Goal: Transaction & Acquisition: Book appointment/travel/reservation

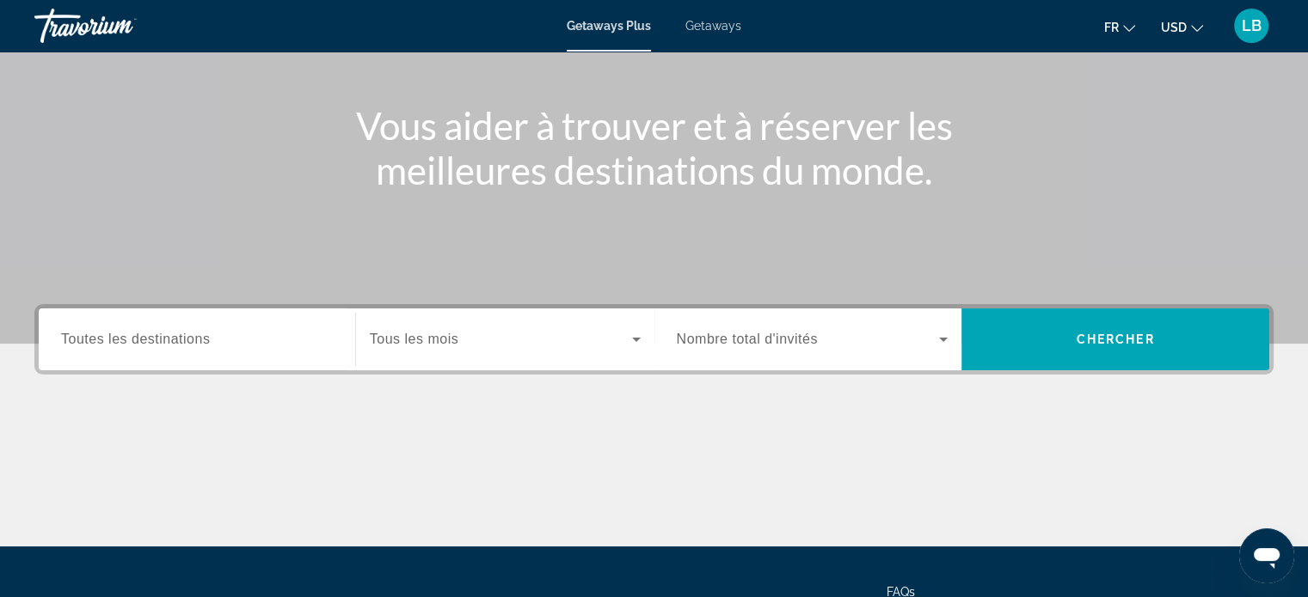
click at [220, 336] on input "Destination Toutes les destinations" at bounding box center [197, 340] width 272 height 21
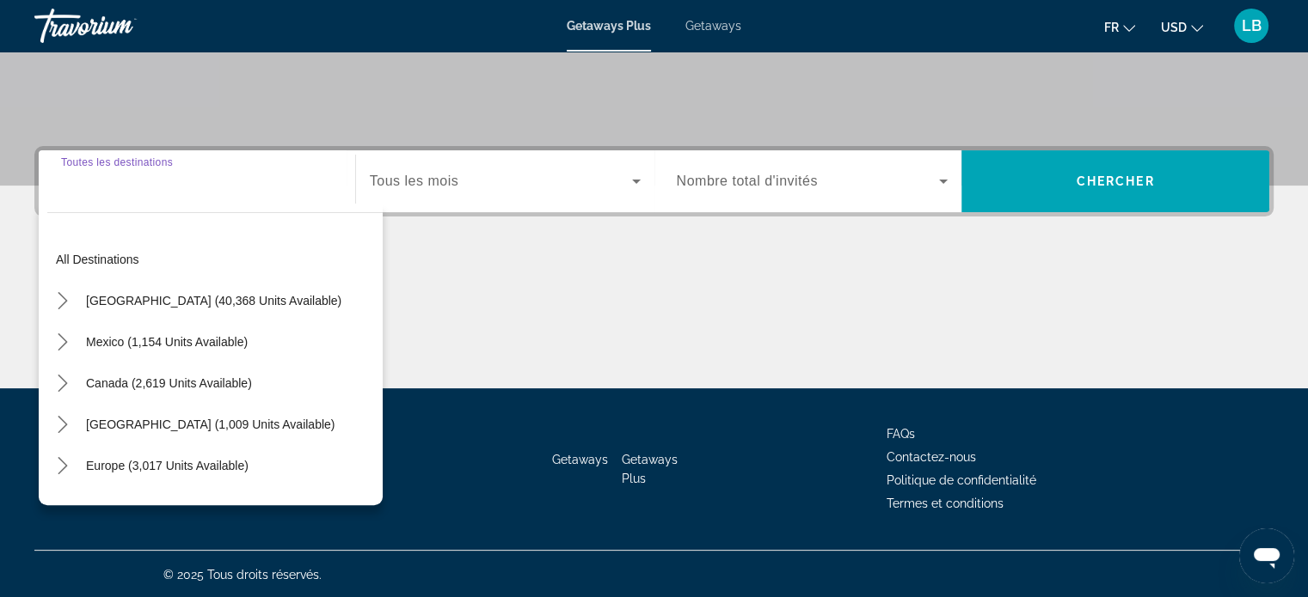
scroll to position [331, 0]
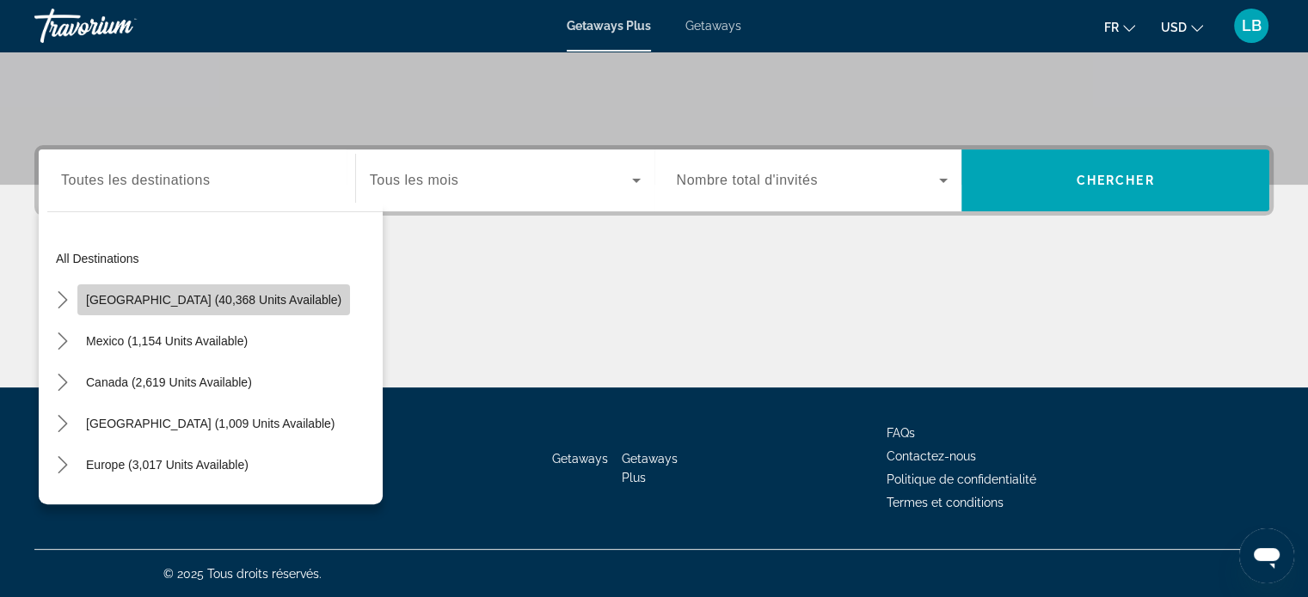
click at [265, 309] on span "Select destination: United States (40,368 units available)" at bounding box center [213, 299] width 273 height 41
type input "**********"
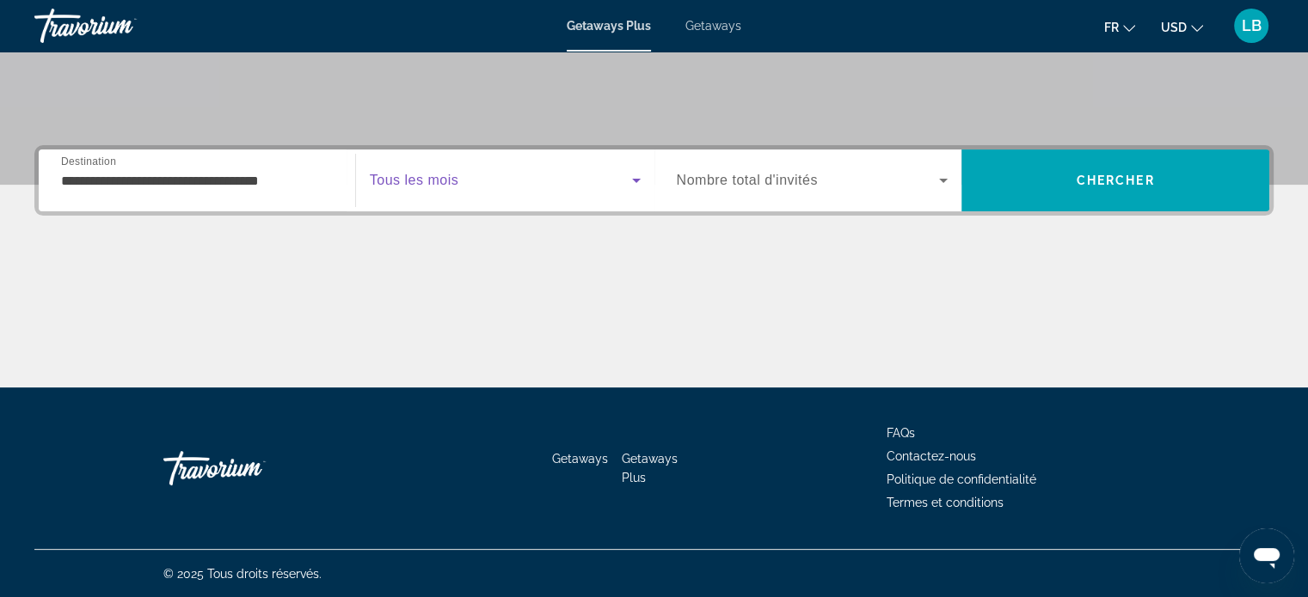
click at [504, 181] on span "Search widget" at bounding box center [501, 180] width 262 height 21
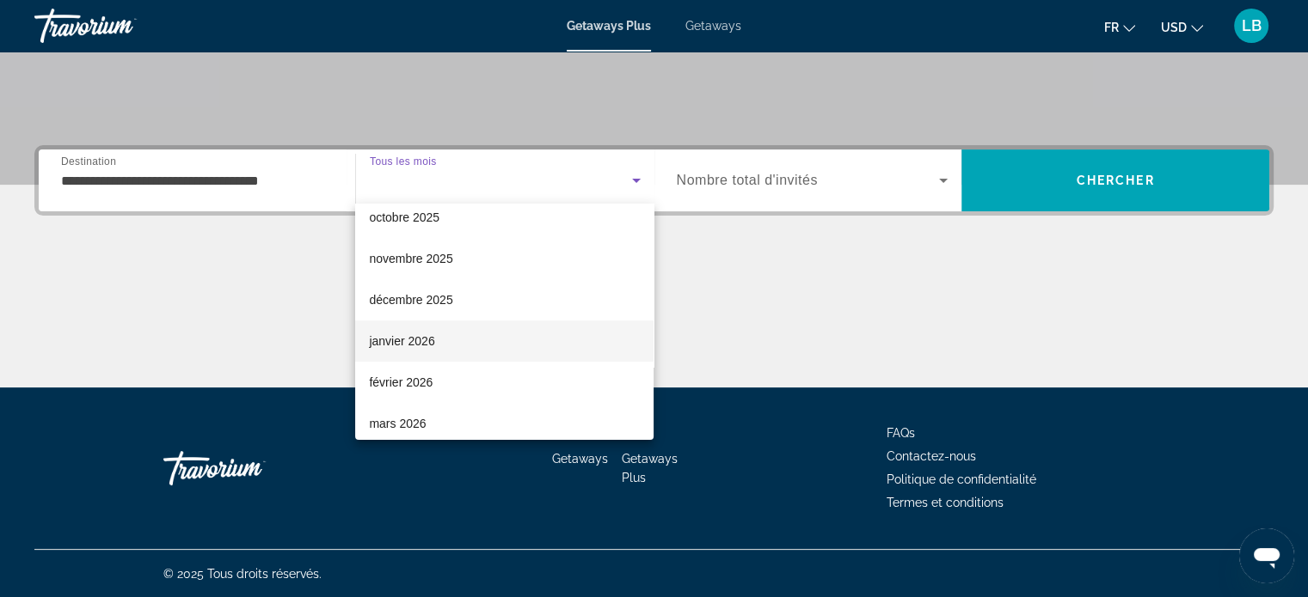
scroll to position [86, 0]
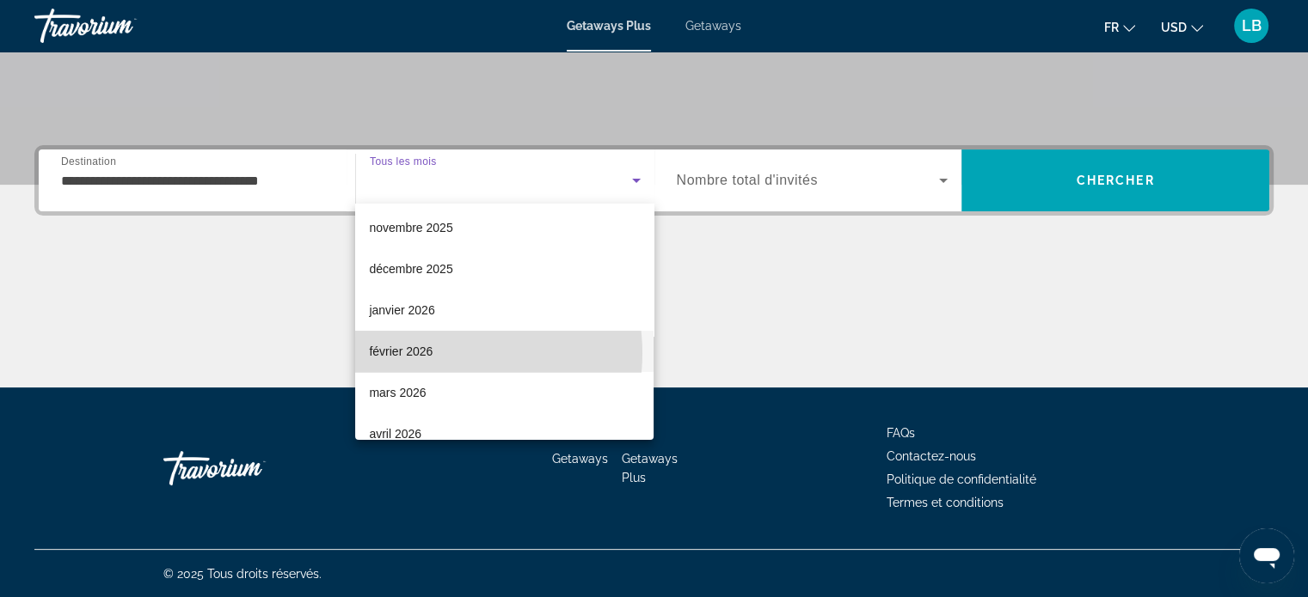
click at [450, 352] on mat-option "février 2026" at bounding box center [504, 351] width 298 height 41
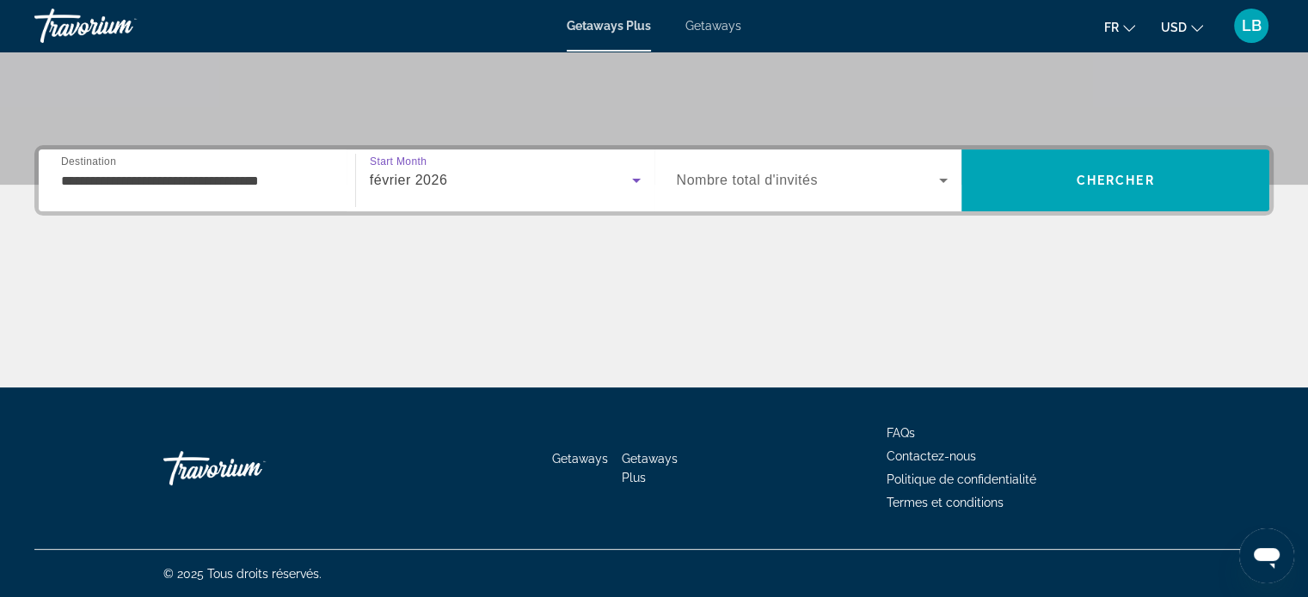
scroll to position [245, 0]
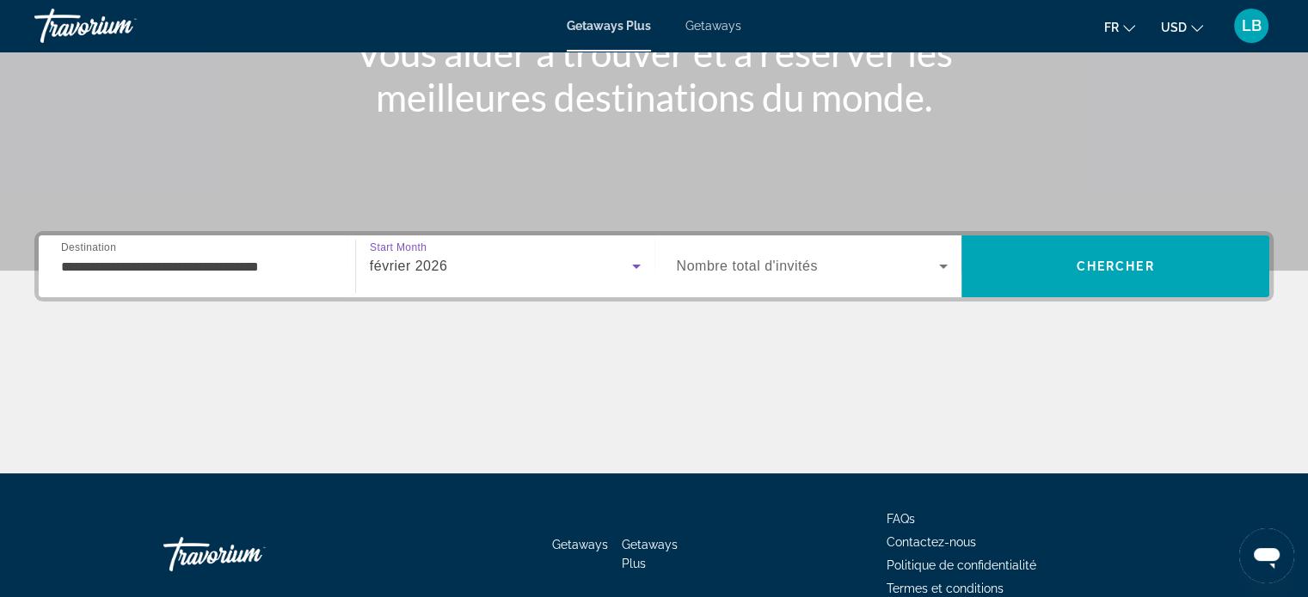
click at [812, 261] on span "Nombre total d'invités" at bounding box center [747, 266] width 141 height 15
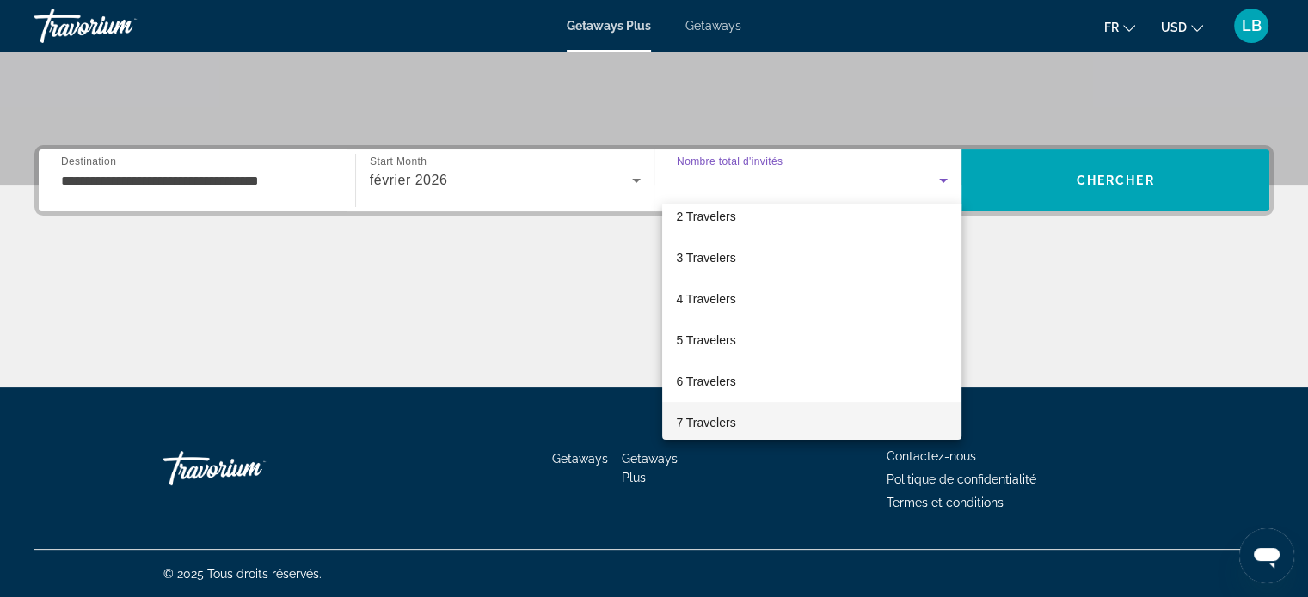
scroll to position [86, 0]
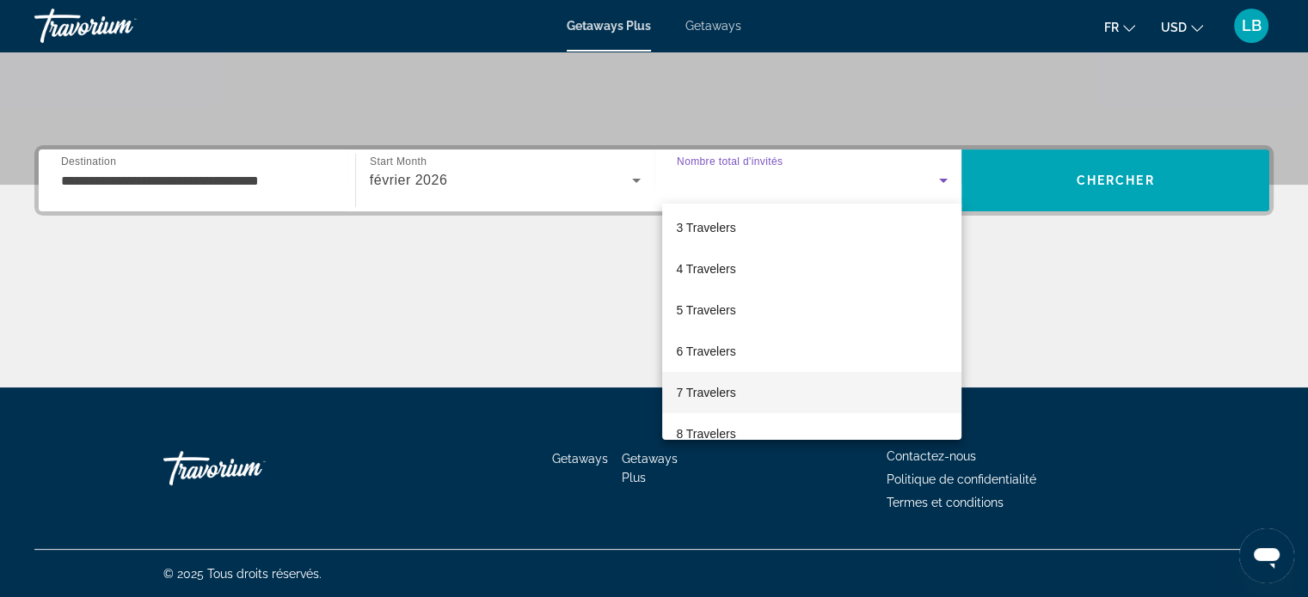
click at [746, 380] on mat-option "7 Travelers" at bounding box center [811, 392] width 299 height 41
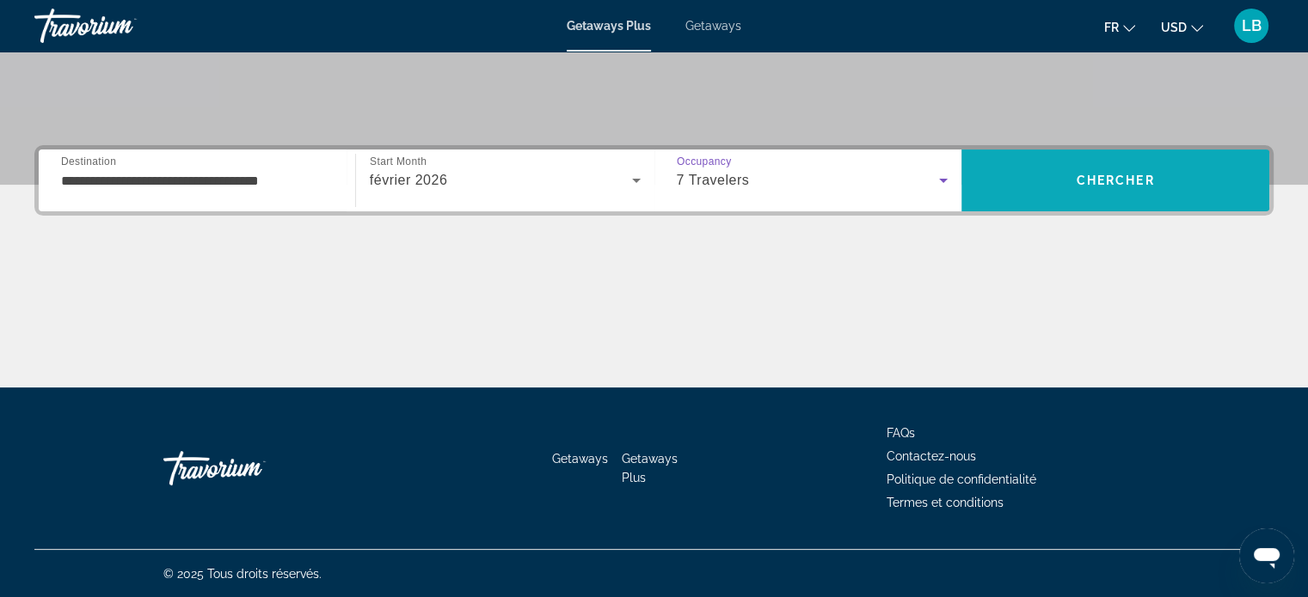
click at [1100, 181] on span "Chercher" at bounding box center [1115, 181] width 78 height 14
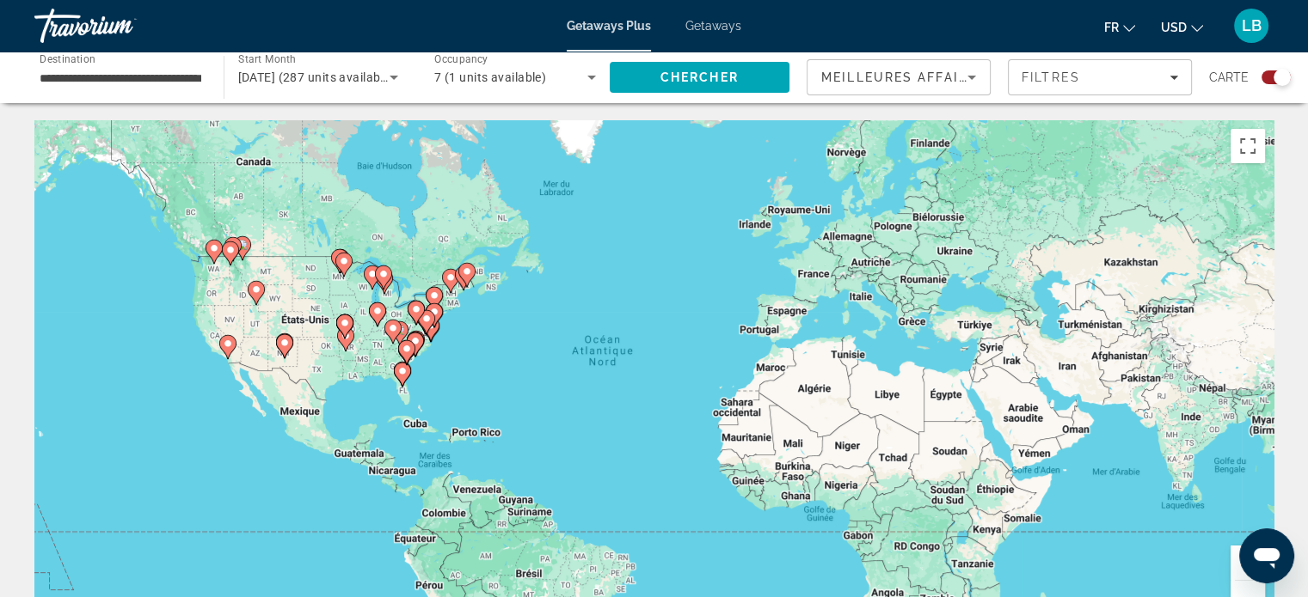
click at [230, 351] on icon "Main content" at bounding box center [226, 347] width 15 height 22
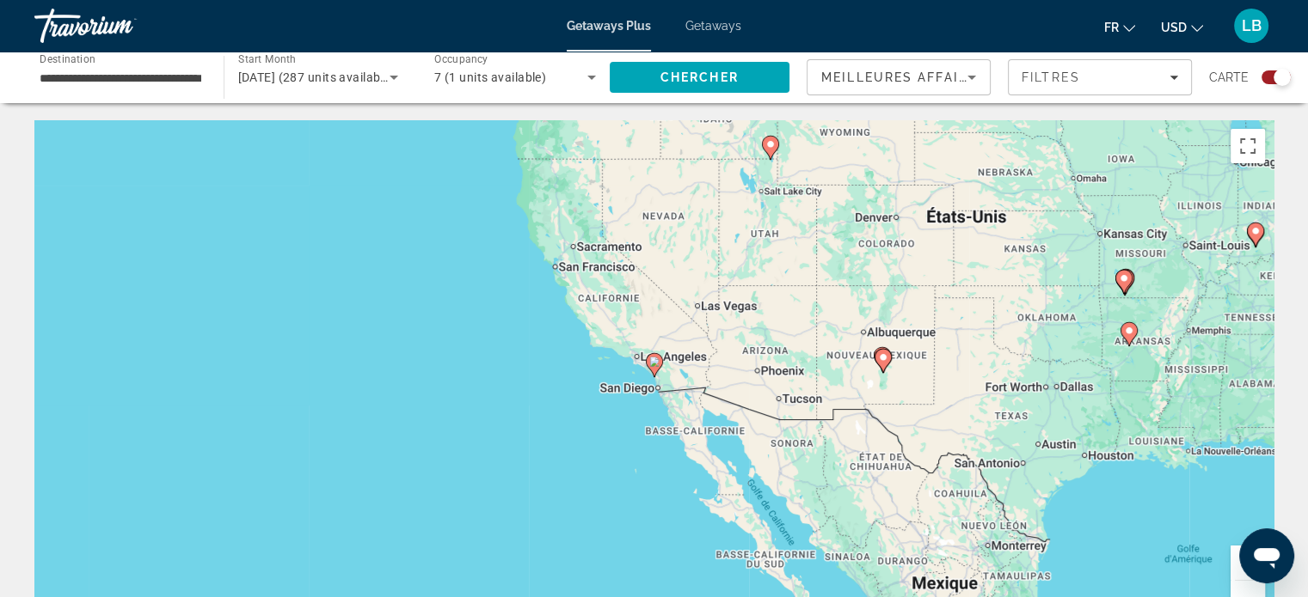
click at [655, 362] on image "Main content" at bounding box center [654, 362] width 10 height 10
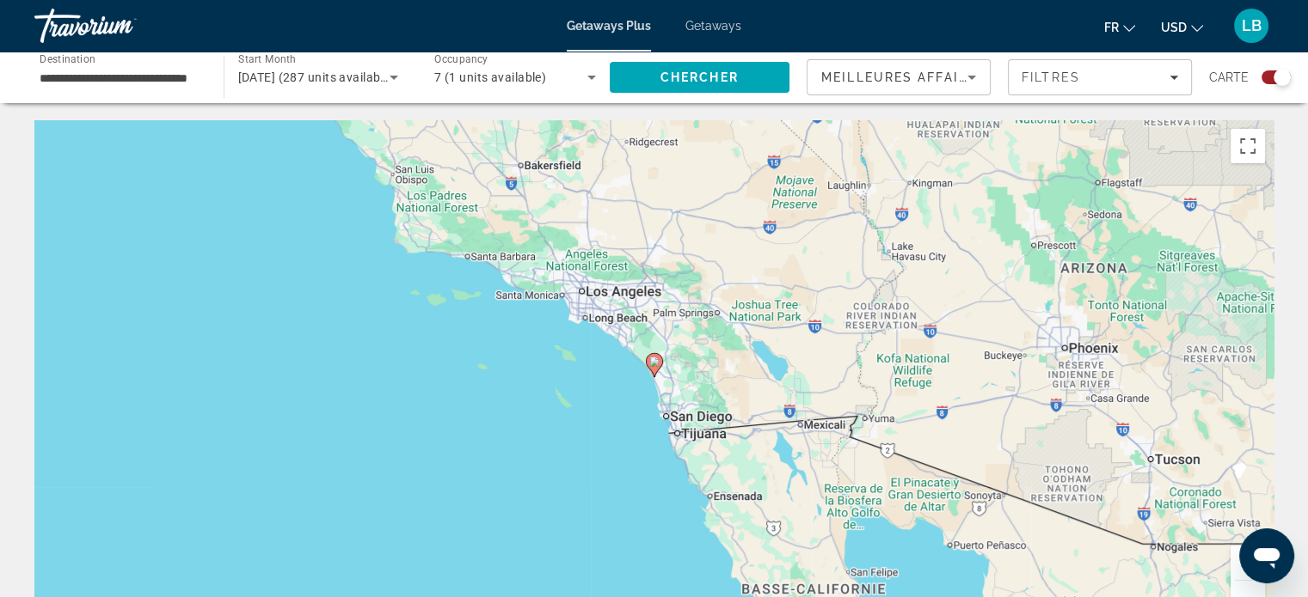
click at [655, 364] on image "Main content" at bounding box center [654, 362] width 10 height 10
type input "**********"
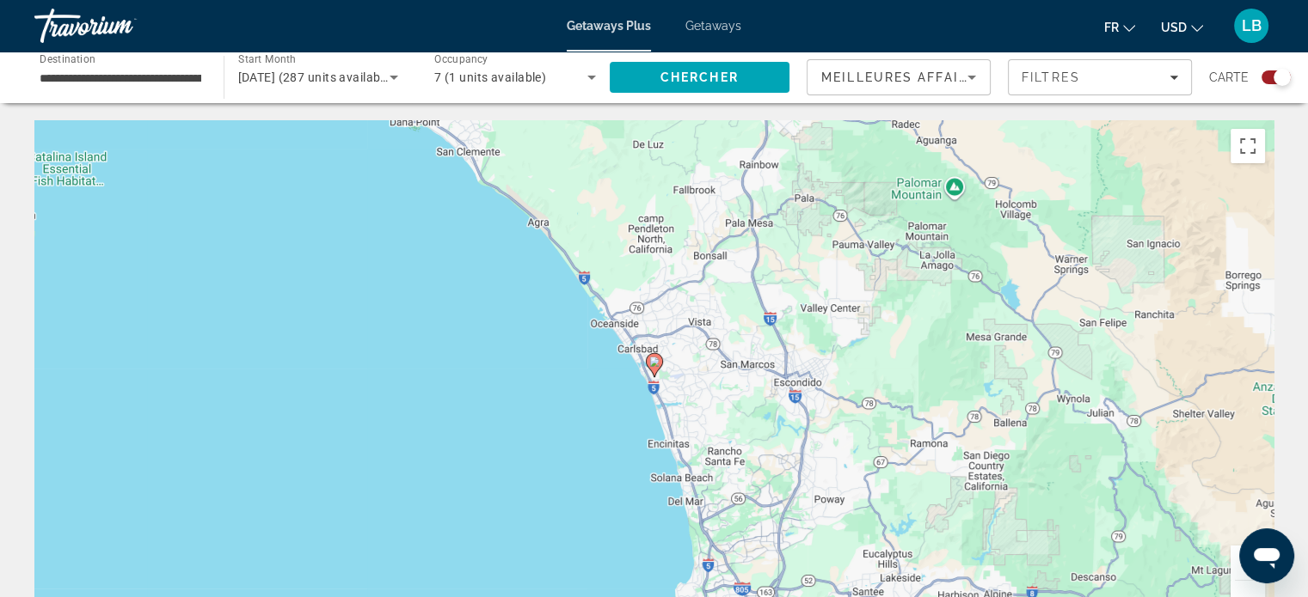
click at [654, 364] on image "Main content" at bounding box center [654, 362] width 10 height 10
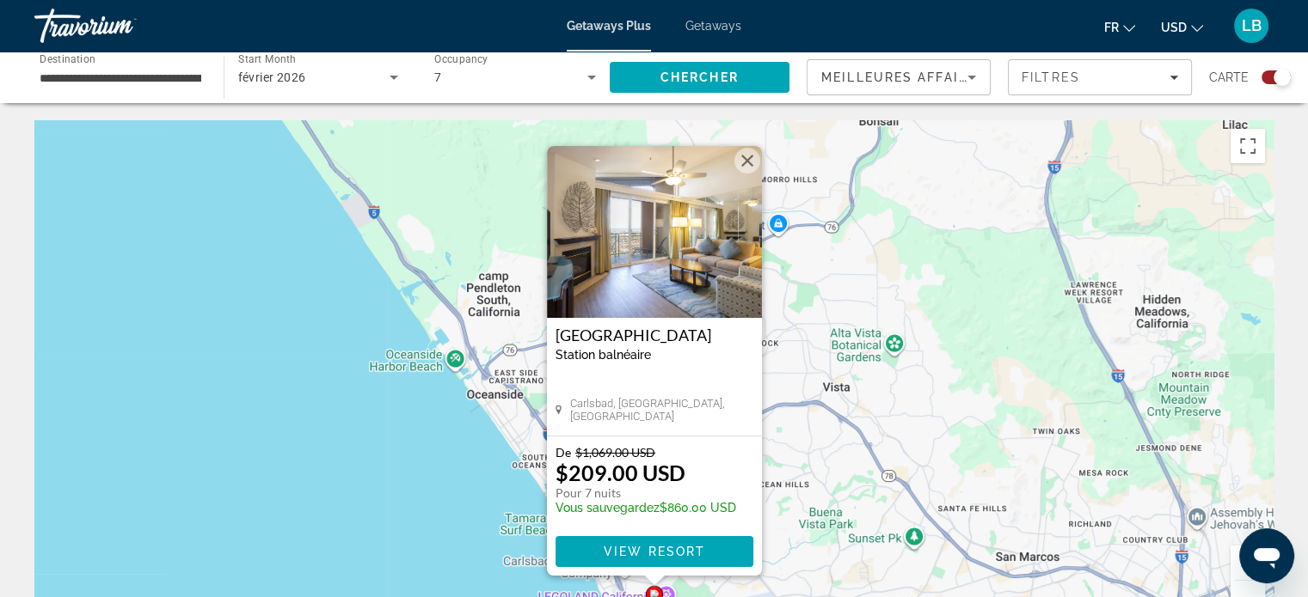
scroll to position [86, 0]
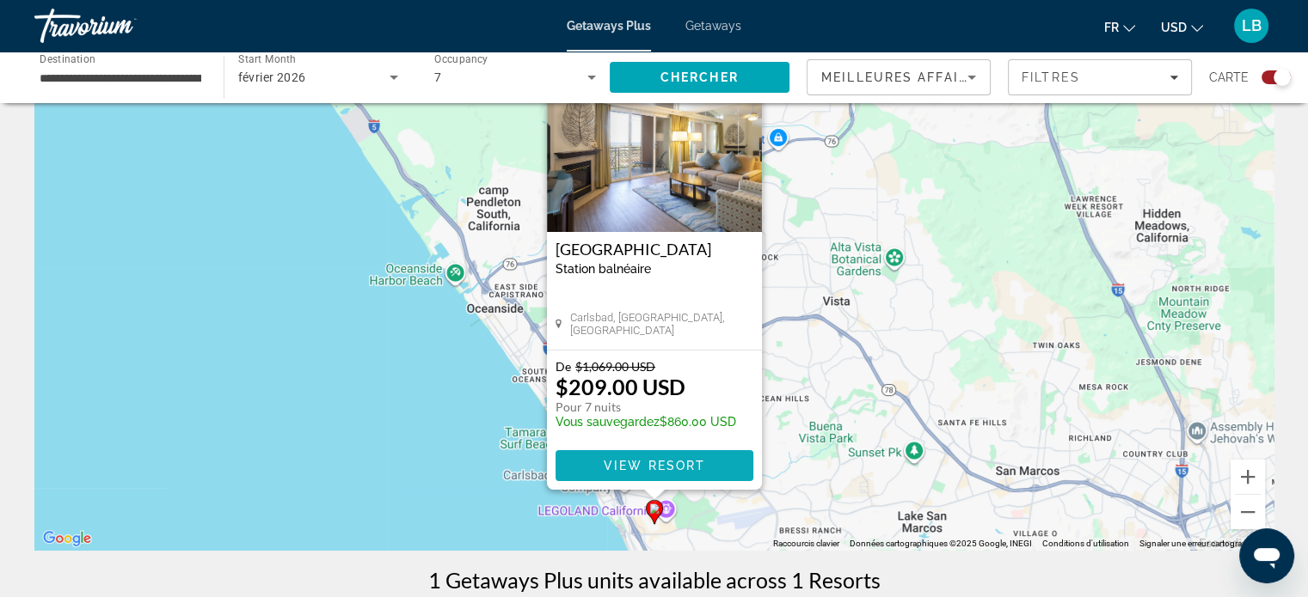
click at [683, 467] on span "View Resort" at bounding box center [653, 466] width 101 height 14
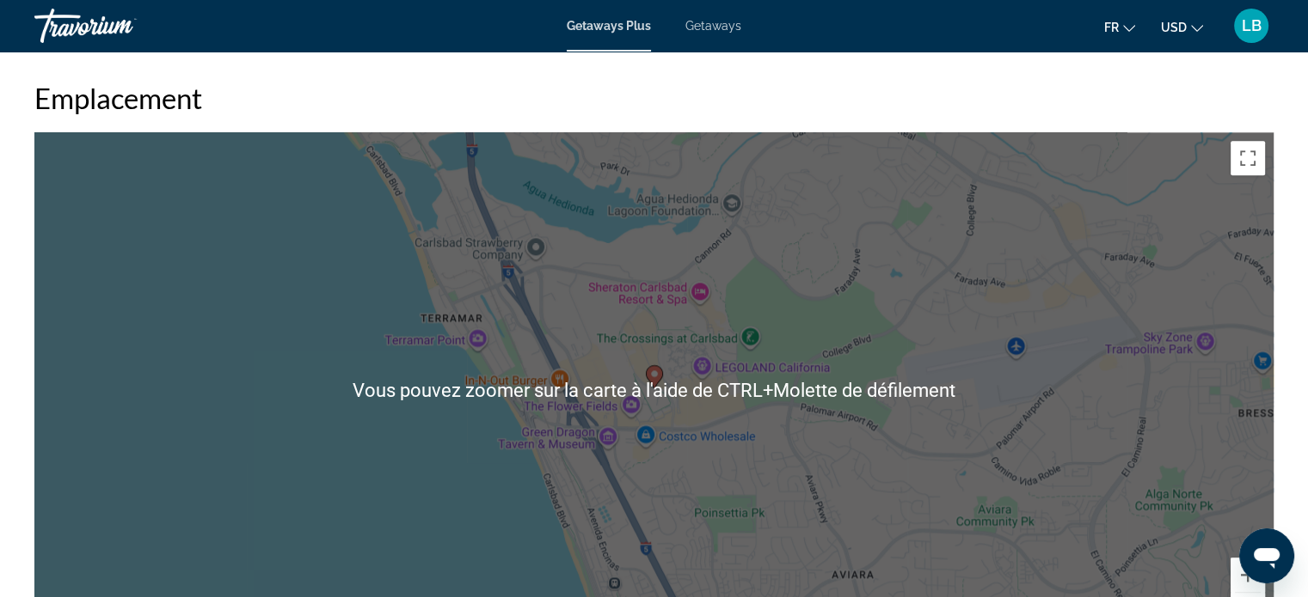
scroll to position [2080, 0]
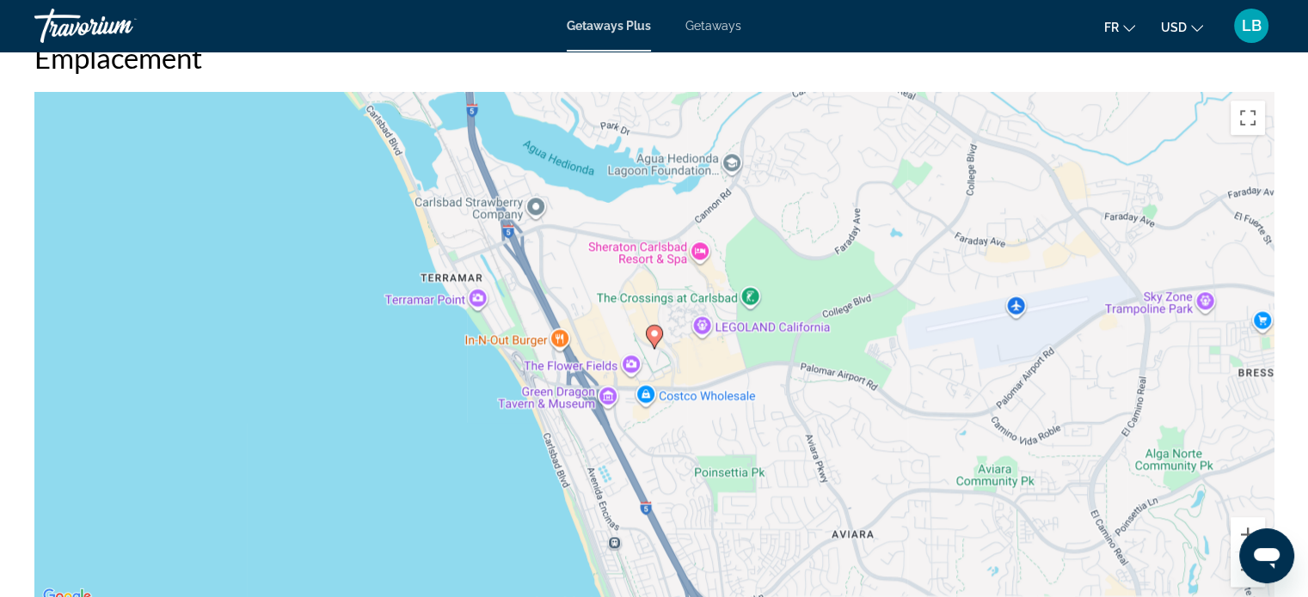
click at [650, 326] on icon "Main content" at bounding box center [653, 337] width 15 height 22
click at [646, 324] on gmp-advanced-marker "Main content" at bounding box center [654, 337] width 17 height 26
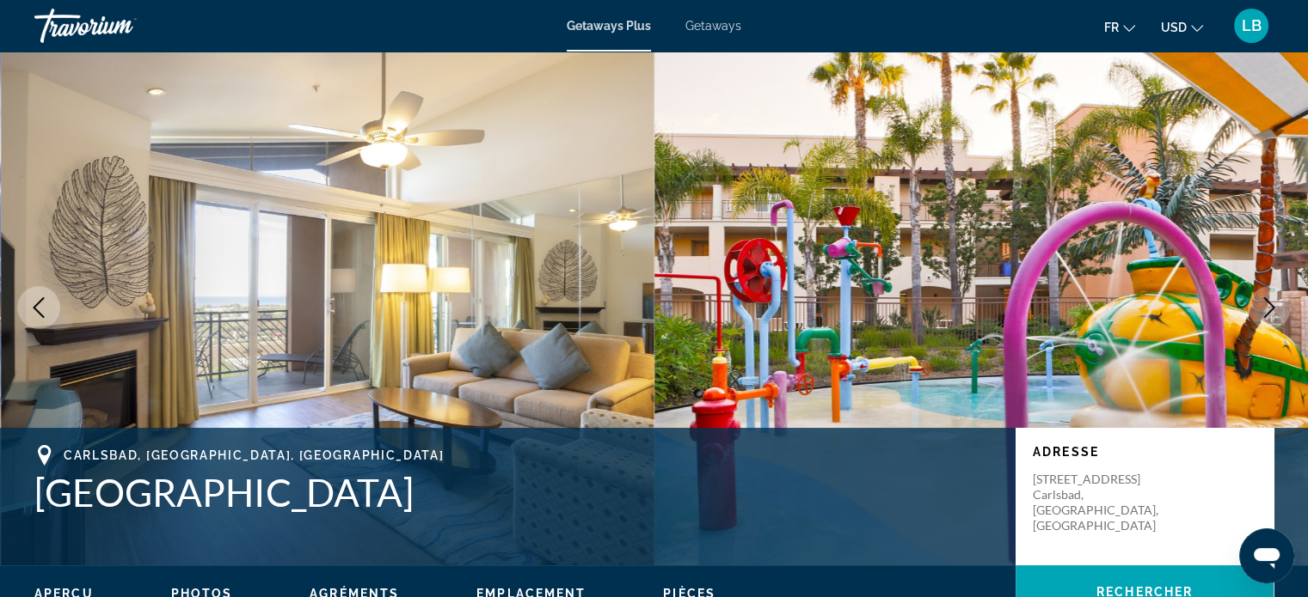
scroll to position [0, 0]
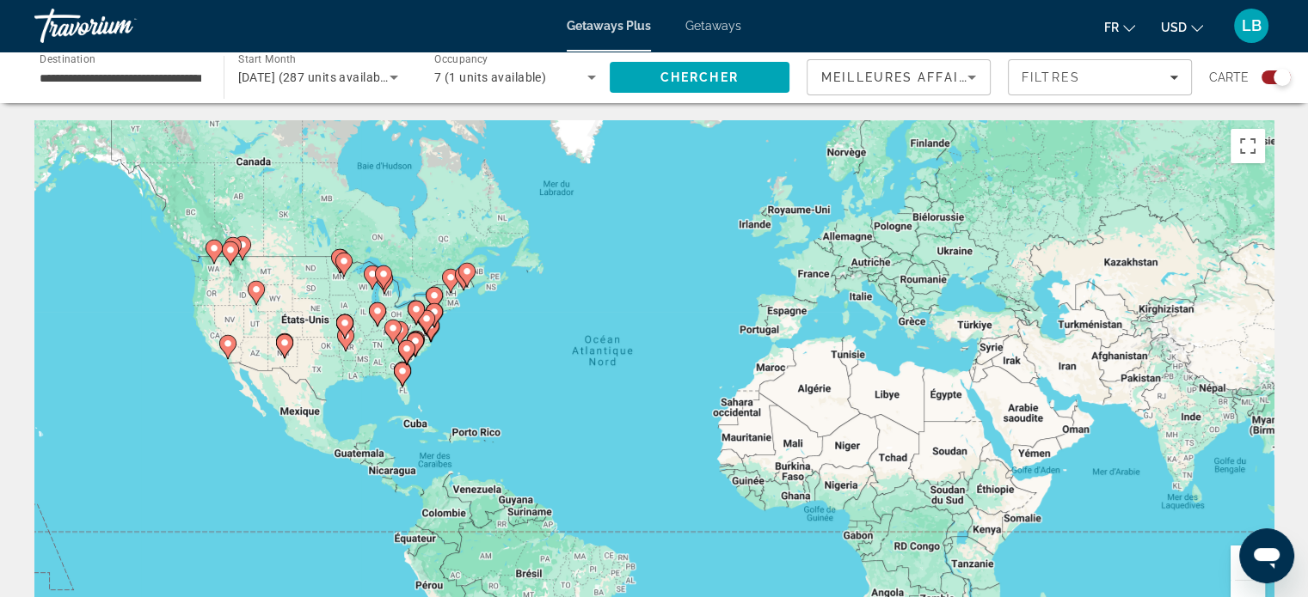
click at [572, 74] on div "7 (1 units available)" at bounding box center [510, 77] width 153 height 21
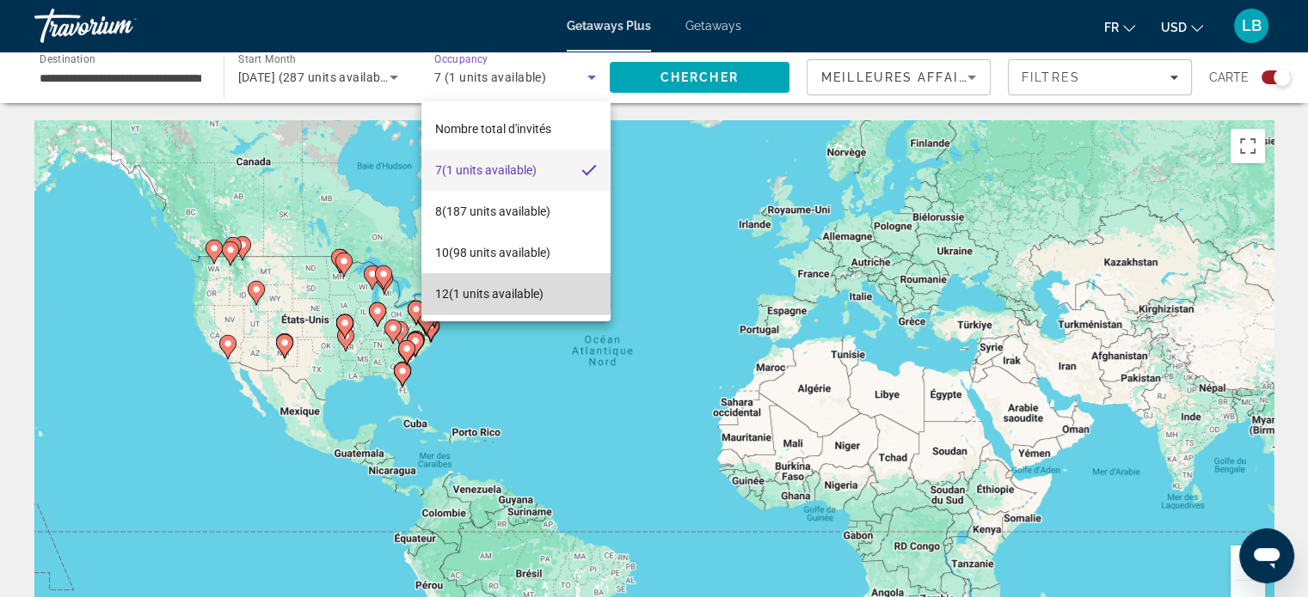
click at [488, 292] on span "12 (1 units available)" at bounding box center [489, 294] width 108 height 21
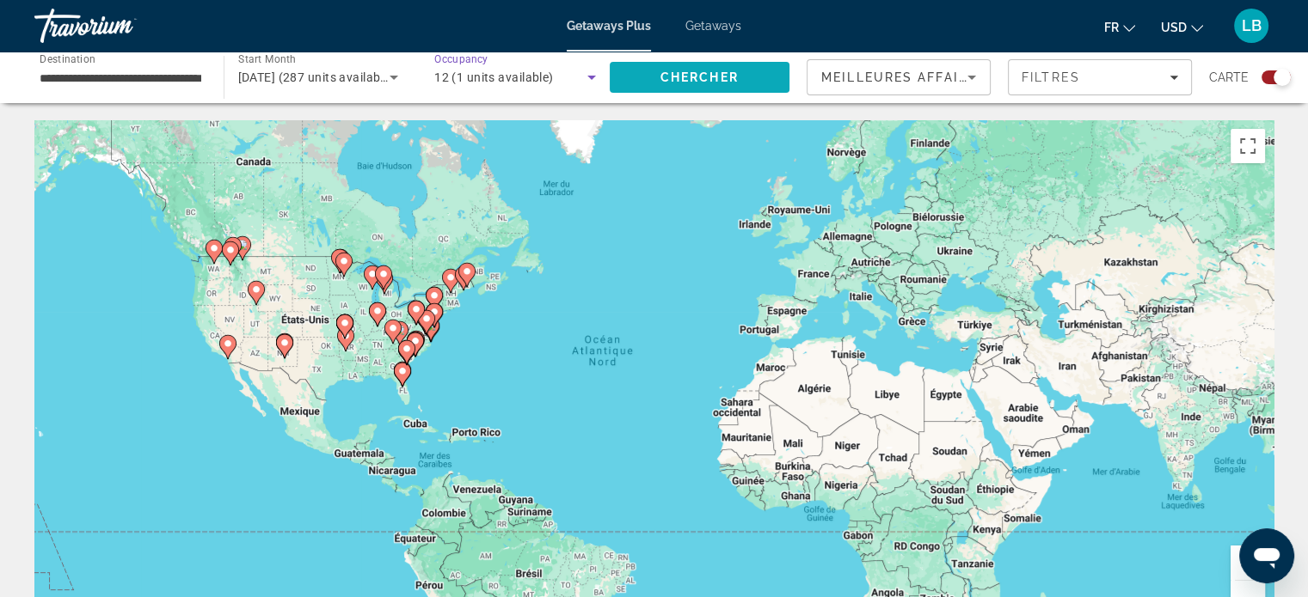
click at [704, 75] on span "Chercher" at bounding box center [699, 77] width 78 height 14
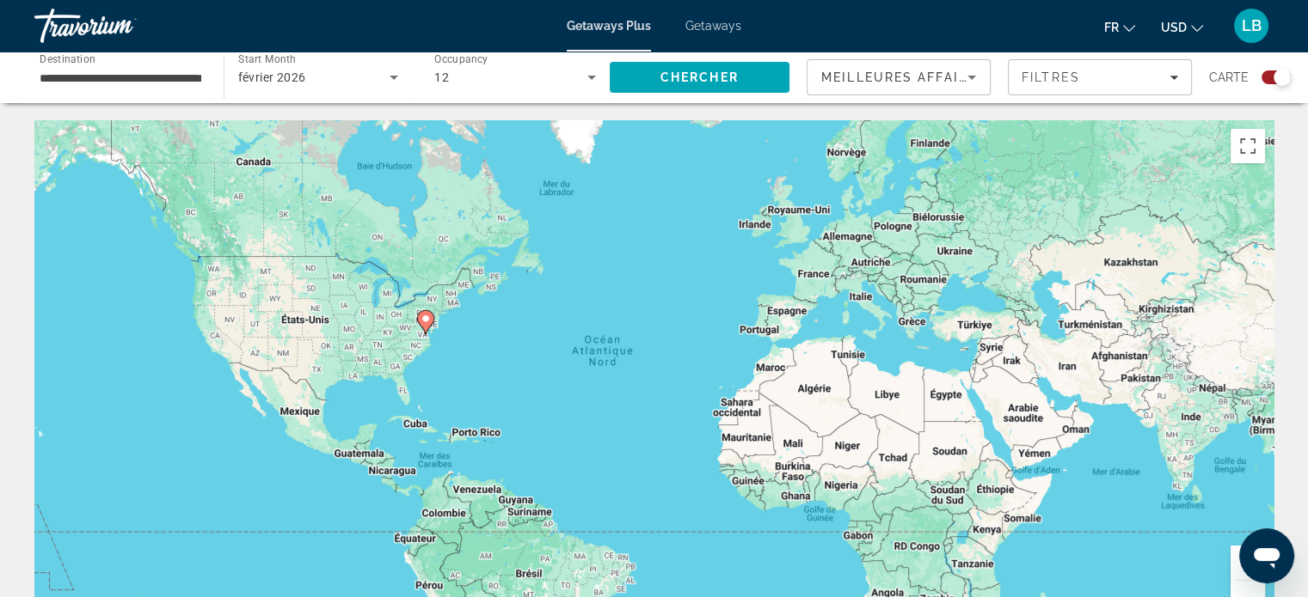
click at [473, 77] on div "12" at bounding box center [510, 77] width 153 height 21
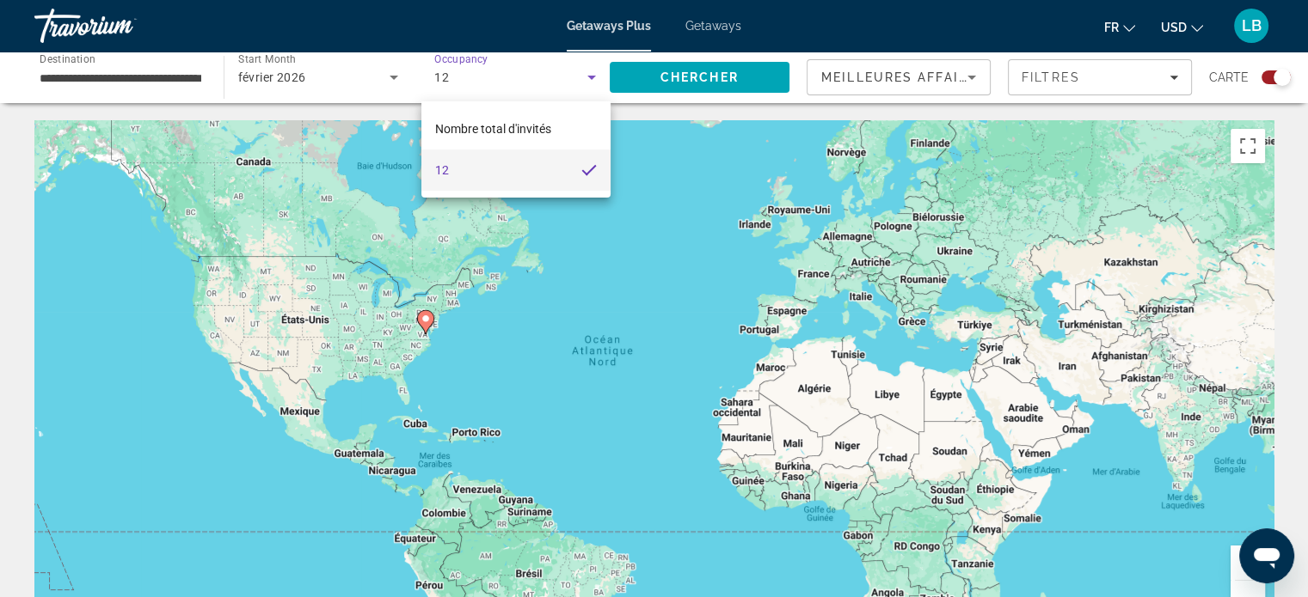
click at [473, 77] on div at bounding box center [654, 298] width 1308 height 597
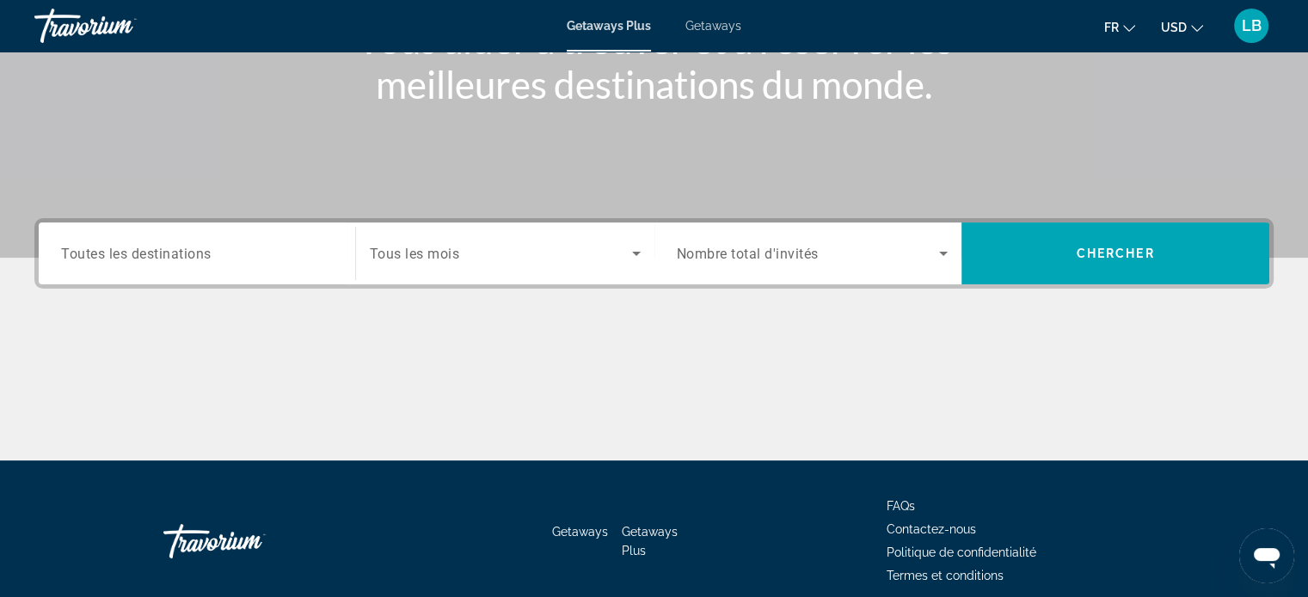
click at [528, 254] on span "Search widget" at bounding box center [501, 253] width 262 height 21
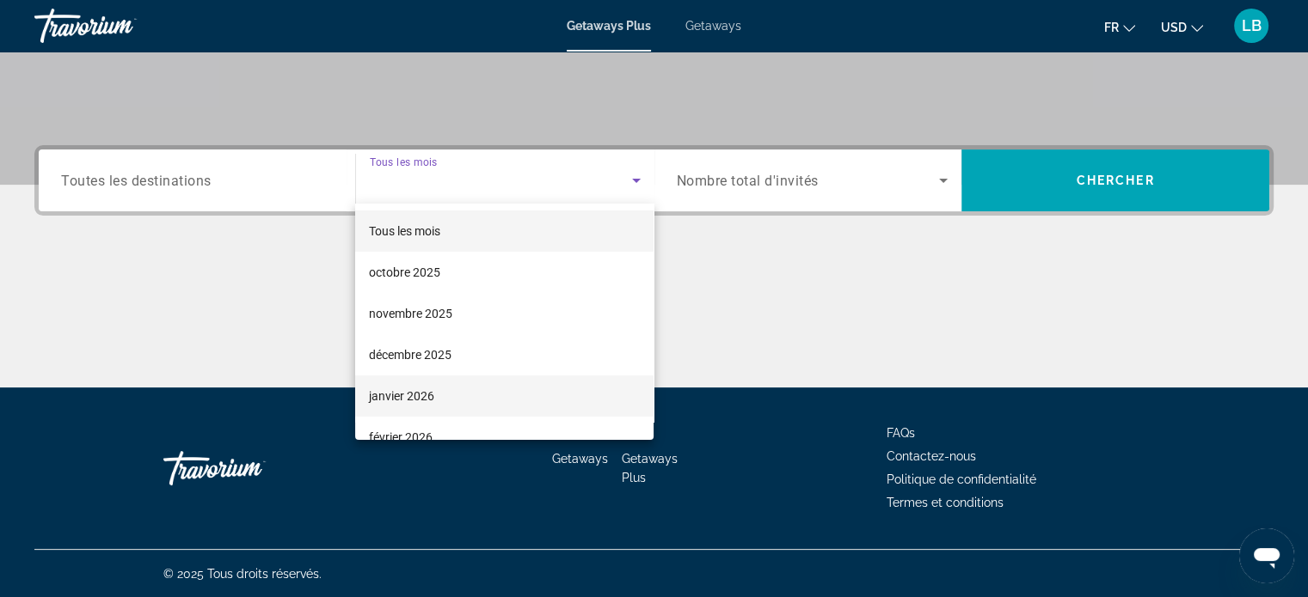
scroll to position [86, 0]
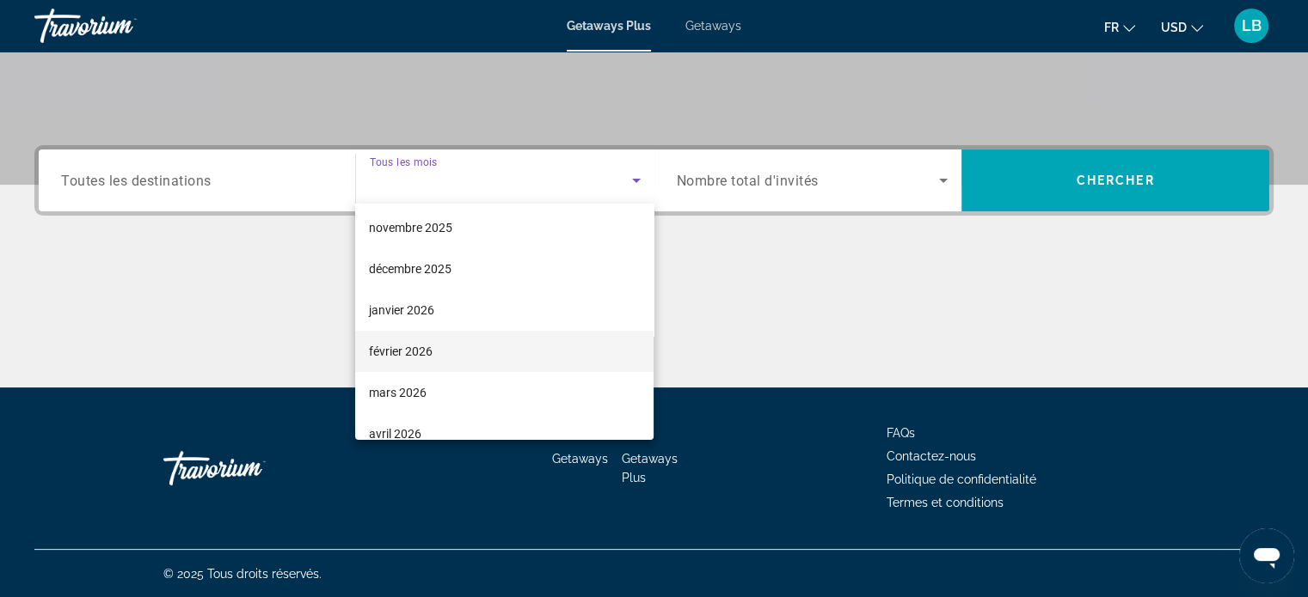
click at [410, 349] on span "février 2026" at bounding box center [401, 351] width 64 height 21
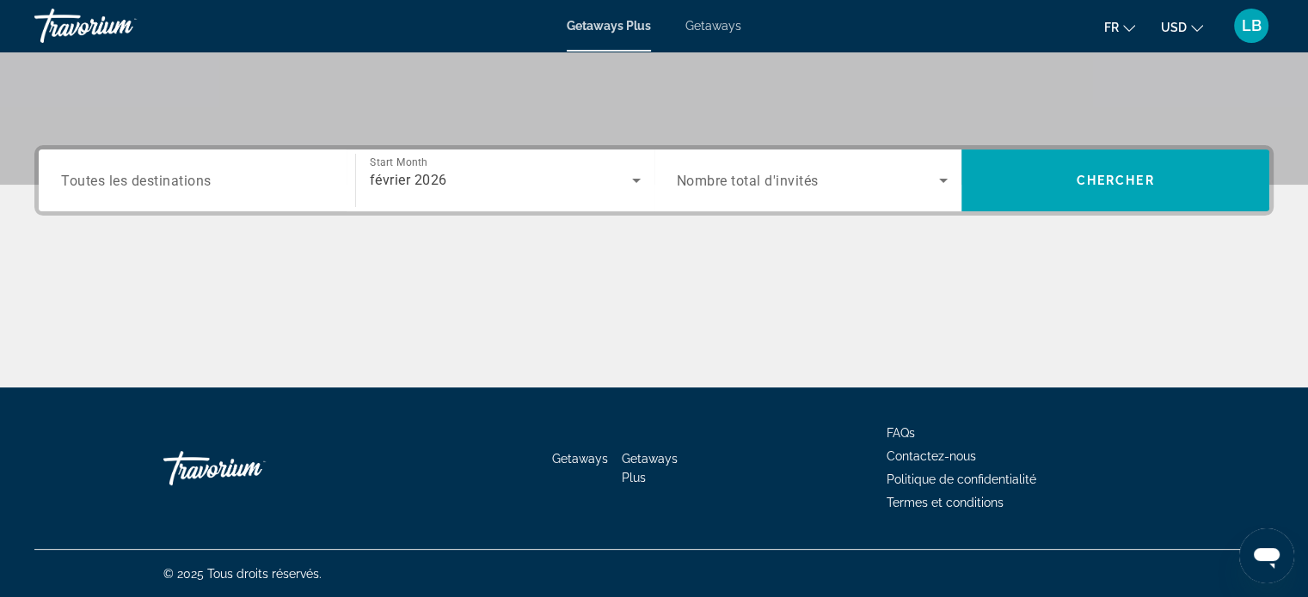
click at [182, 185] on span "Toutes les destinations" at bounding box center [136, 180] width 150 height 16
click at [182, 185] on input "Destination Toutes les destinations" at bounding box center [197, 181] width 272 height 21
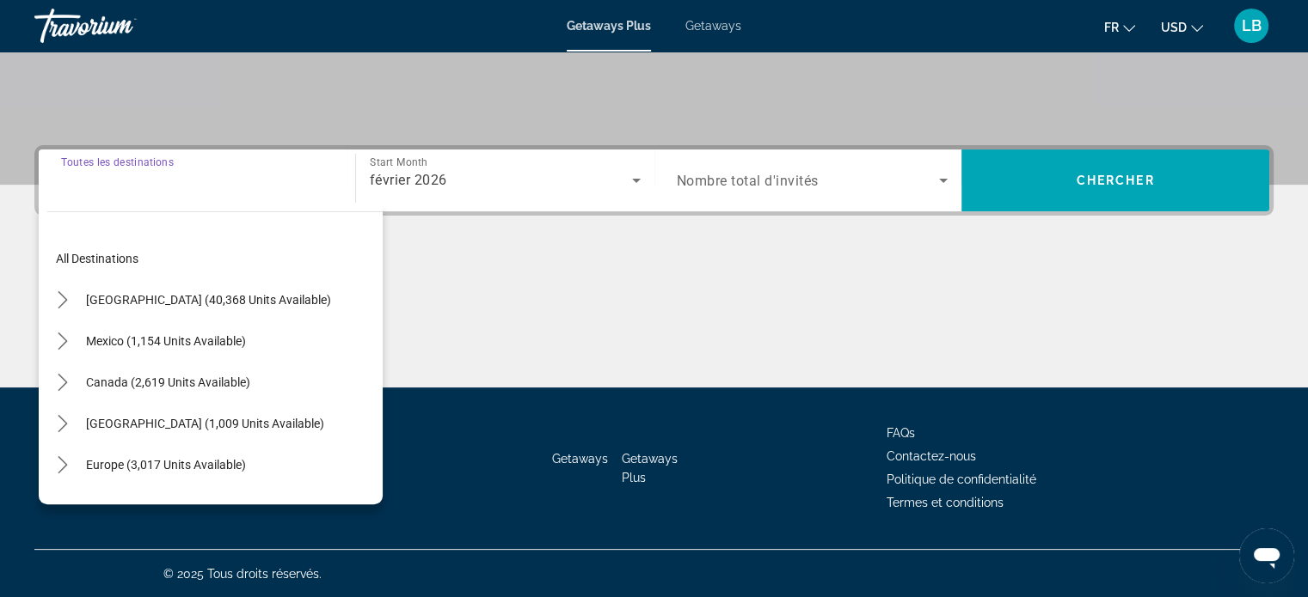
click at [193, 305] on span "[GEOGRAPHIC_DATA] (40,368 units available)" at bounding box center [208, 300] width 245 height 14
type input "**********"
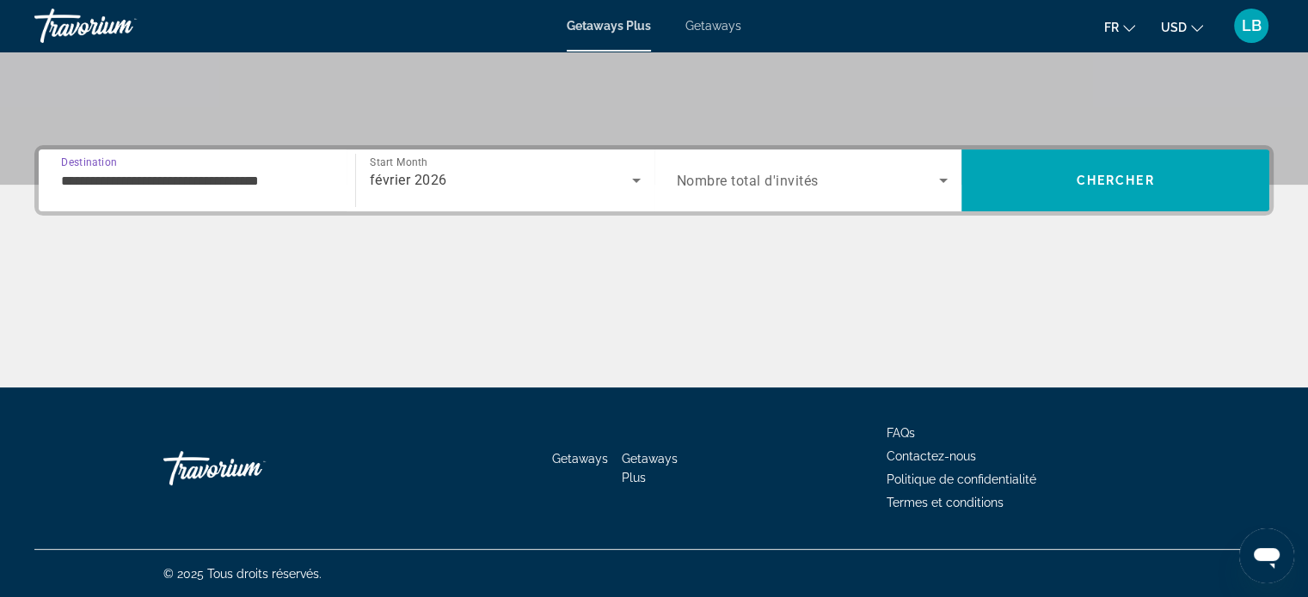
click at [842, 185] on span "Search widget" at bounding box center [808, 180] width 263 height 21
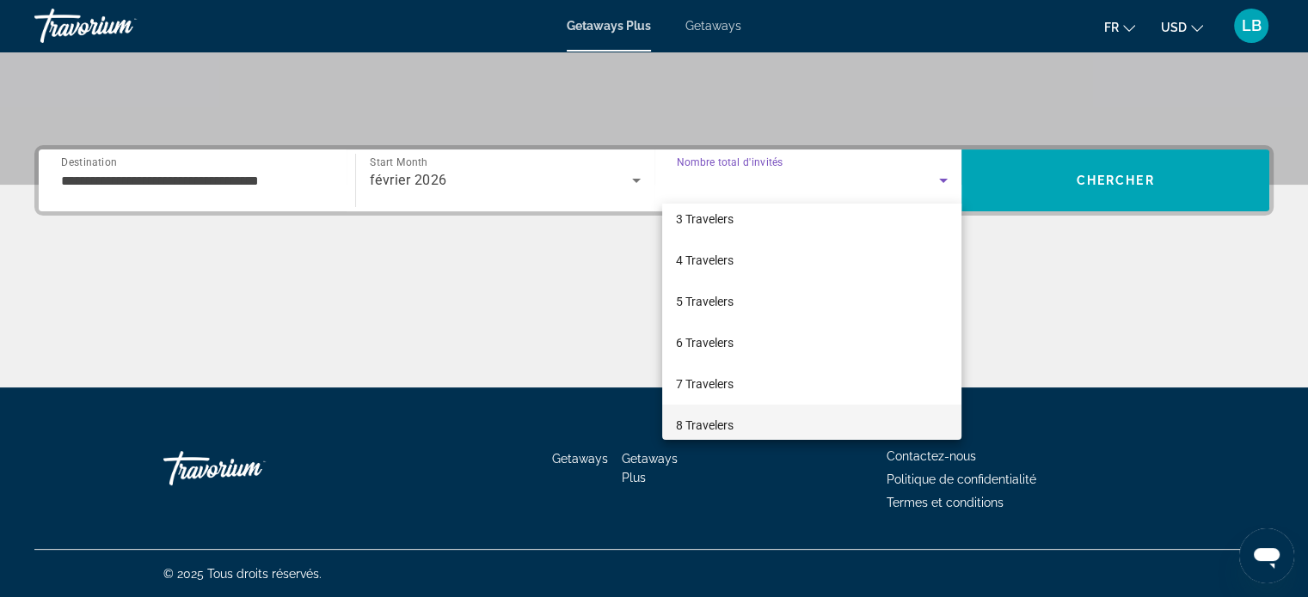
scroll to position [189, 0]
click at [729, 414] on span "10 Travelers" at bounding box center [708, 413] width 64 height 21
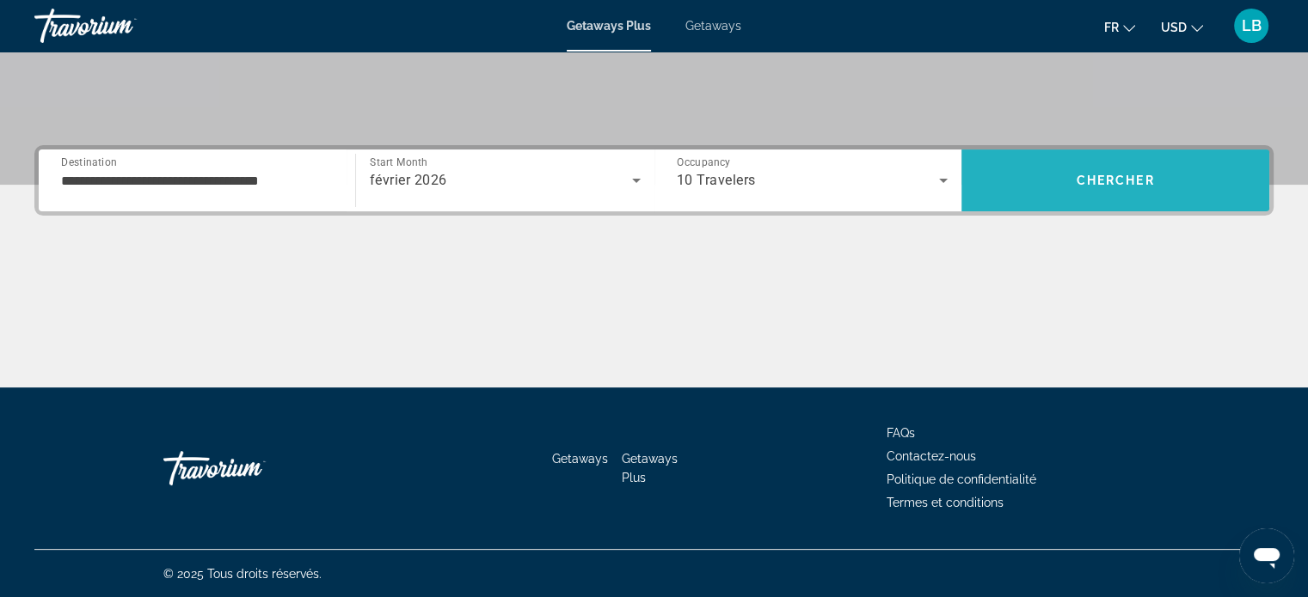
click at [1104, 175] on span "Chercher" at bounding box center [1115, 181] width 78 height 14
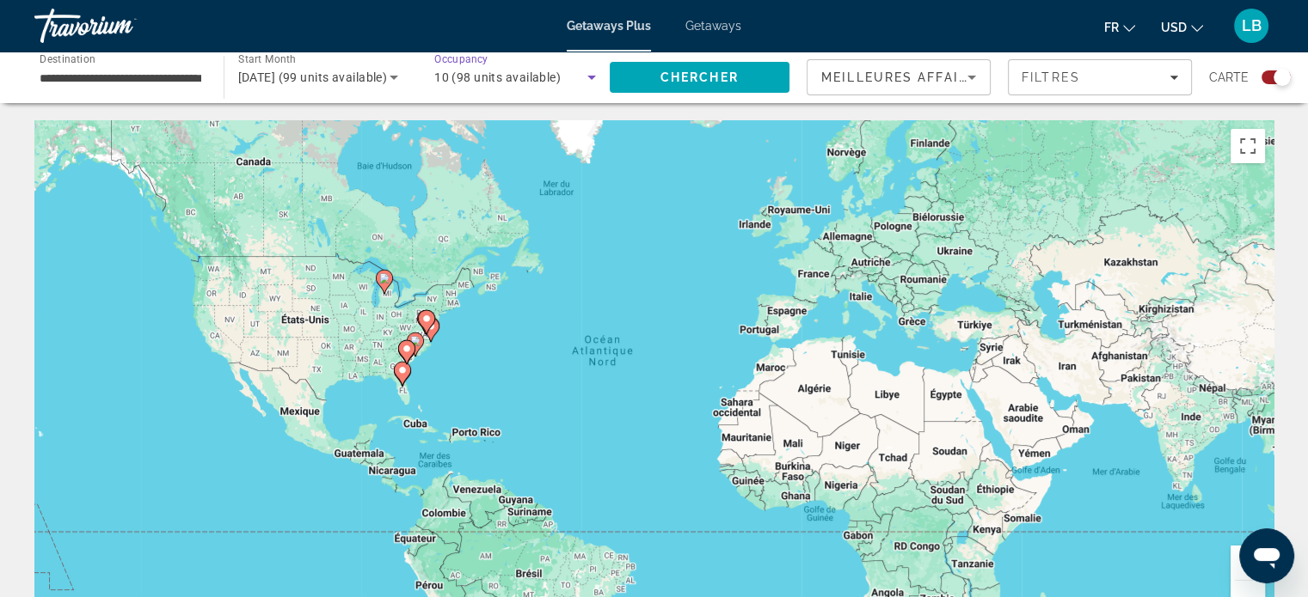
click at [578, 82] on div "10 (98 units available)" at bounding box center [510, 77] width 153 height 21
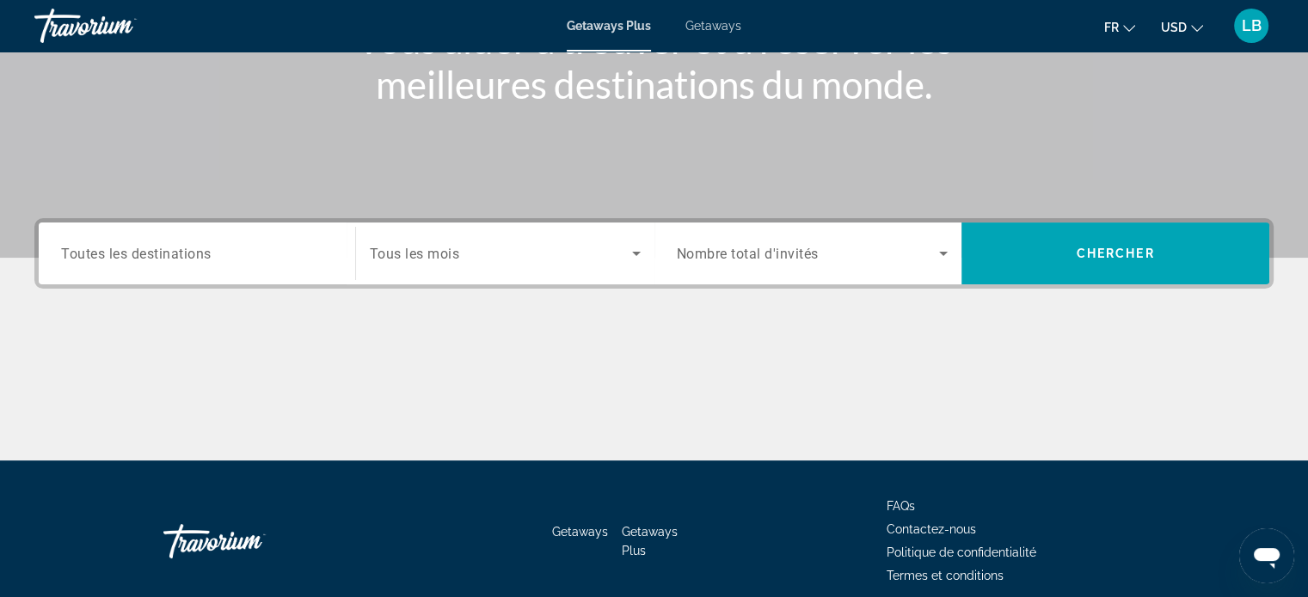
click at [540, 236] on div "Search widget" at bounding box center [505, 254] width 271 height 48
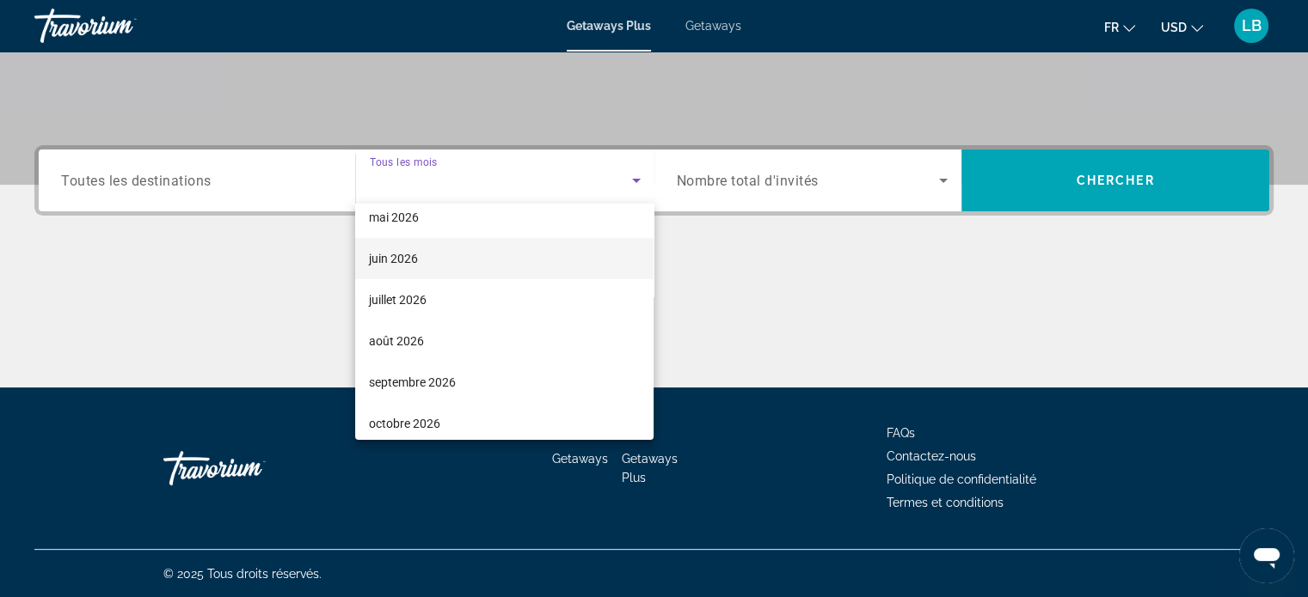
scroll to position [172, 0]
click at [431, 255] on span "février 2026" at bounding box center [401, 265] width 64 height 21
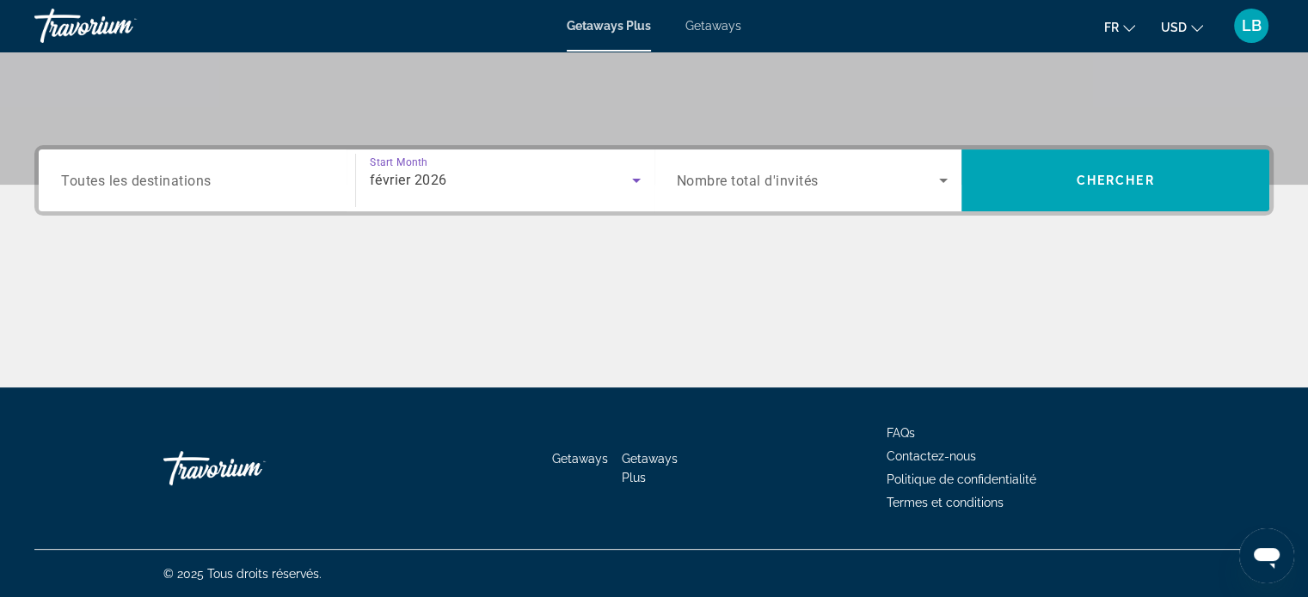
click at [191, 178] on span "Toutes les destinations" at bounding box center [136, 180] width 150 height 16
click at [191, 178] on input "Destination Toutes les destinations" at bounding box center [197, 181] width 272 height 21
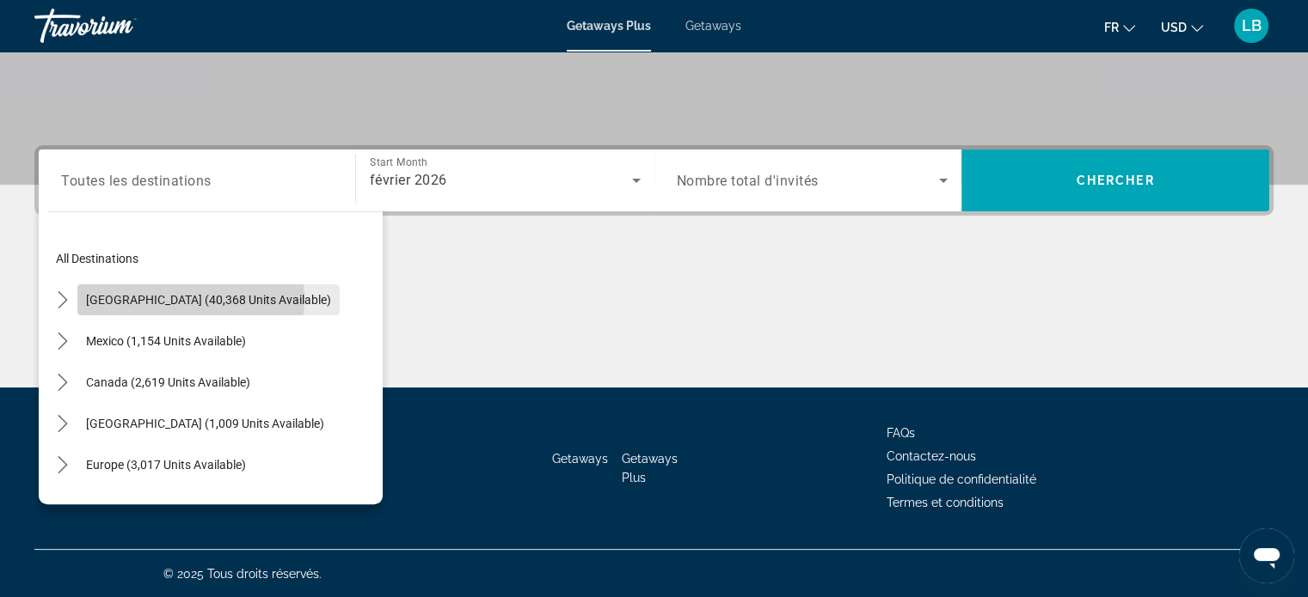
click at [190, 298] on span "[GEOGRAPHIC_DATA] (40,368 units available)" at bounding box center [208, 300] width 245 height 14
type input "**********"
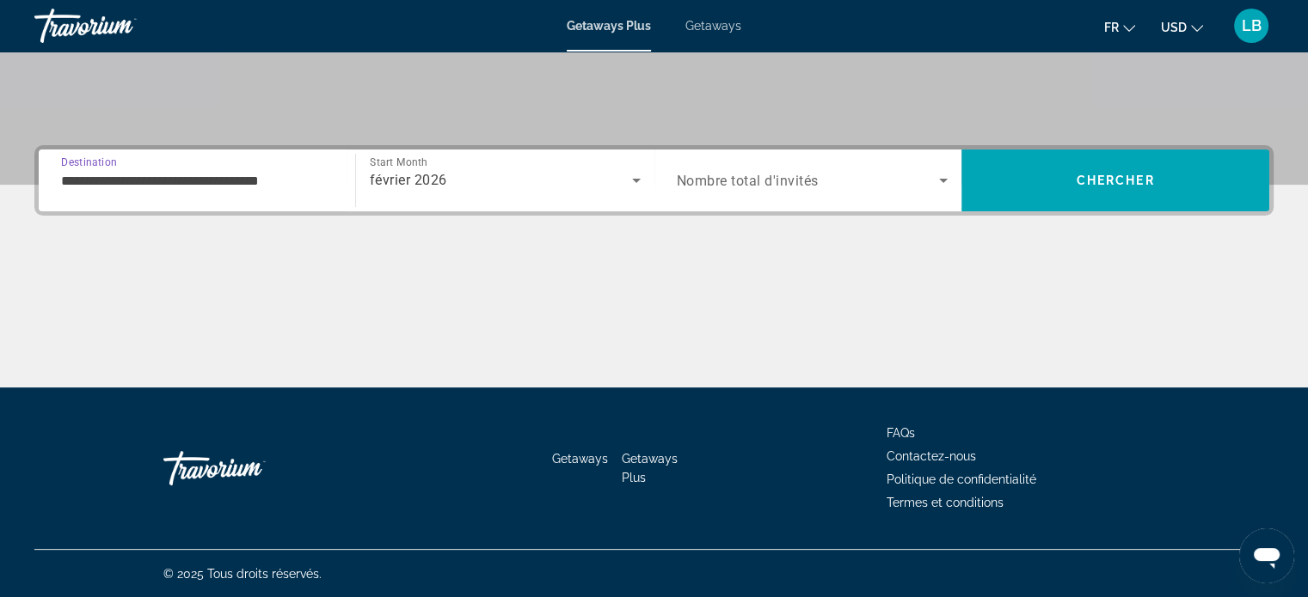
click at [750, 185] on span "Nombre total d'invités" at bounding box center [748, 181] width 142 height 16
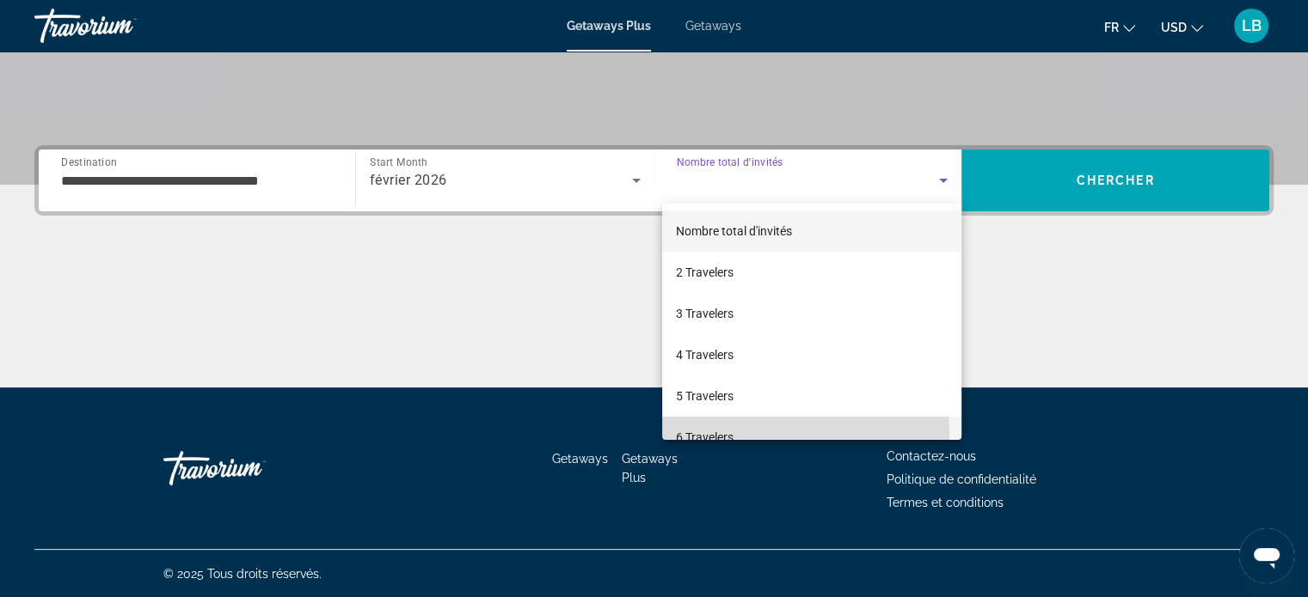
click at [725, 434] on span "6 Travelers" at bounding box center [705, 437] width 58 height 21
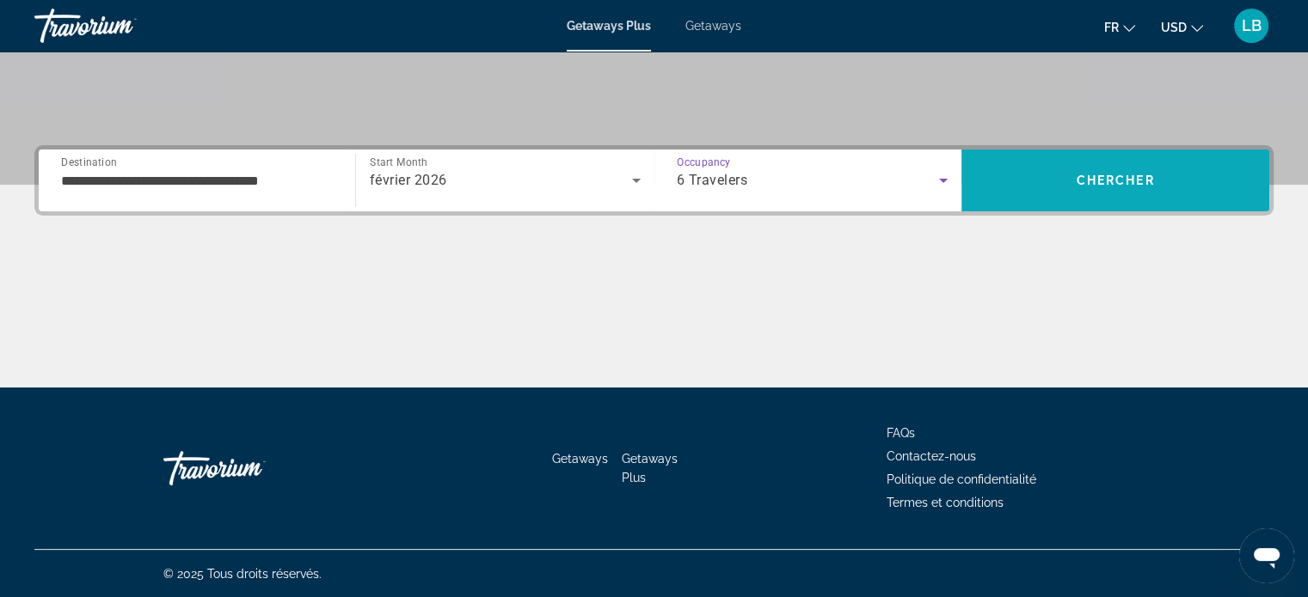
click at [1014, 182] on span "Search" at bounding box center [1115, 180] width 308 height 41
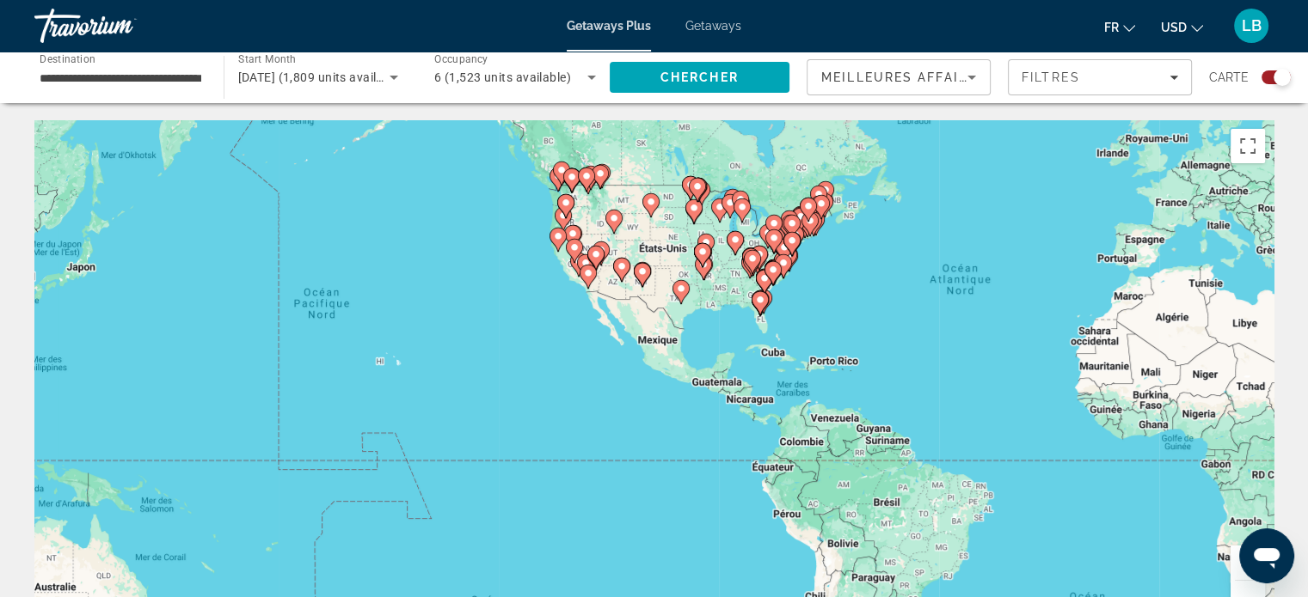
drag, startPoint x: 309, startPoint y: 309, endPoint x: 670, endPoint y: 237, distance: 368.0
click at [670, 237] on div "Pour activer le glissement avec le clavier, appuyez sur Alt+Entrée. Une fois ce…" at bounding box center [653, 378] width 1239 height 516
click at [1234, 561] on button "Zoom avant" at bounding box center [1247, 563] width 34 height 34
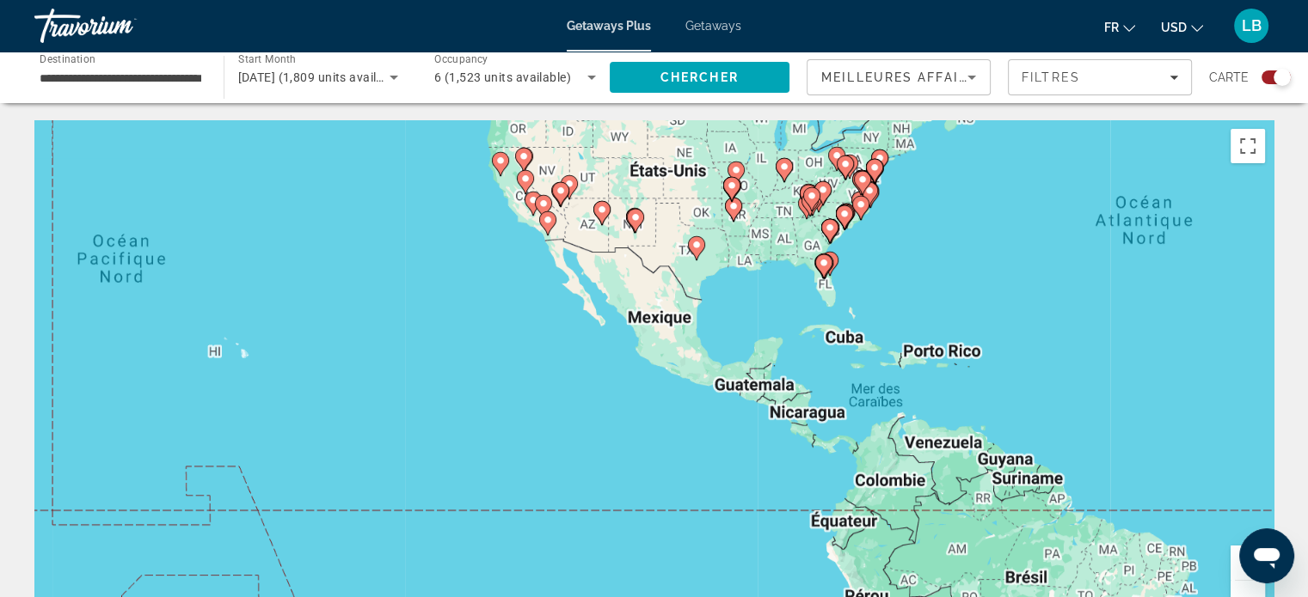
click at [1234, 561] on button "Zoom avant" at bounding box center [1247, 563] width 34 height 34
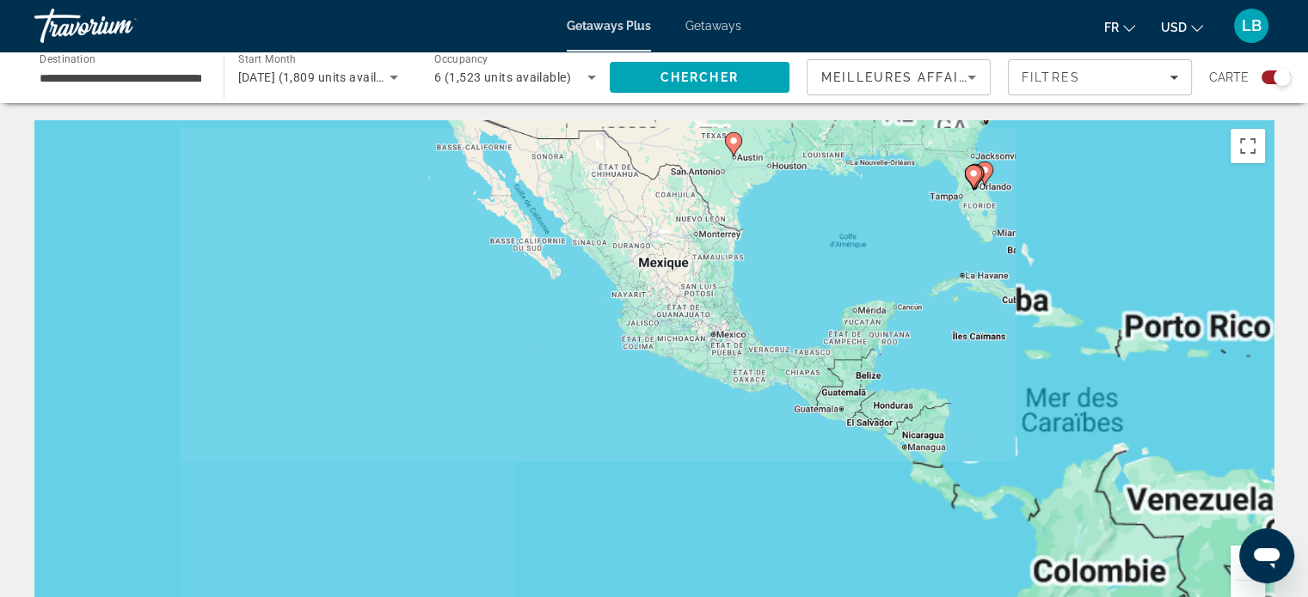
click at [1234, 561] on button "Zoom avant" at bounding box center [1247, 563] width 34 height 34
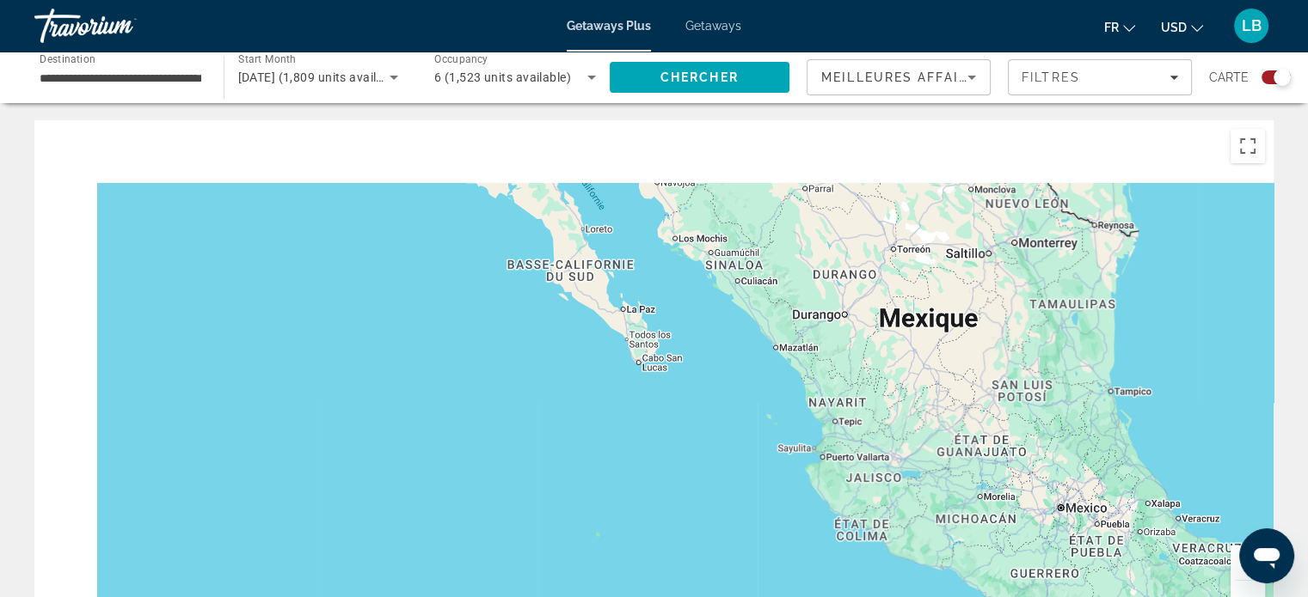
drag, startPoint x: 385, startPoint y: 254, endPoint x: 695, endPoint y: 526, distance: 412.4
click at [698, 539] on div "Main content" at bounding box center [653, 378] width 1239 height 516
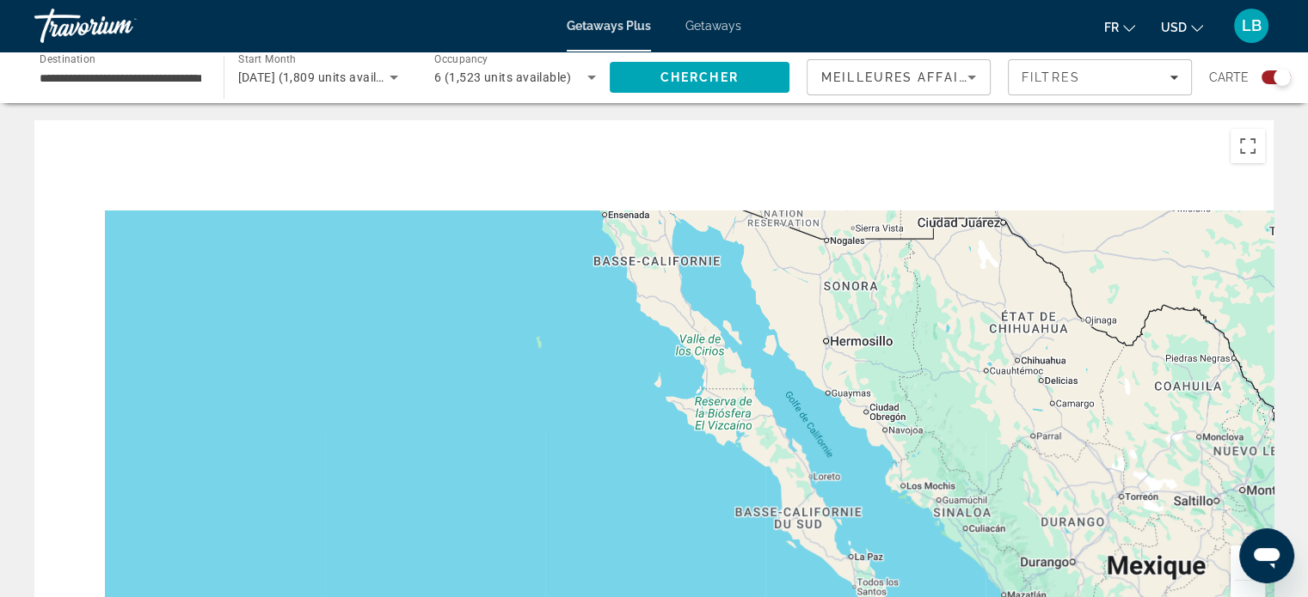
drag, startPoint x: 567, startPoint y: 315, endPoint x: 749, endPoint y: 512, distance: 268.3
click at [698, 547] on div "Pour activer le glissement avec le clavier, appuyez sur Alt+Entrée. Une fois ce…" at bounding box center [653, 378] width 1239 height 516
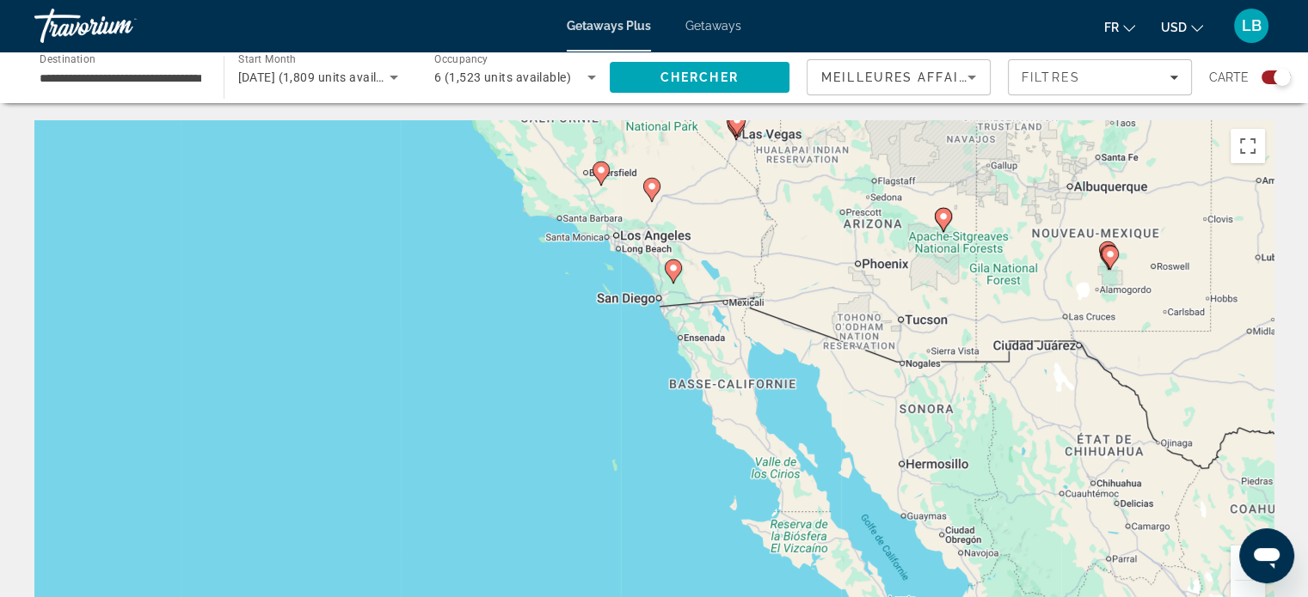
drag, startPoint x: 682, startPoint y: 412, endPoint x: 763, endPoint y: 546, distance: 157.0
click at [815, 597] on html "**********" at bounding box center [654, 298] width 1308 height 597
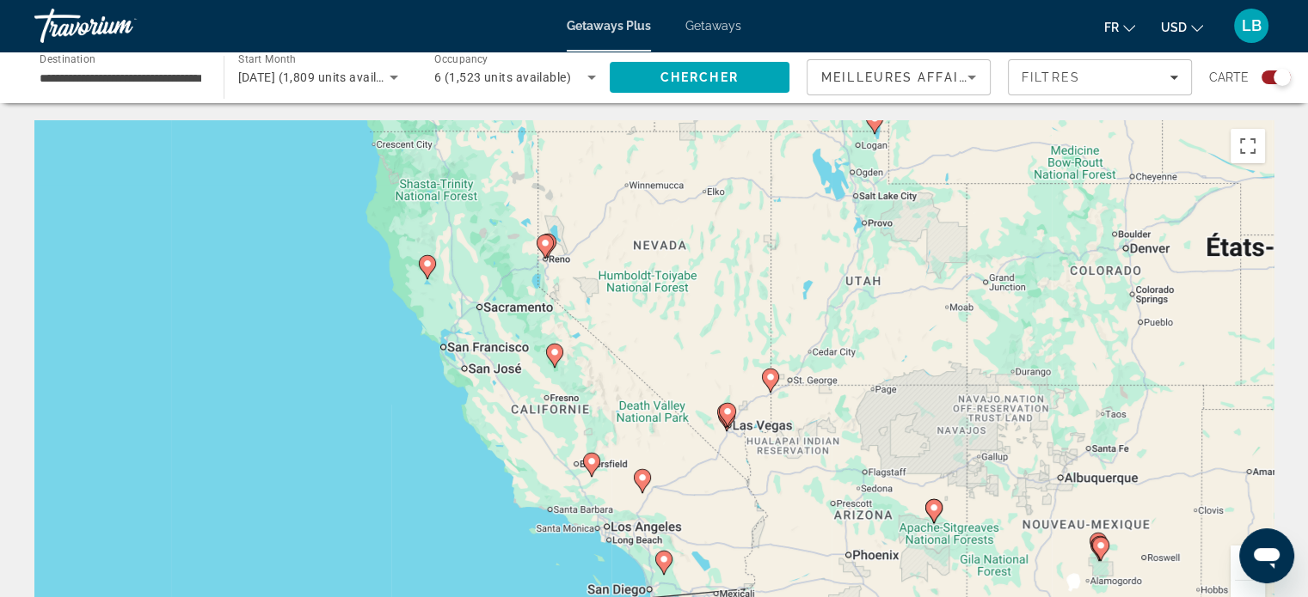
drag, startPoint x: 677, startPoint y: 450, endPoint x: 513, endPoint y: 519, distance: 178.4
click at [513, 519] on div "Pour activer le glissement avec le clavier, appuyez sur Alt+Entrée. Une fois ce…" at bounding box center [653, 378] width 1239 height 516
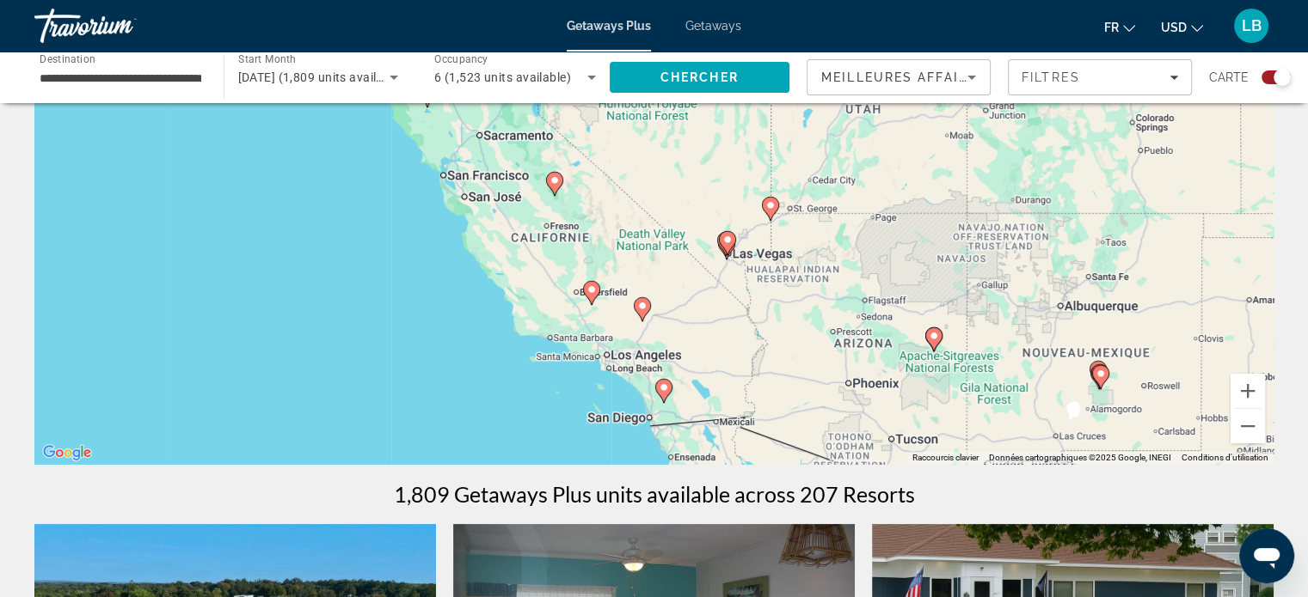
scroll to position [86, 0]
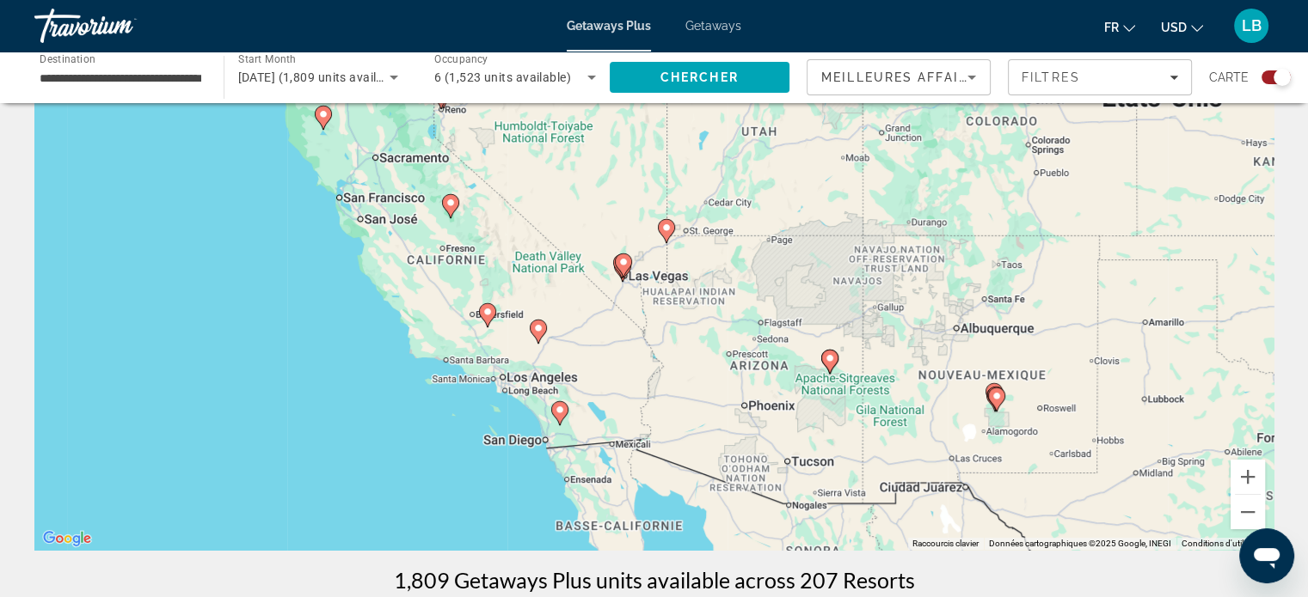
drag, startPoint x: 765, startPoint y: 432, endPoint x: 637, endPoint y: 353, distance: 150.1
click at [637, 353] on div "Pour activer le glissement avec le clavier, appuyez sur Alt+Entrée. Une fois ce…" at bounding box center [653, 292] width 1239 height 516
click at [1252, 474] on button "Zoom avant" at bounding box center [1247, 477] width 34 height 34
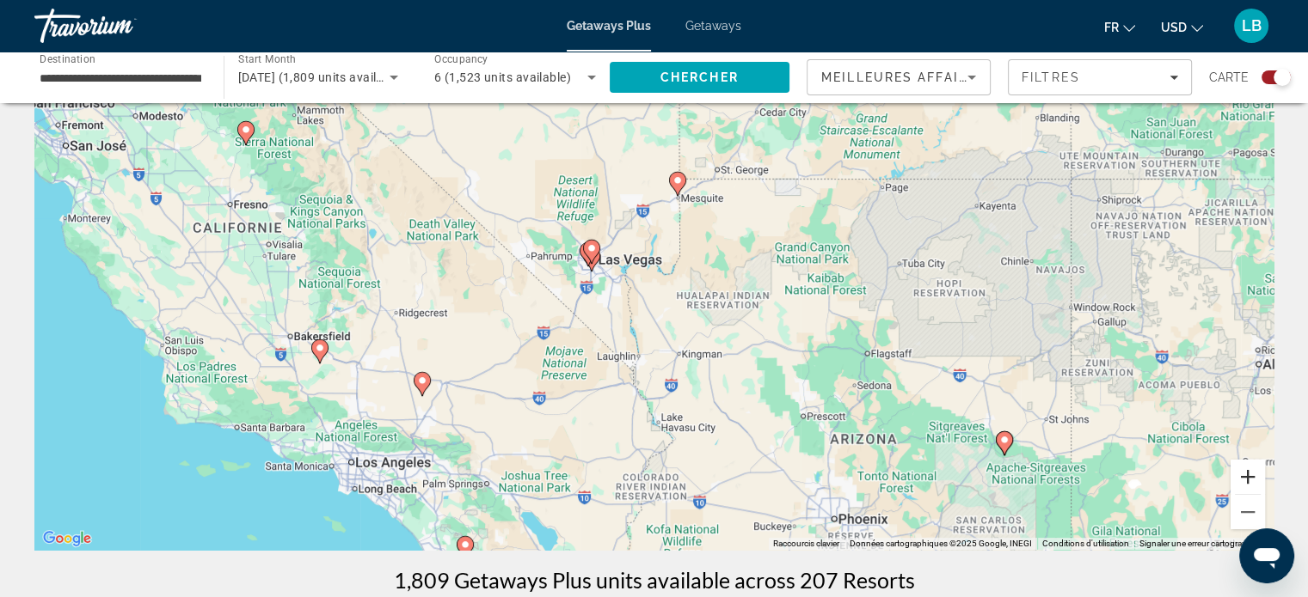
click at [1252, 474] on button "Zoom avant" at bounding box center [1247, 477] width 34 height 34
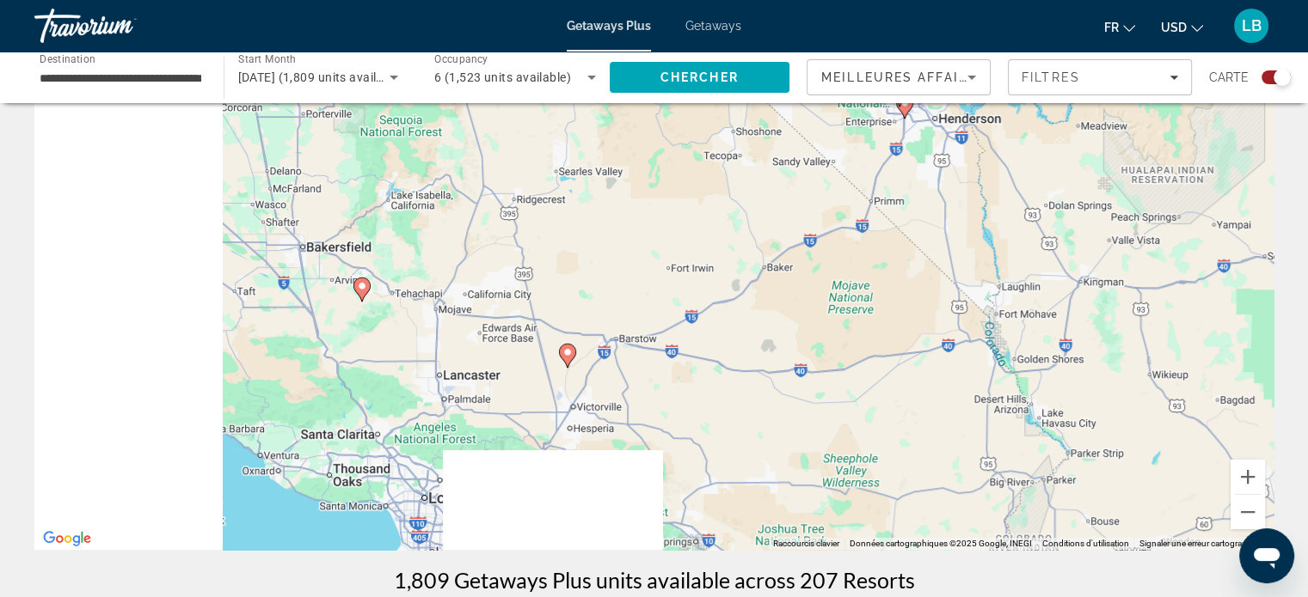
drag, startPoint x: 449, startPoint y: 512, endPoint x: 828, endPoint y: 377, distance: 402.4
click at [828, 377] on div "Pour activer le glissement avec le clavier, appuyez sur Alt+Entrée. Une fois ce…" at bounding box center [653, 292] width 1239 height 516
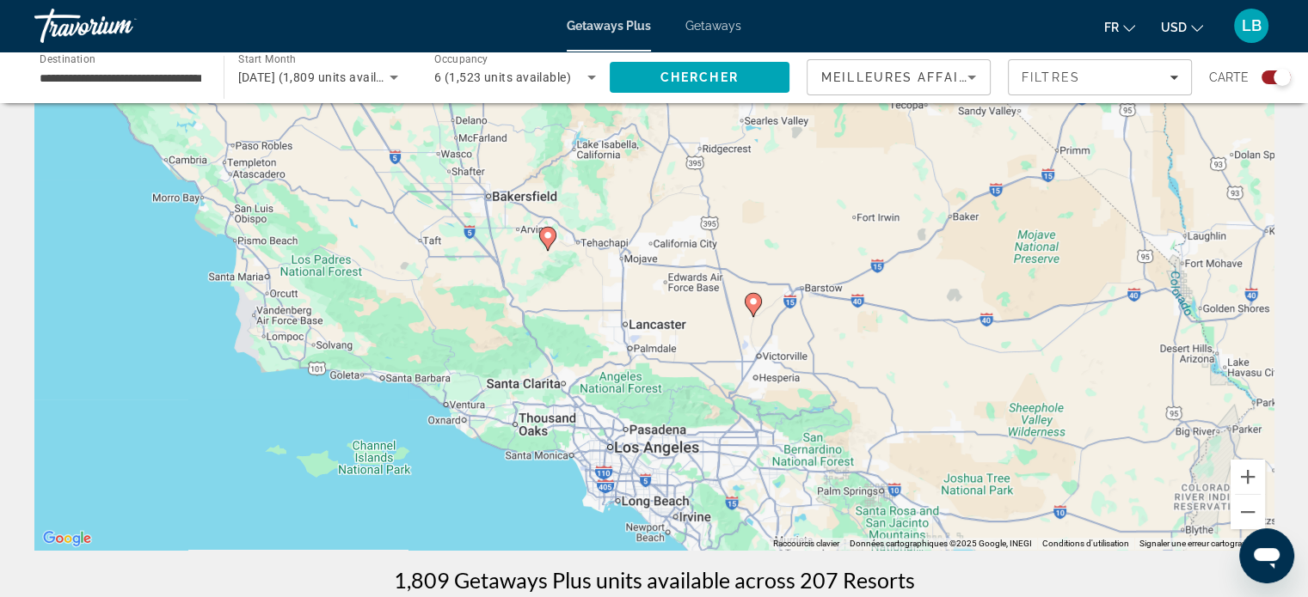
drag, startPoint x: 648, startPoint y: 431, endPoint x: 842, endPoint y: 380, distance: 200.0
click at [842, 380] on div "Pour activer le glissement avec le clavier, appuyez sur Alt+Entrée. Une fois ce…" at bounding box center [653, 292] width 1239 height 516
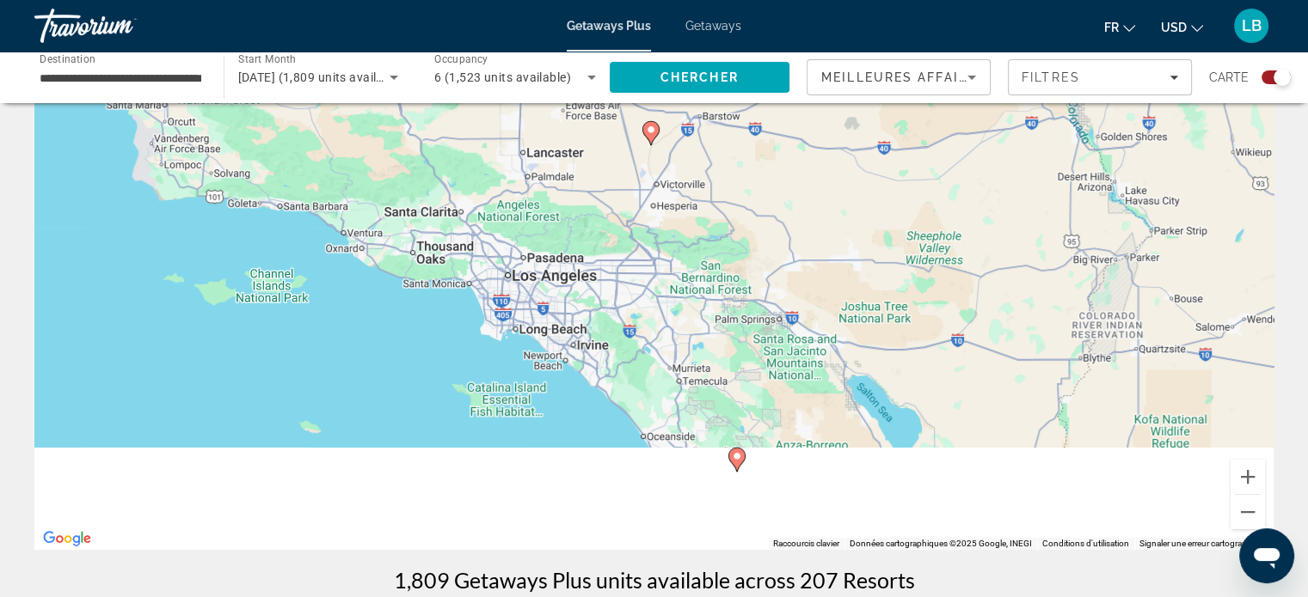
drag, startPoint x: 920, startPoint y: 451, endPoint x: 799, endPoint y: 254, distance: 230.7
click at [799, 254] on div "Pour activer le glissement avec le clavier, appuyez sur Alt+Entrée. Une fois ce…" at bounding box center [653, 292] width 1239 height 516
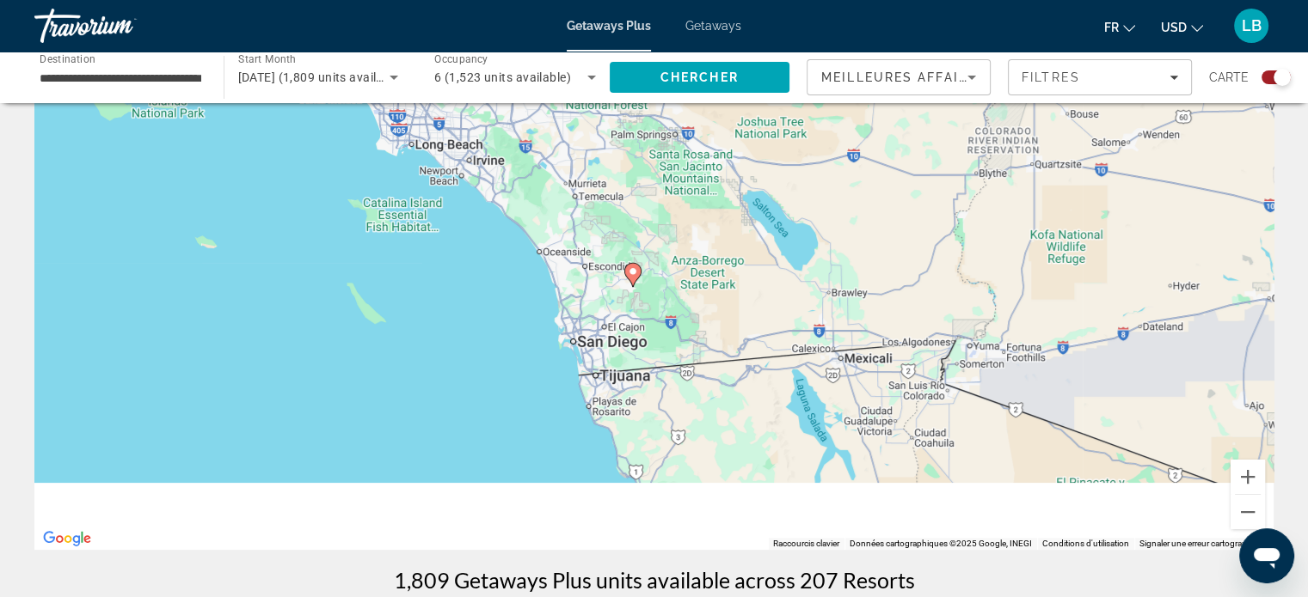
drag, startPoint x: 855, startPoint y: 436, endPoint x: 760, endPoint y: 245, distance: 213.4
click at [763, 248] on div "Pour activer le glissement avec le clavier, appuyez sur Alt+Entrée. Une fois ce…" at bounding box center [653, 292] width 1239 height 516
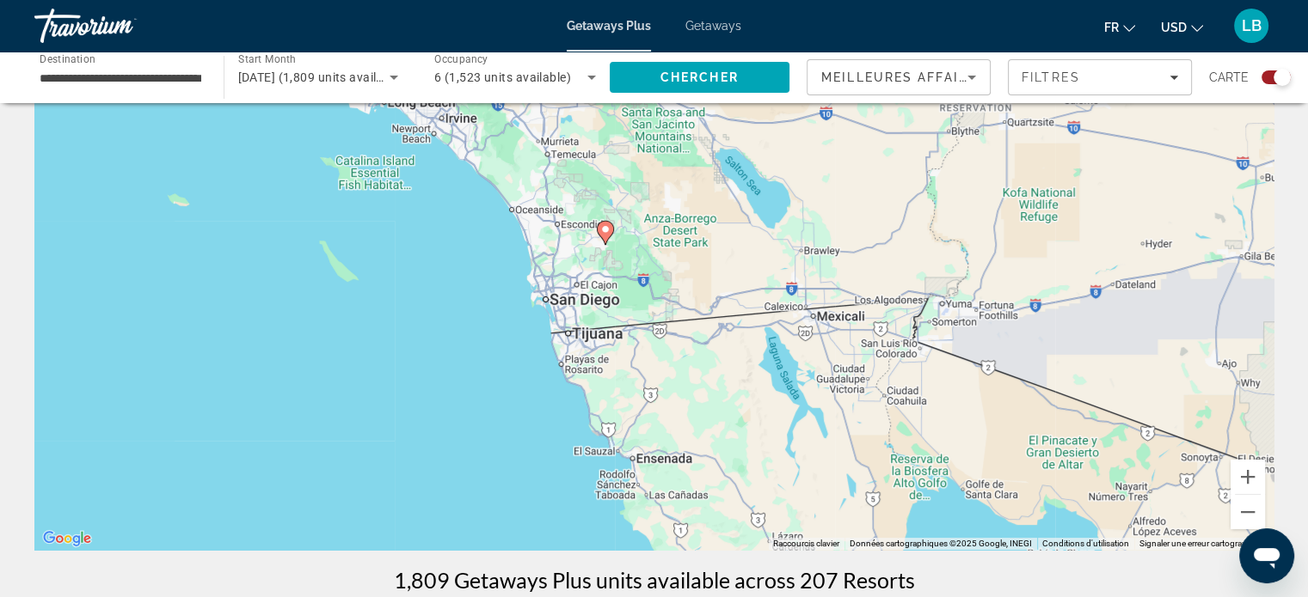
click at [602, 234] on image "Main content" at bounding box center [605, 229] width 10 height 10
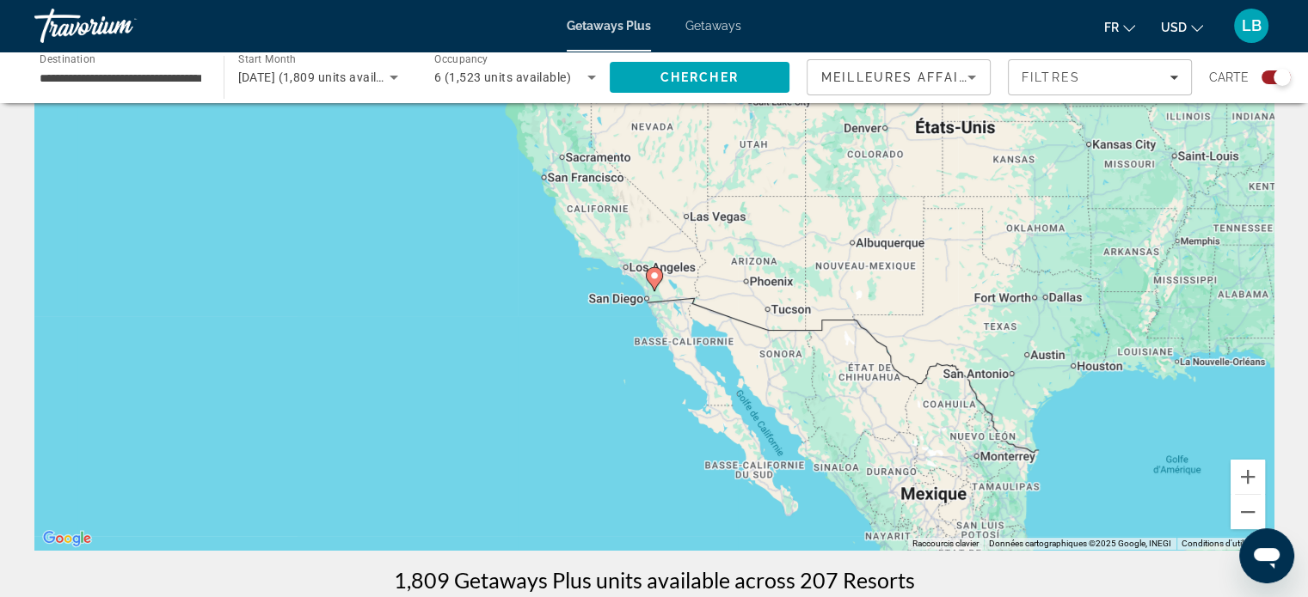
click at [653, 283] on icon "Main content" at bounding box center [653, 279] width 15 height 22
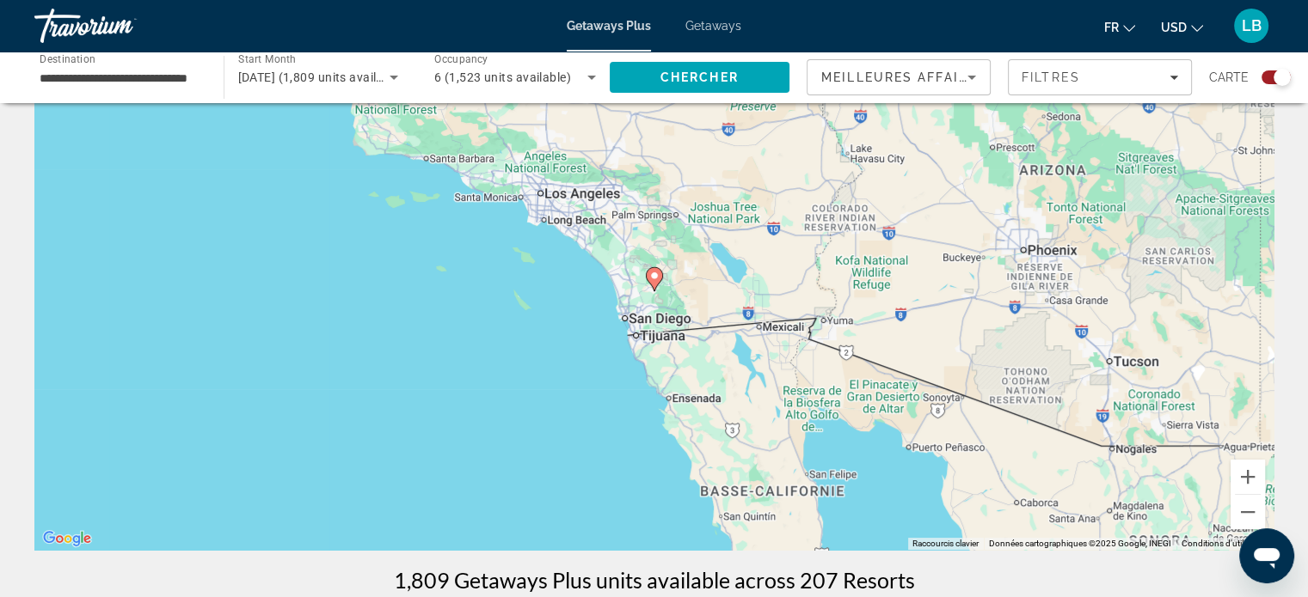
click at [652, 282] on icon "Main content" at bounding box center [653, 279] width 15 height 22
type input "**********"
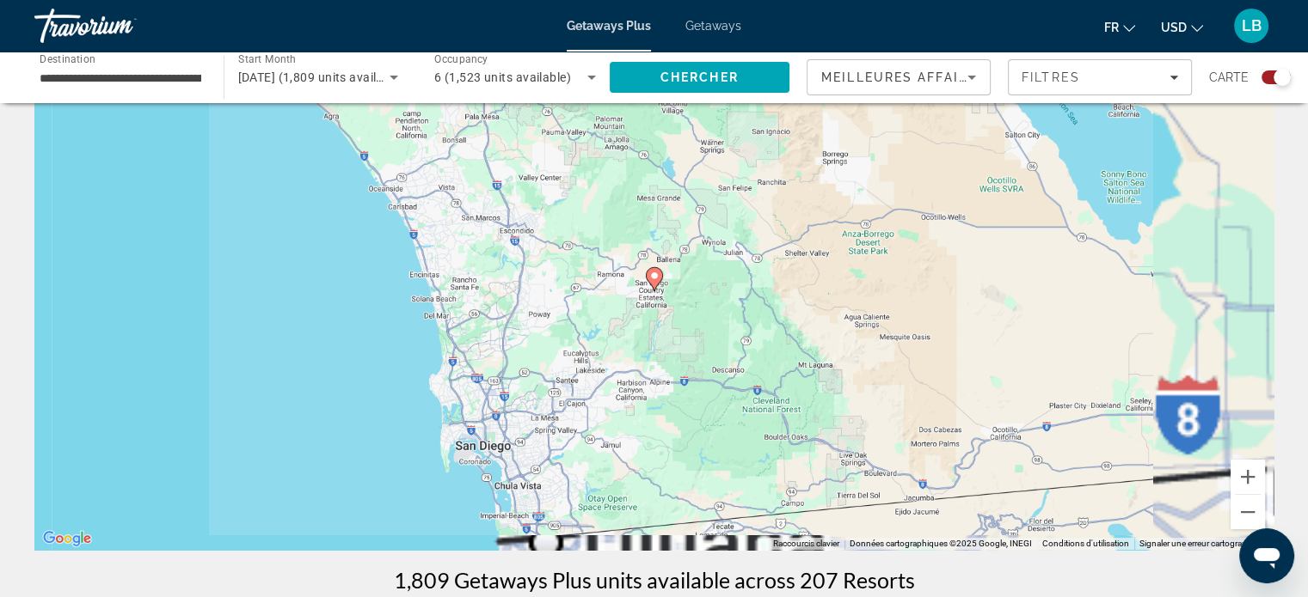
click at [652, 282] on icon "Main content" at bounding box center [653, 279] width 15 height 22
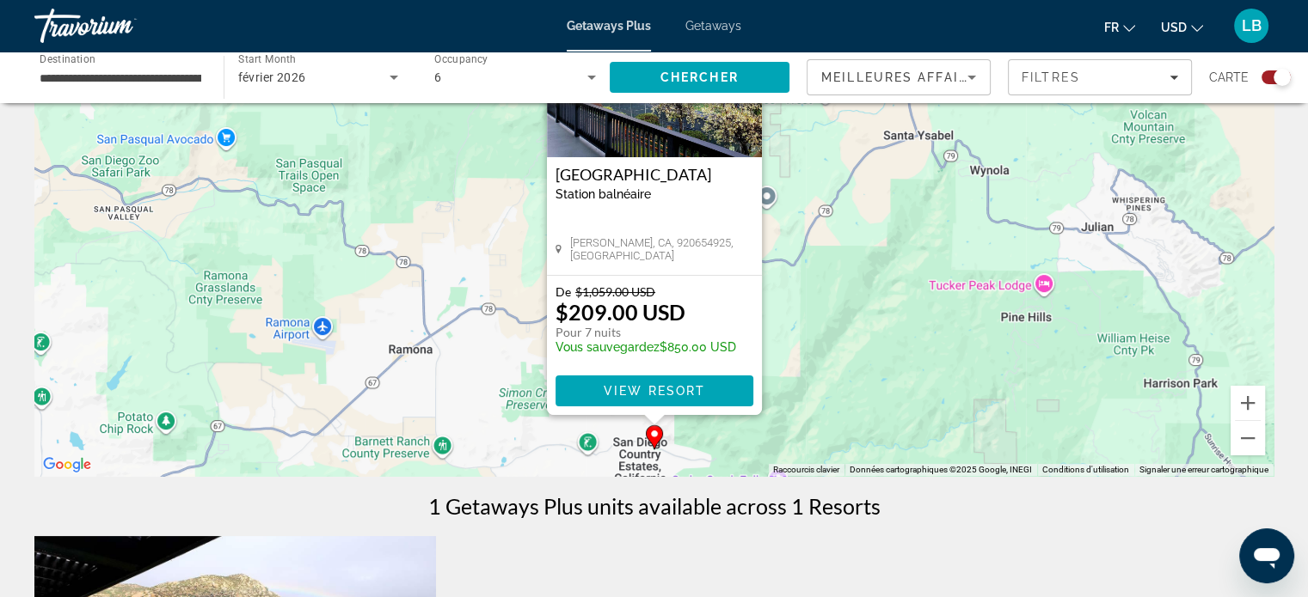
scroll to position [172, 0]
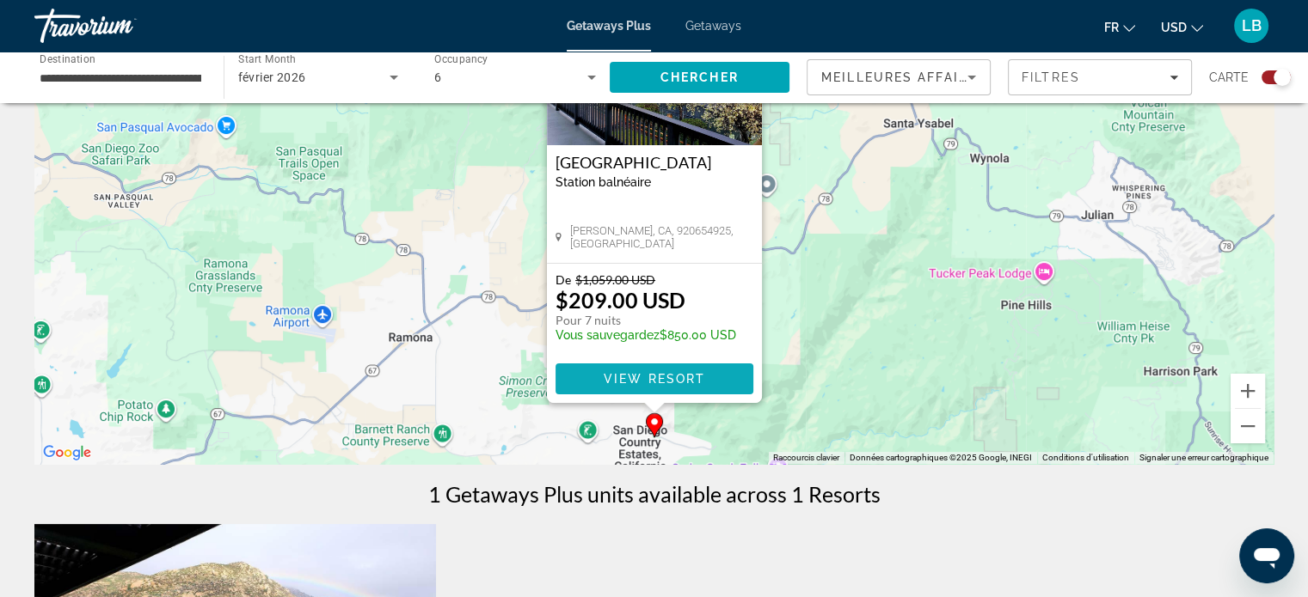
click at [667, 378] on span "View Resort" at bounding box center [653, 379] width 101 height 14
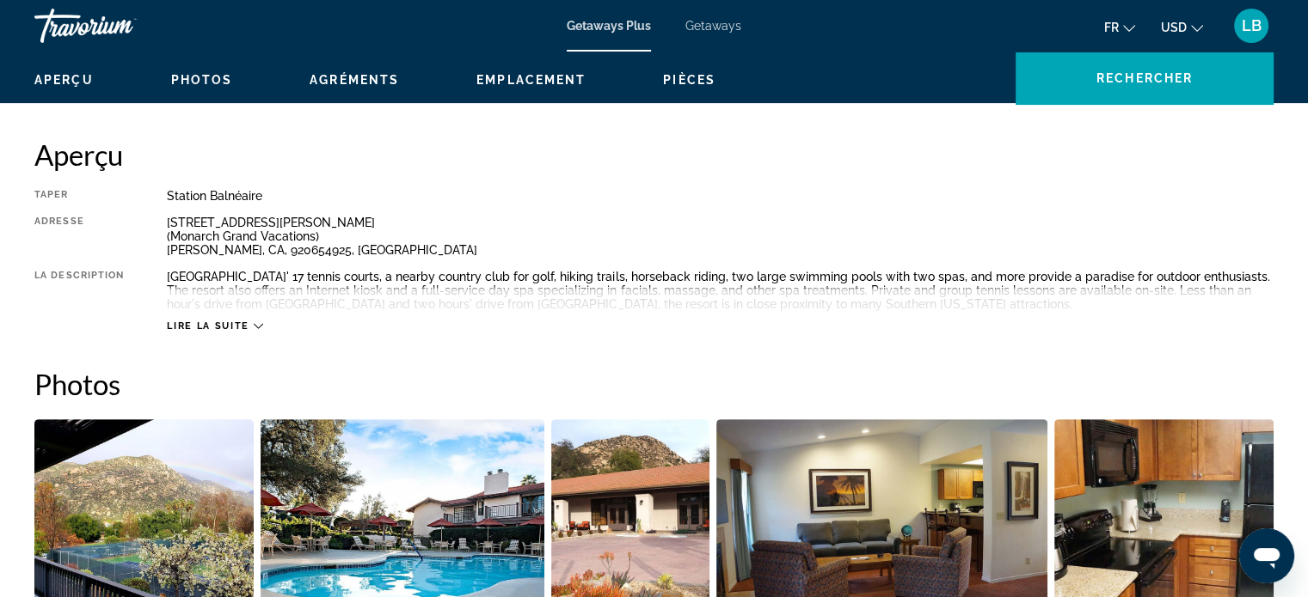
scroll to position [688, 0]
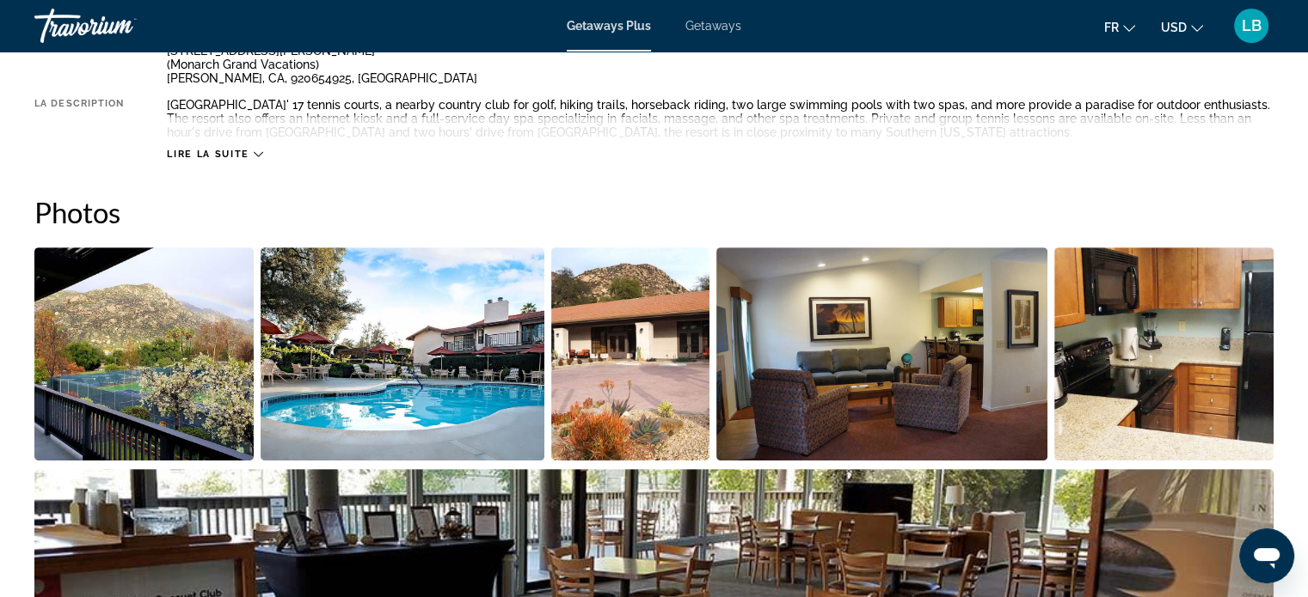
click at [251, 147] on div "Lire la suite" at bounding box center [720, 136] width 1106 height 47
click at [253, 148] on button "Lire la suite" at bounding box center [214, 154] width 95 height 13
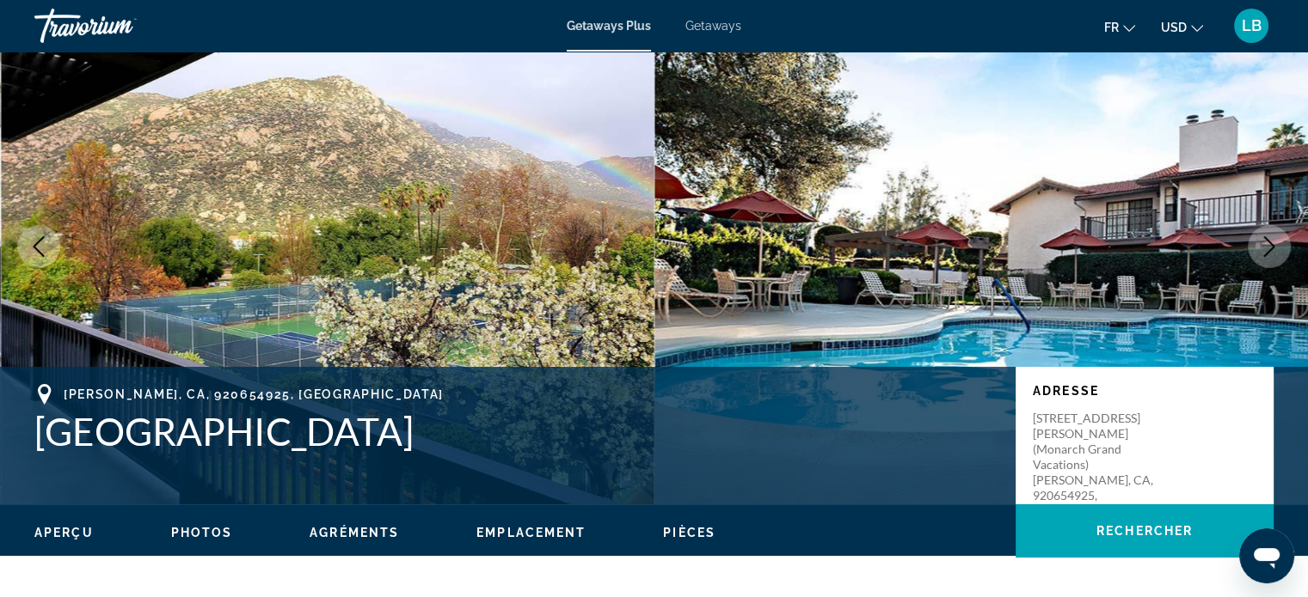
scroll to position [0, 0]
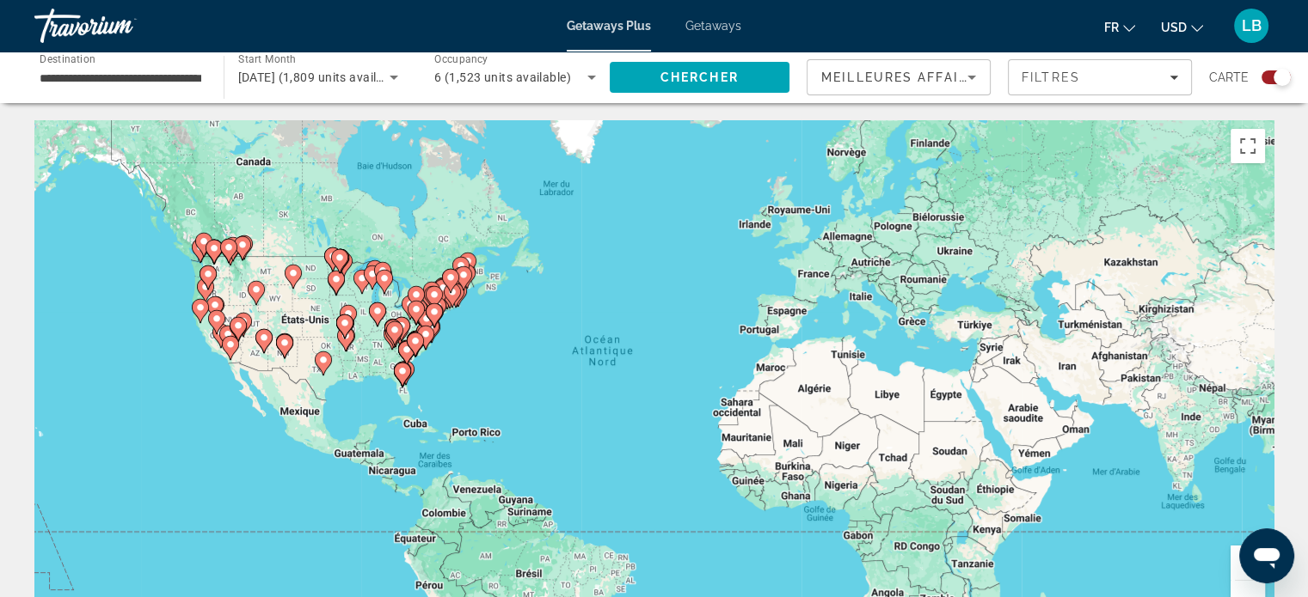
click at [230, 342] on image "Main content" at bounding box center [230, 345] width 10 height 10
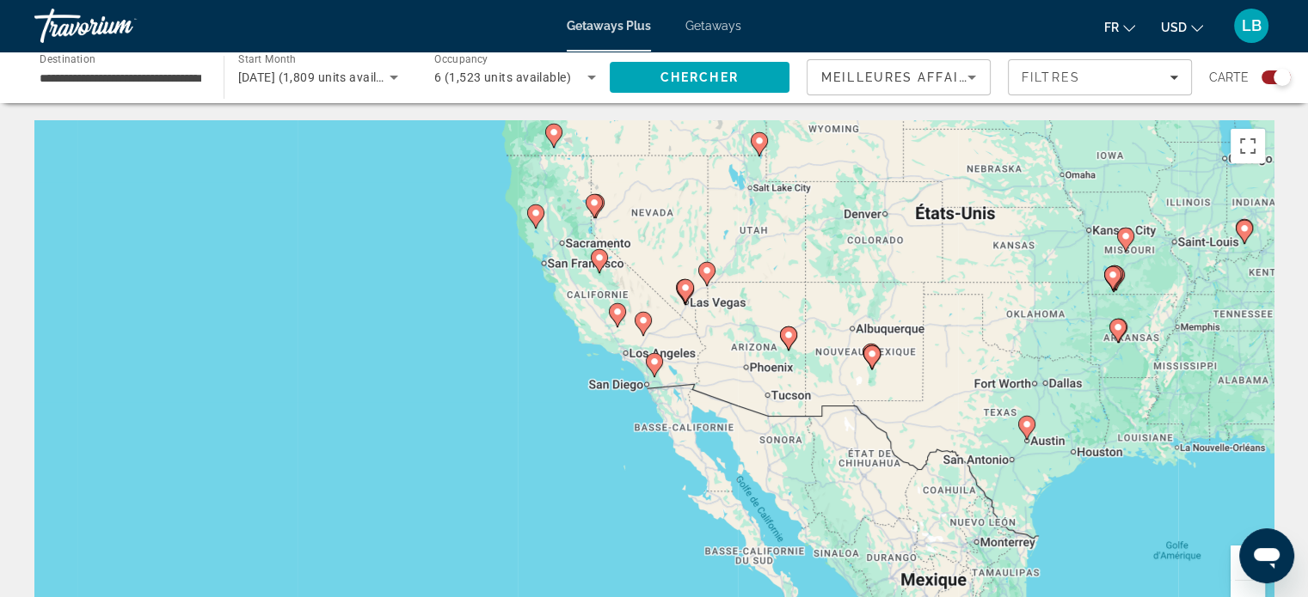
click at [661, 335] on div "Pour activer le glissement avec le clavier, appuyez sur Alt+Entrée. Une fois ce…" at bounding box center [653, 378] width 1239 height 516
click at [484, 87] on div "6 (1,523 units available)" at bounding box center [515, 77] width 162 height 48
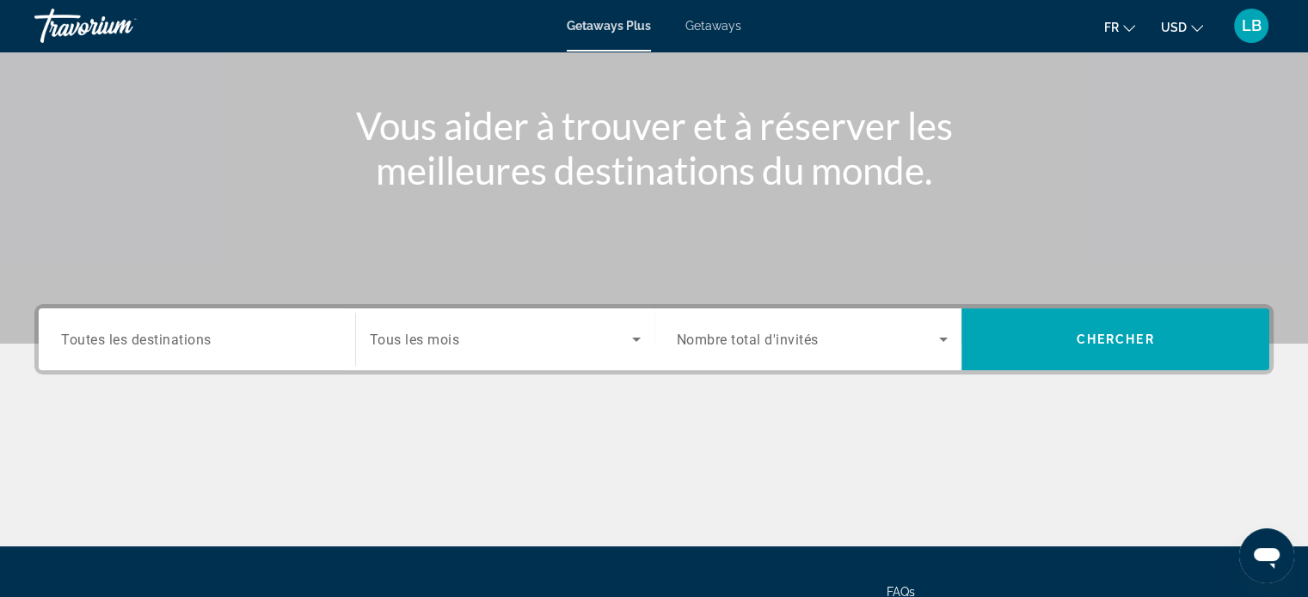
click at [511, 315] on div "Search widget" at bounding box center [505, 339] width 271 height 48
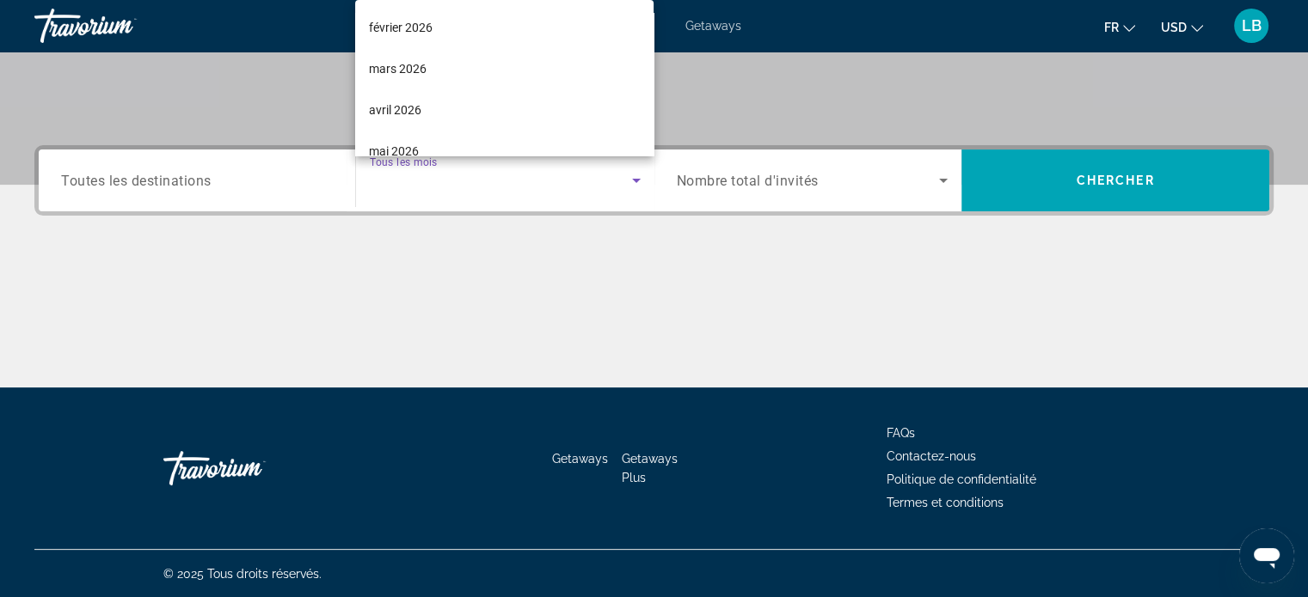
scroll to position [177, 0]
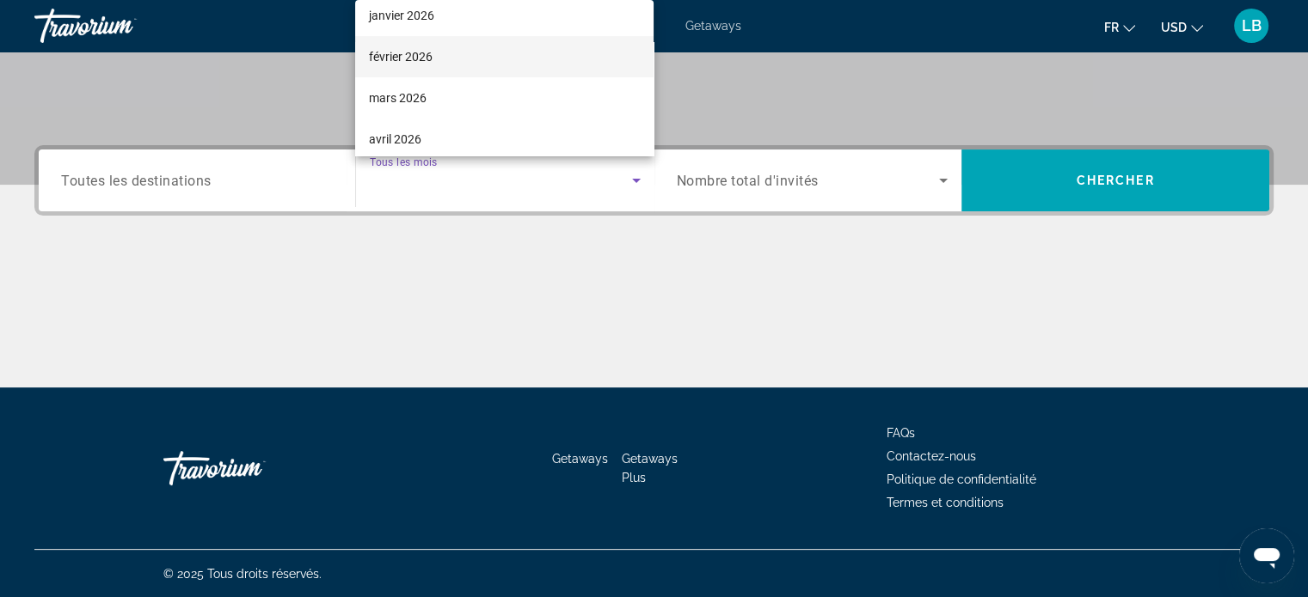
click at [416, 53] on span "février 2026" at bounding box center [401, 56] width 64 height 21
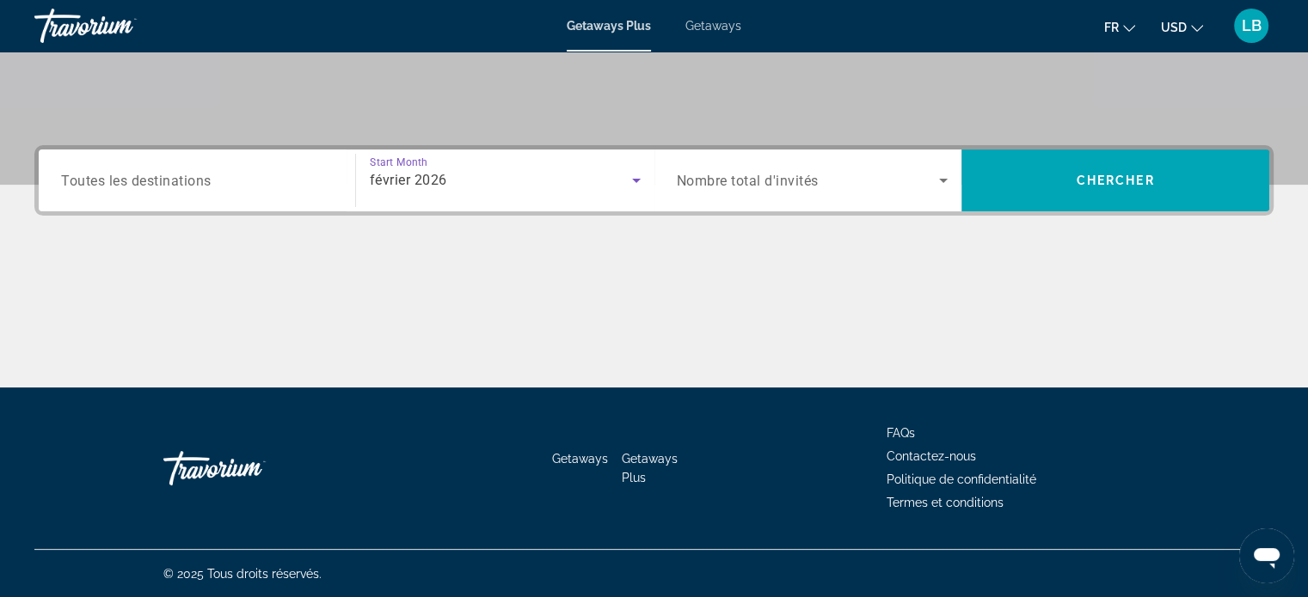
click at [220, 175] on input "Destination Toutes les destinations" at bounding box center [197, 181] width 272 height 21
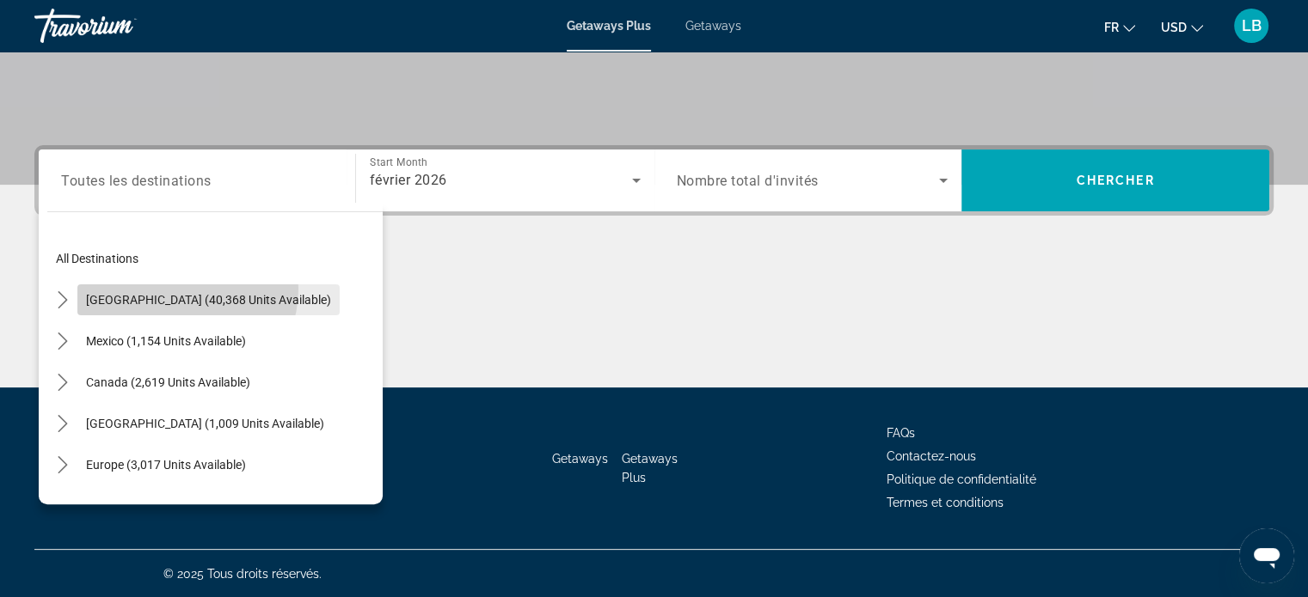
click at [179, 288] on span "Select destination: United States (40,368 units available)" at bounding box center [208, 299] width 262 height 41
type input "**********"
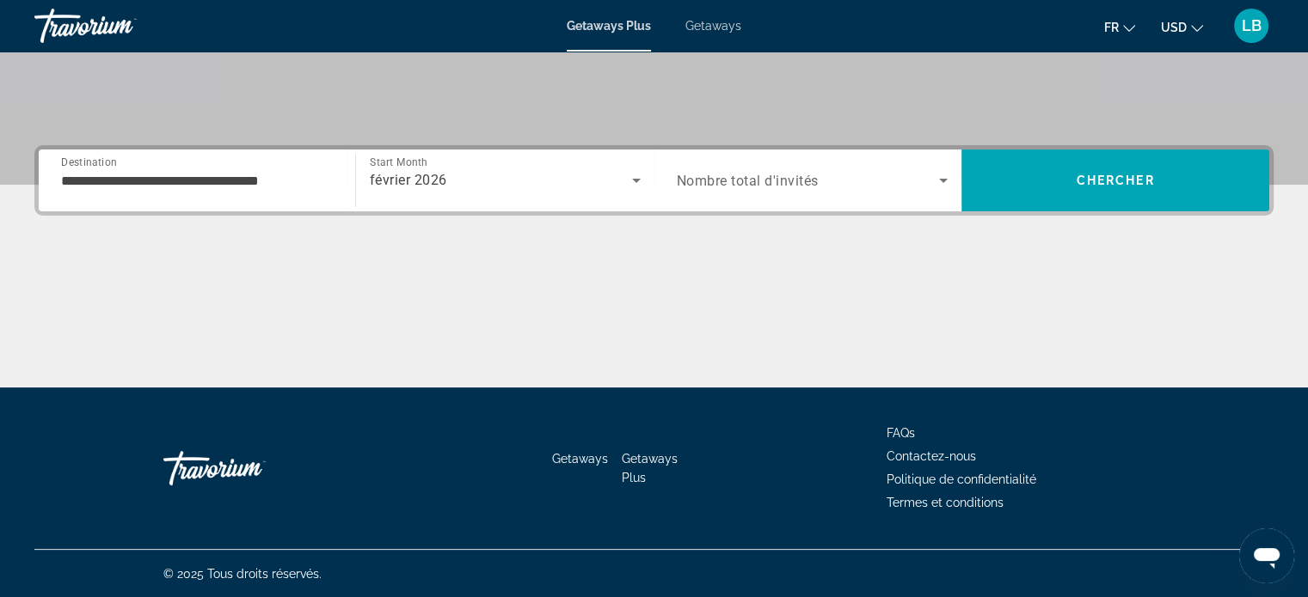
click at [798, 180] on span "Nombre total d'invités" at bounding box center [748, 181] width 142 height 16
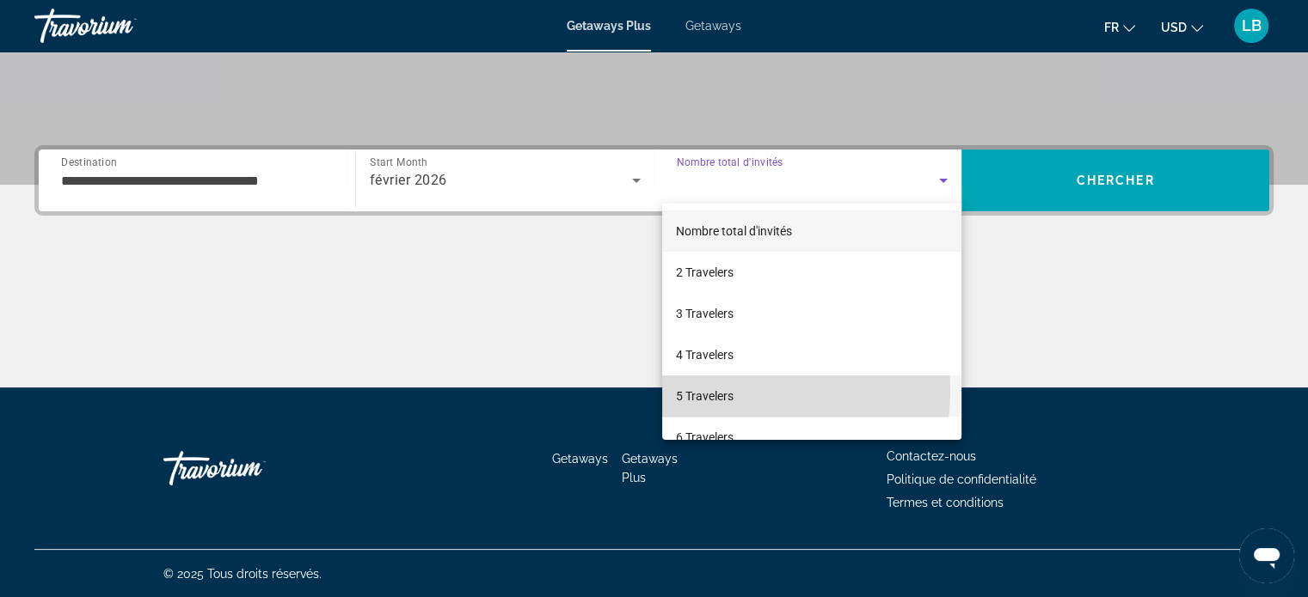
click at [700, 389] on span "5 Travelers" at bounding box center [705, 396] width 58 height 21
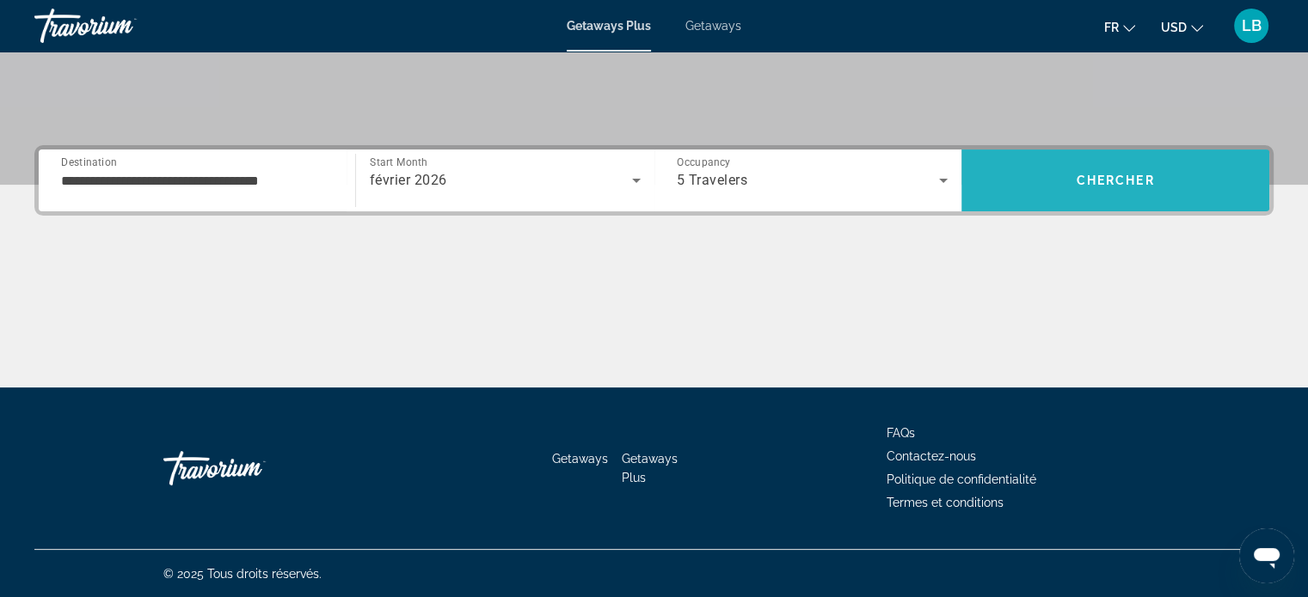
click at [1080, 190] on span "Search" at bounding box center [1115, 180] width 308 height 41
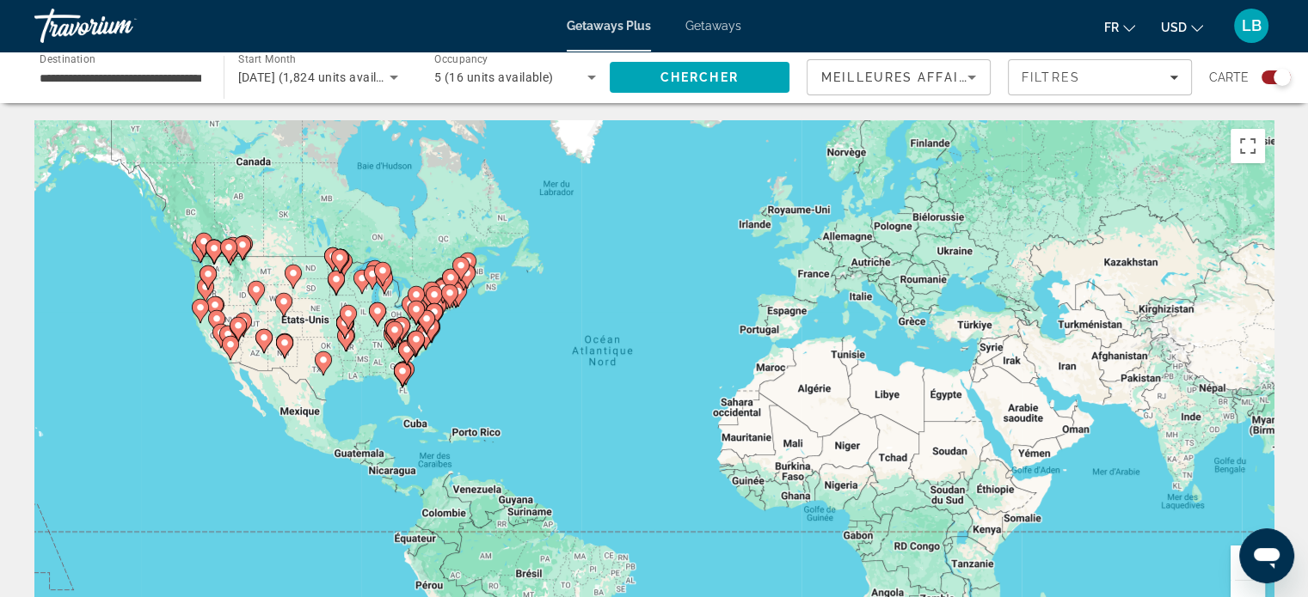
click at [1234, 564] on button "Zoom avant" at bounding box center [1247, 563] width 34 height 34
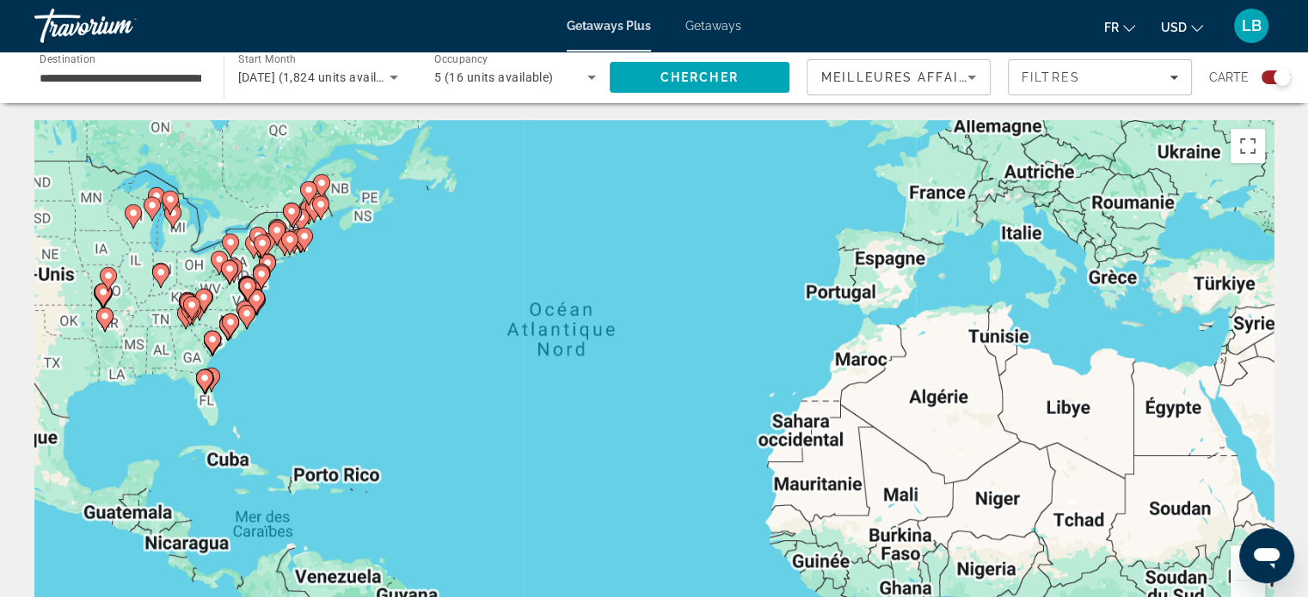
click at [1234, 564] on button "Zoom avant" at bounding box center [1247, 563] width 34 height 34
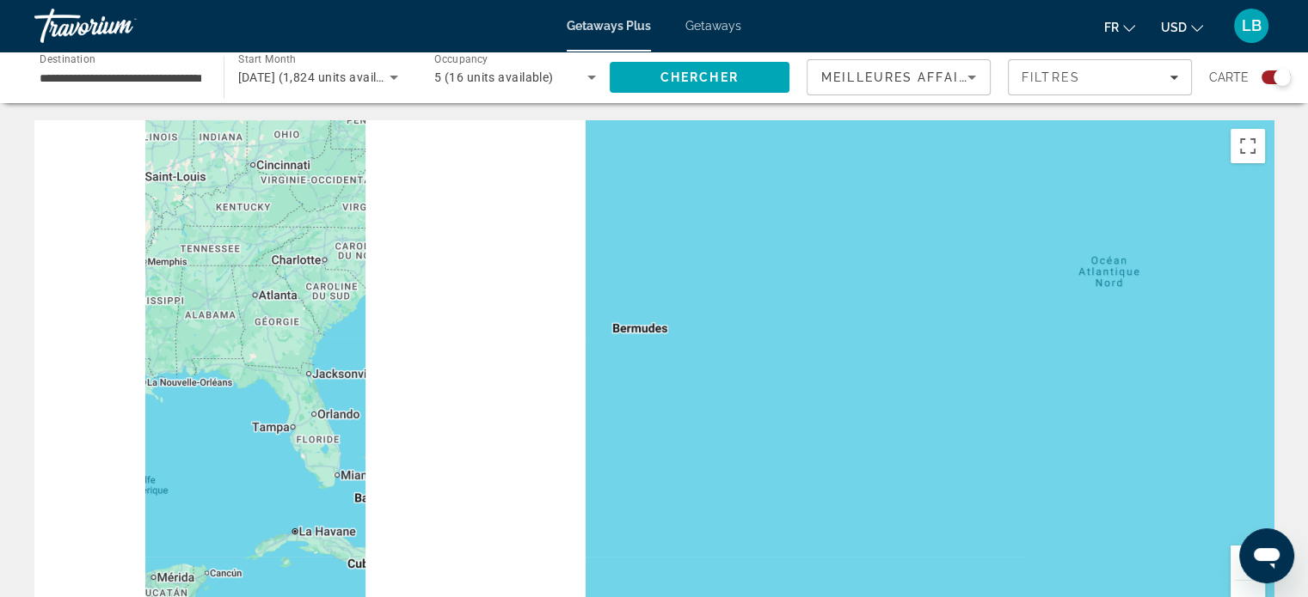
drag, startPoint x: 330, startPoint y: 378, endPoint x: 1253, endPoint y: 378, distance: 923.3
click at [1259, 381] on div "Pour activer le glissement avec le clavier, appuyez sur Alt+Entrée. Une fois ce…" at bounding box center [653, 378] width 1239 height 516
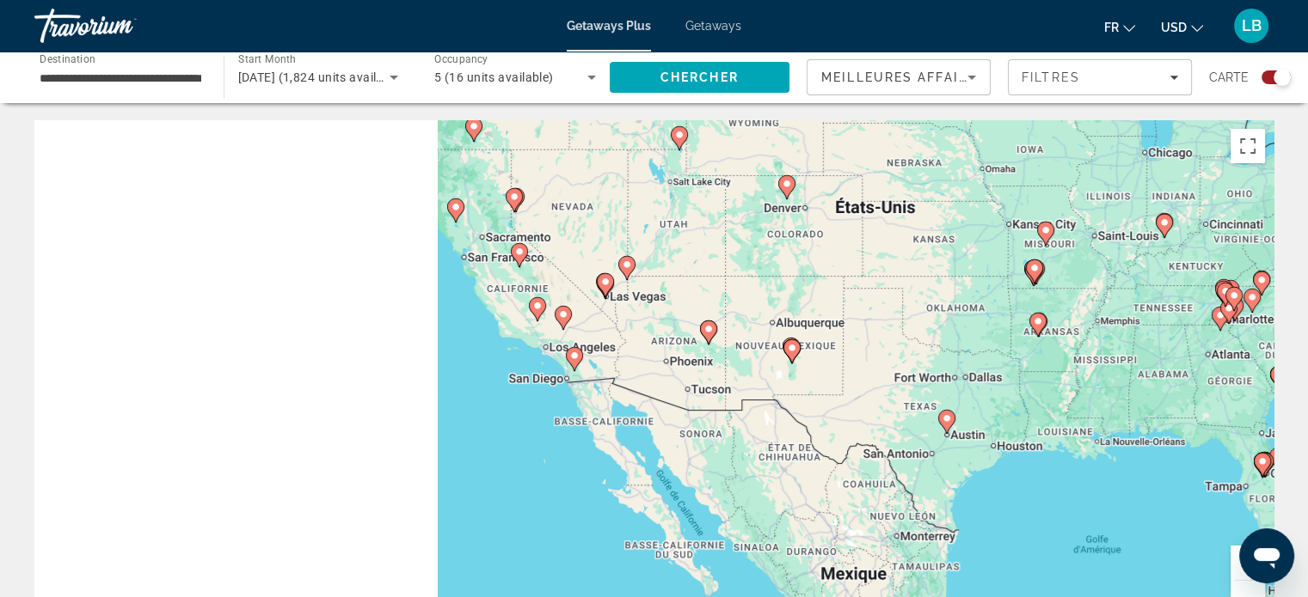
drag, startPoint x: 379, startPoint y: 359, endPoint x: 1055, endPoint y: 403, distance: 677.1
click at [1086, 419] on div "Pour activer le glissement avec le clavier, appuyez sur Alt+Entrée. Une fois ce…" at bounding box center [653, 378] width 1239 height 516
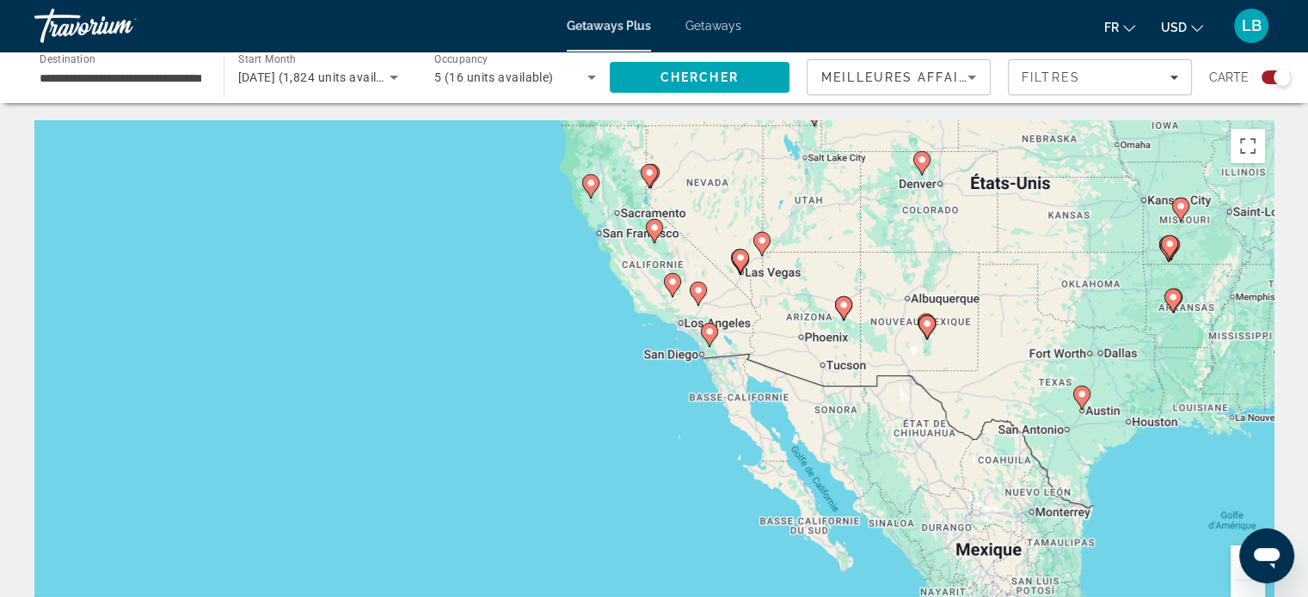
drag, startPoint x: 861, startPoint y: 422, endPoint x: 652, endPoint y: 408, distance: 209.4
click at [652, 408] on div "Pour activer le glissement avec le clavier, appuyez sur Alt+Entrée. Une fois ce…" at bounding box center [653, 378] width 1239 height 516
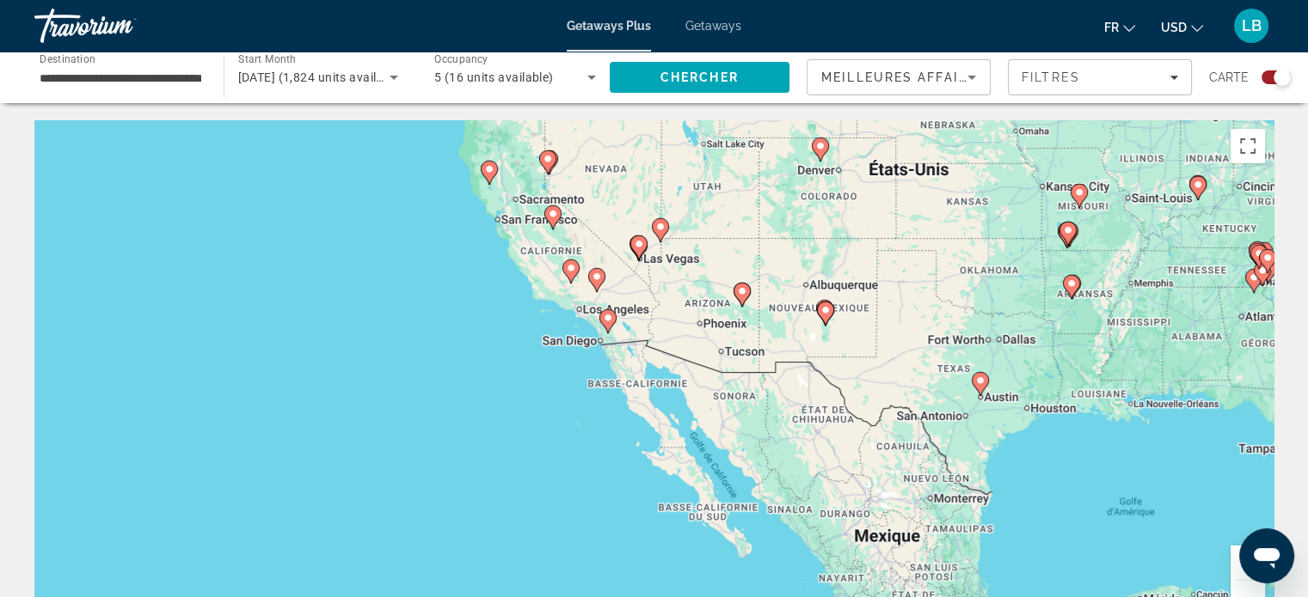
click at [1234, 561] on button "Zoom avant" at bounding box center [1247, 563] width 34 height 34
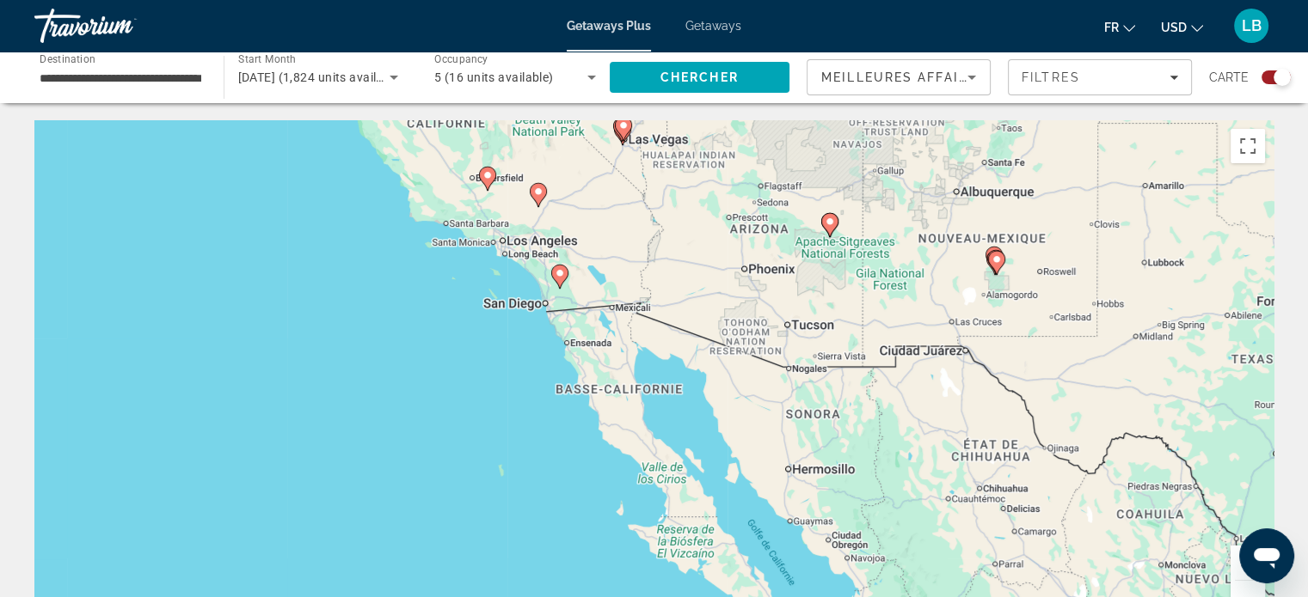
click at [1234, 561] on button "Zoom avant" at bounding box center [1247, 563] width 34 height 34
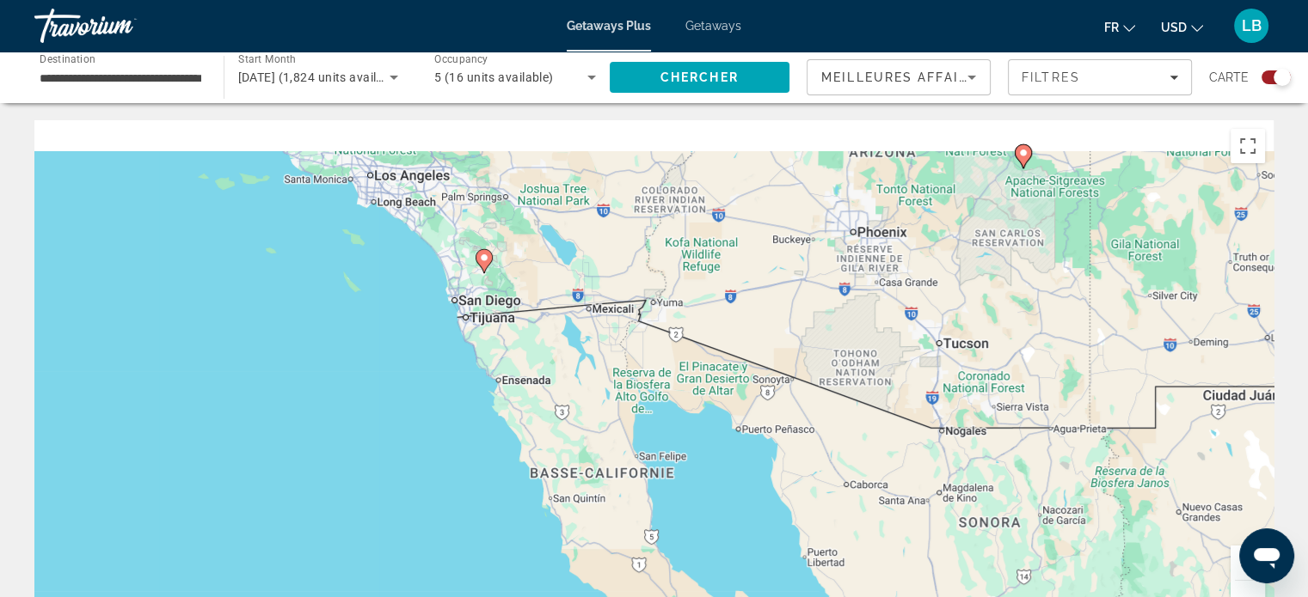
drag, startPoint x: 564, startPoint y: 305, endPoint x: 616, endPoint y: 536, distance: 236.3
click at [615, 544] on div "Pour activer le glissement avec le clavier, appuyez sur Alt+Entrée. Une fois ce…" at bounding box center [653, 378] width 1239 height 516
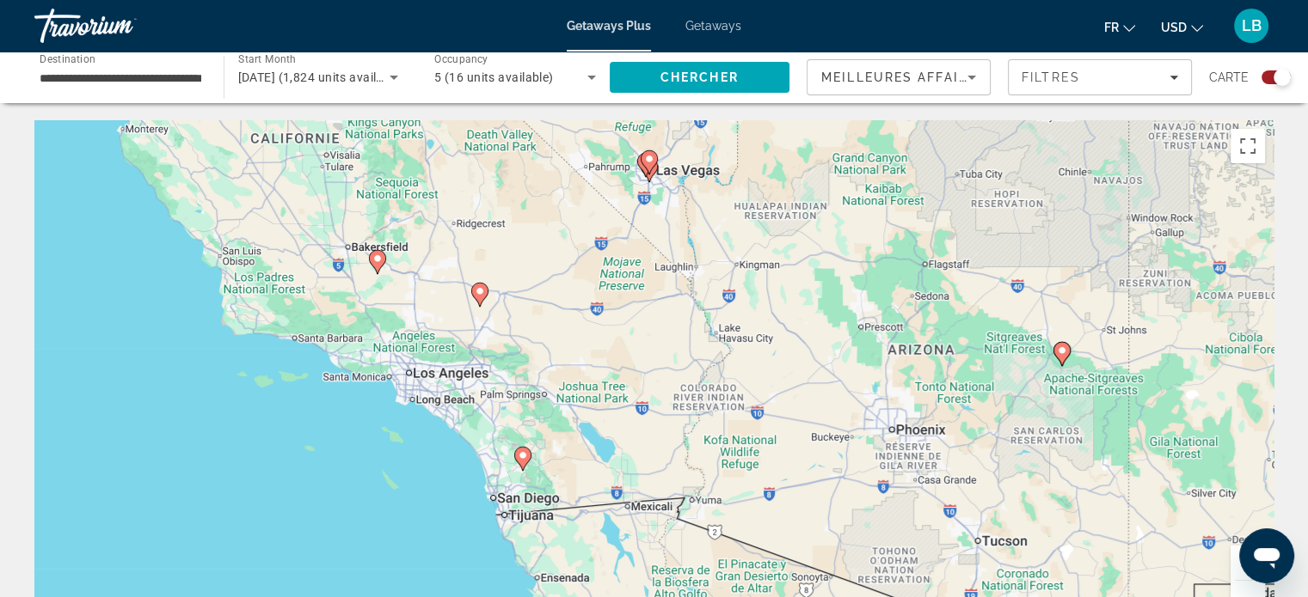
drag, startPoint x: 627, startPoint y: 322, endPoint x: 626, endPoint y: 398, distance: 75.7
click at [626, 398] on div "Pour activer le glissement avec le clavier, appuyez sur Alt+Entrée. Une fois ce…" at bounding box center [653, 378] width 1239 height 516
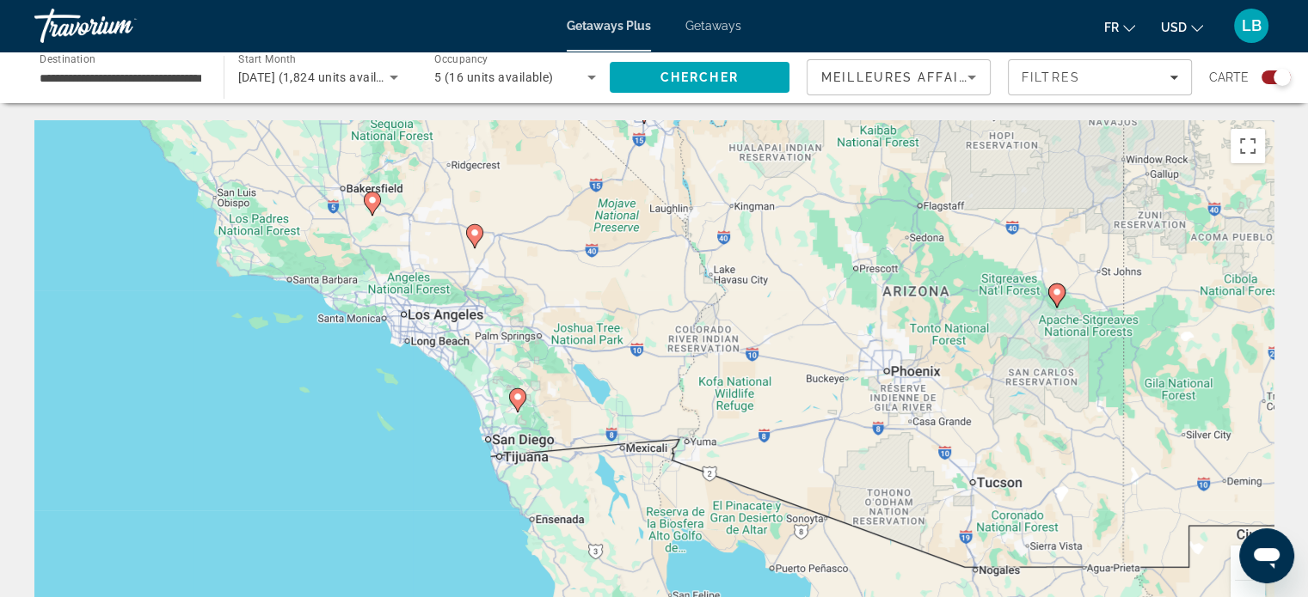
drag, startPoint x: 533, startPoint y: 432, endPoint x: 529, endPoint y: 305, distance: 127.3
click at [529, 305] on div "Pour activer le glissement avec le clavier, appuyez sur Alt+Entrée. Une fois ce…" at bounding box center [653, 378] width 1239 height 516
click at [519, 399] on image "Main content" at bounding box center [517, 397] width 10 height 10
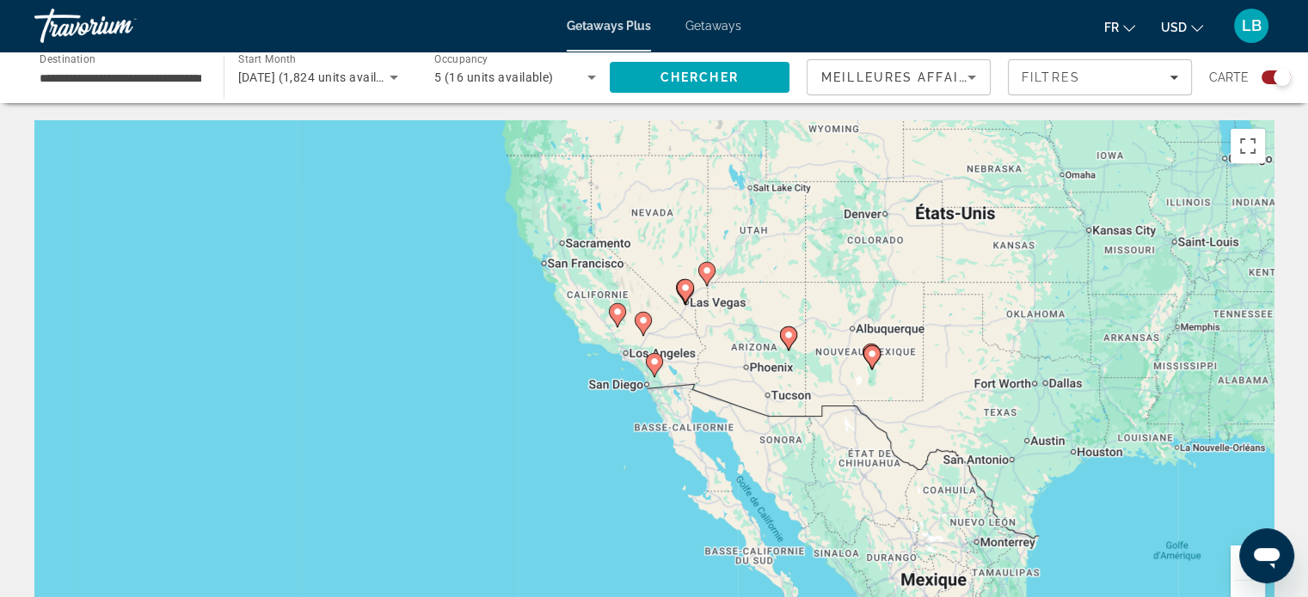
click at [657, 367] on icon "Main content" at bounding box center [653, 365] width 15 height 22
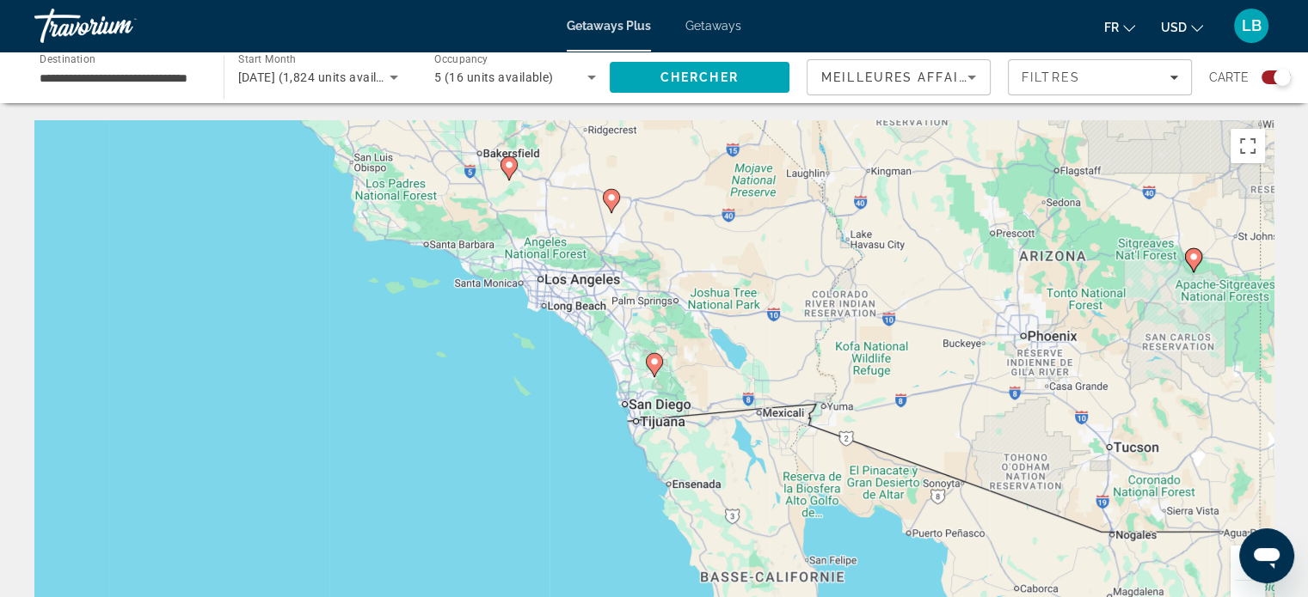
click at [657, 367] on icon "Main content" at bounding box center [653, 365] width 15 height 22
type input "**********"
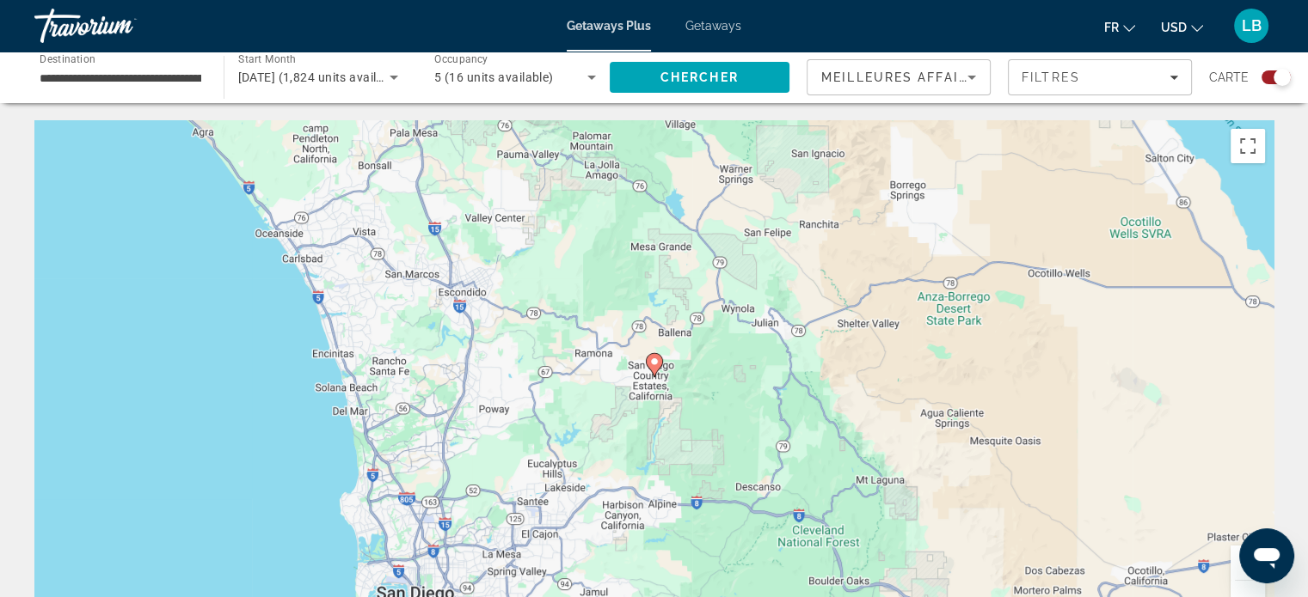
click at [657, 364] on image "Main content" at bounding box center [654, 362] width 10 height 10
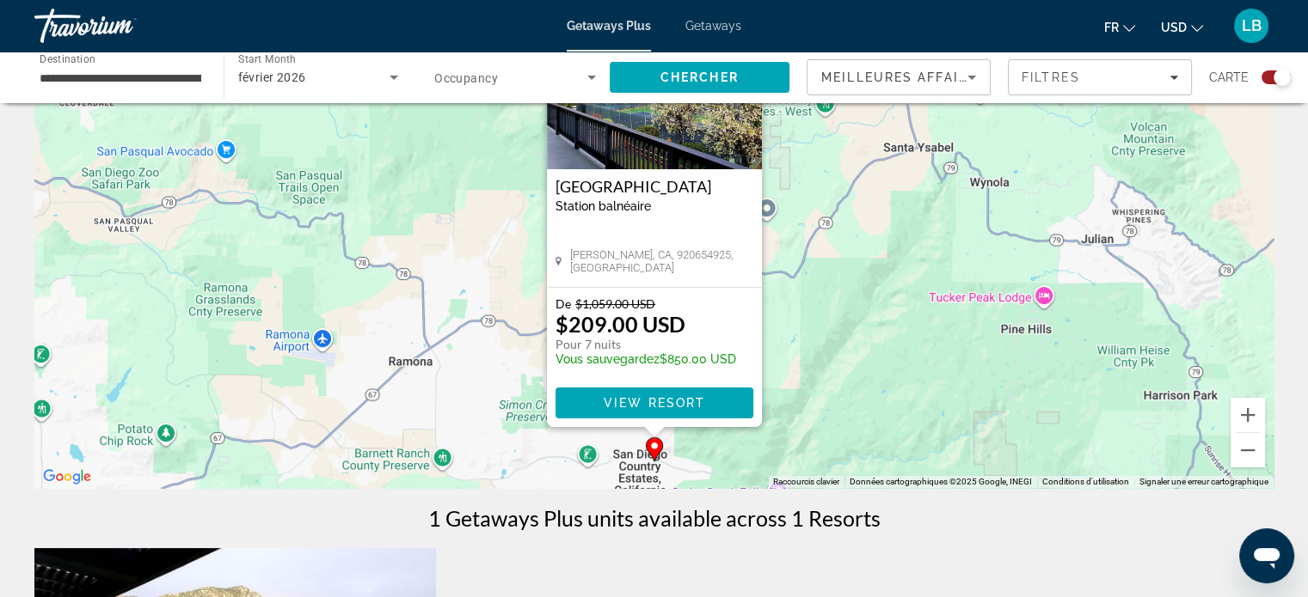
scroll to position [172, 0]
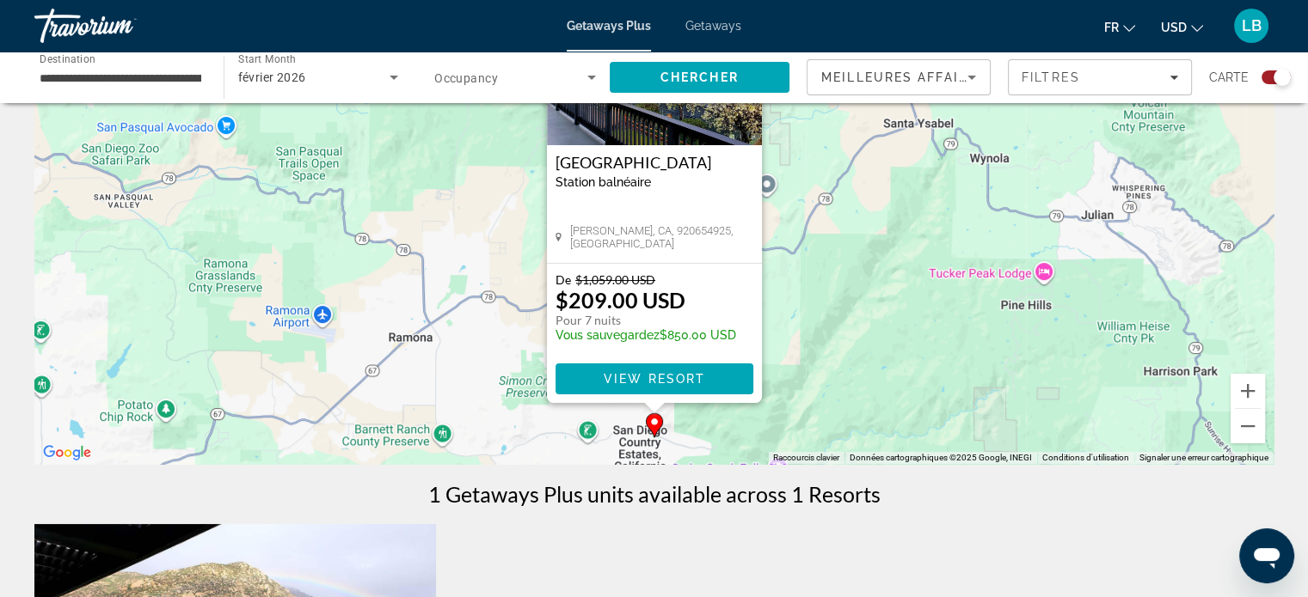
click at [884, 259] on div "Pour activer le glissement avec le clavier, appuyez sur Alt+Entrée. Une fois ce…" at bounding box center [653, 206] width 1239 height 516
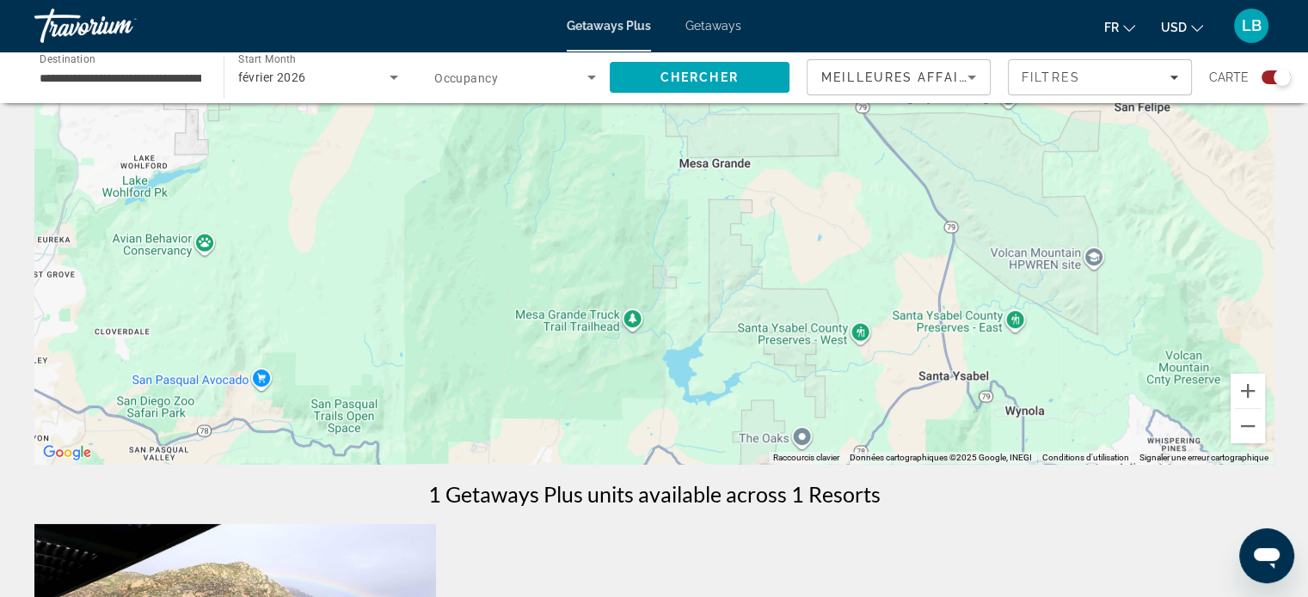
drag, startPoint x: 695, startPoint y: 255, endPoint x: 711, endPoint y: 446, distance: 191.5
click at [721, 536] on div "← Déplacement vers la gauche → Déplacement vers la droite ↑ Déplacement vers le…" at bounding box center [654, 555] width 1308 height 1214
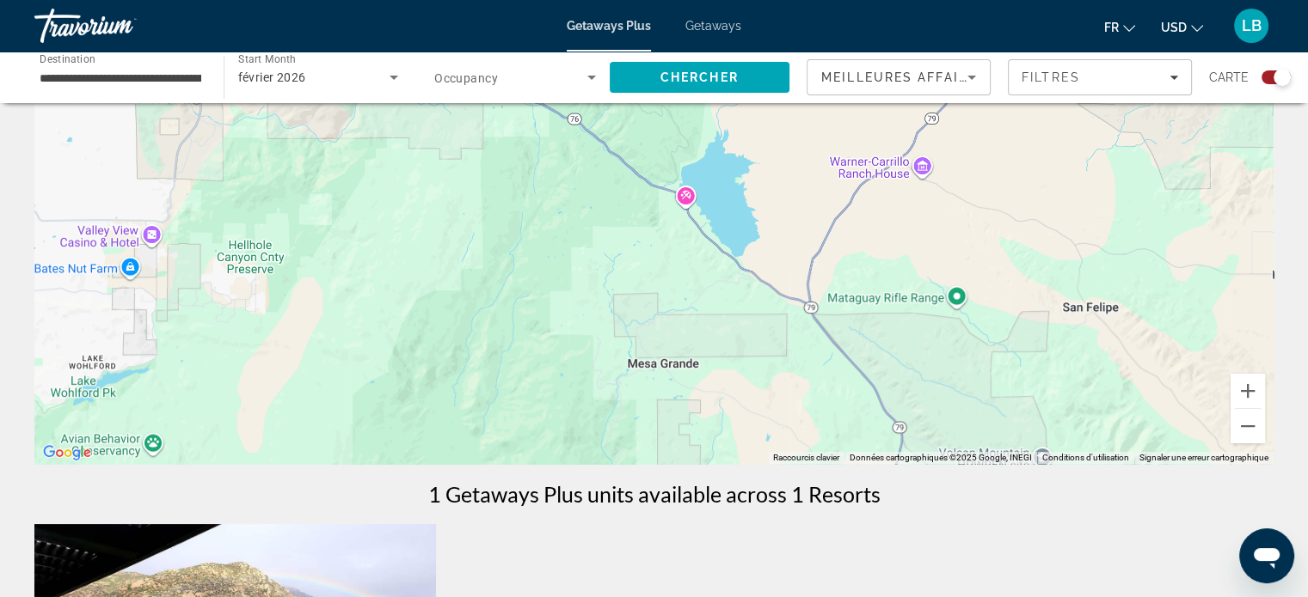
drag, startPoint x: 716, startPoint y: 374, endPoint x: 680, endPoint y: 555, distance: 184.9
click at [680, 555] on div "← Déplacement vers la gauche → Déplacement vers la droite ↑ Déplacement vers le…" at bounding box center [654, 555] width 1308 height 1214
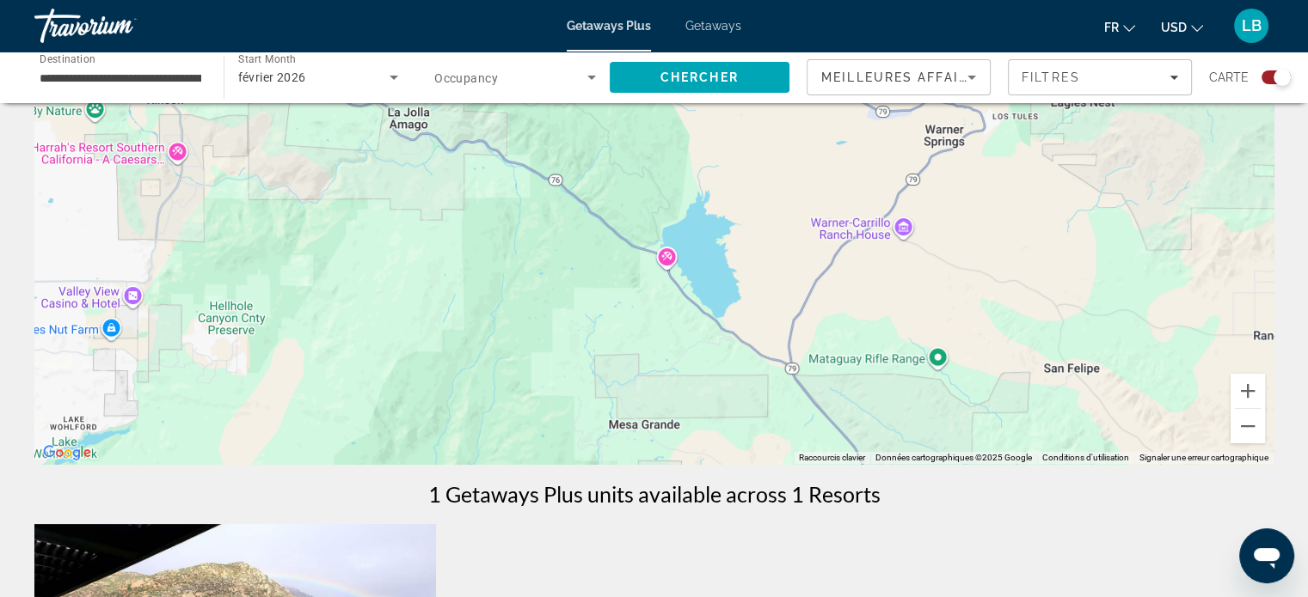
drag, startPoint x: 701, startPoint y: 313, endPoint x: 704, endPoint y: 470, distance: 157.3
click at [704, 470] on div "← Déplacement vers la gauche → Déplacement vers la droite ↑ Déplacement vers le…" at bounding box center [654, 555] width 1308 height 1214
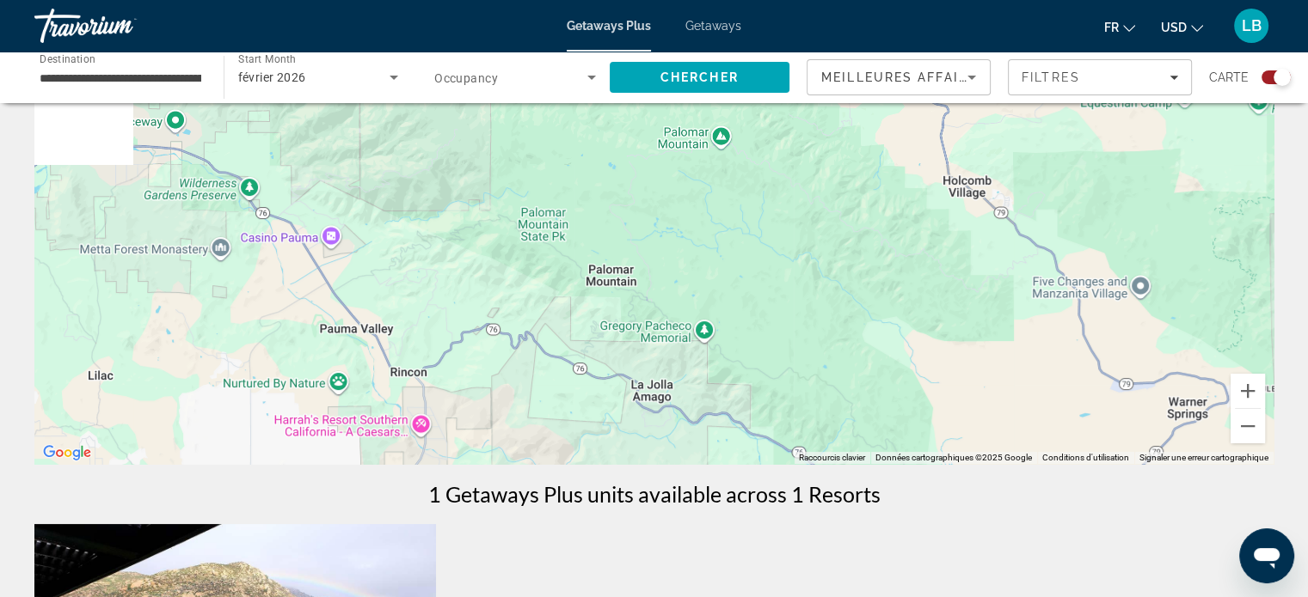
drag, startPoint x: 715, startPoint y: 279, endPoint x: 959, endPoint y: 316, distance: 247.1
click at [959, 316] on div "Main content" at bounding box center [653, 206] width 1239 height 516
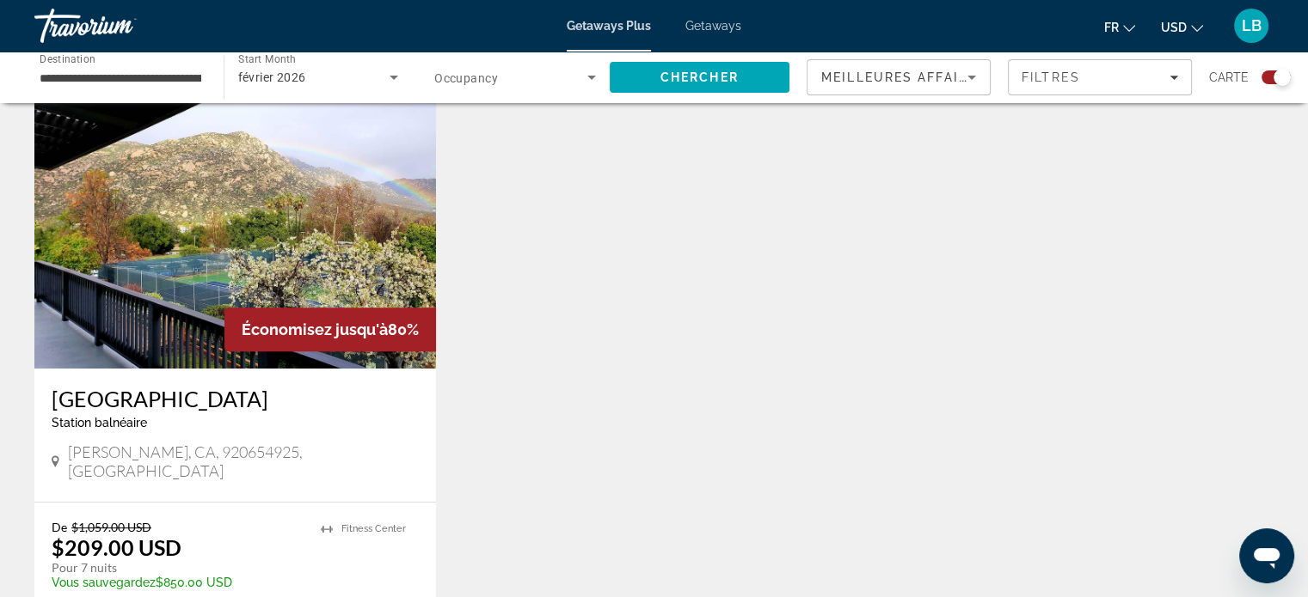
scroll to position [602, 0]
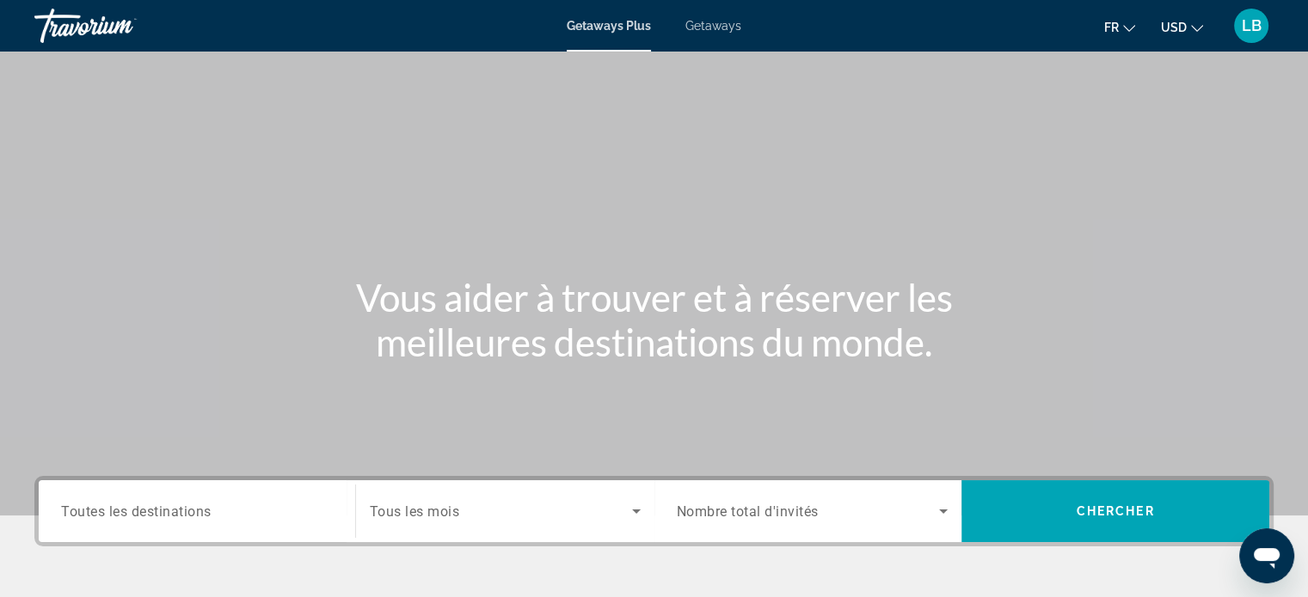
click at [756, 512] on span "Nombre total d'invités" at bounding box center [748, 512] width 142 height 16
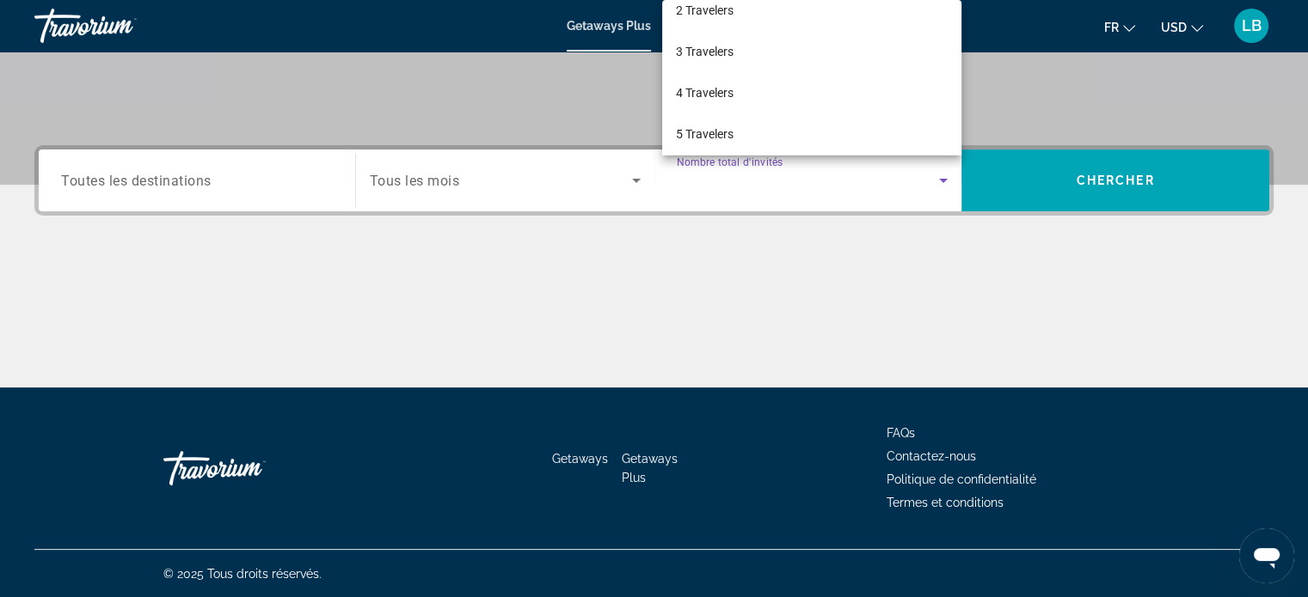
scroll to position [86, 0]
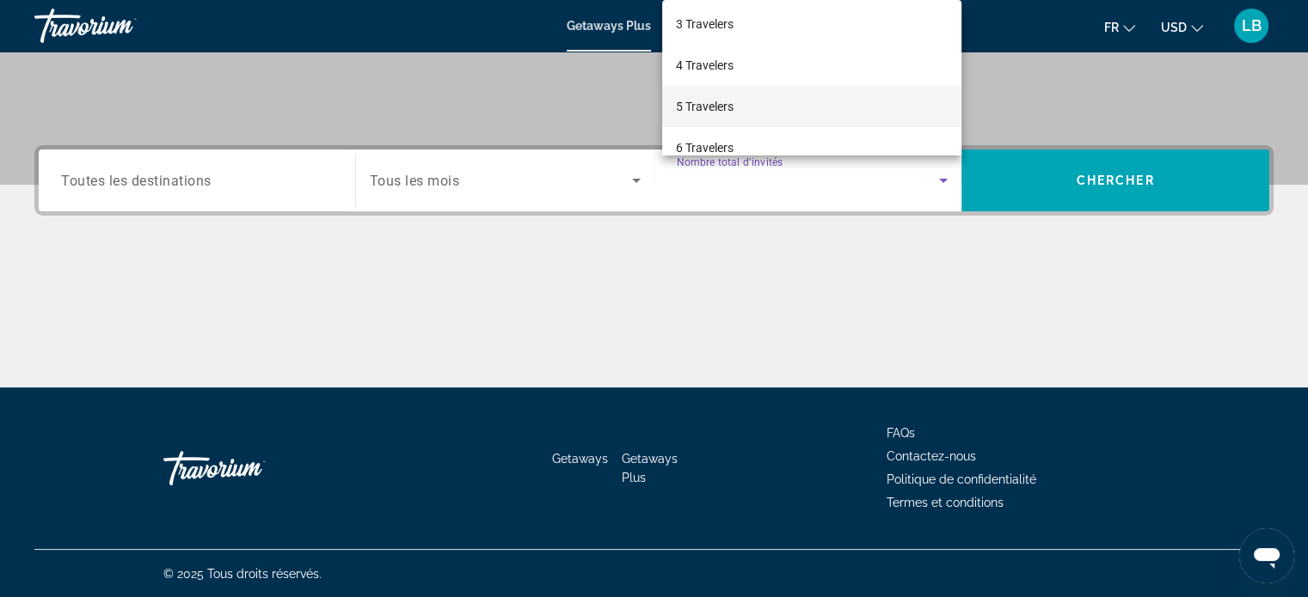
click at [706, 107] on span "5 Travelers" at bounding box center [705, 106] width 58 height 21
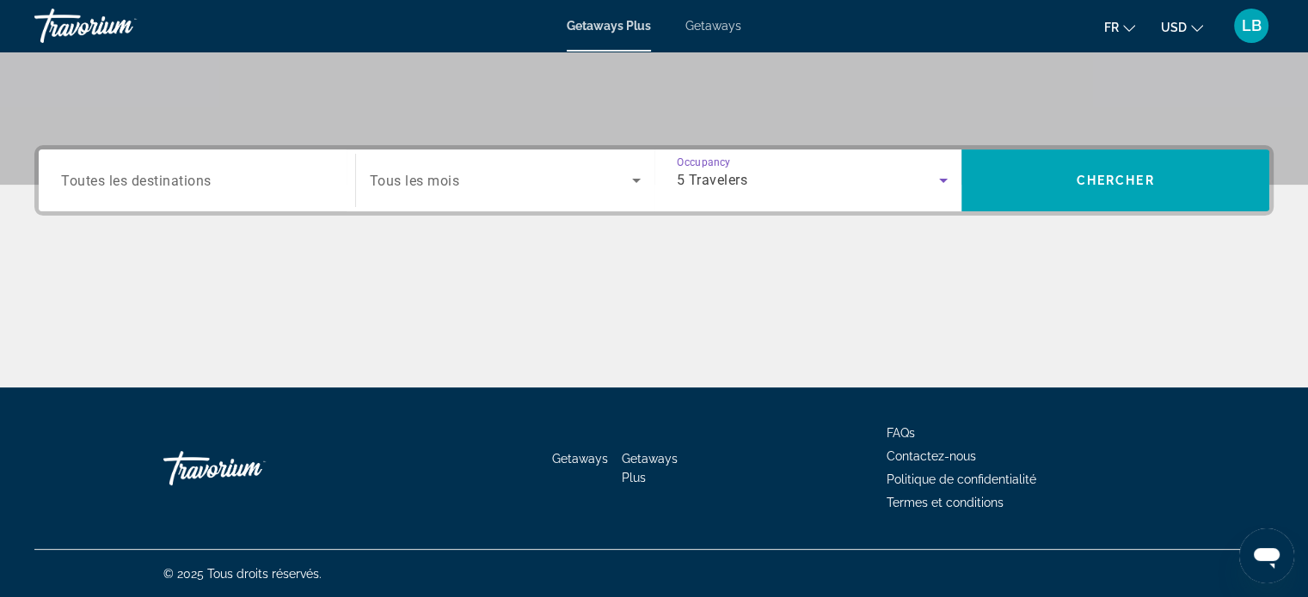
click at [482, 194] on div "Search widget" at bounding box center [505, 180] width 271 height 48
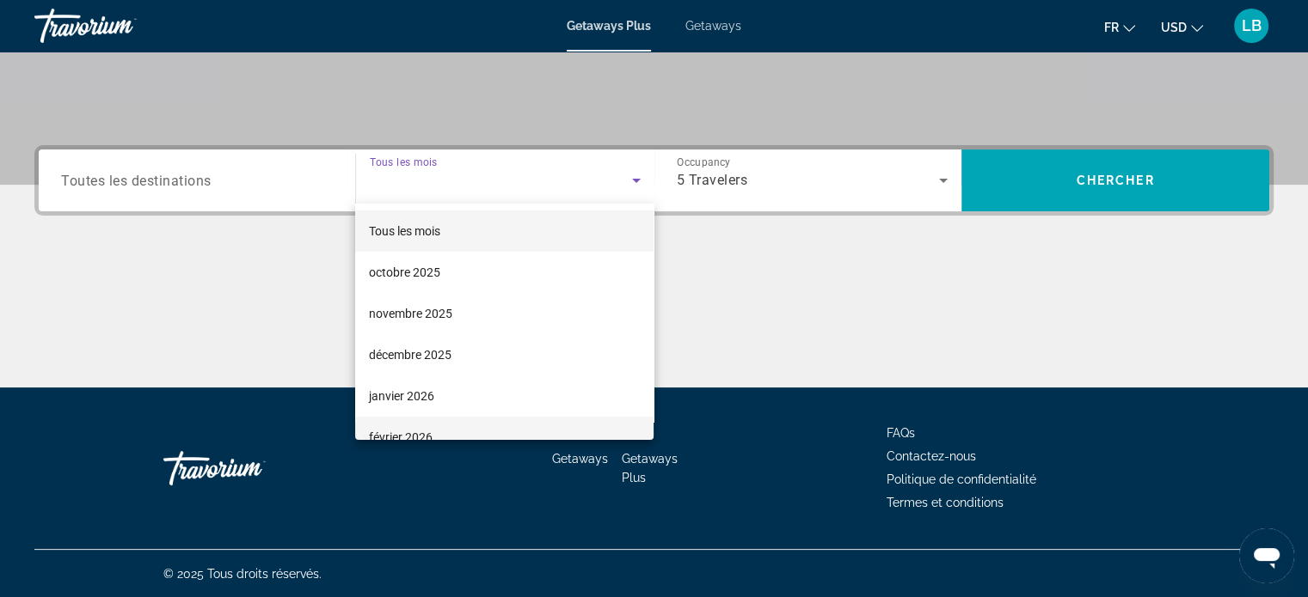
click at [416, 426] on mat-option "février 2026" at bounding box center [504, 437] width 298 height 41
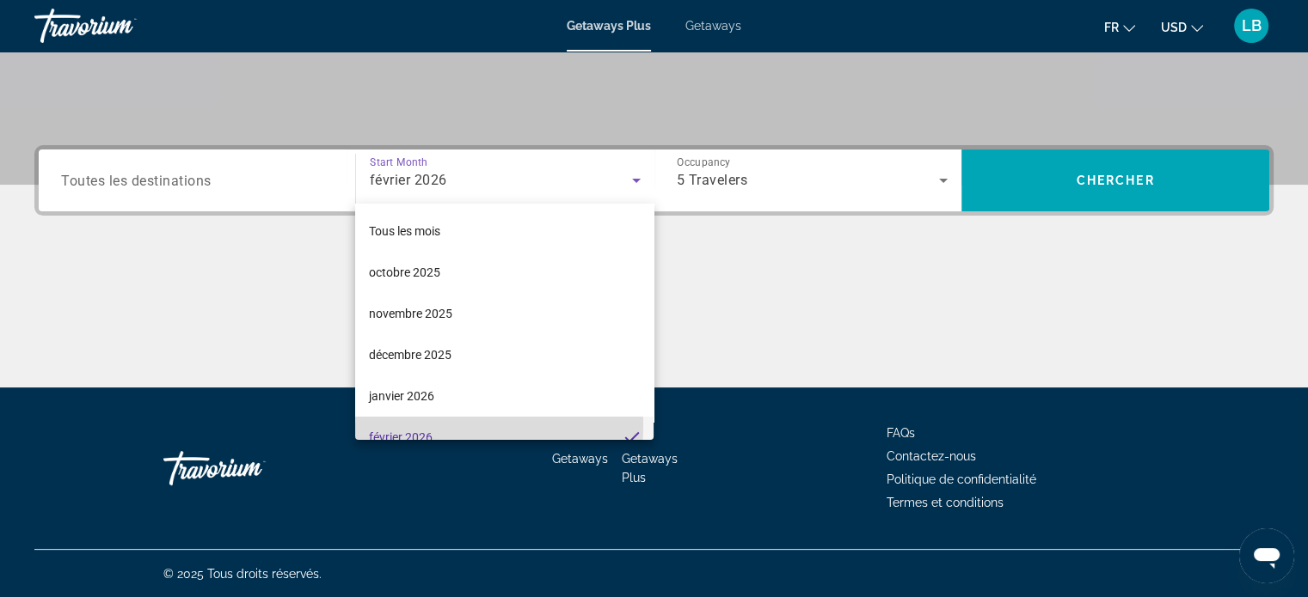
scroll to position [0, 0]
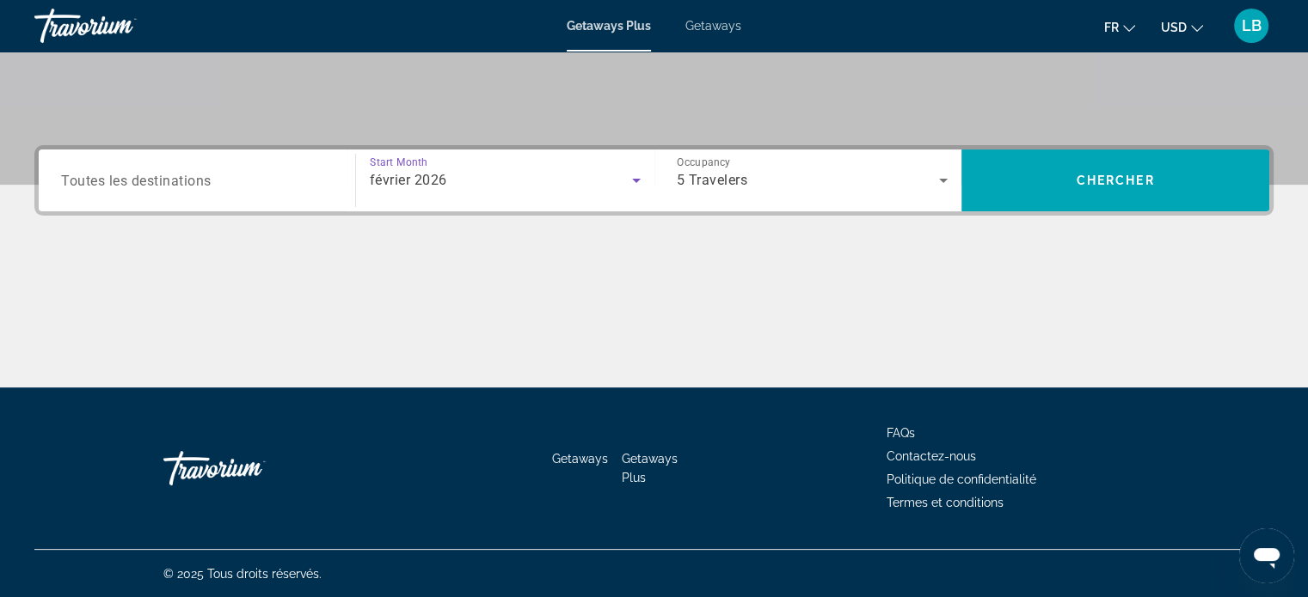
click at [191, 172] on span "Toutes les destinations" at bounding box center [136, 180] width 150 height 16
click at [191, 171] on input "Destination Toutes les destinations" at bounding box center [197, 181] width 272 height 21
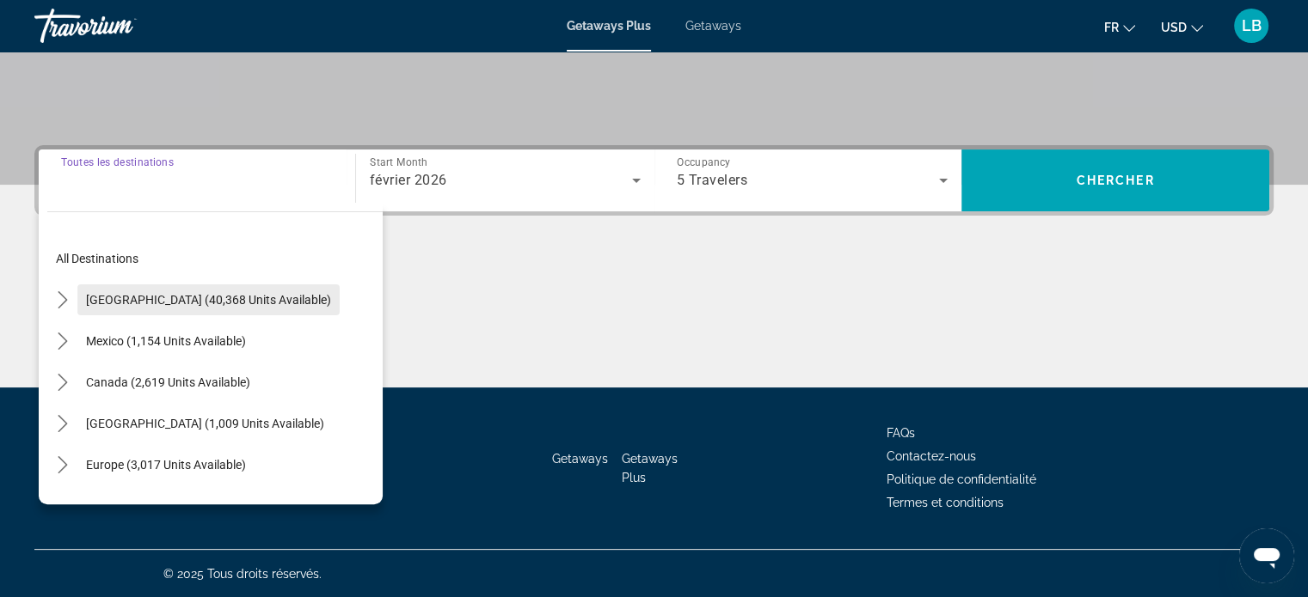
click at [177, 302] on span "[GEOGRAPHIC_DATA] (40,368 units available)" at bounding box center [208, 300] width 245 height 14
type input "**********"
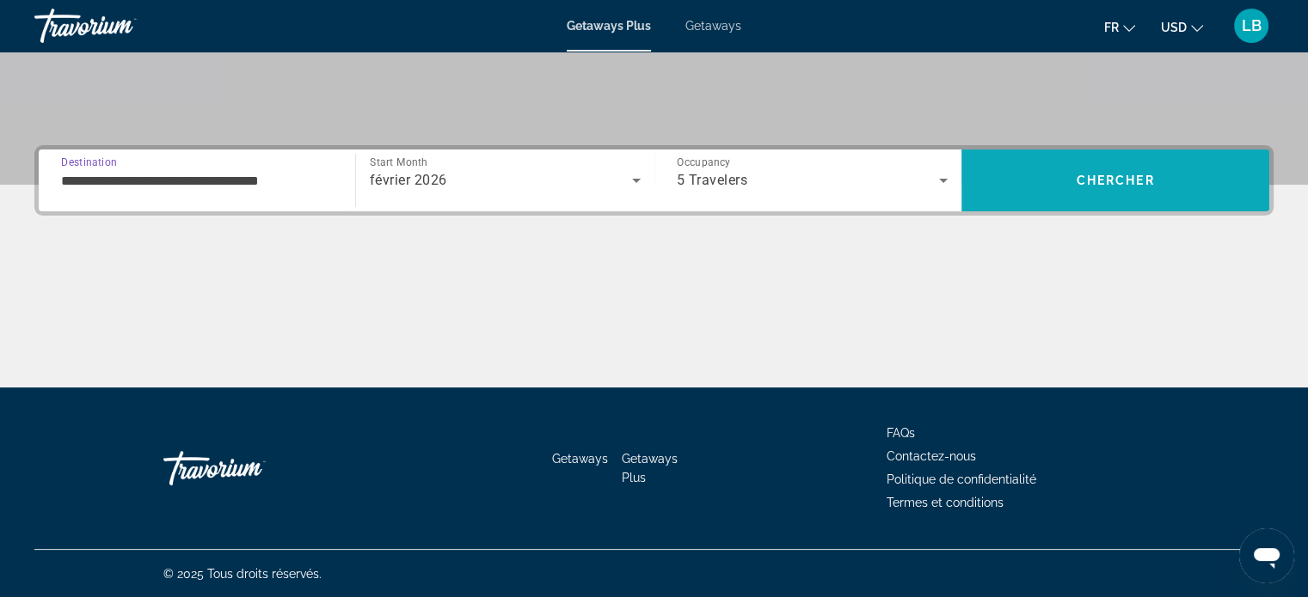
click at [1114, 185] on span "Chercher" at bounding box center [1115, 181] width 78 height 14
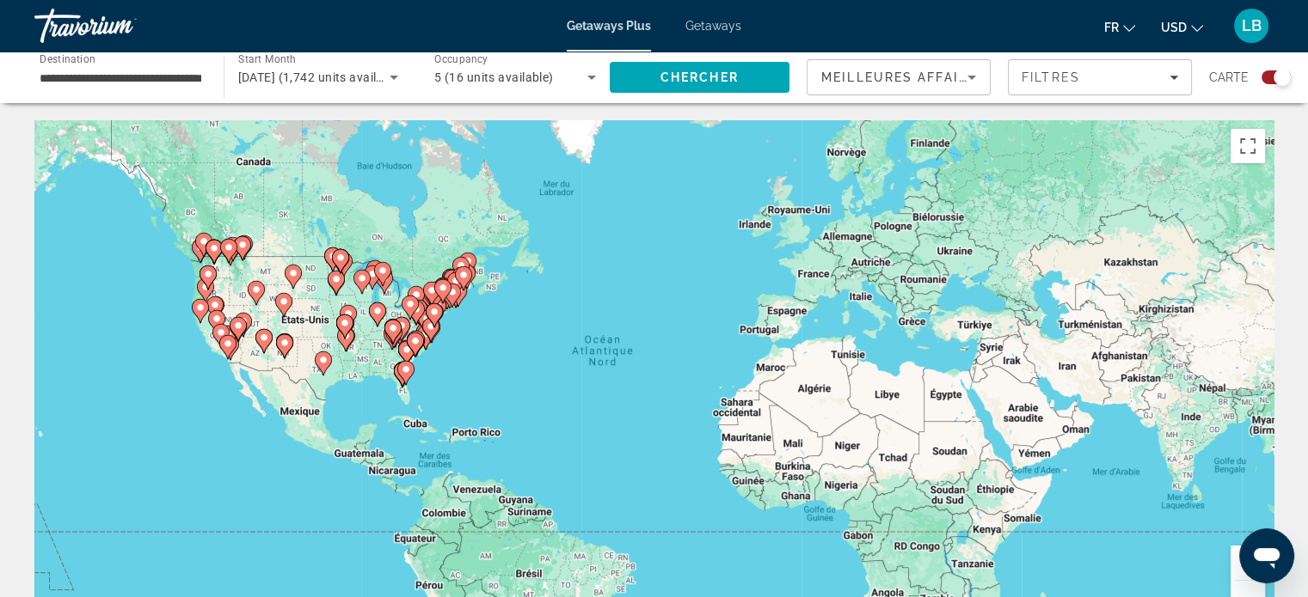
click at [1233, 560] on button "Zoom avant" at bounding box center [1247, 563] width 34 height 34
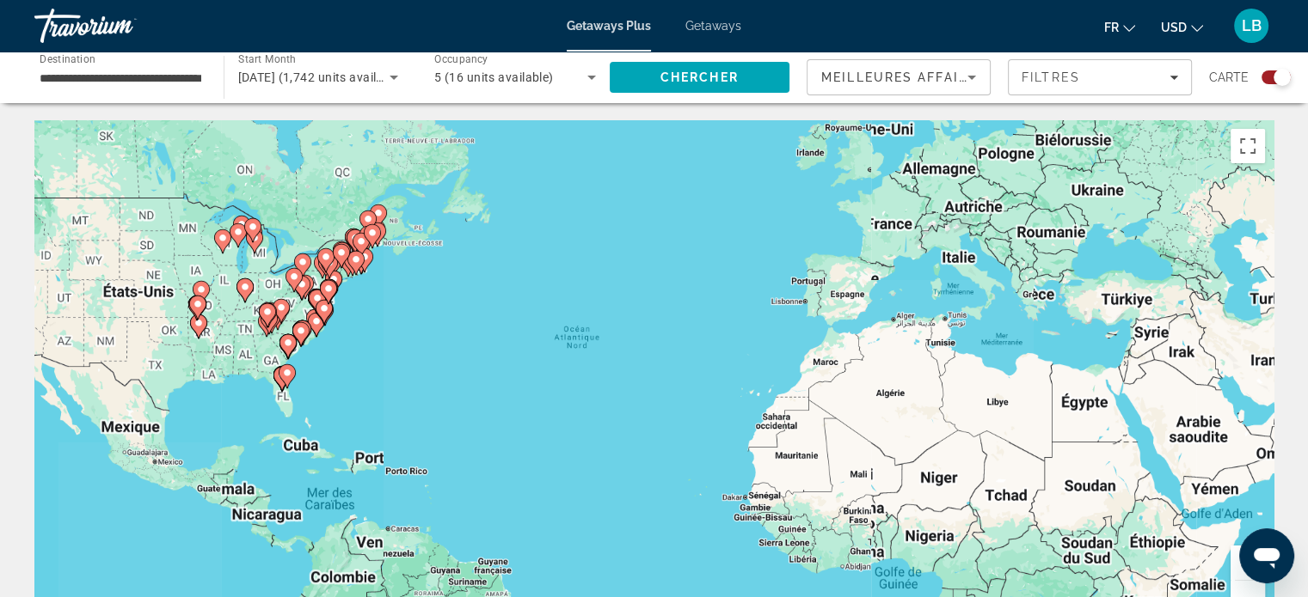
click at [1234, 560] on button "Zoom avant" at bounding box center [1247, 563] width 34 height 34
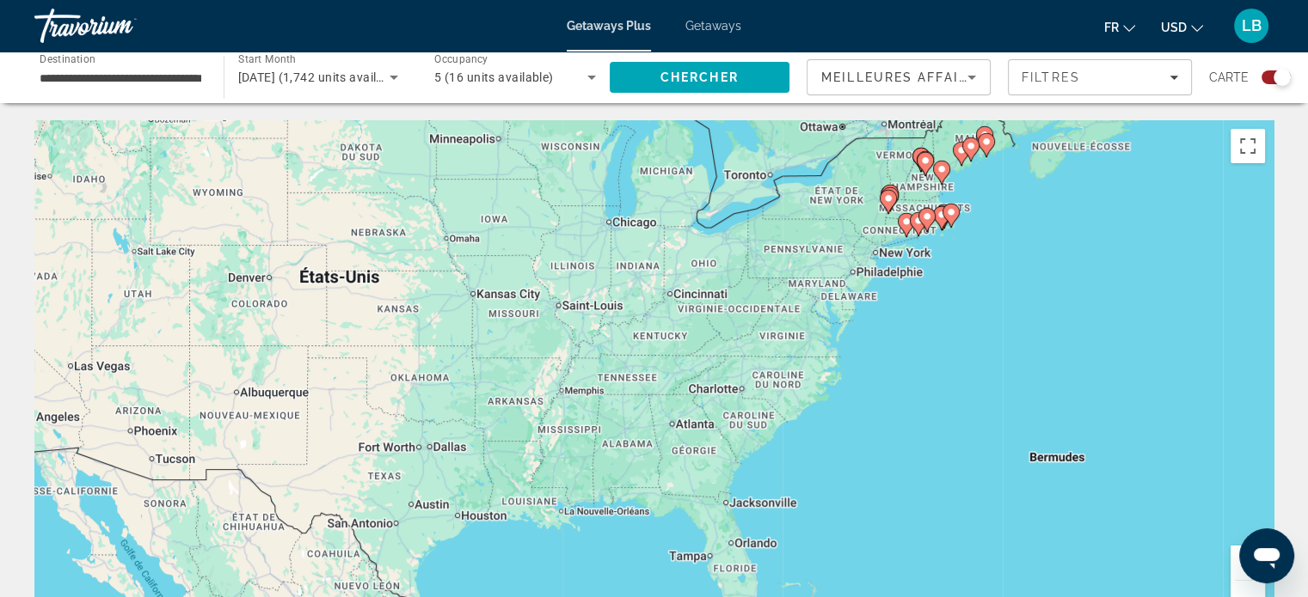
drag, startPoint x: 76, startPoint y: 293, endPoint x: 1167, endPoint y: 424, distance: 1099.6
click at [1167, 425] on div "Pour activer le glissement avec le clavier, appuyez sur Alt+Entrée. Une fois ce…" at bounding box center [653, 378] width 1239 height 516
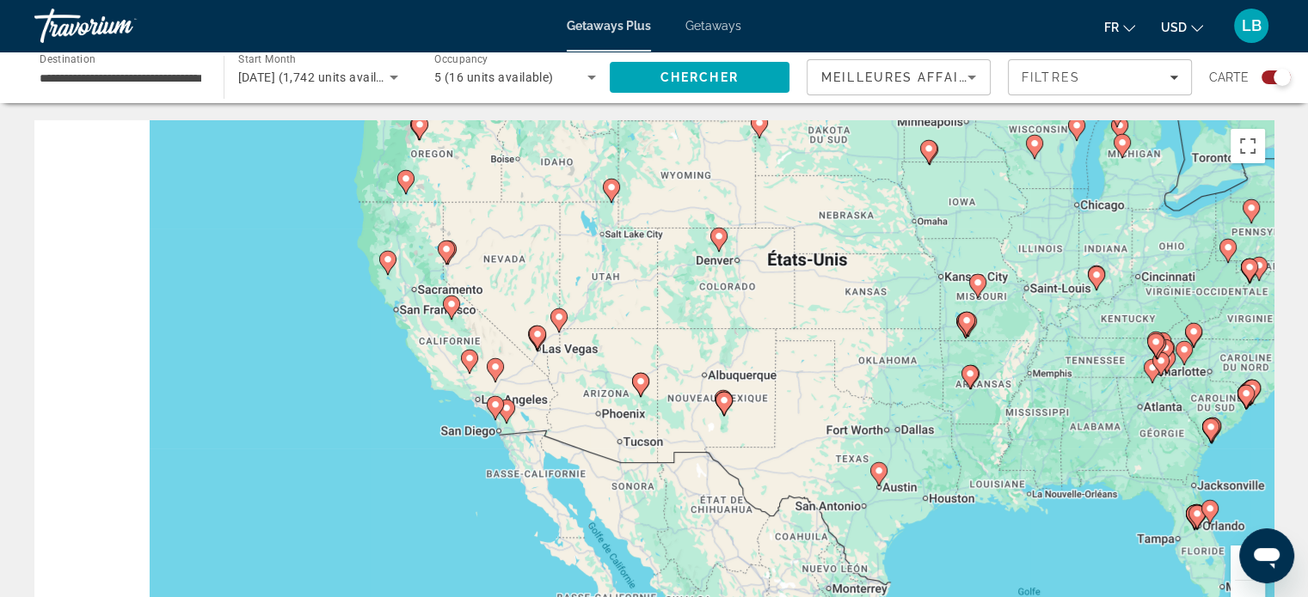
drag, startPoint x: 521, startPoint y: 419, endPoint x: 795, endPoint y: 404, distance: 274.6
click at [795, 404] on div "Pour activer le glissement avec le clavier, appuyez sur Alt+Entrée. Une fois ce…" at bounding box center [653, 378] width 1239 height 516
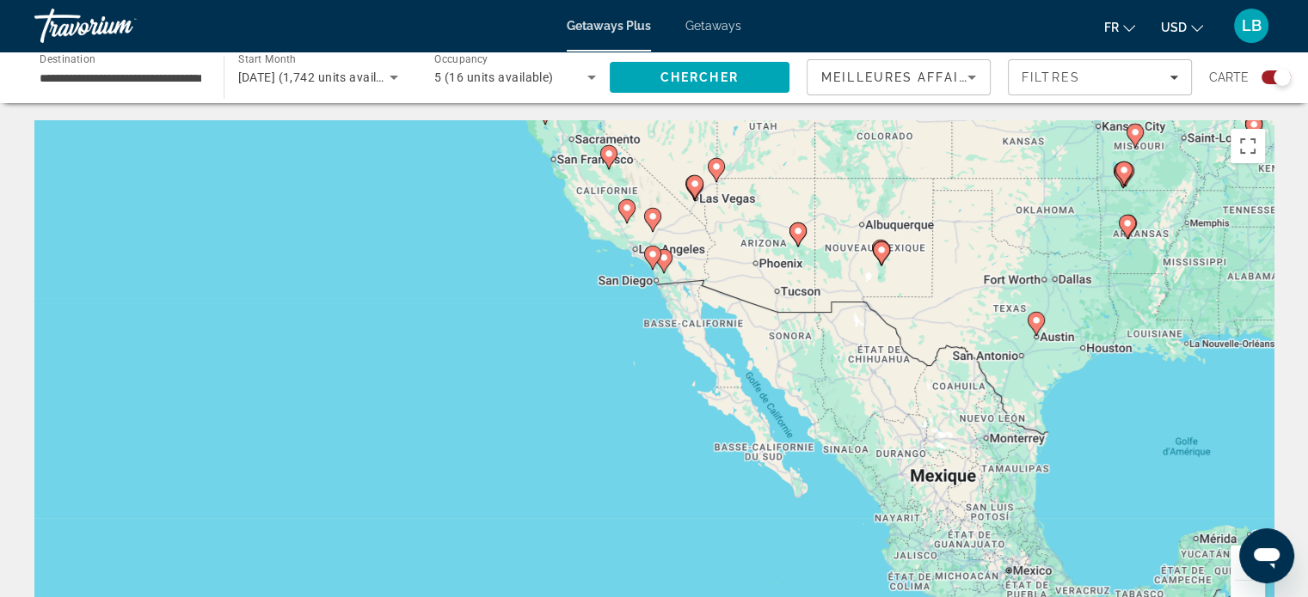
drag, startPoint x: 674, startPoint y: 492, endPoint x: 855, endPoint y: 330, distance: 242.9
click at [855, 330] on div "Pour activer le glissement avec le clavier, appuyez sur Alt+Entrée. Une fois ce…" at bounding box center [653, 378] width 1239 height 516
click at [1233, 559] on button "Zoom avant" at bounding box center [1247, 563] width 34 height 34
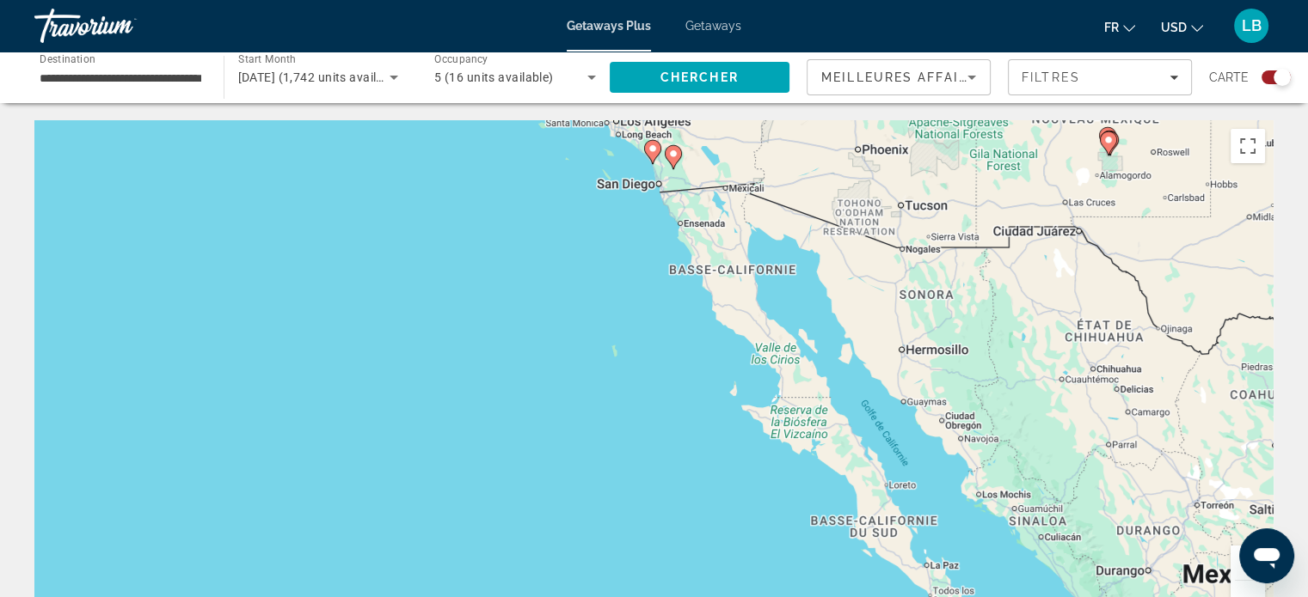
click at [1233, 559] on button "Zoom avant" at bounding box center [1247, 563] width 34 height 34
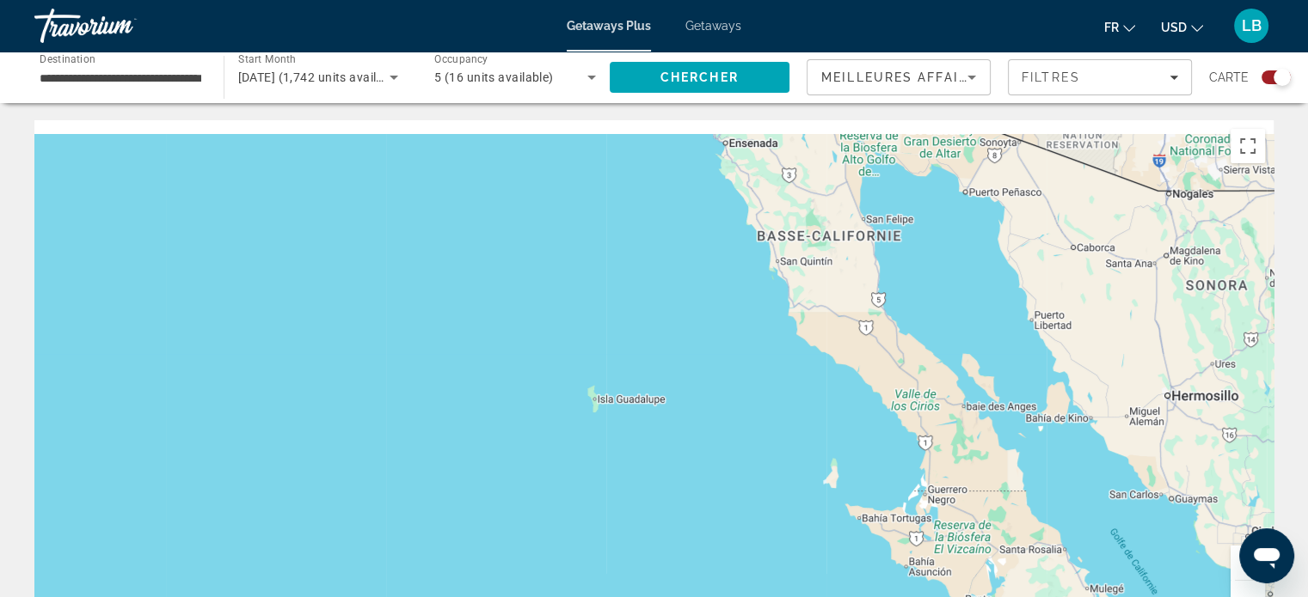
drag, startPoint x: 691, startPoint y: 328, endPoint x: 770, endPoint y: 544, distance: 229.8
click at [770, 544] on div "Main content" at bounding box center [653, 378] width 1239 height 516
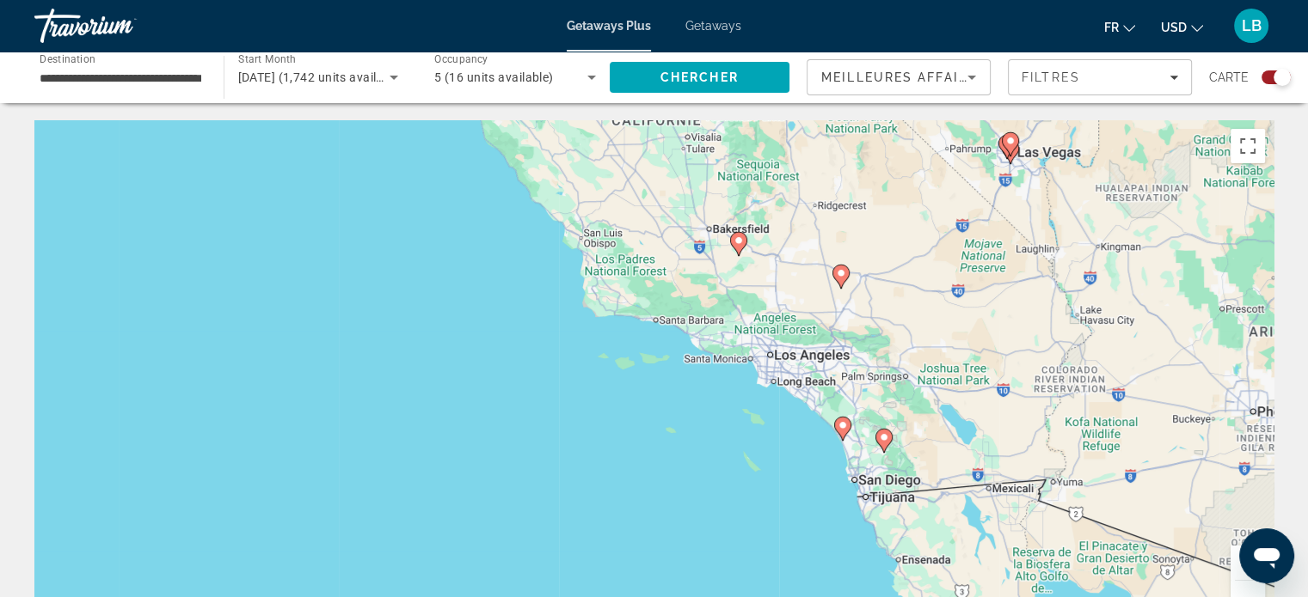
drag, startPoint x: 677, startPoint y: 291, endPoint x: 719, endPoint y: 409, distance: 125.1
click at [719, 409] on div "Pour activer le glissement avec le clavier, appuyez sur Alt+Entrée. Une fois ce…" at bounding box center [653, 378] width 1239 height 516
click at [844, 429] on image "Main content" at bounding box center [842, 425] width 10 height 10
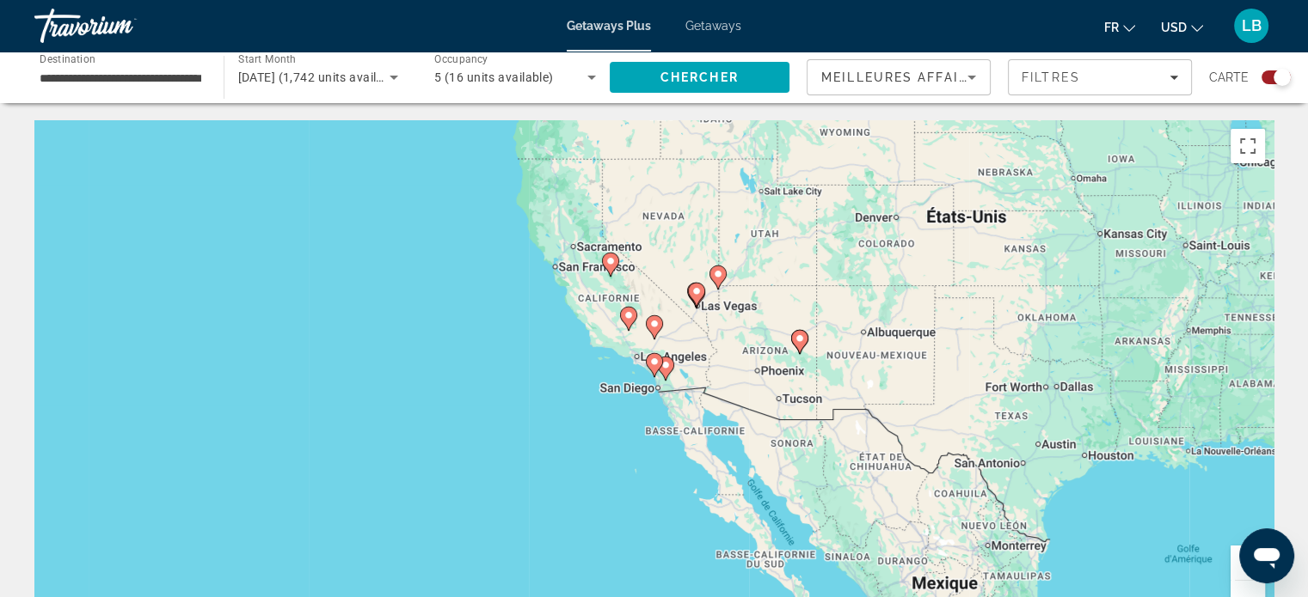
click at [651, 367] on icon "Main content" at bounding box center [653, 365] width 15 height 22
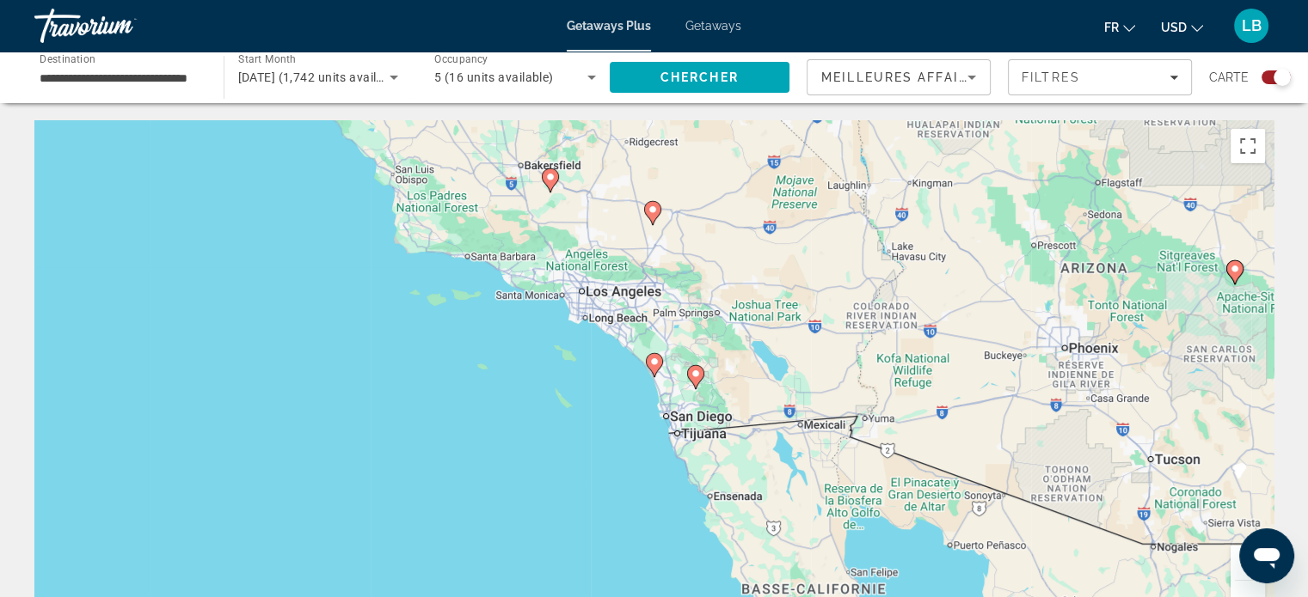
click at [651, 366] on image "Main content" at bounding box center [654, 362] width 10 height 10
type input "**********"
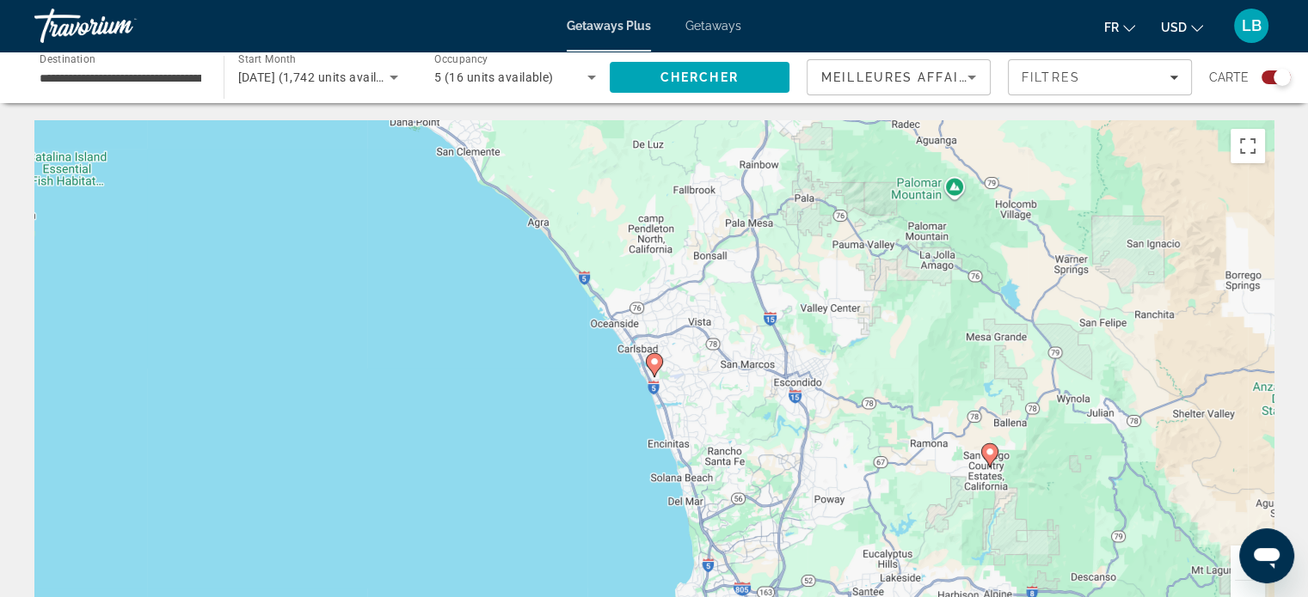
click at [651, 366] on image "Main content" at bounding box center [654, 362] width 10 height 10
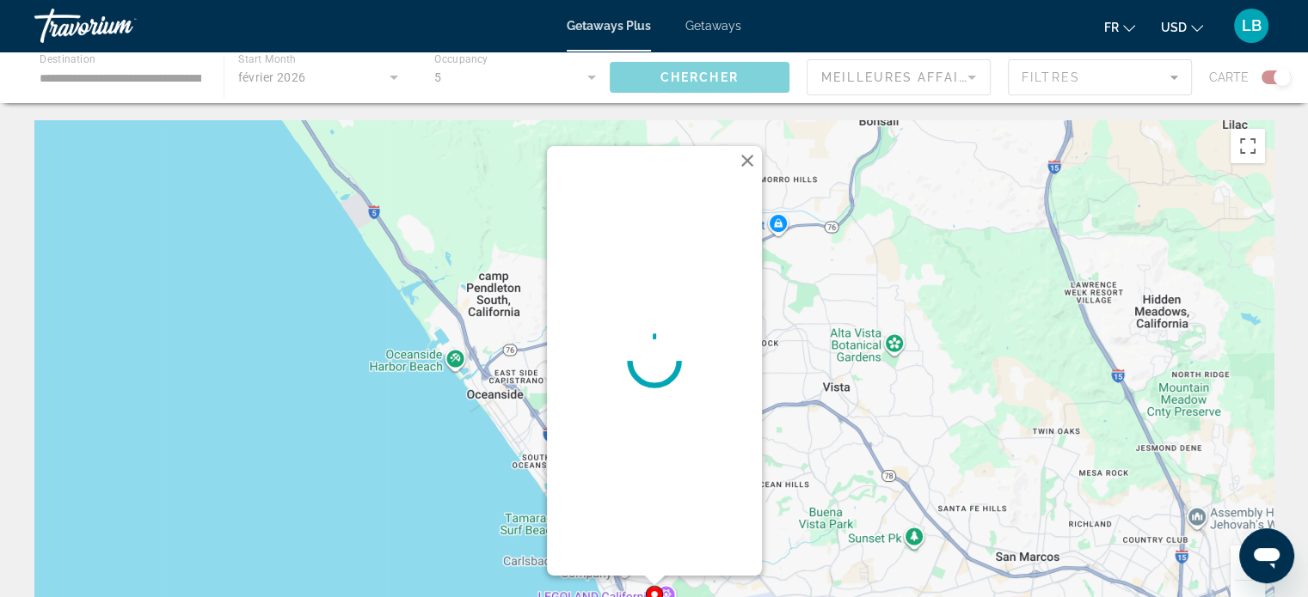
drag, startPoint x: 734, startPoint y: 477, endPoint x: 777, endPoint y: 303, distance: 179.7
click at [777, 303] on div "Pour activer le glissement avec le clavier, appuyez sur Alt+Entrée. Une fois ce…" at bounding box center [653, 378] width 1239 height 516
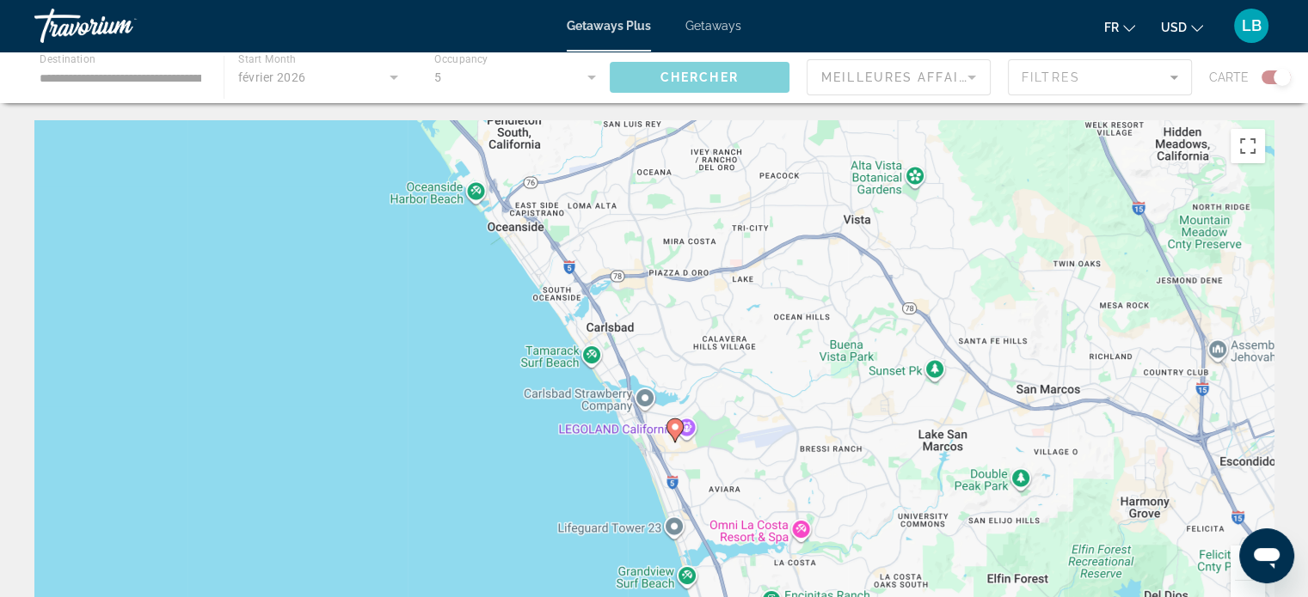
drag, startPoint x: 769, startPoint y: 485, endPoint x: 790, endPoint y: 315, distance: 171.6
click at [790, 315] on div "Pour activer le glissement avec le clavier, appuyez sur Alt+Entrée. Une fois ce…" at bounding box center [653, 378] width 1239 height 516
click at [672, 426] on image "Main content" at bounding box center [674, 425] width 10 height 10
click at [679, 421] on icon "Main content" at bounding box center [672, 429] width 15 height 22
click at [673, 423] on image "Main content" at bounding box center [674, 425] width 10 height 10
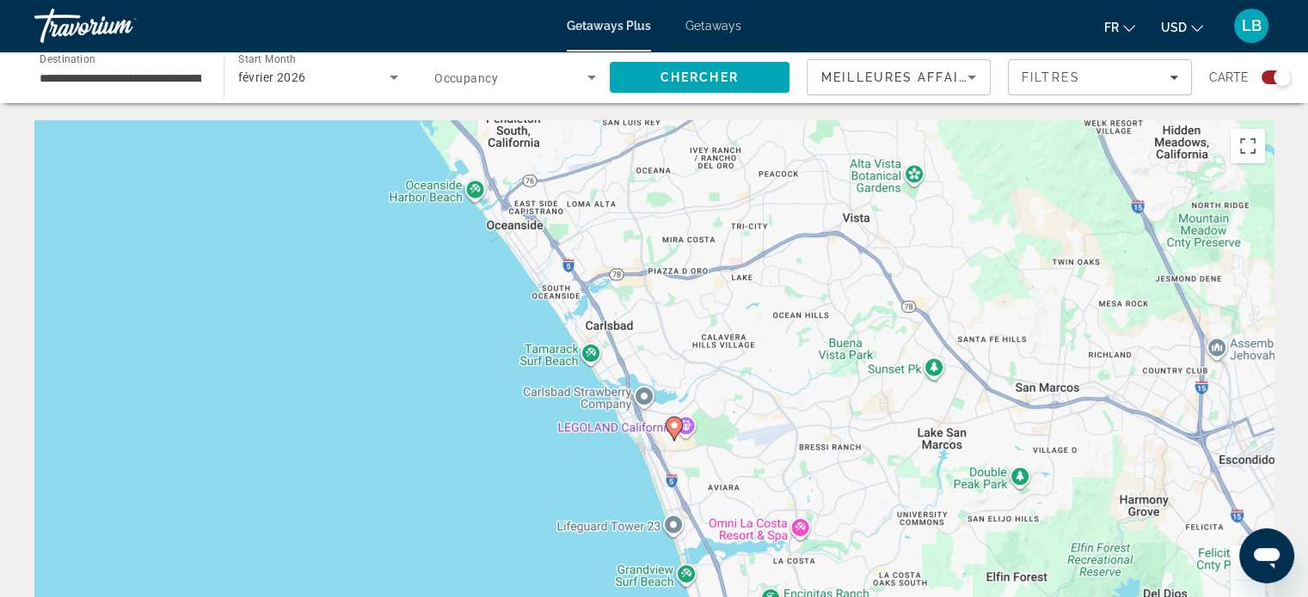
click at [673, 424] on image "Main content" at bounding box center [674, 425] width 10 height 10
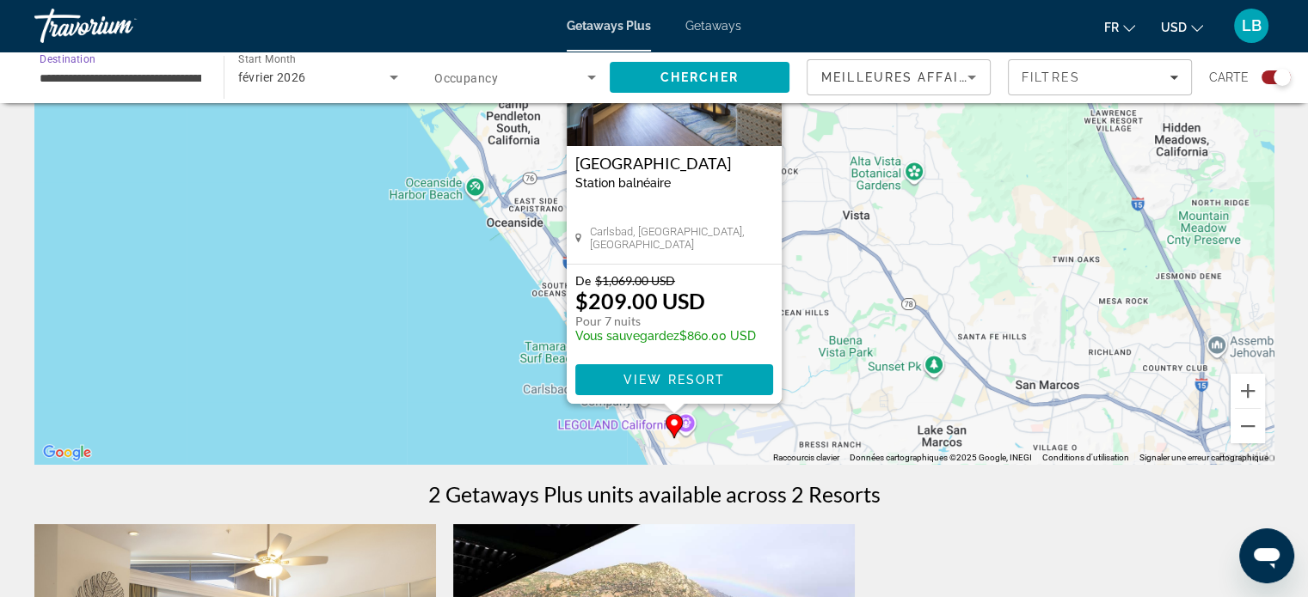
scroll to position [0, 81]
drag, startPoint x: 41, startPoint y: 71, endPoint x: 211, endPoint y: 75, distance: 169.4
click at [360, 94] on div "**********" at bounding box center [214, 78] width 395 height 52
click at [669, 385] on span "View Resort" at bounding box center [672, 380] width 101 height 14
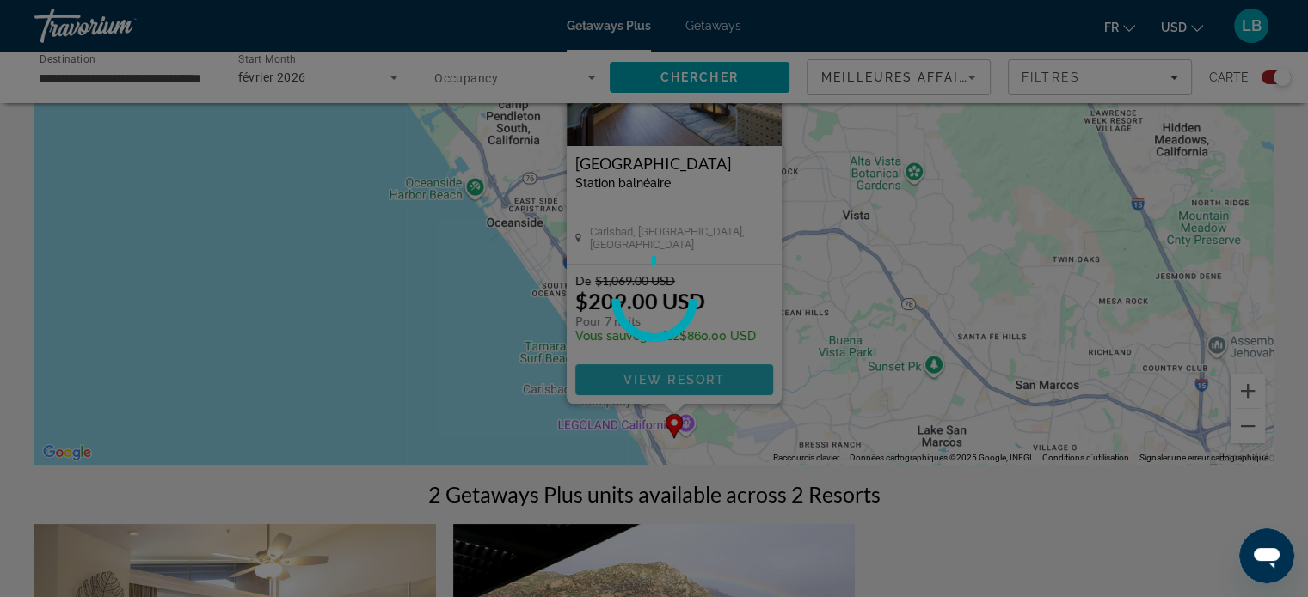
scroll to position [0, 0]
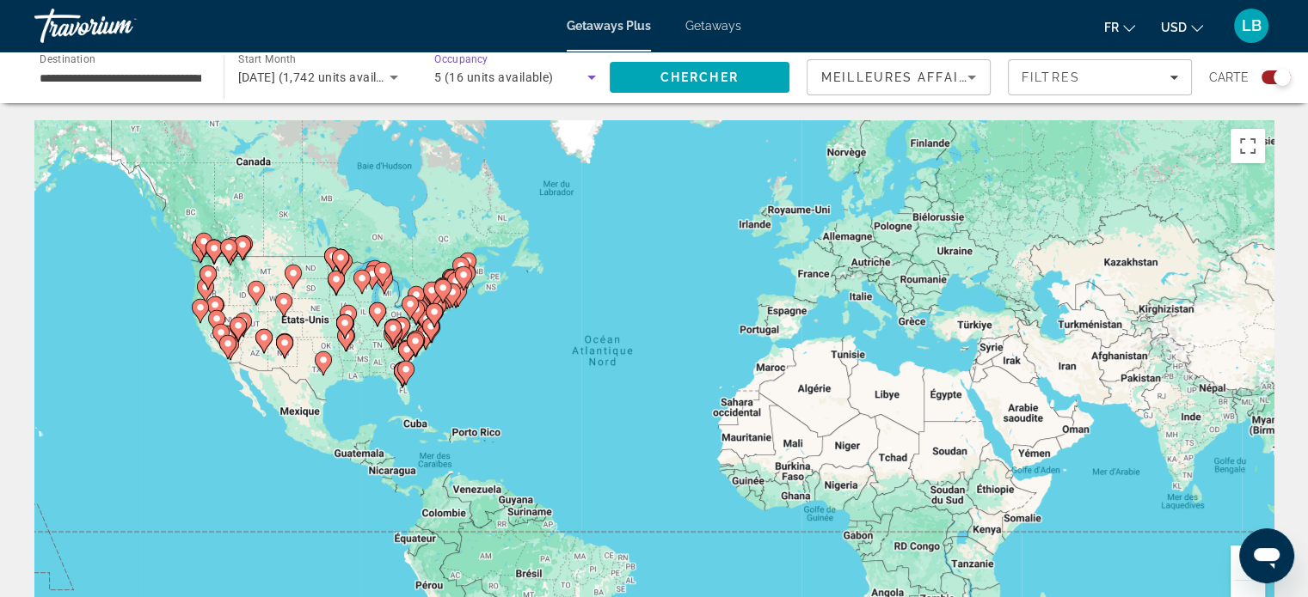
click at [567, 82] on div "5 (16 units available)" at bounding box center [510, 77] width 153 height 21
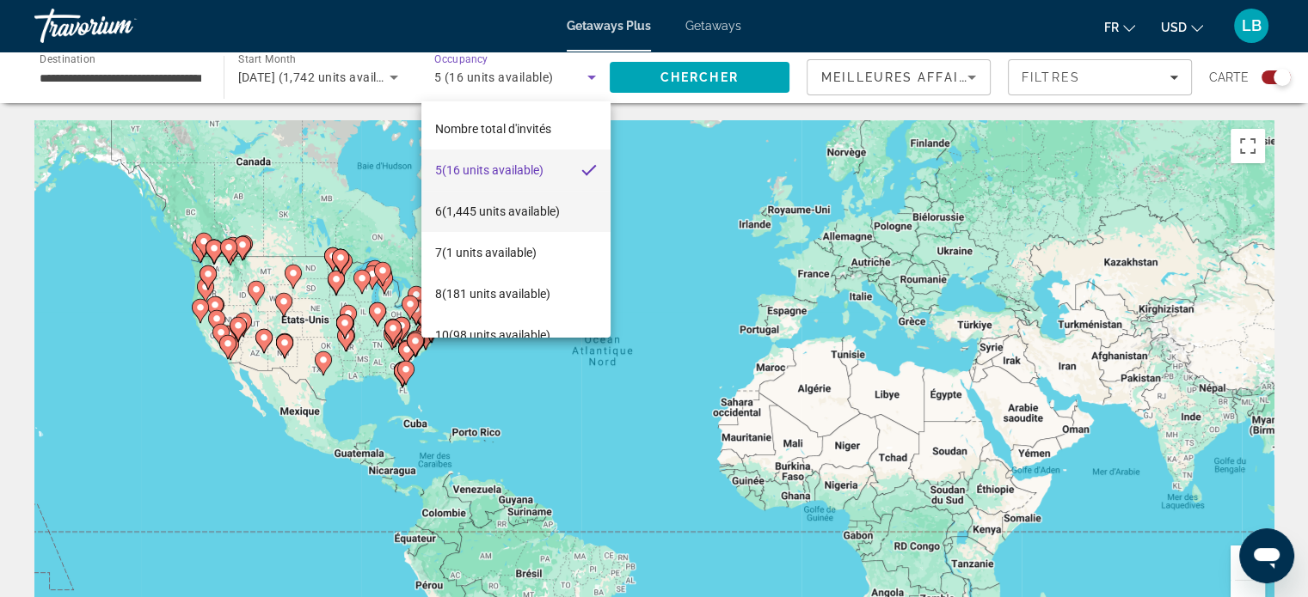
click at [500, 211] on span "6 (1,445 units available)" at bounding box center [497, 211] width 125 height 21
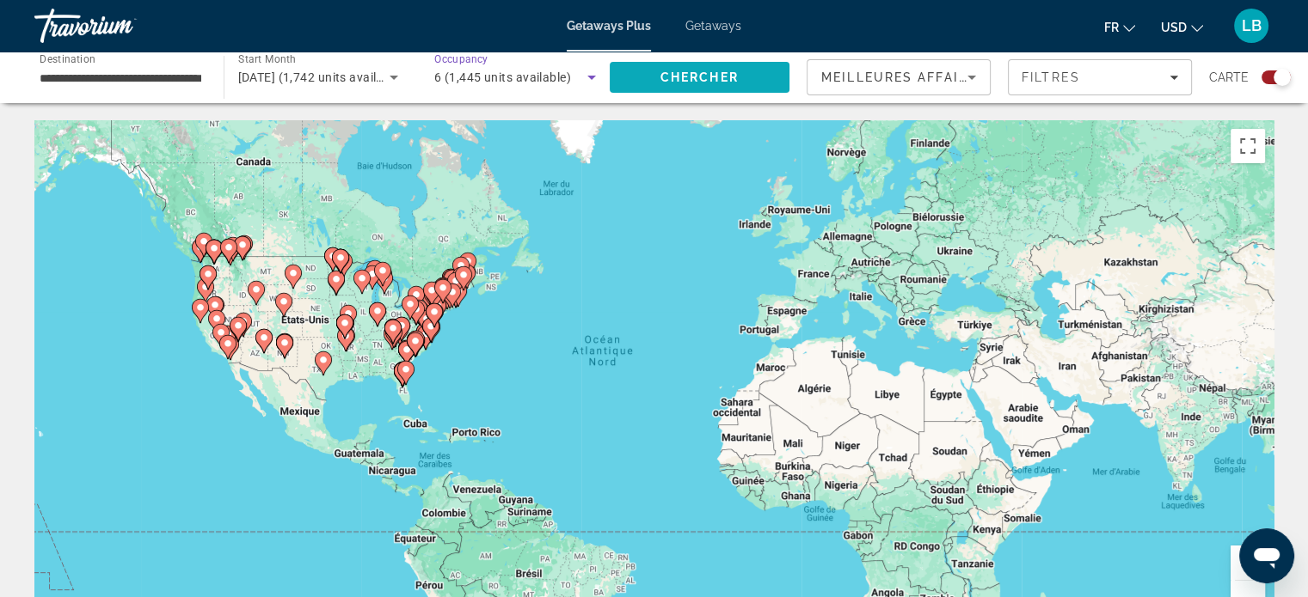
click at [700, 83] on span "Chercher" at bounding box center [699, 77] width 78 height 14
click at [1236, 562] on button "Zoom avant" at bounding box center [1247, 563] width 34 height 34
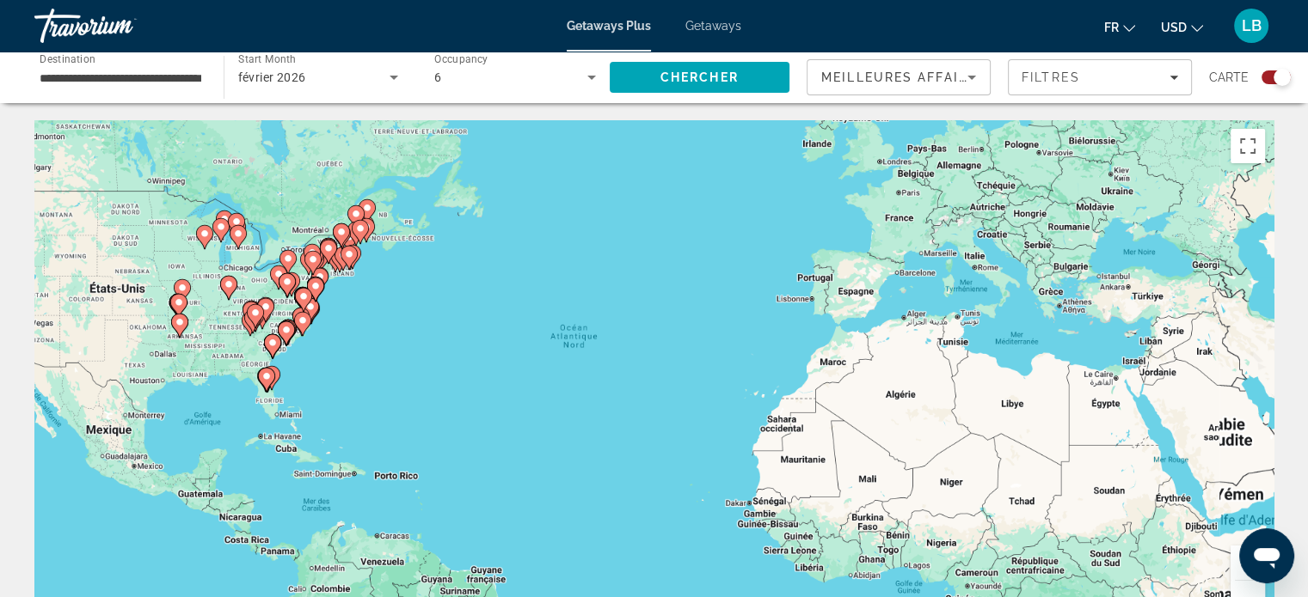
click at [1236, 562] on button "Zoom avant" at bounding box center [1247, 563] width 34 height 34
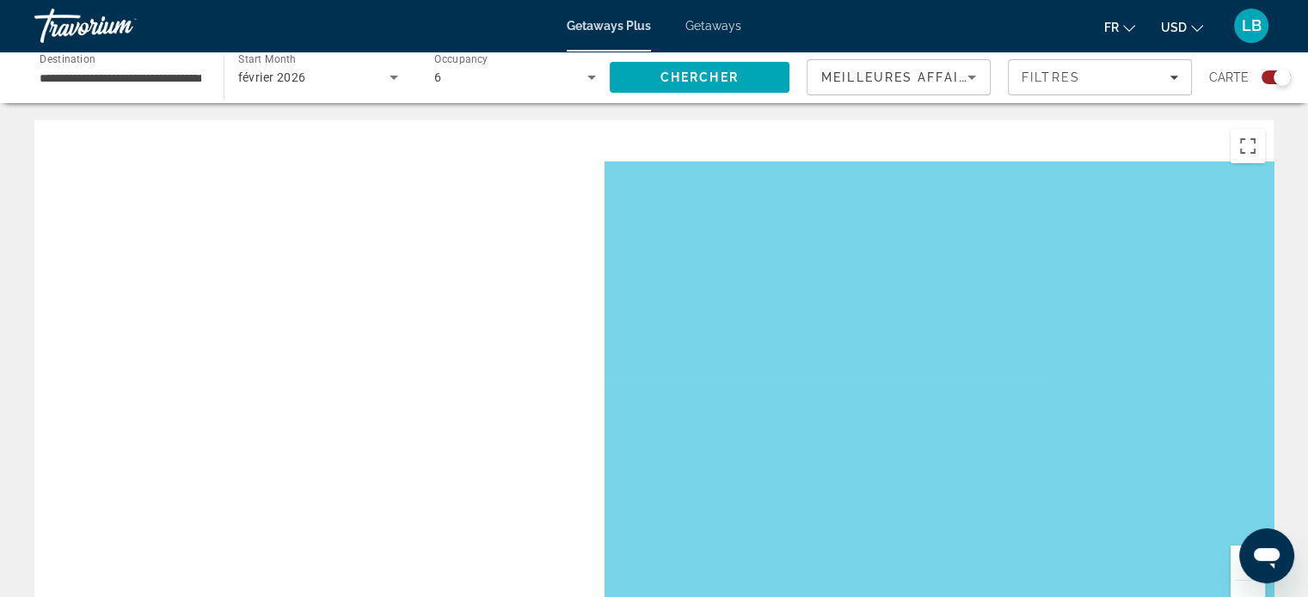
drag, startPoint x: 243, startPoint y: 292, endPoint x: 1008, endPoint y: 386, distance: 770.0
click at [1197, 435] on div "Main content" at bounding box center [653, 378] width 1239 height 516
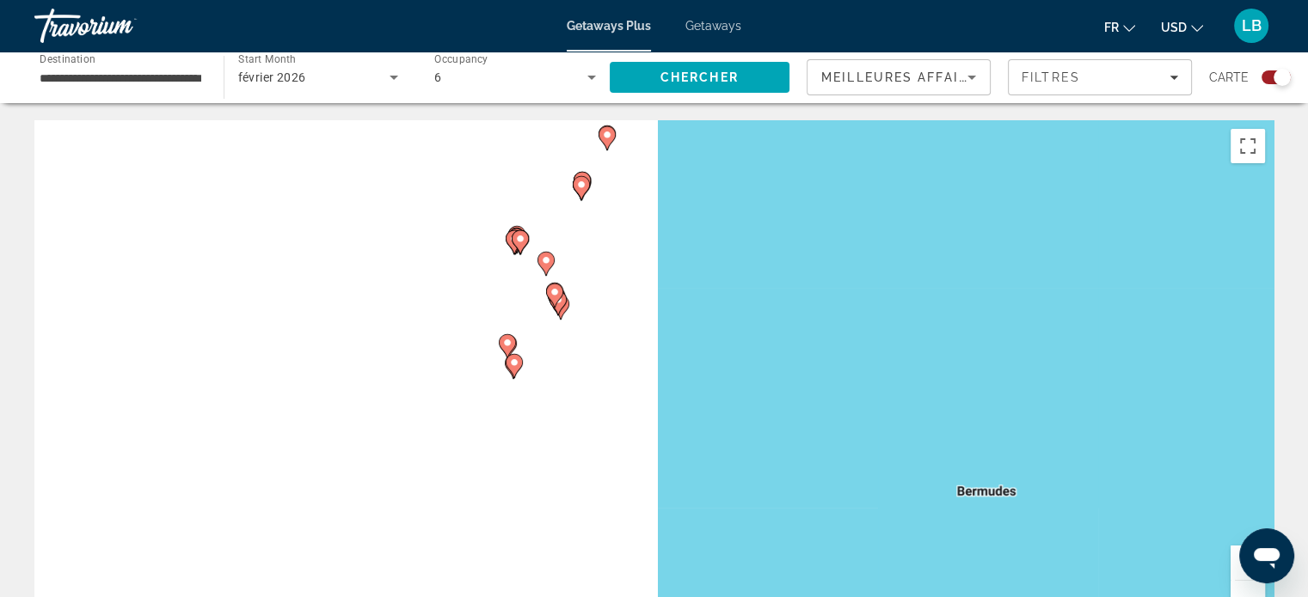
drag, startPoint x: 310, startPoint y: 334, endPoint x: 1118, endPoint y: 389, distance: 809.1
click at [1151, 398] on div "Pour activer le glissement avec le clavier, appuyez sur Alt+Entrée. Une fois ce…" at bounding box center [653, 378] width 1239 height 516
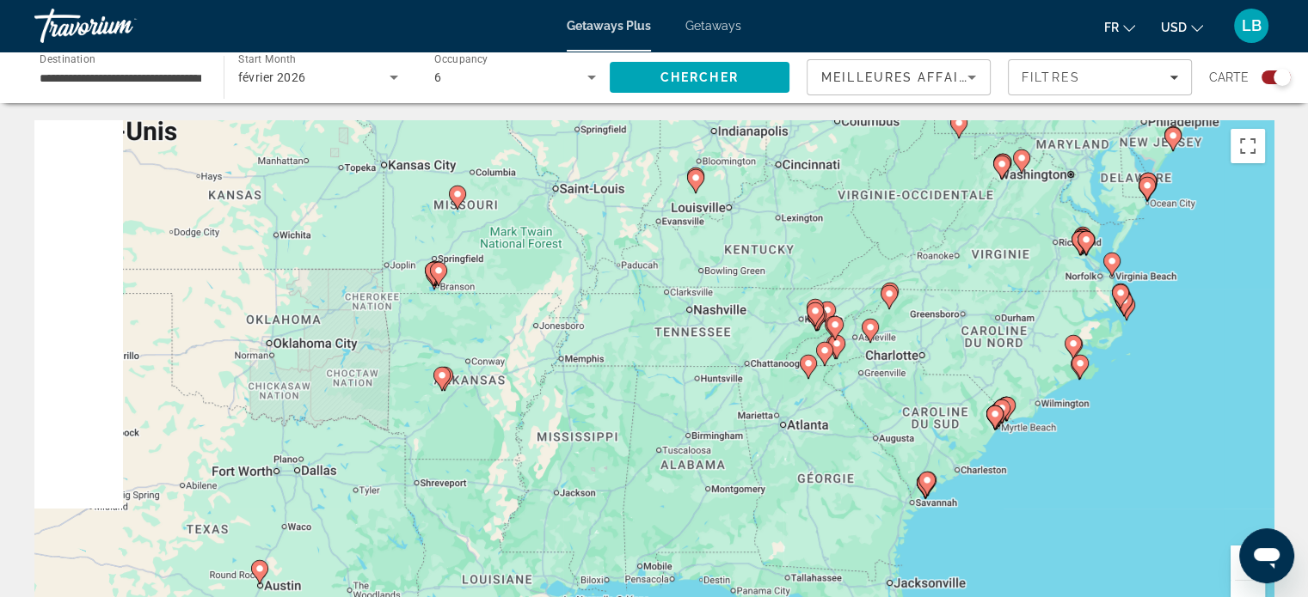
drag, startPoint x: 386, startPoint y: 336, endPoint x: 1066, endPoint y: 335, distance: 680.0
click at [1073, 339] on div "Pour activer le glissement avec le clavier, appuyez sur Alt+Entrée. Une fois ce…" at bounding box center [653, 378] width 1239 height 516
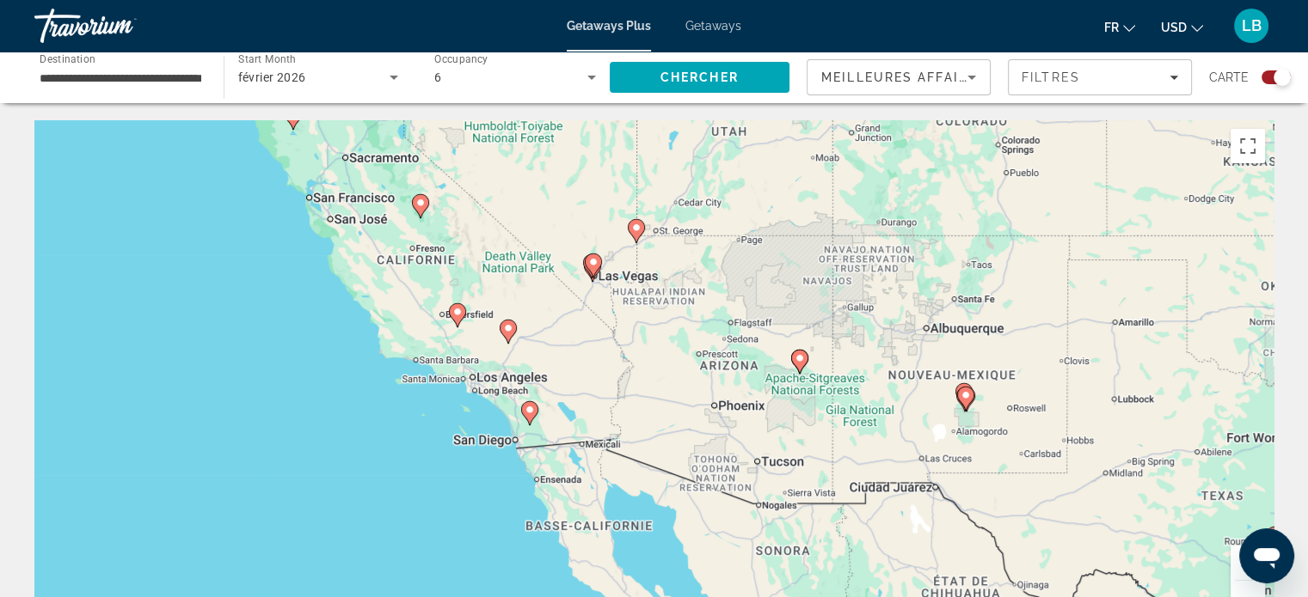
click at [592, 271] on icon "Main content" at bounding box center [592, 265] width 15 height 22
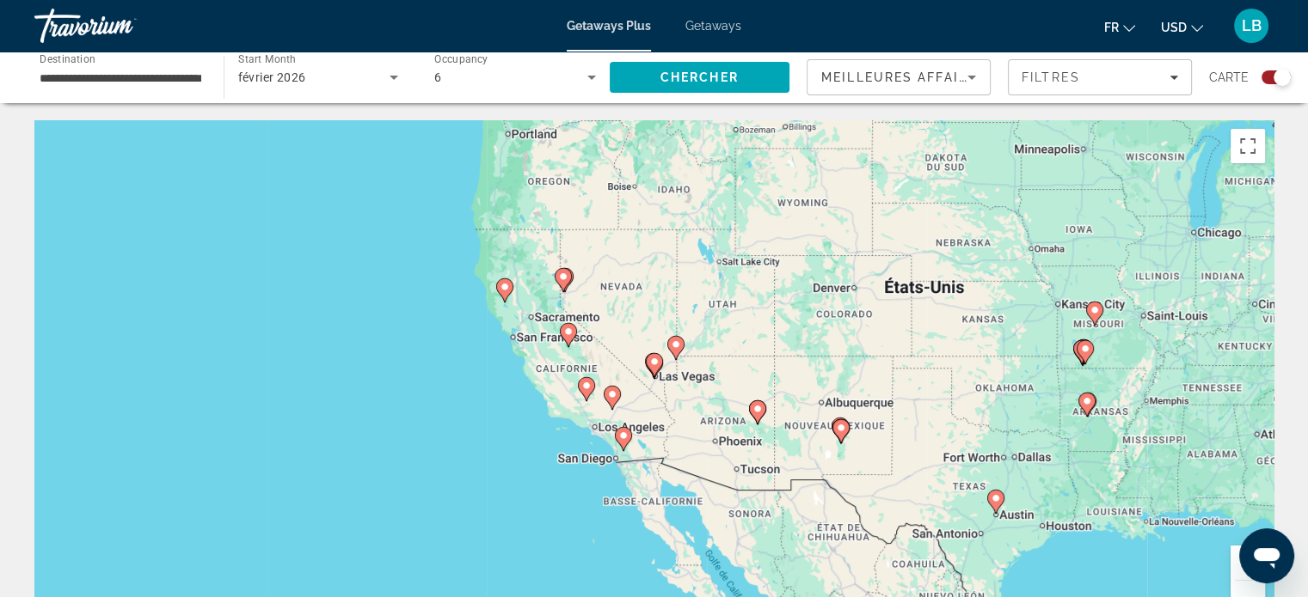
click at [658, 364] on image "Main content" at bounding box center [654, 362] width 10 height 10
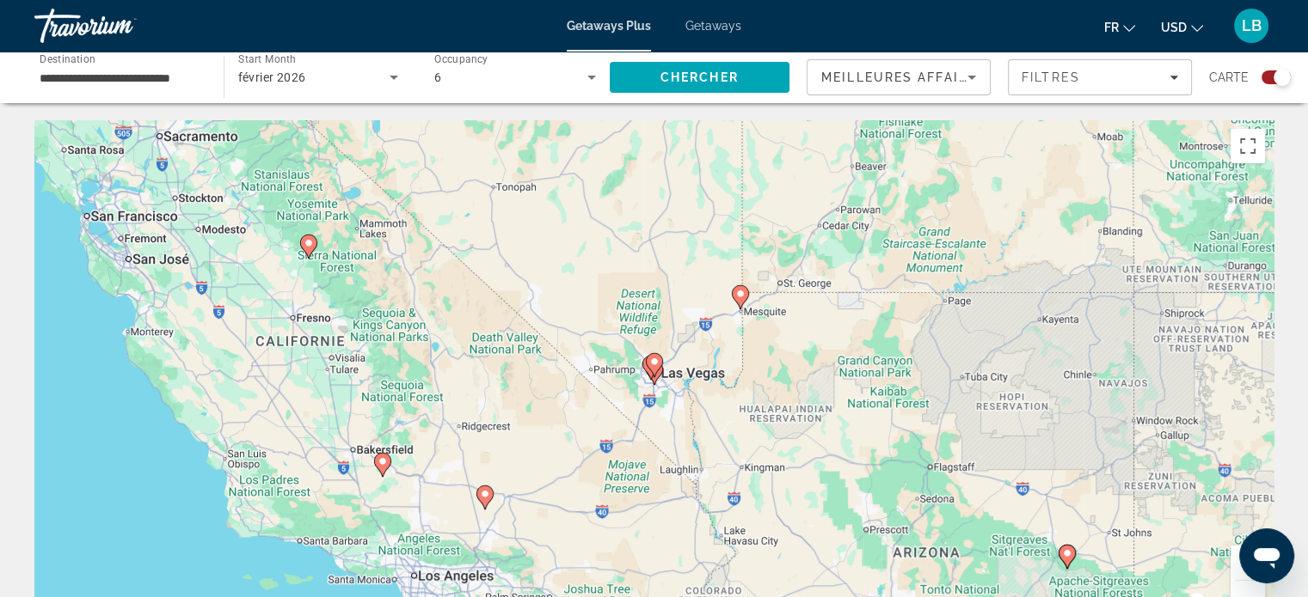
click at [657, 364] on image "Main content" at bounding box center [654, 362] width 10 height 10
type input "**********"
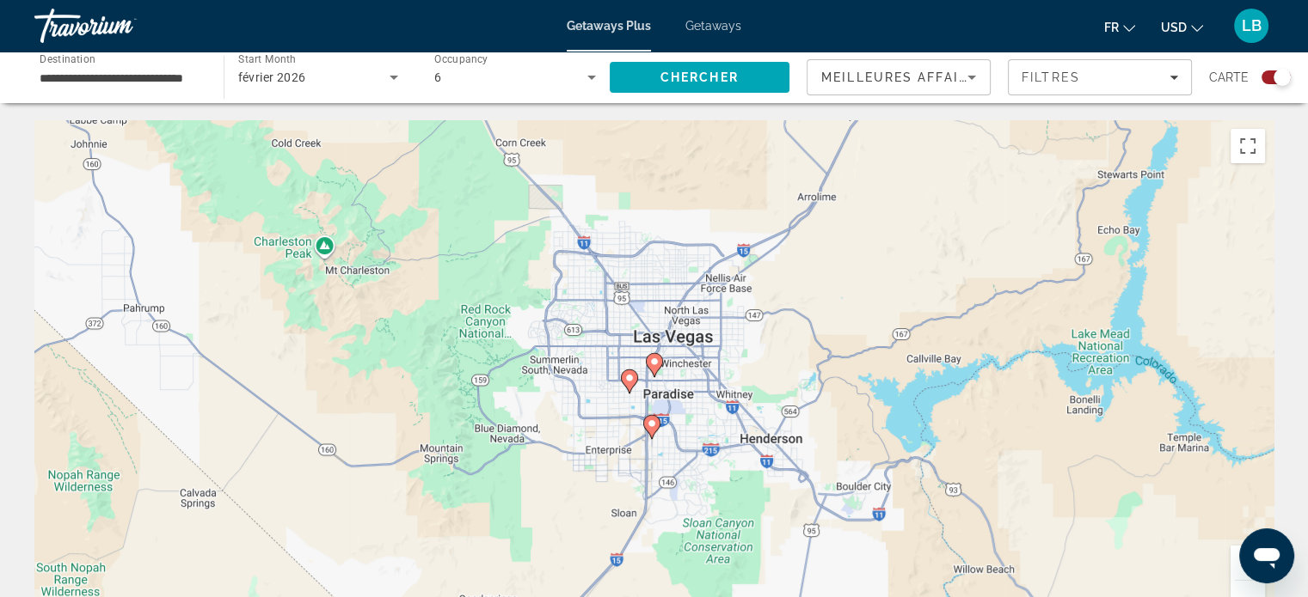
click at [633, 377] on image "Main content" at bounding box center [629, 378] width 10 height 10
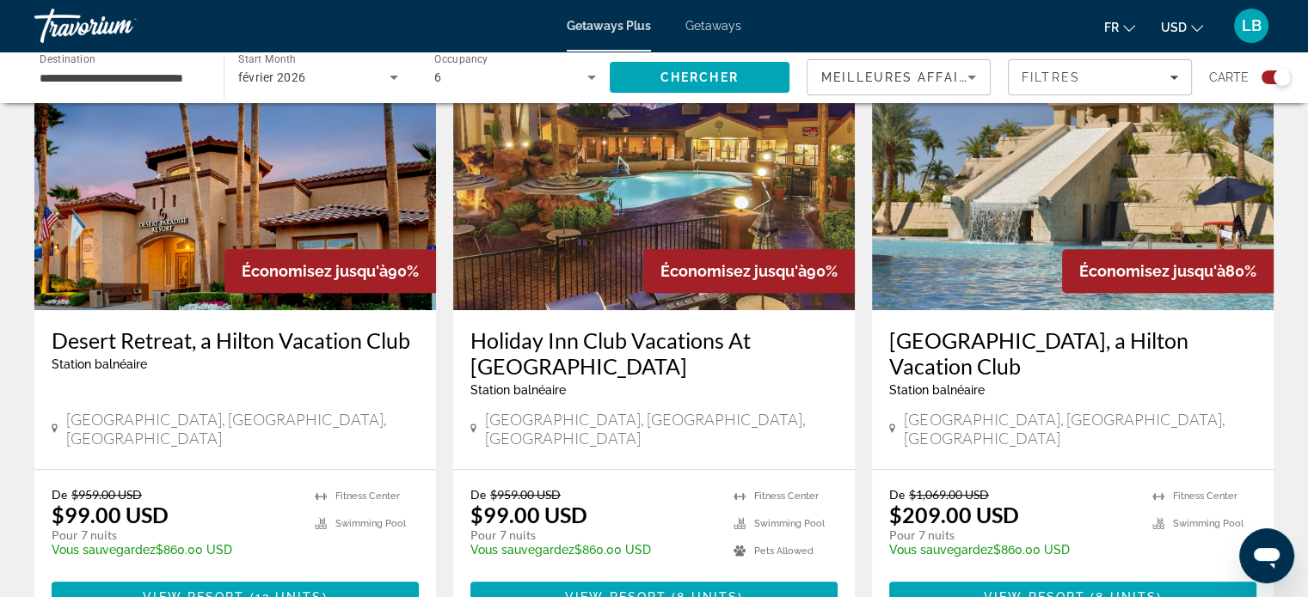
scroll to position [688, 0]
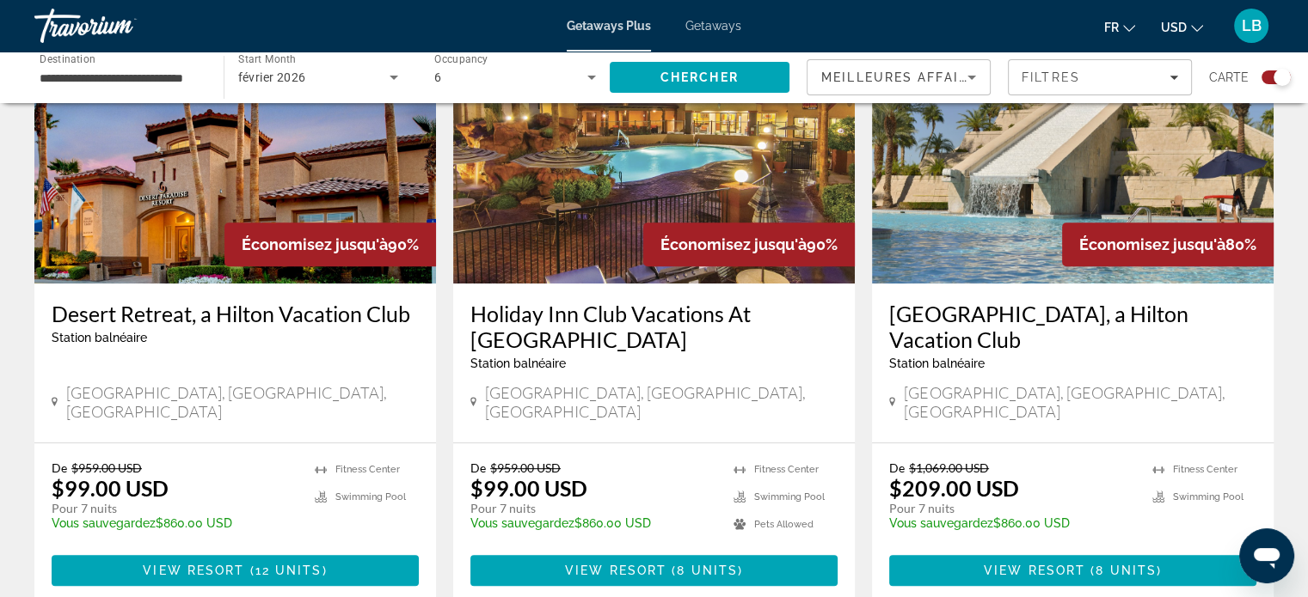
click at [55, 395] on icon "Main content" at bounding box center [55, 402] width 6 height 15
click at [138, 401] on div "[GEOGRAPHIC_DATA], [GEOGRAPHIC_DATA], [GEOGRAPHIC_DATA]" at bounding box center [235, 404] width 367 height 42
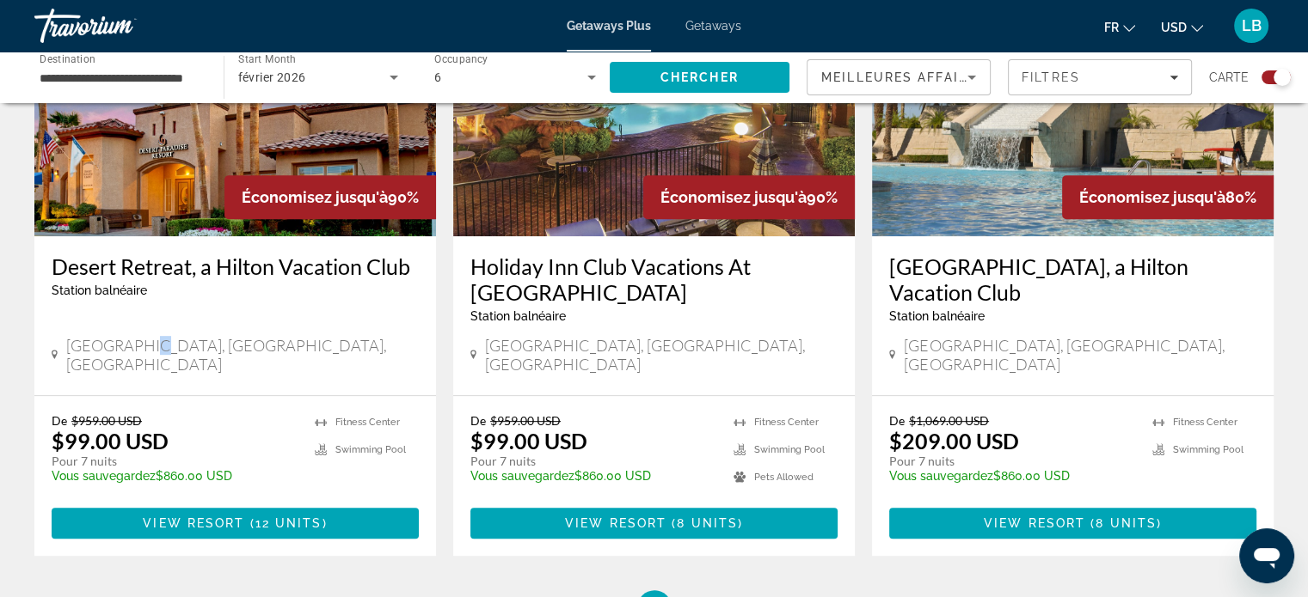
scroll to position [774, 0]
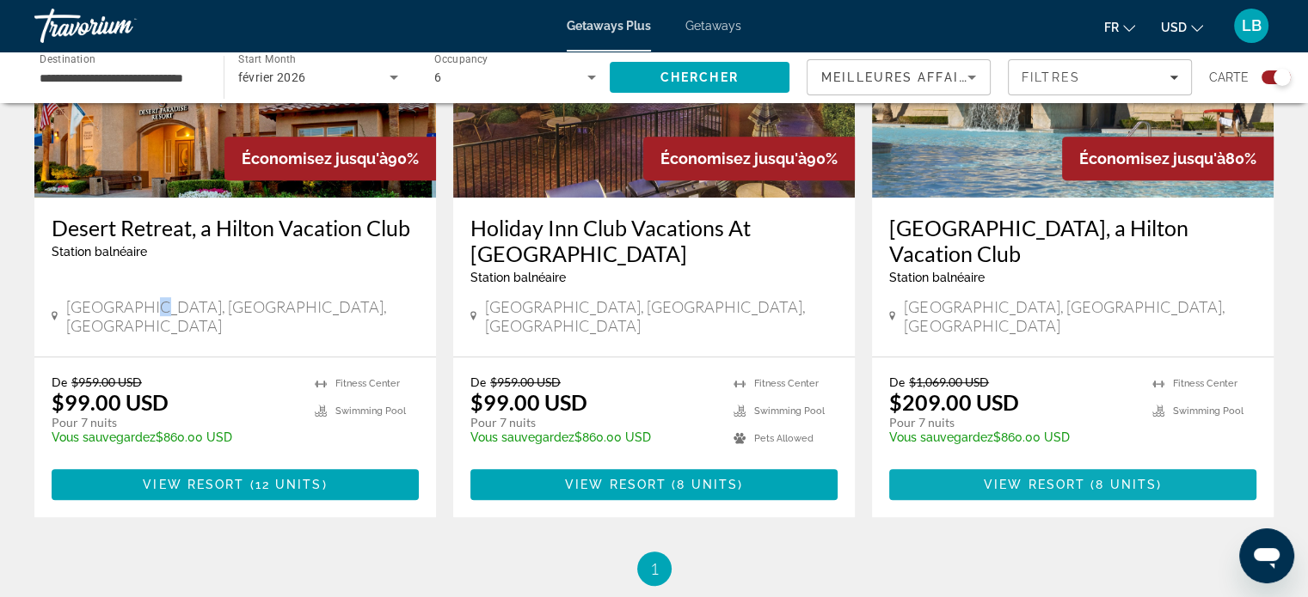
click at [1066, 478] on span "View Resort" at bounding box center [1033, 485] width 101 height 14
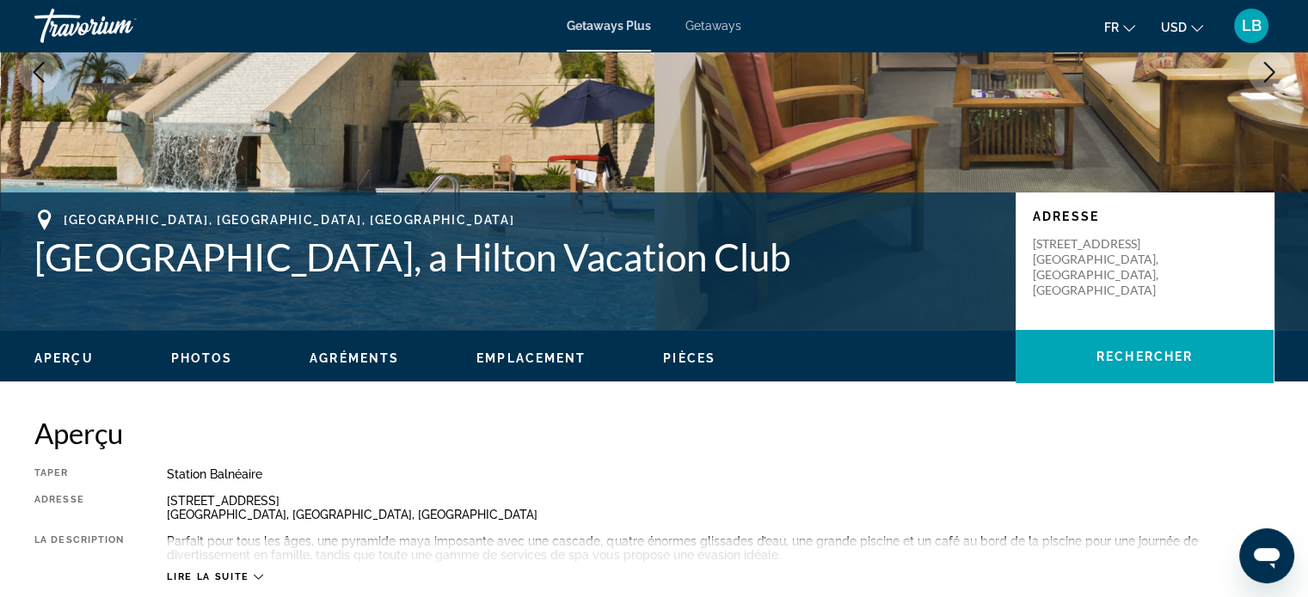
scroll to position [258, 0]
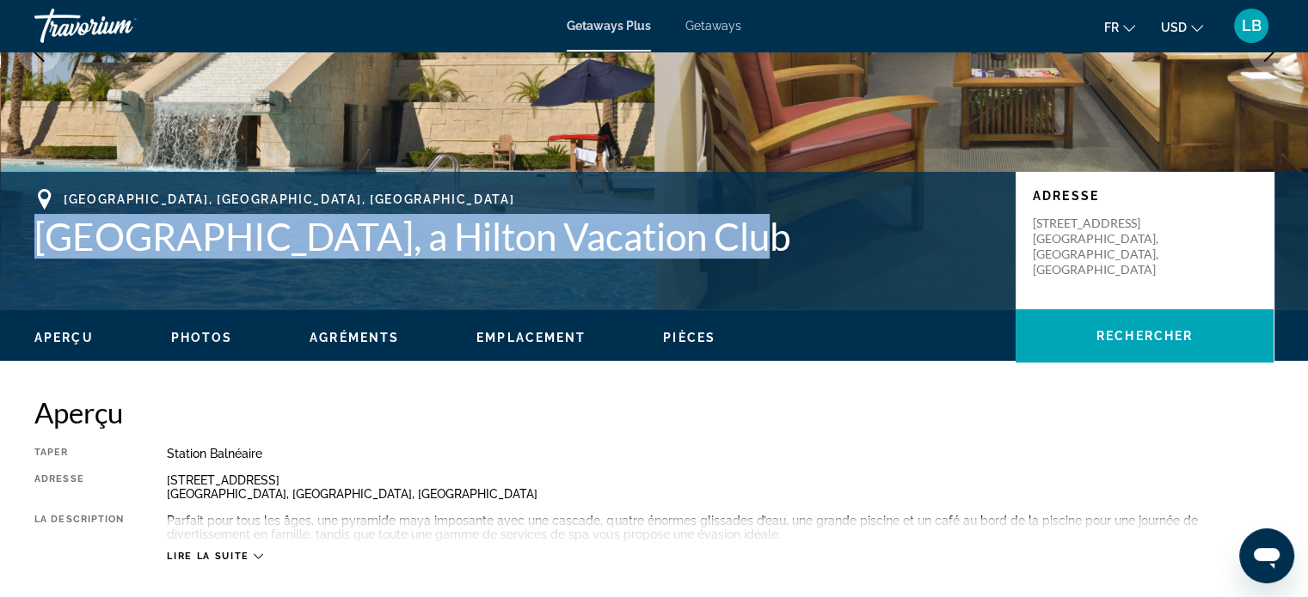
drag, startPoint x: 28, startPoint y: 241, endPoint x: 623, endPoint y: 230, distance: 595.9
click at [753, 271] on div "[GEOGRAPHIC_DATA], [GEOGRAPHIC_DATA], [GEOGRAPHIC_DATA] [GEOGRAPHIC_DATA] [GEOG…" at bounding box center [654, 240] width 1308 height 103
copy h1 "[GEOGRAPHIC_DATA], a Hilton Vacation Club"
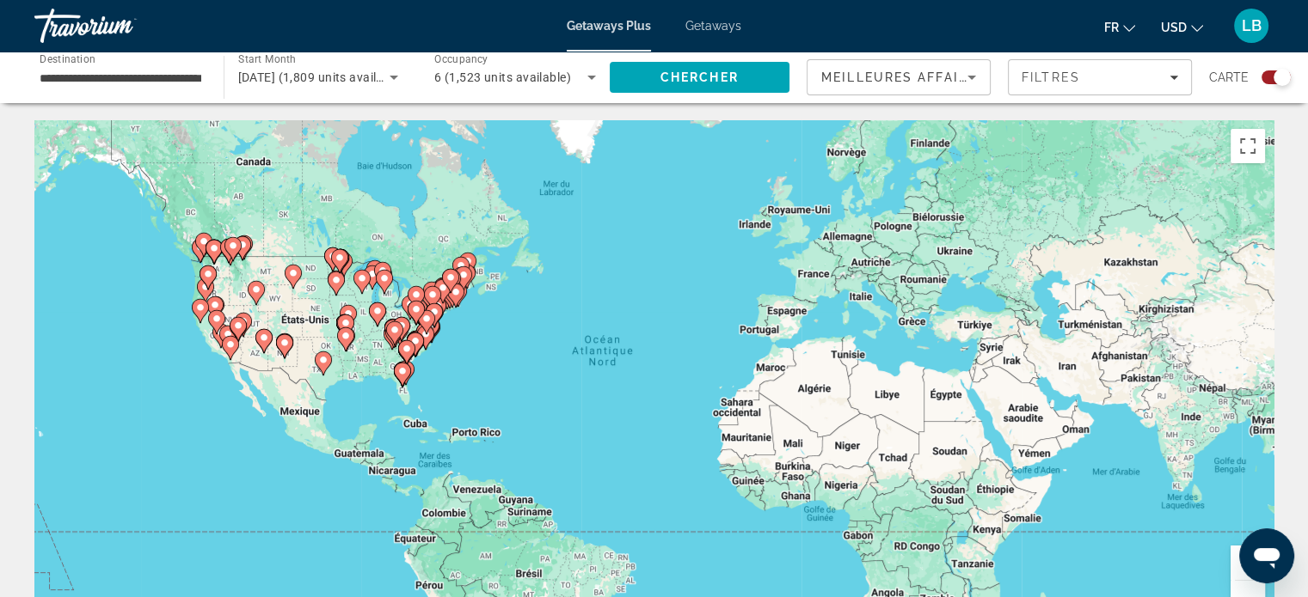
click at [1234, 562] on button "Zoom avant" at bounding box center [1247, 563] width 34 height 34
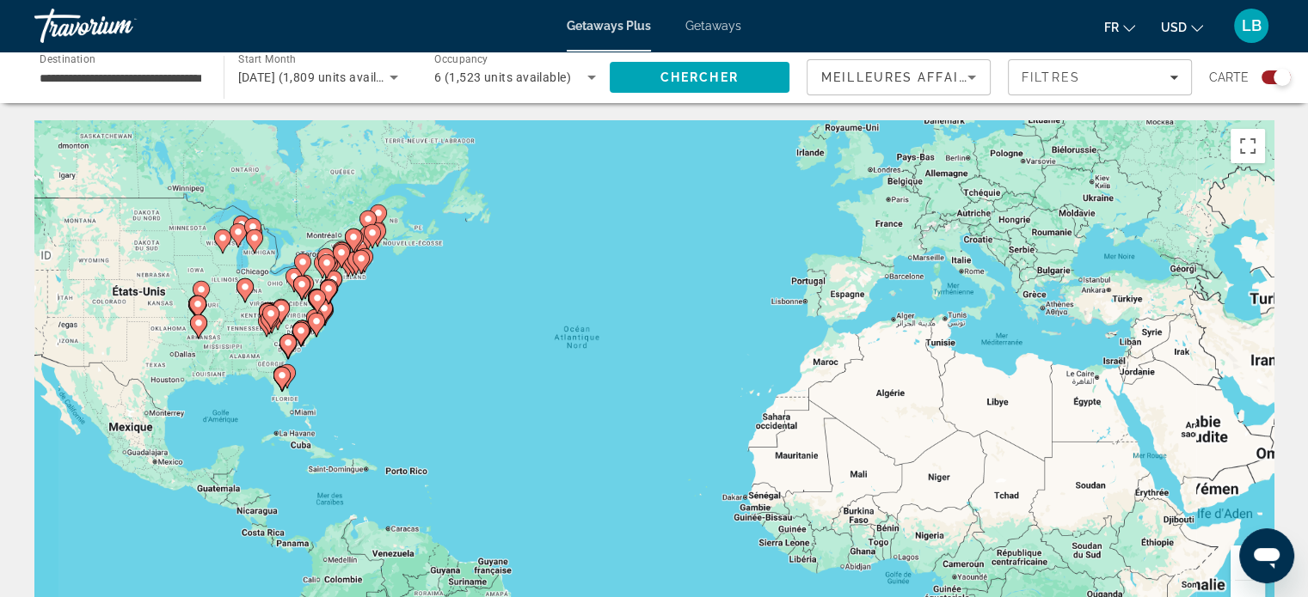
click at [1234, 562] on button "Zoom avant" at bounding box center [1247, 563] width 34 height 34
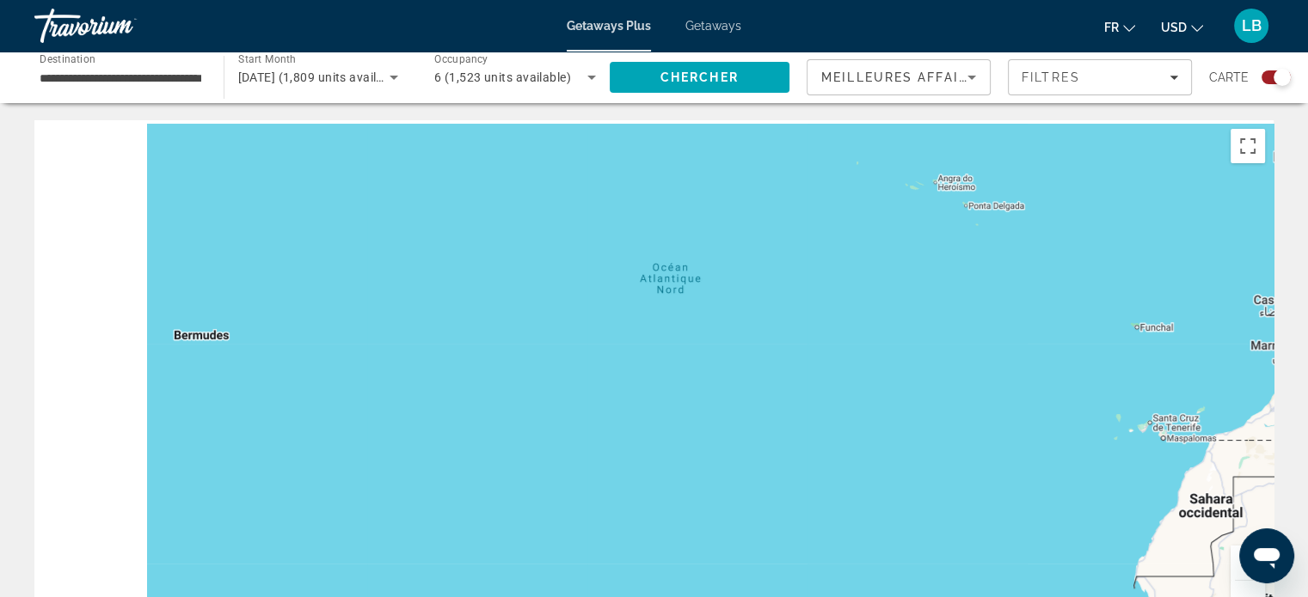
drag, startPoint x: 330, startPoint y: 322, endPoint x: 932, endPoint y: 353, distance: 602.6
click at [932, 353] on div "Pour activer le glissement avec le clavier, appuyez sur Alt+Entrée. Une fois ce…" at bounding box center [653, 378] width 1239 height 516
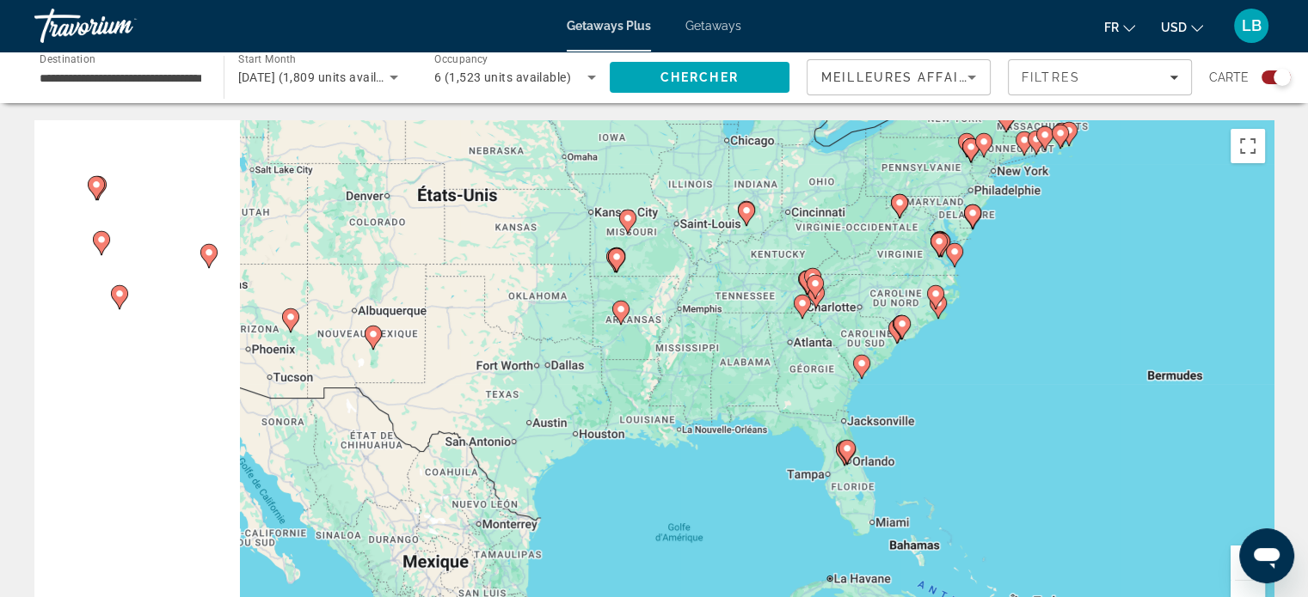
drag, startPoint x: 344, startPoint y: 377, endPoint x: 997, endPoint y: 373, distance: 653.4
click at [996, 373] on div "Pour activer le glissement avec le clavier, appuyez sur Alt+Entrée. Une fois ce…" at bounding box center [653, 378] width 1239 height 516
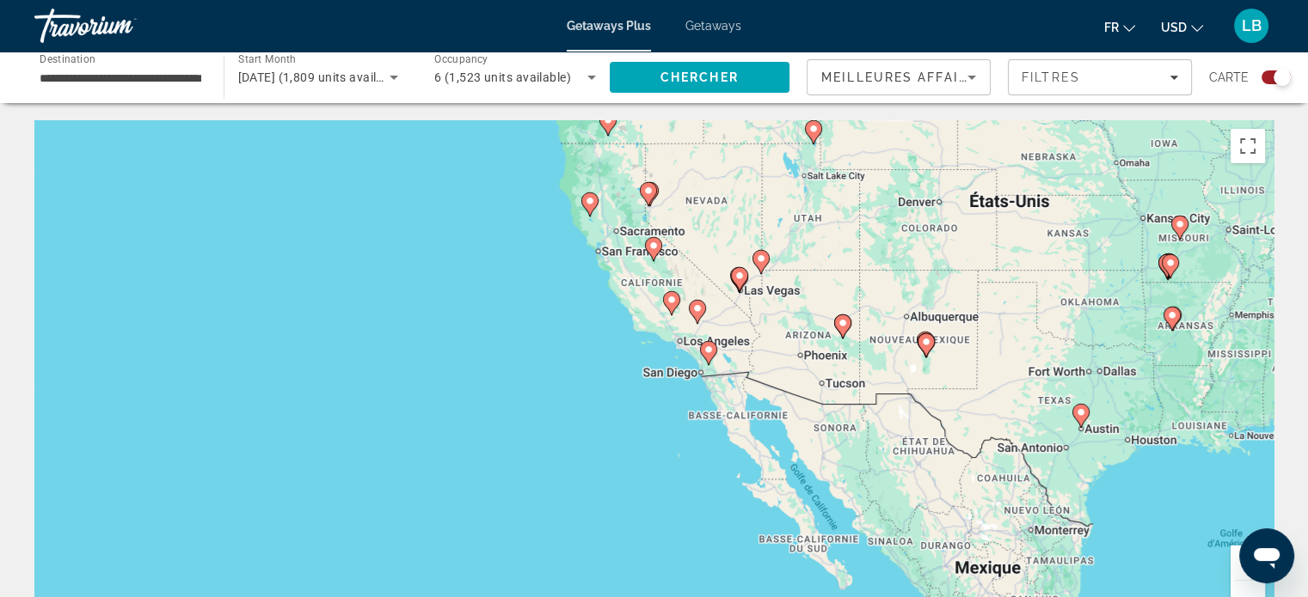
click at [1234, 561] on button "Zoom avant" at bounding box center [1247, 563] width 34 height 34
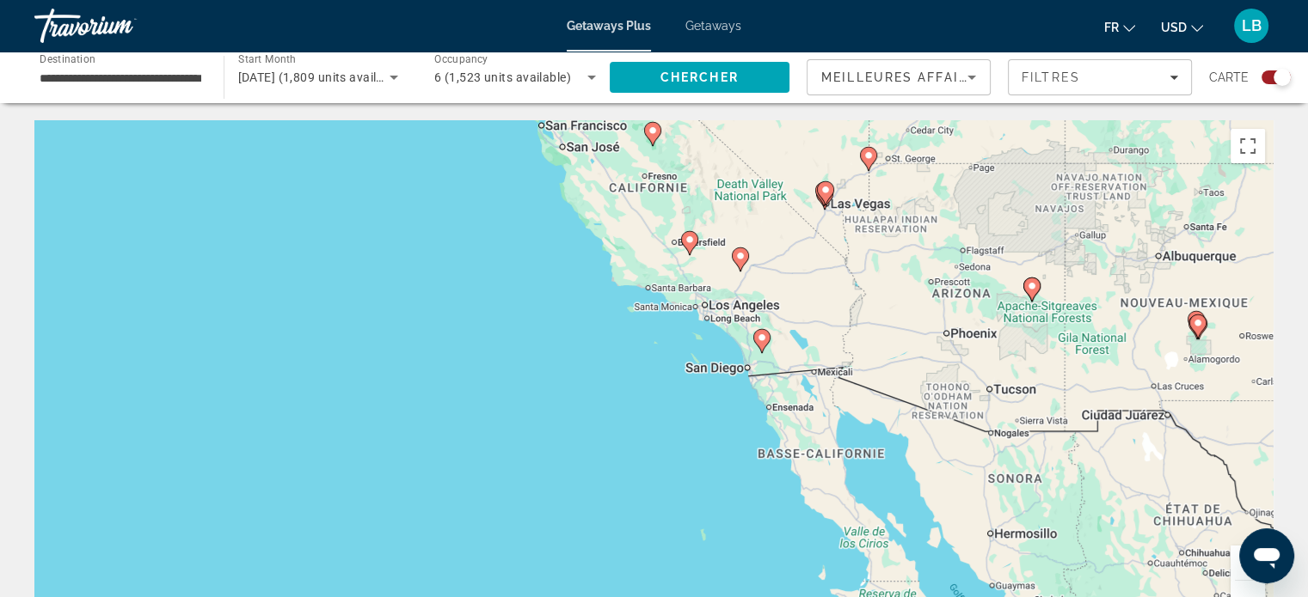
click at [1234, 561] on button "Zoom avant" at bounding box center [1247, 563] width 34 height 34
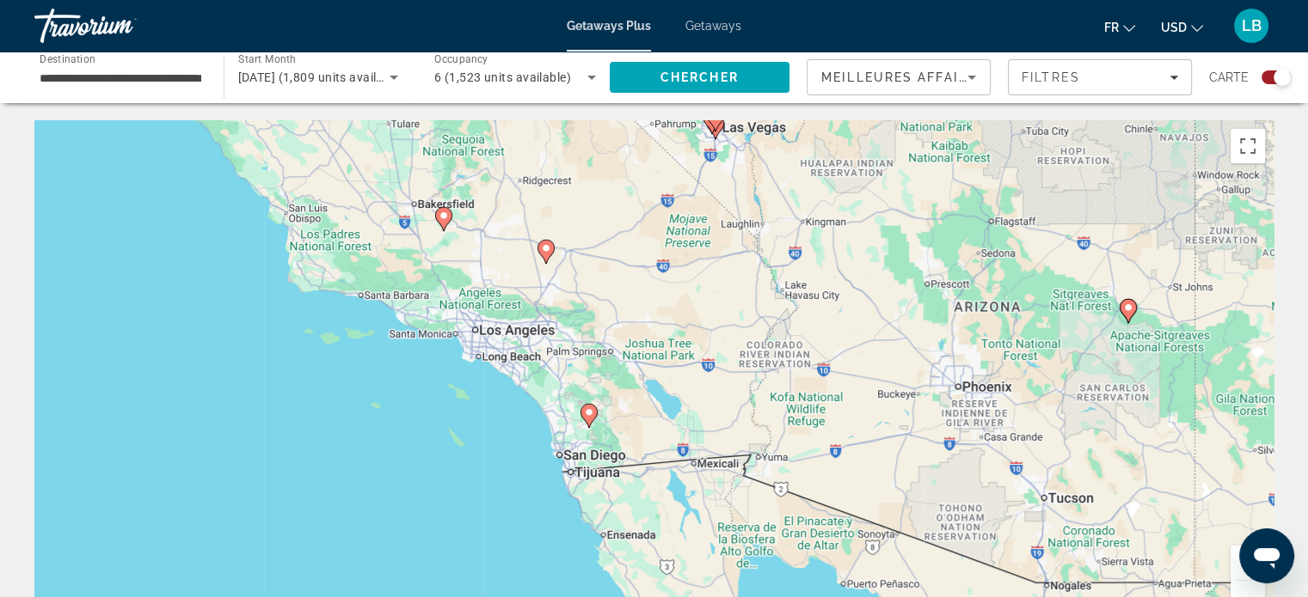
drag, startPoint x: 928, startPoint y: 247, endPoint x: 647, endPoint y: 348, distance: 298.9
click at [647, 348] on div "Pour activer le glissement avec le clavier, appuyez sur Alt+Entrée. Une fois ce…" at bounding box center [653, 378] width 1239 height 516
click at [1232, 556] on button "Zoom avant" at bounding box center [1247, 563] width 34 height 34
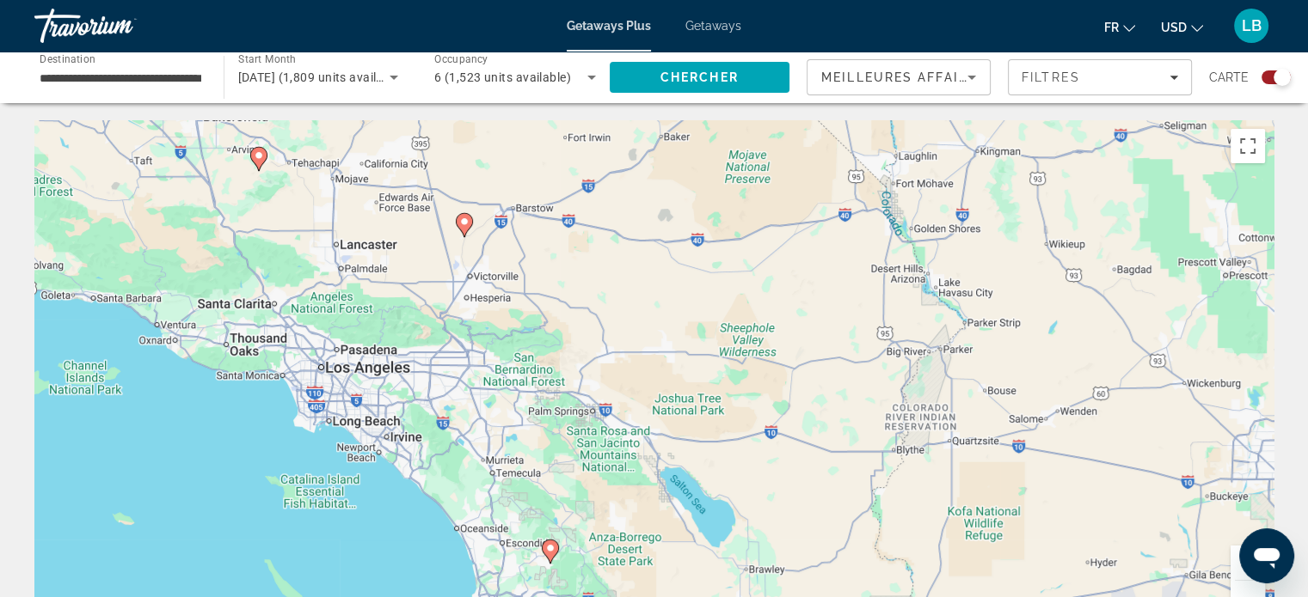
drag, startPoint x: 621, startPoint y: 285, endPoint x: 665, endPoint y: 446, distance: 167.5
click at [666, 446] on div "Pour activer le glissement avec le clavier, appuyez sur Alt+Entrée. Une fois ce…" at bounding box center [653, 378] width 1239 height 516
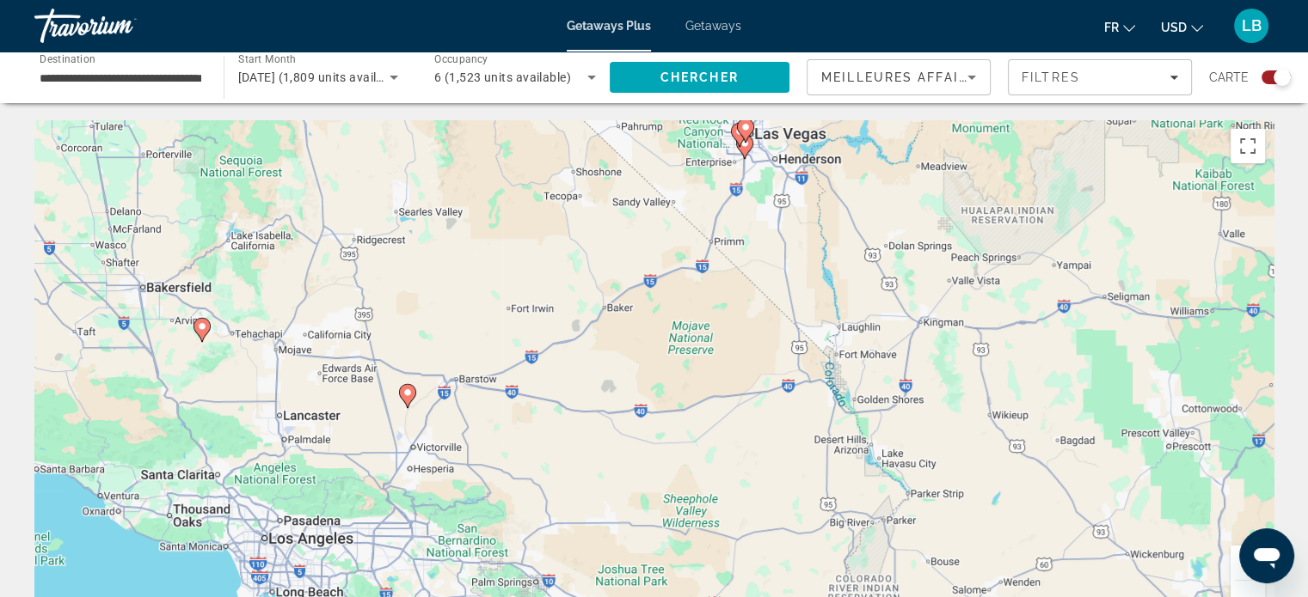
drag, startPoint x: 652, startPoint y: 331, endPoint x: 540, endPoint y: 484, distance: 189.5
click at [530, 499] on div "Pour activer le glissement avec le clavier, appuyez sur Alt+Entrée. Une fois ce…" at bounding box center [653, 378] width 1239 height 516
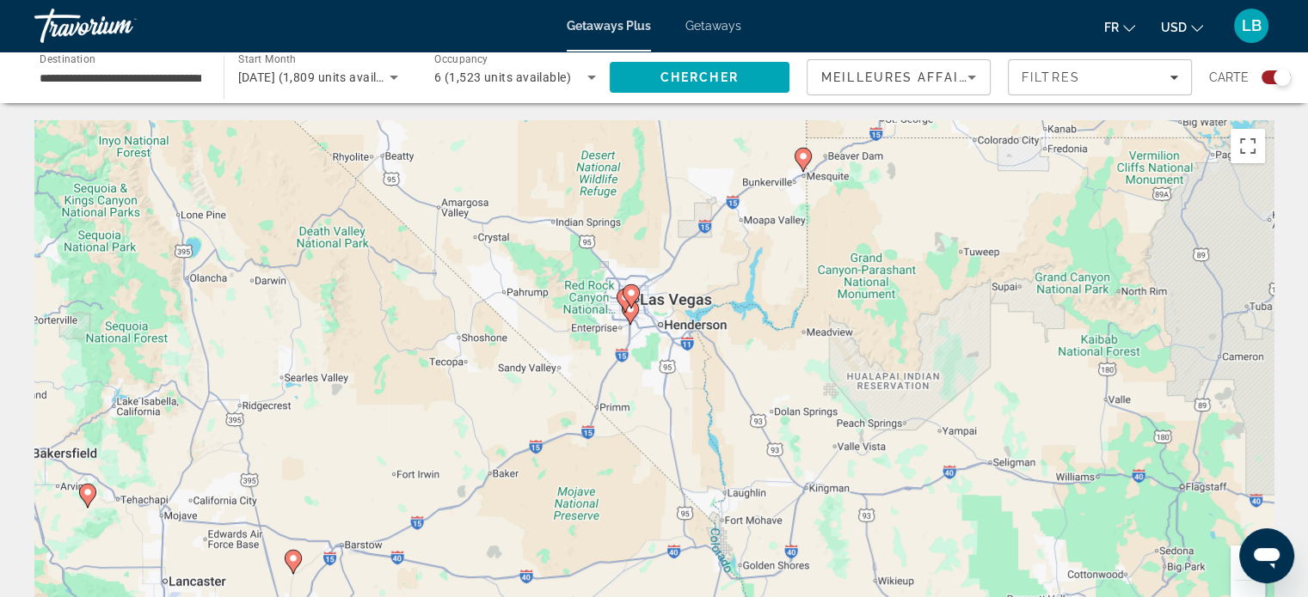
click at [632, 295] on image "Main content" at bounding box center [631, 293] width 10 height 10
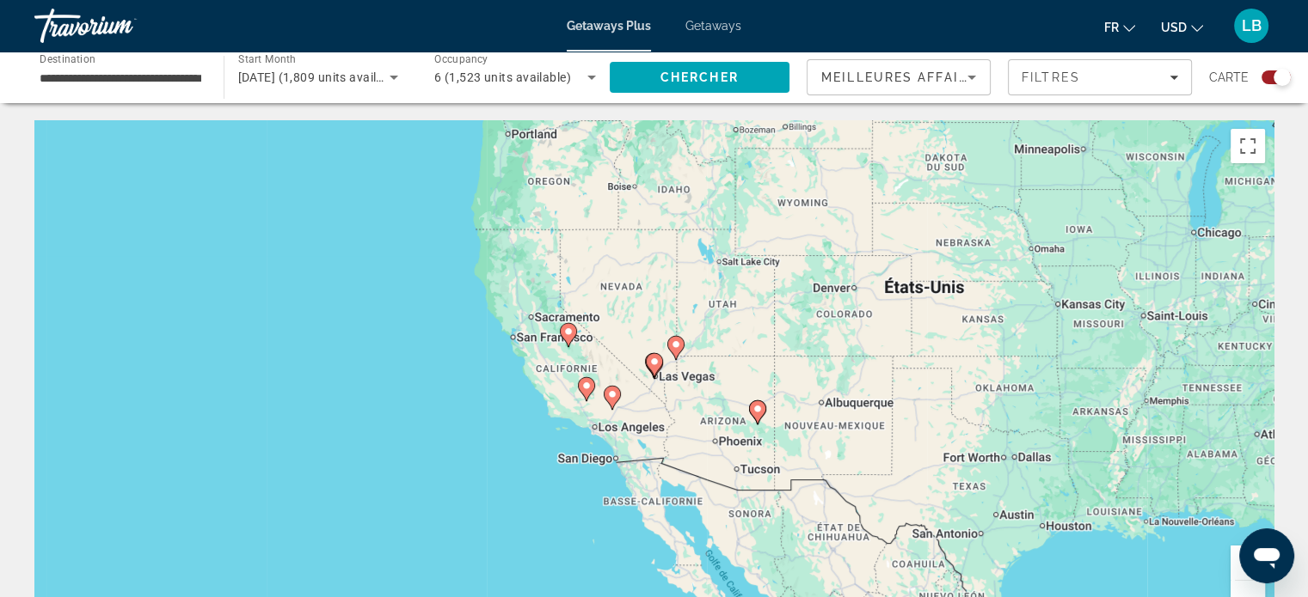
click at [652, 368] on icon "Main content" at bounding box center [653, 365] width 15 height 22
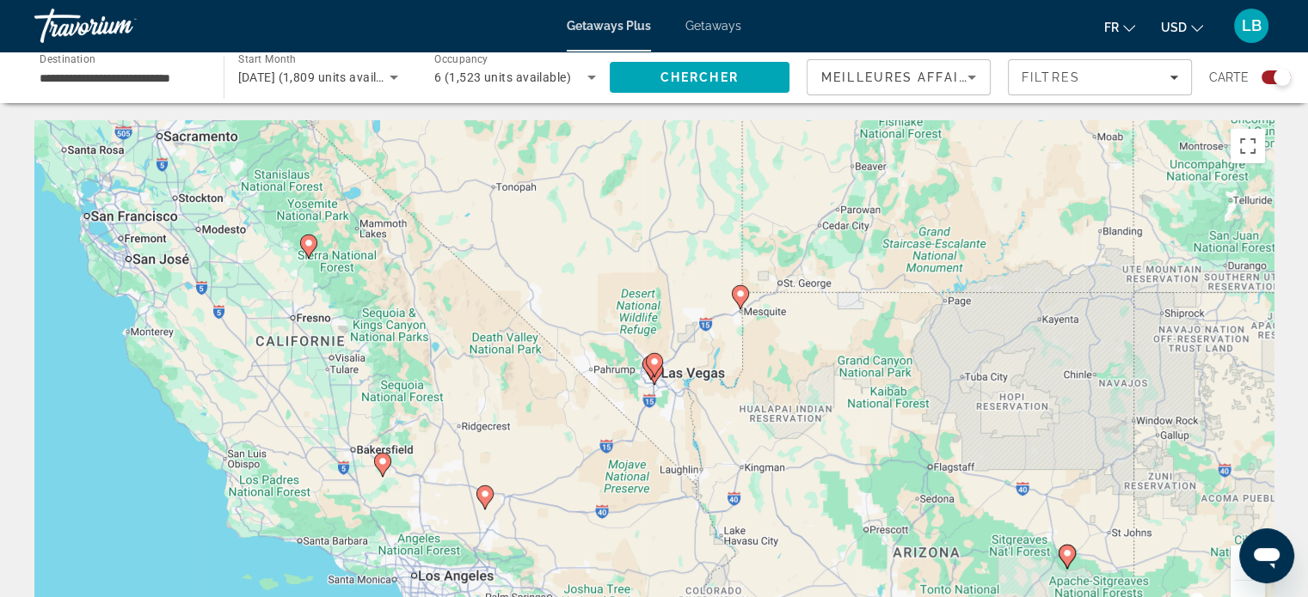
click at [652, 368] on icon "Main content" at bounding box center [653, 365] width 15 height 22
type input "**********"
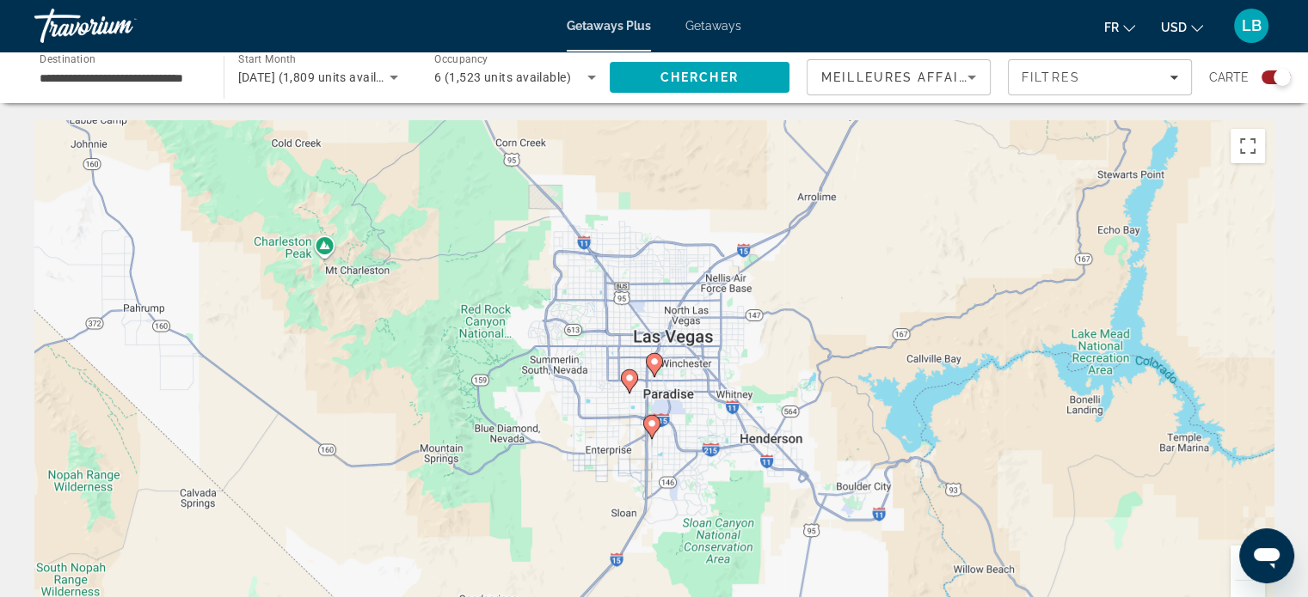
click at [652, 368] on icon "Main content" at bounding box center [653, 365] width 15 height 22
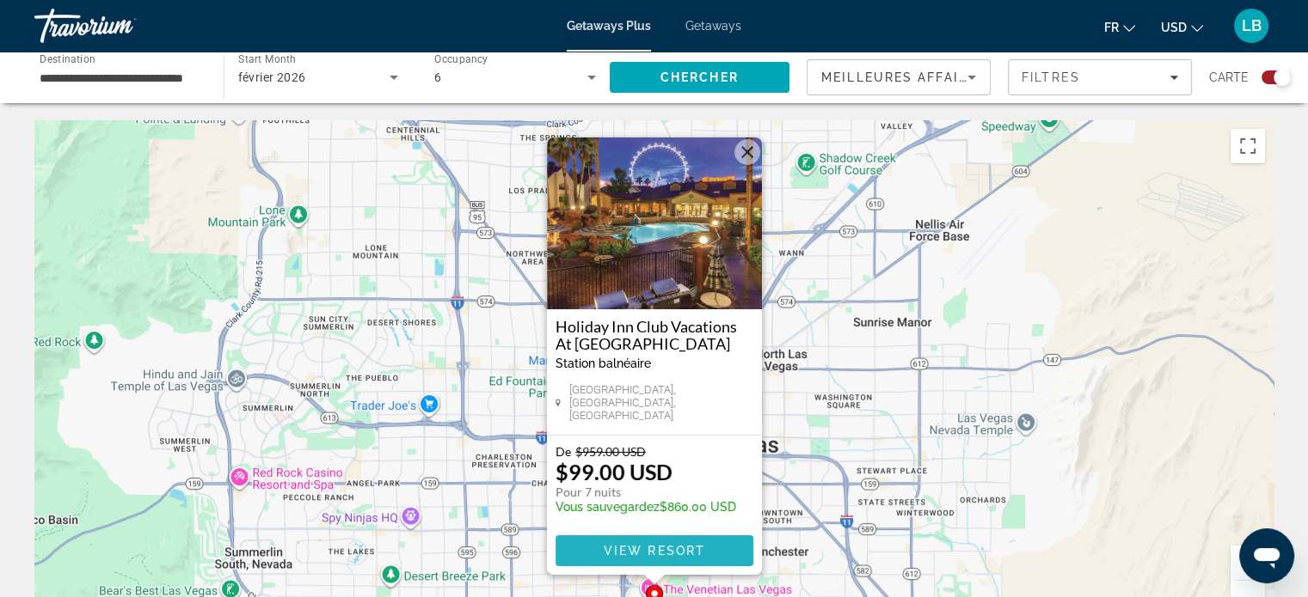
click at [636, 546] on span "View Resort" at bounding box center [653, 551] width 101 height 14
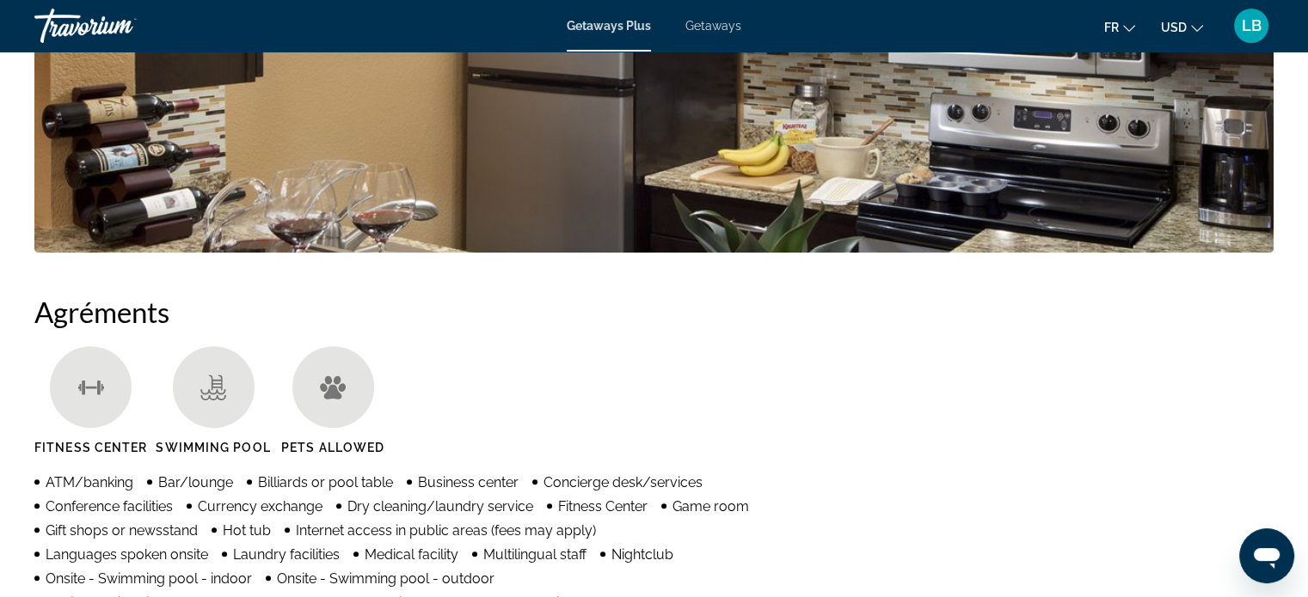
scroll to position [1118, 0]
click at [723, 19] on span "Getaways" at bounding box center [713, 26] width 56 height 14
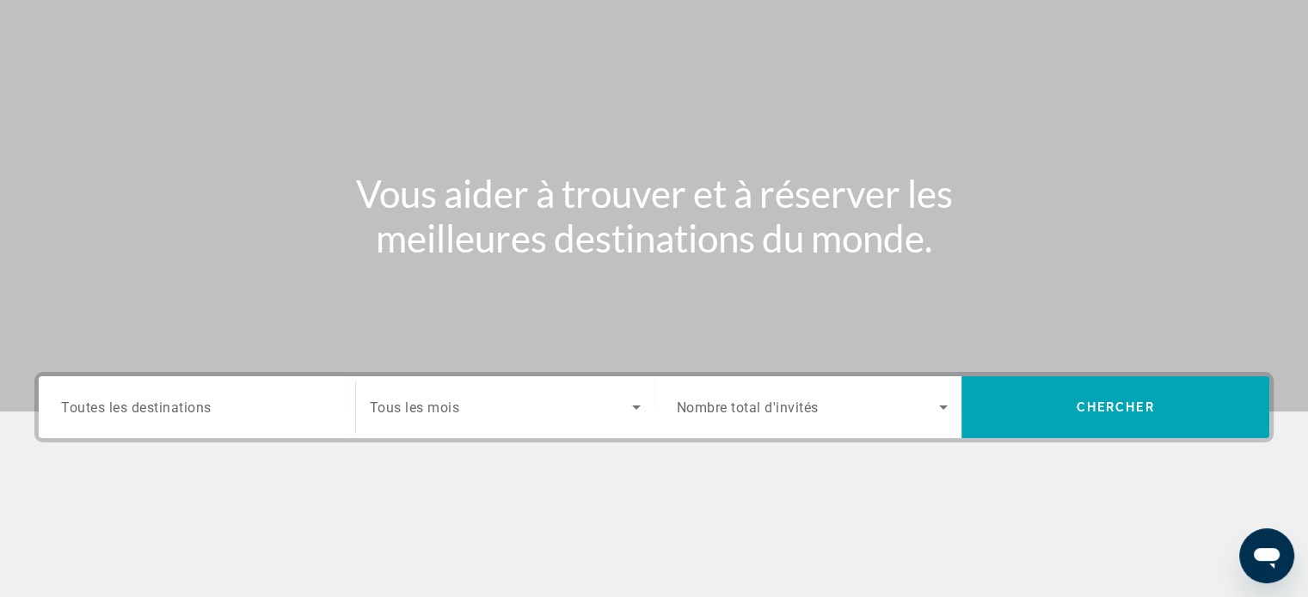
scroll to position [172, 0]
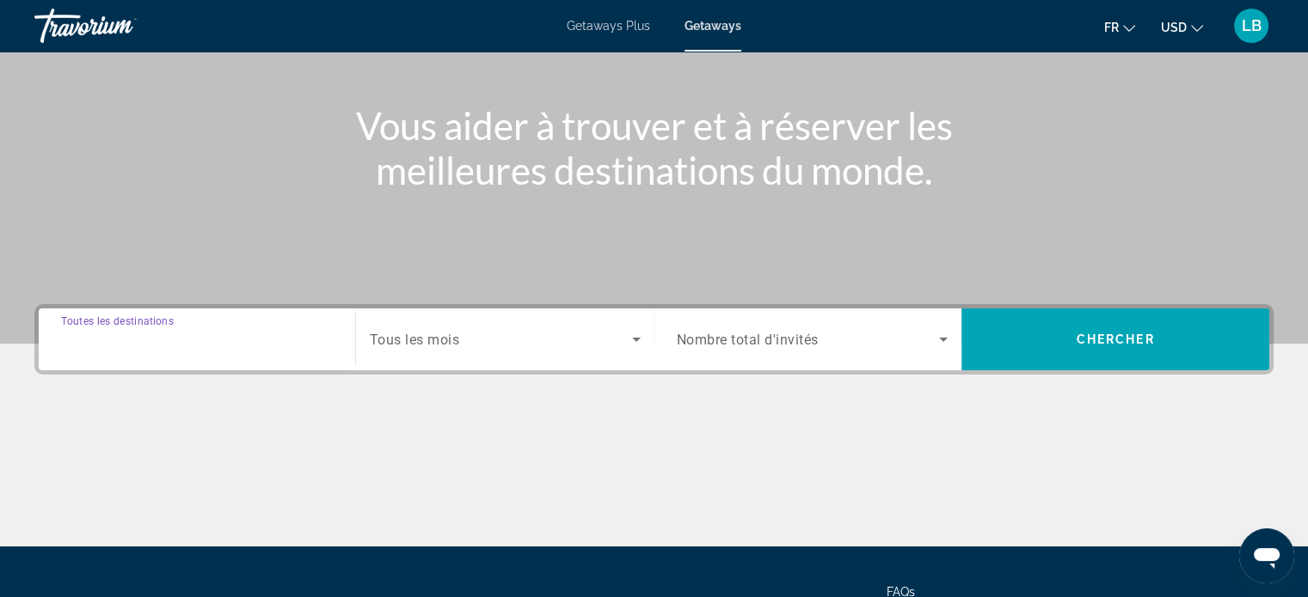
click at [198, 349] on input "Destination Toutes les destinations" at bounding box center [197, 340] width 272 height 21
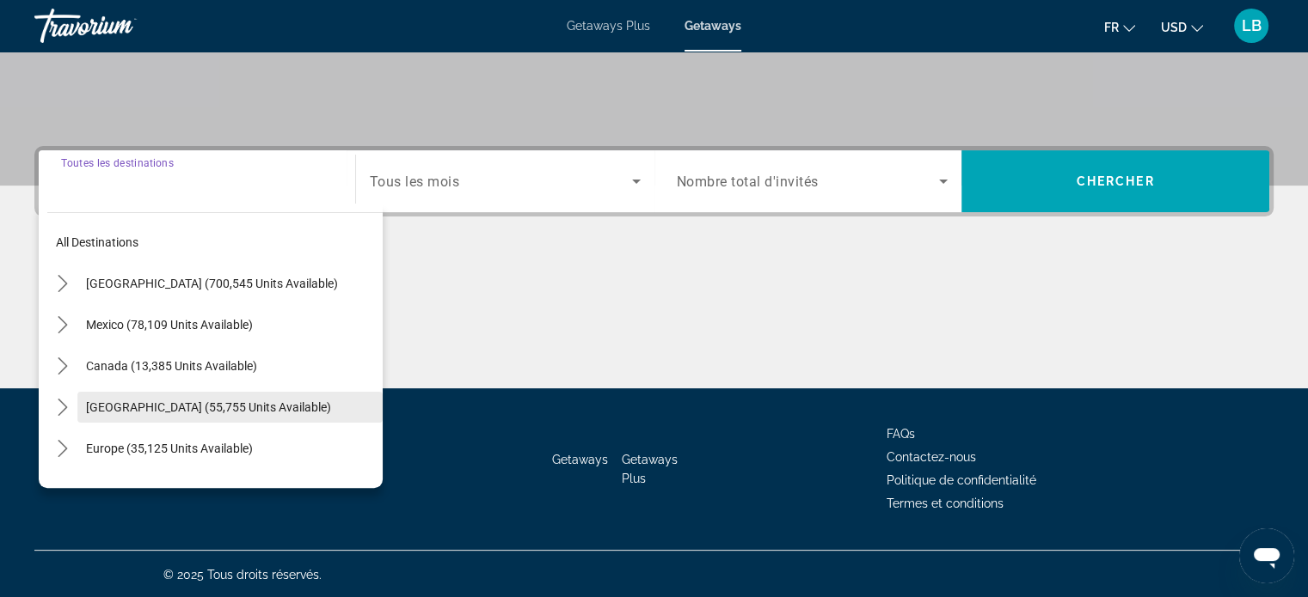
scroll to position [331, 0]
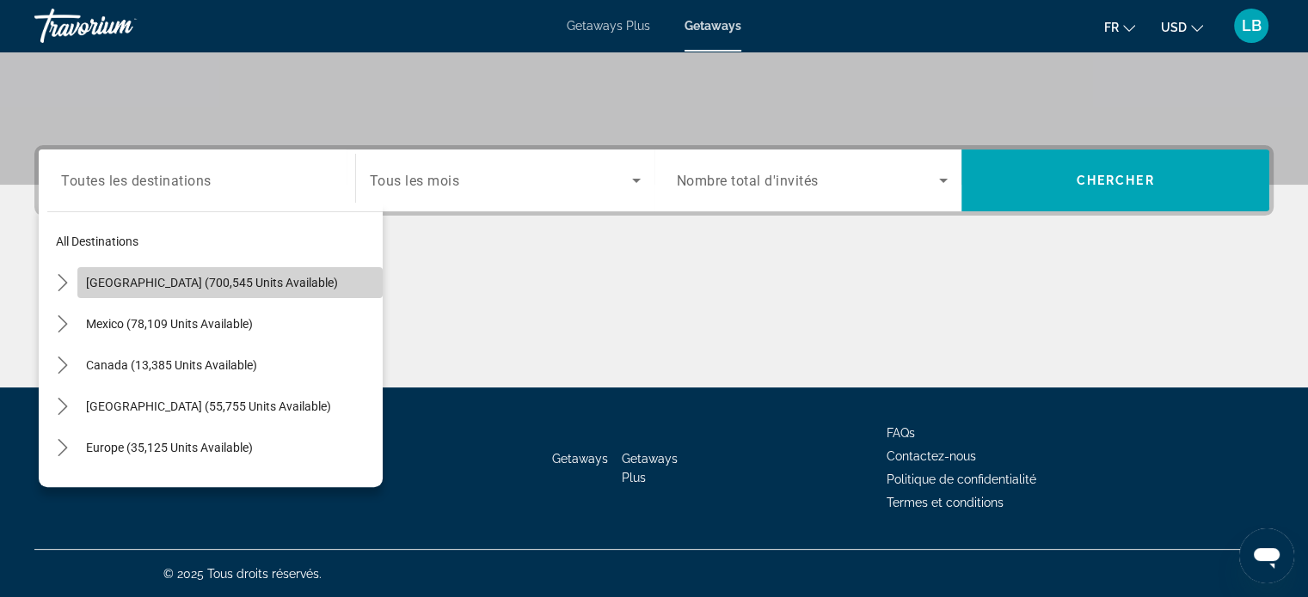
click at [251, 272] on span "Select destination: United States (700,545 units available)" at bounding box center [229, 282] width 305 height 41
type input "**********"
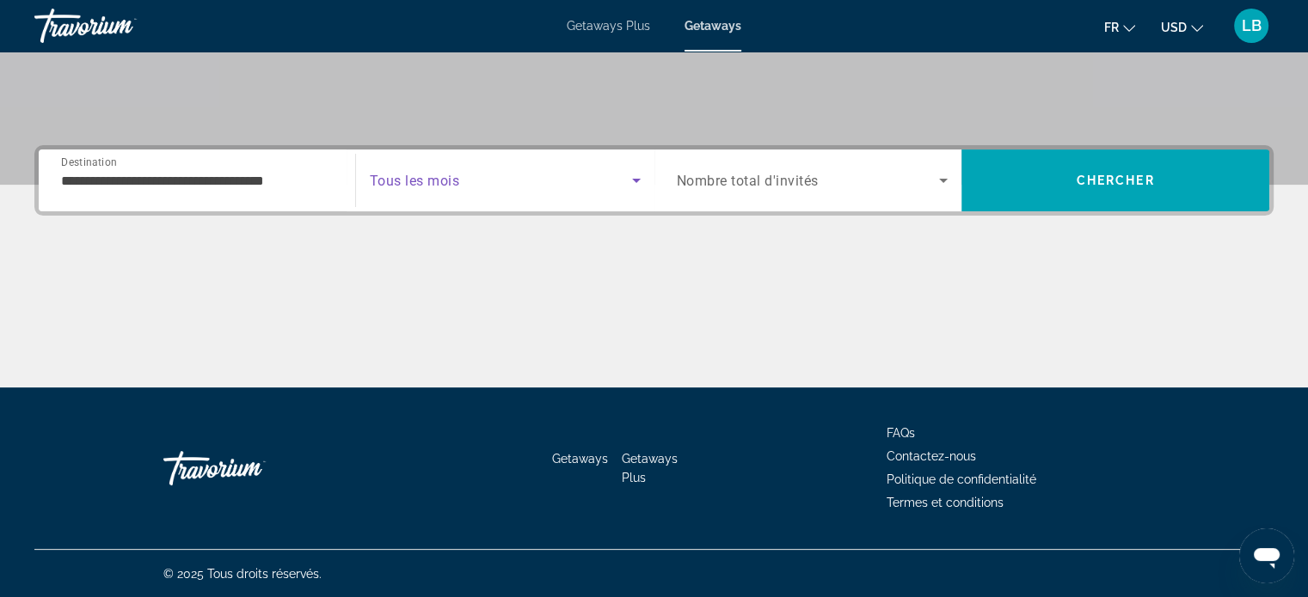
click at [537, 181] on span "Search widget" at bounding box center [501, 180] width 262 height 21
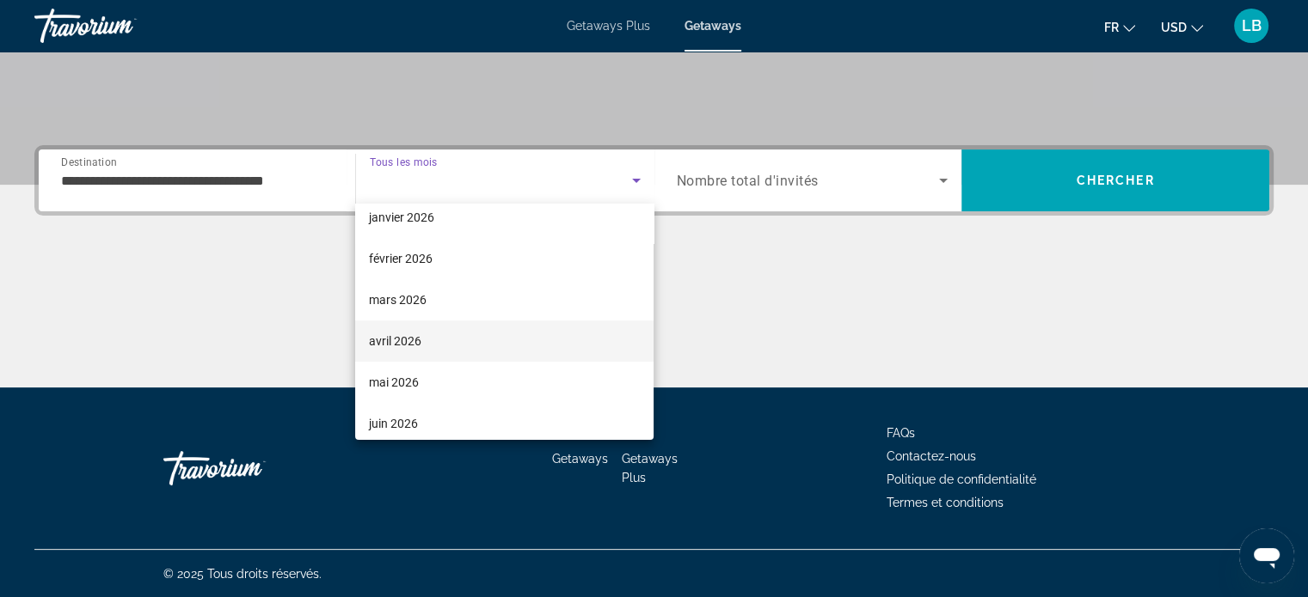
scroll to position [86, 0]
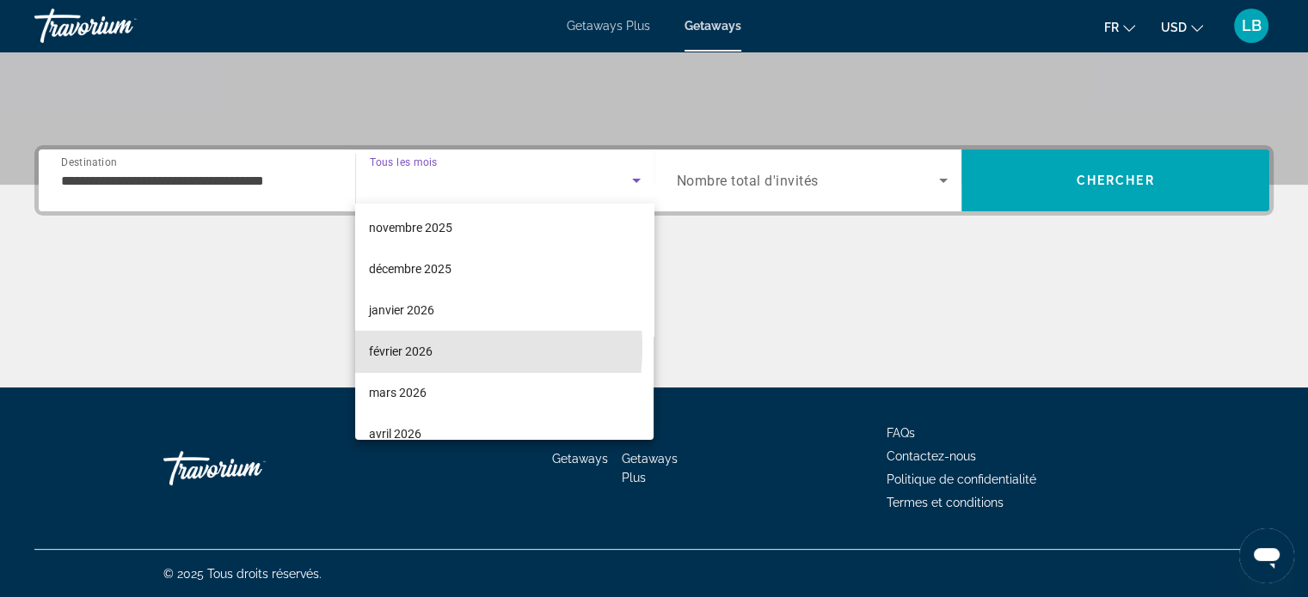
drag, startPoint x: 413, startPoint y: 348, endPoint x: 554, endPoint y: 328, distance: 142.5
click at [413, 347] on span "février 2026" at bounding box center [401, 351] width 64 height 21
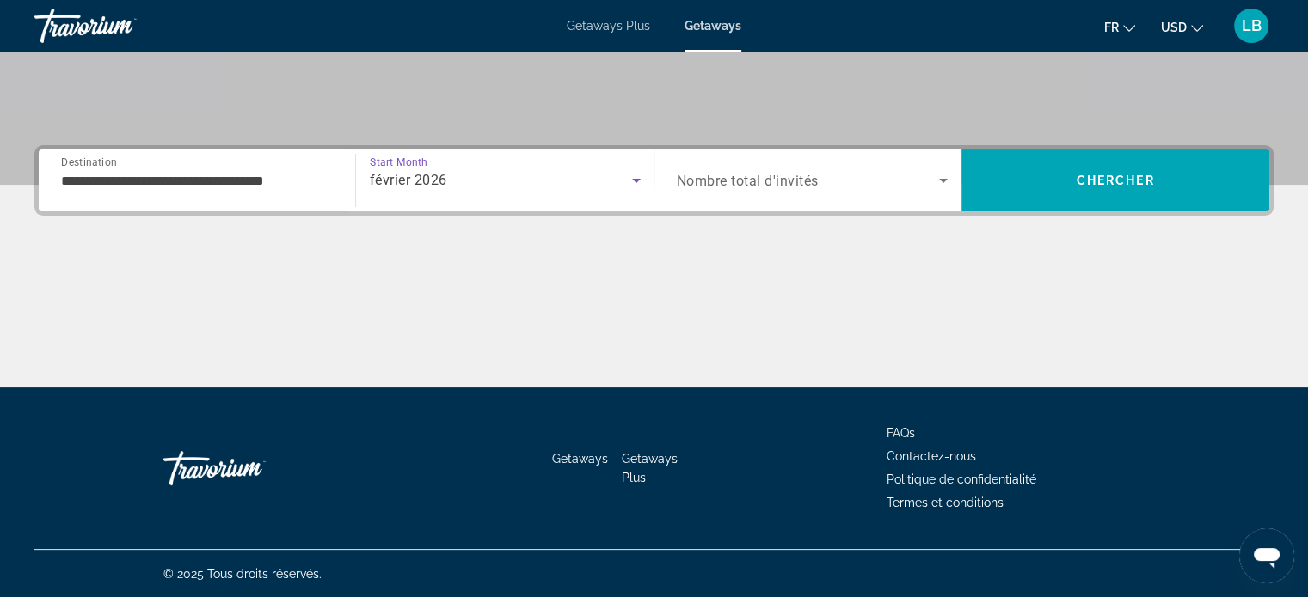
click at [766, 161] on div "Search widget" at bounding box center [813, 180] width 272 height 48
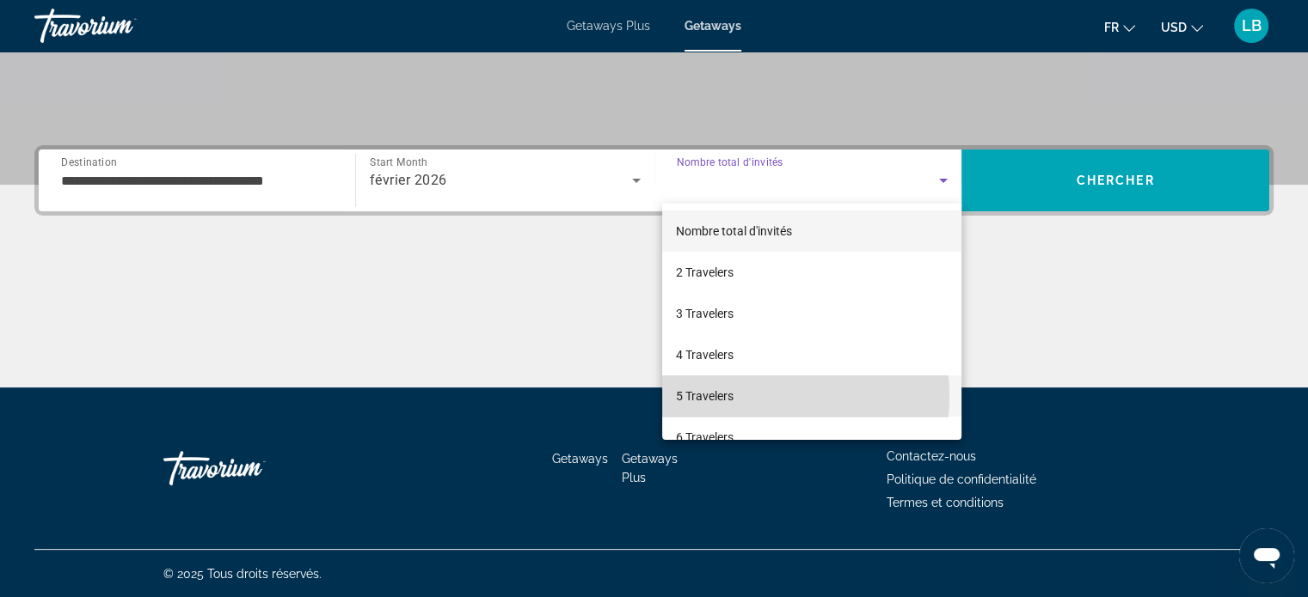
click at [724, 396] on span "5 Travelers" at bounding box center [705, 396] width 58 height 21
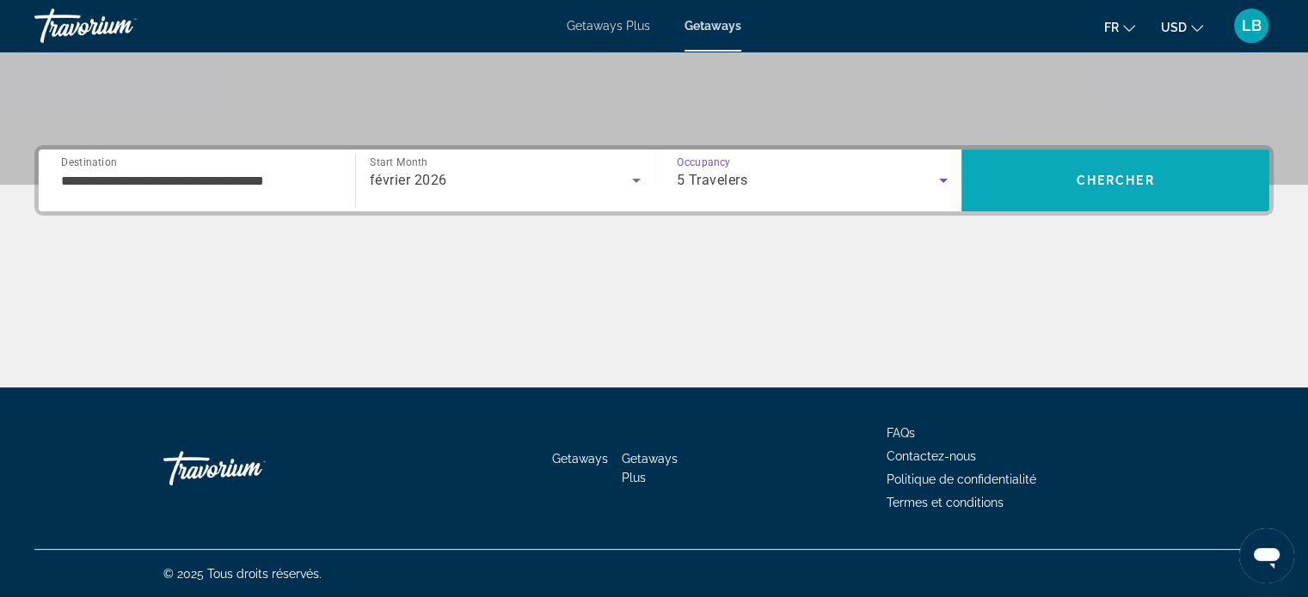
click at [1072, 181] on span "Search" at bounding box center [1115, 180] width 308 height 41
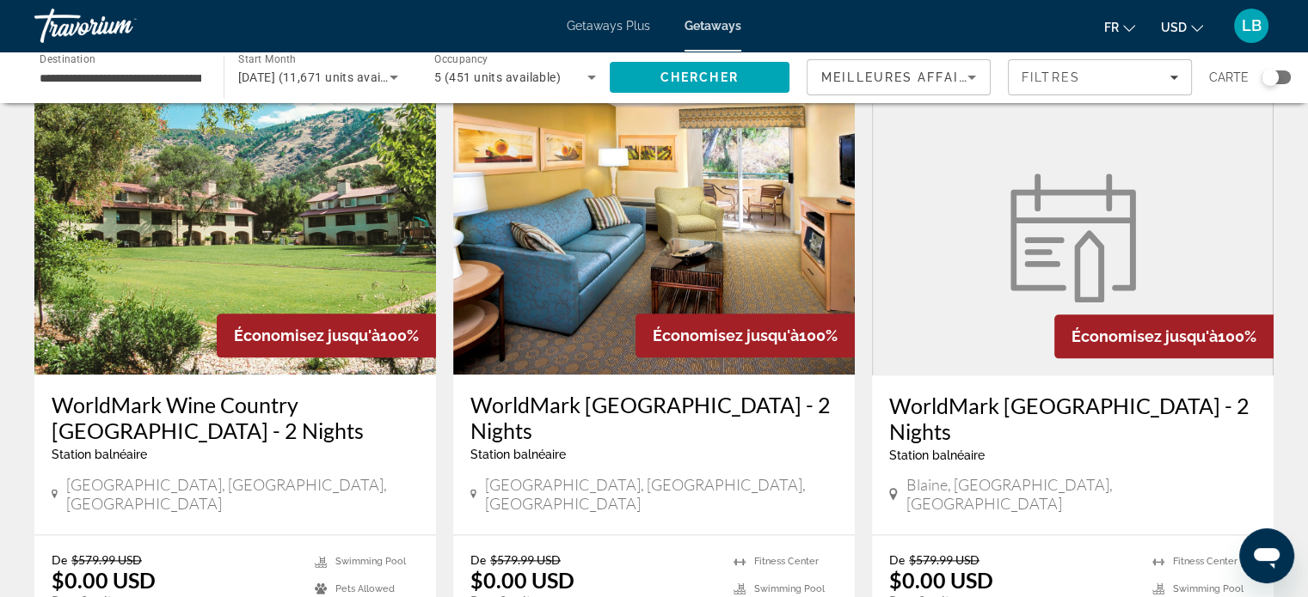
scroll to position [2235, 0]
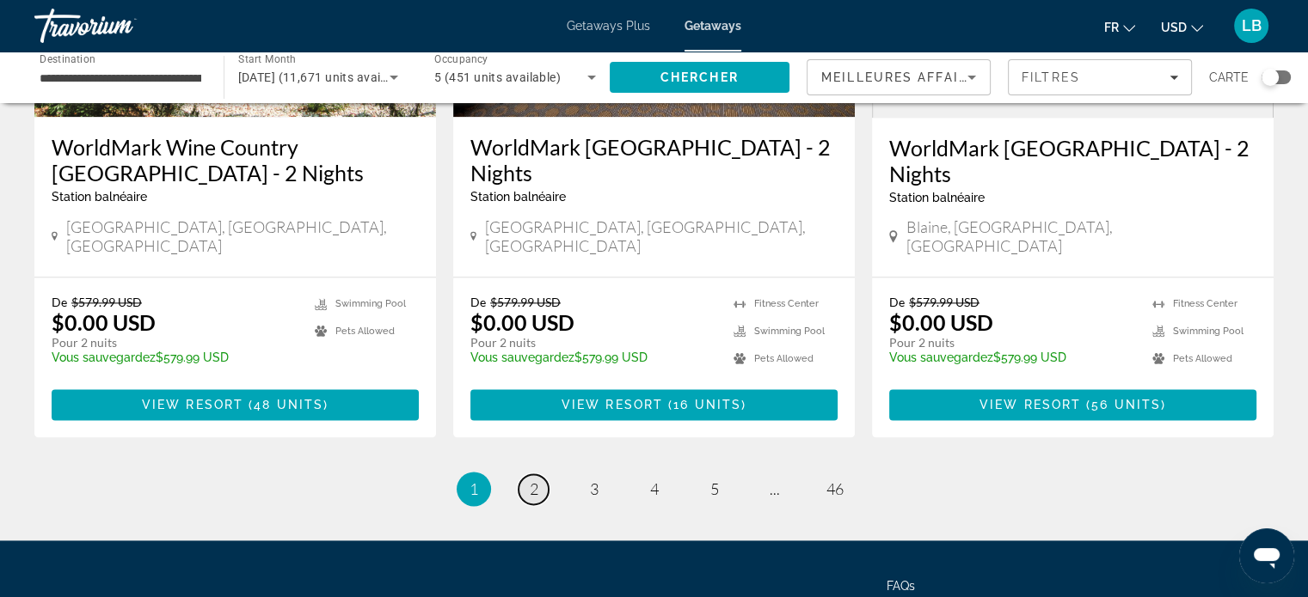
click at [531, 480] on span "2" at bounding box center [534, 489] width 9 height 19
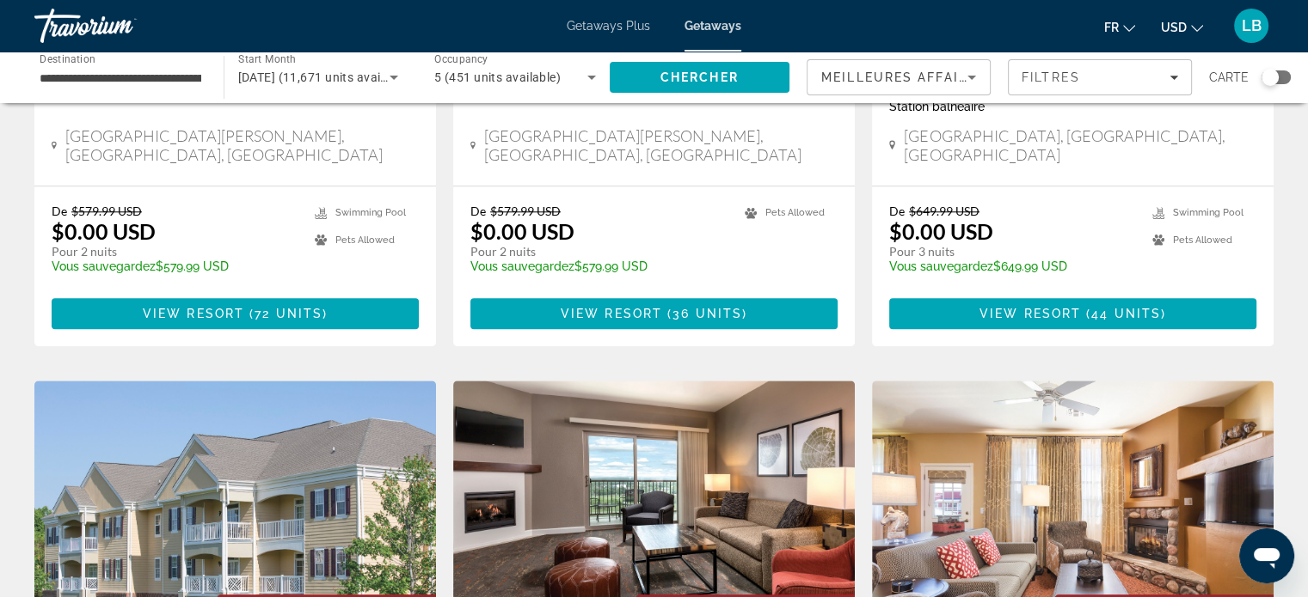
scroll to position [1805, 0]
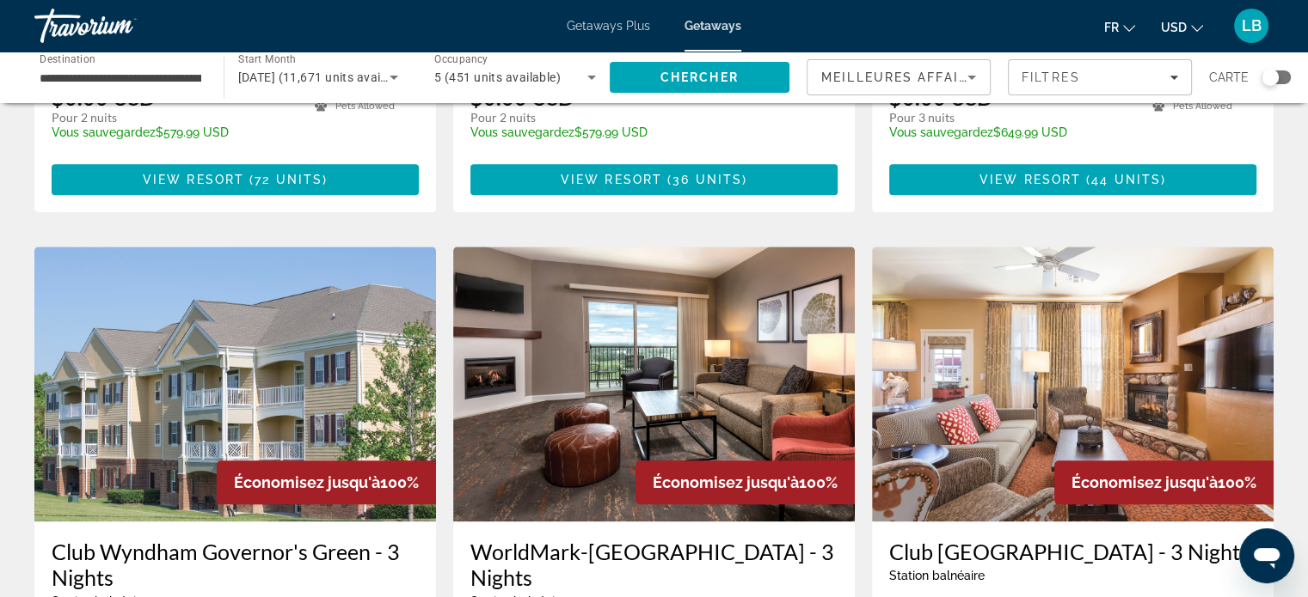
click at [187, 82] on input "**********" at bounding box center [121, 78] width 162 height 21
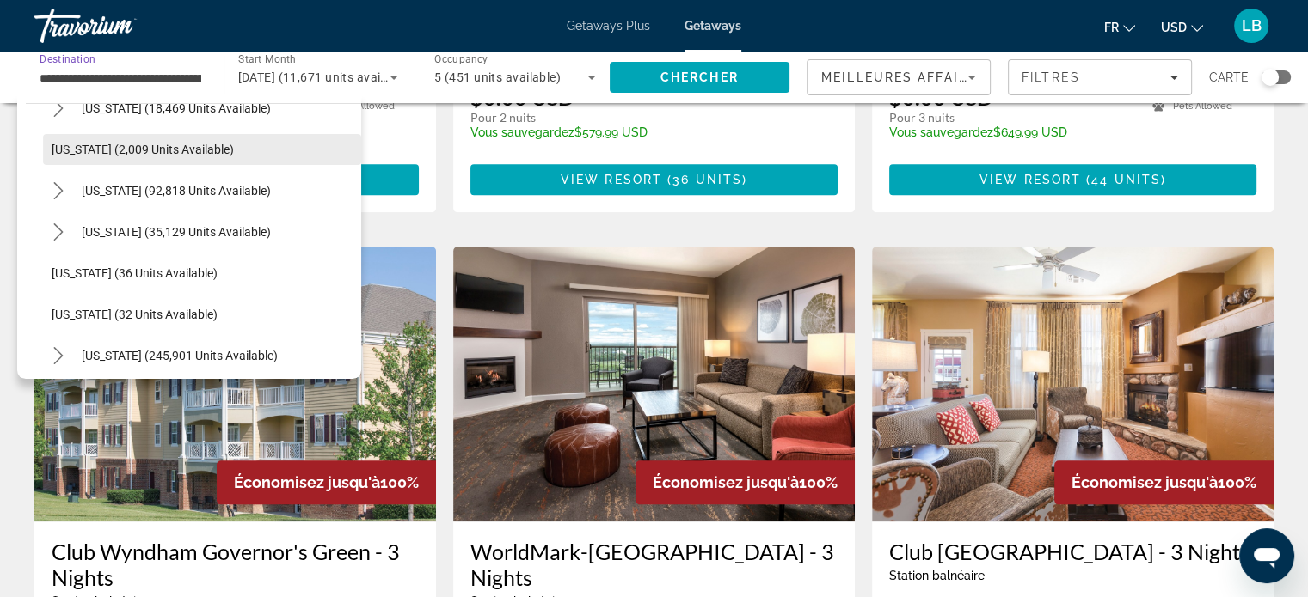
scroll to position [86, 0]
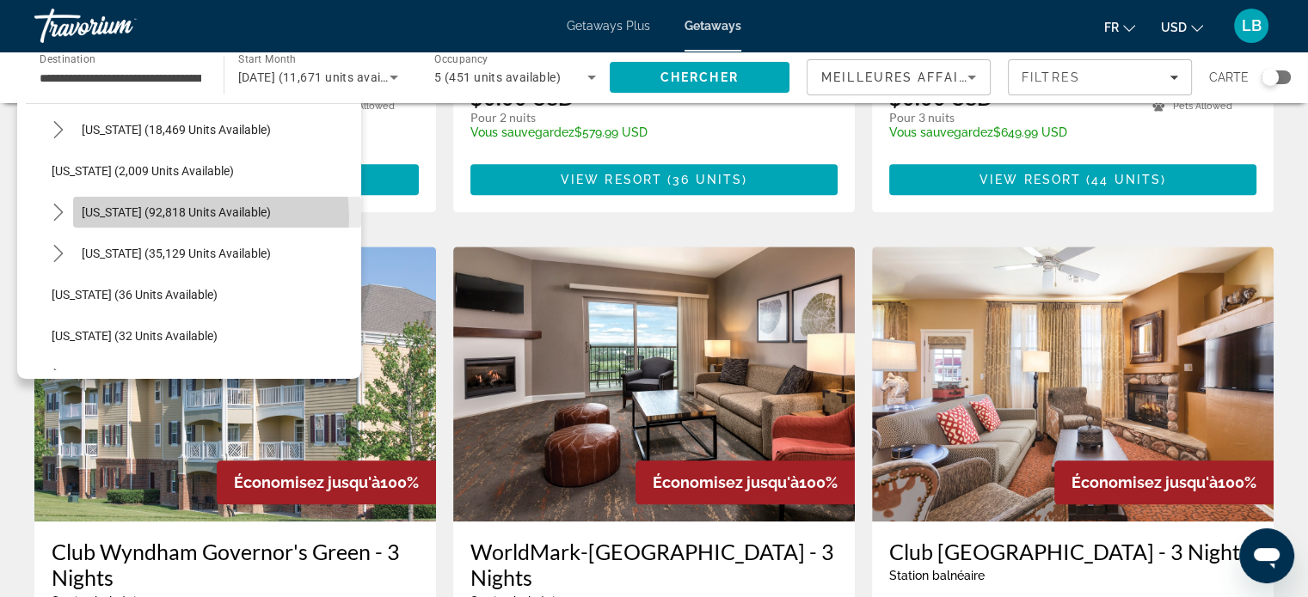
click at [207, 216] on span "[US_STATE] (92,818 units available)" at bounding box center [176, 212] width 189 height 14
type input "**********"
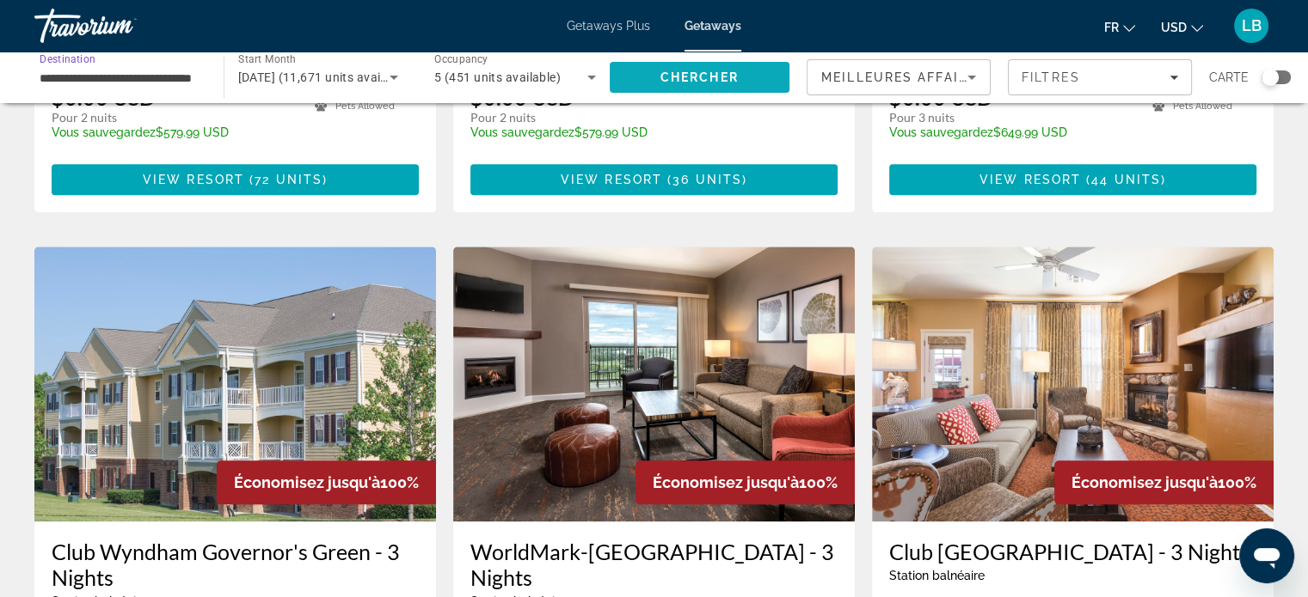
click at [689, 71] on span "Chercher" at bounding box center [699, 77] width 78 height 14
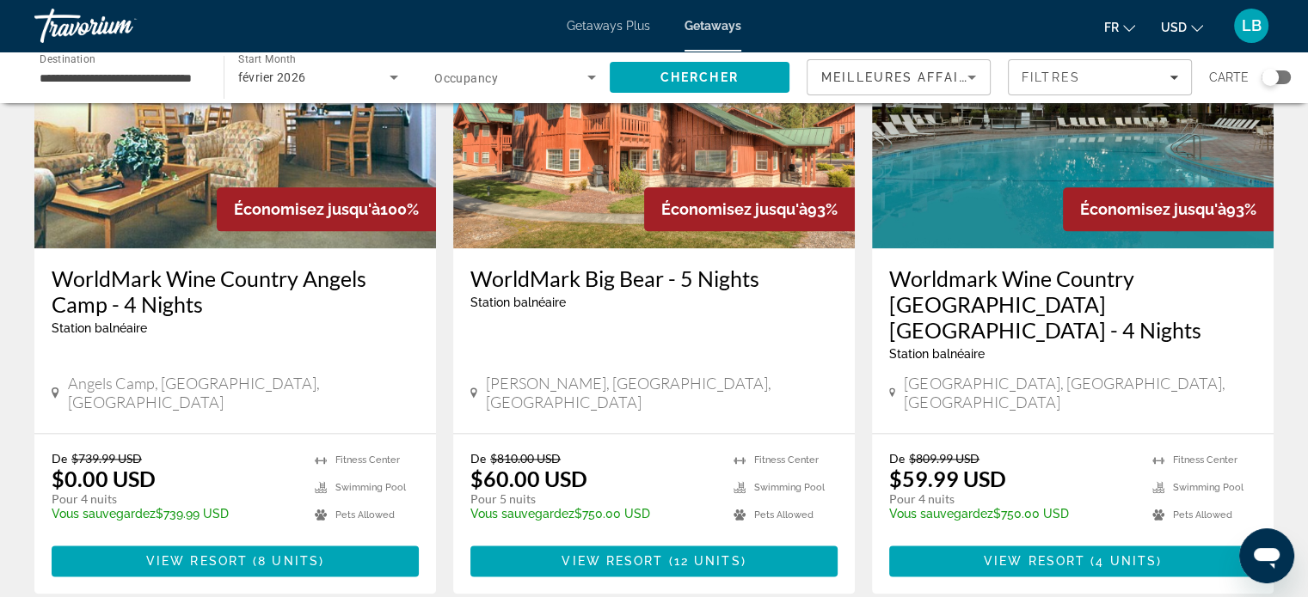
scroll to position [2149, 0]
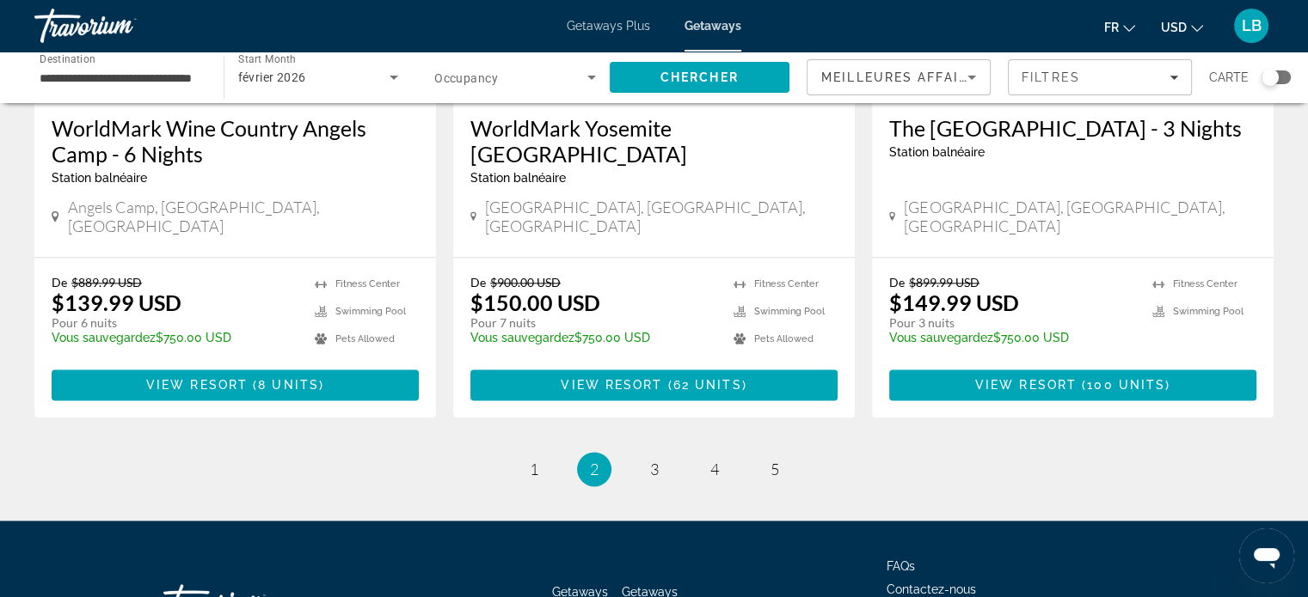
scroll to position [2286, 0]
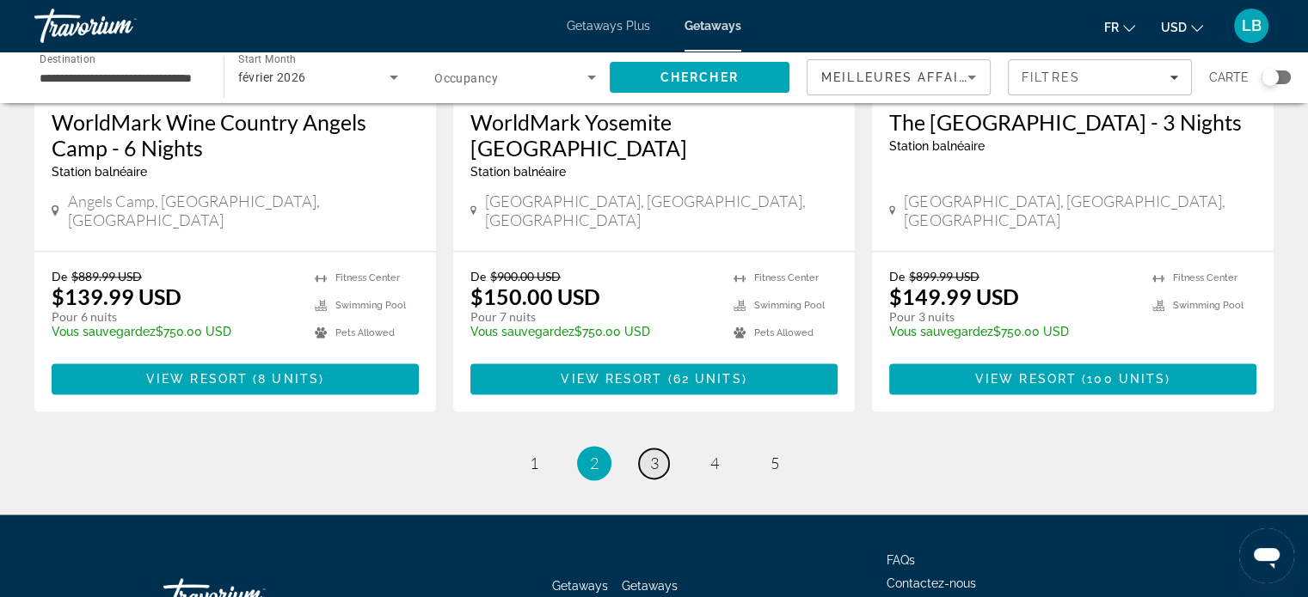
click at [650, 454] on span "3" at bounding box center [654, 463] width 9 height 19
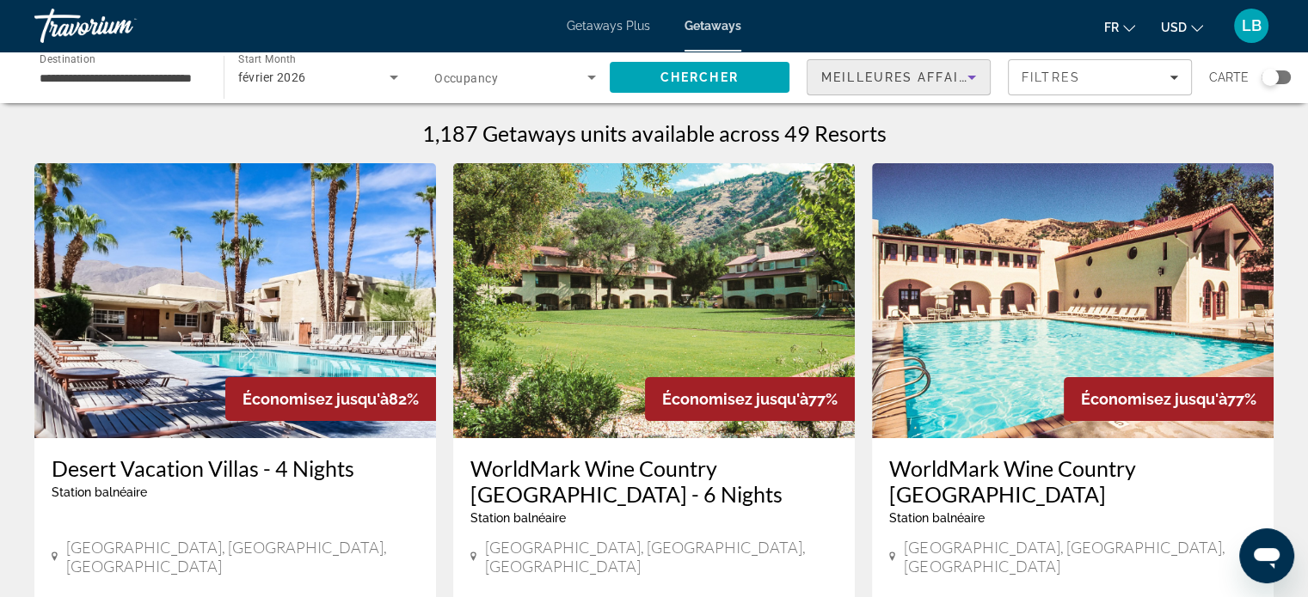
click at [973, 77] on icon "Sort by" at bounding box center [971, 78] width 9 height 4
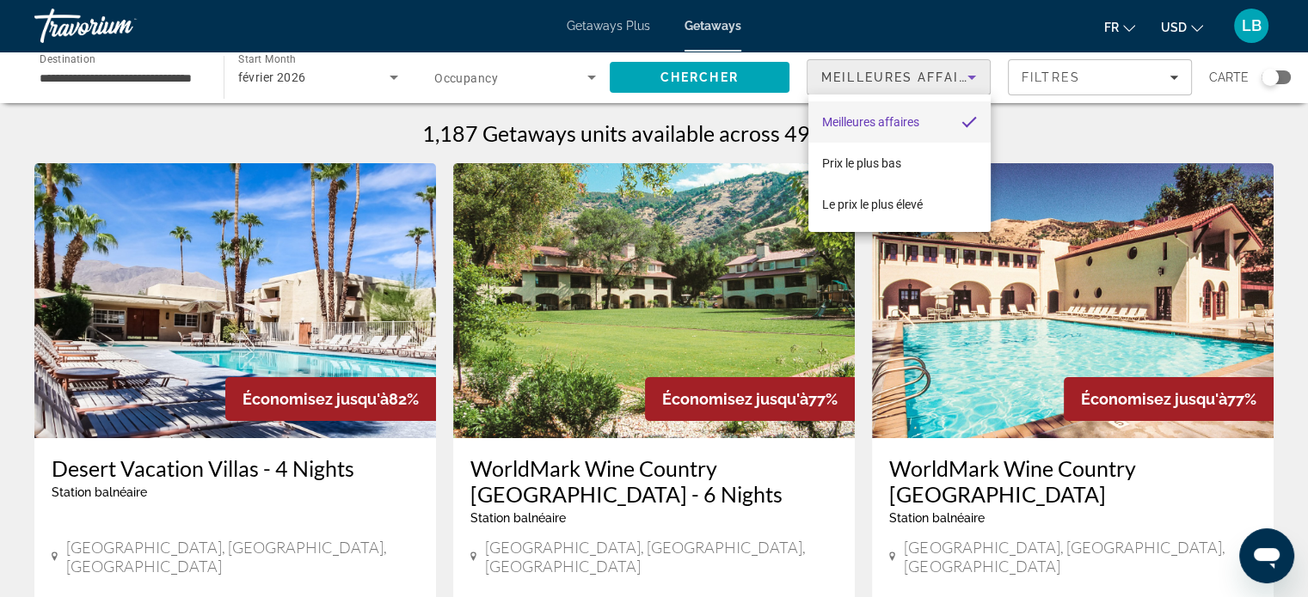
click at [1087, 82] on div at bounding box center [654, 298] width 1308 height 597
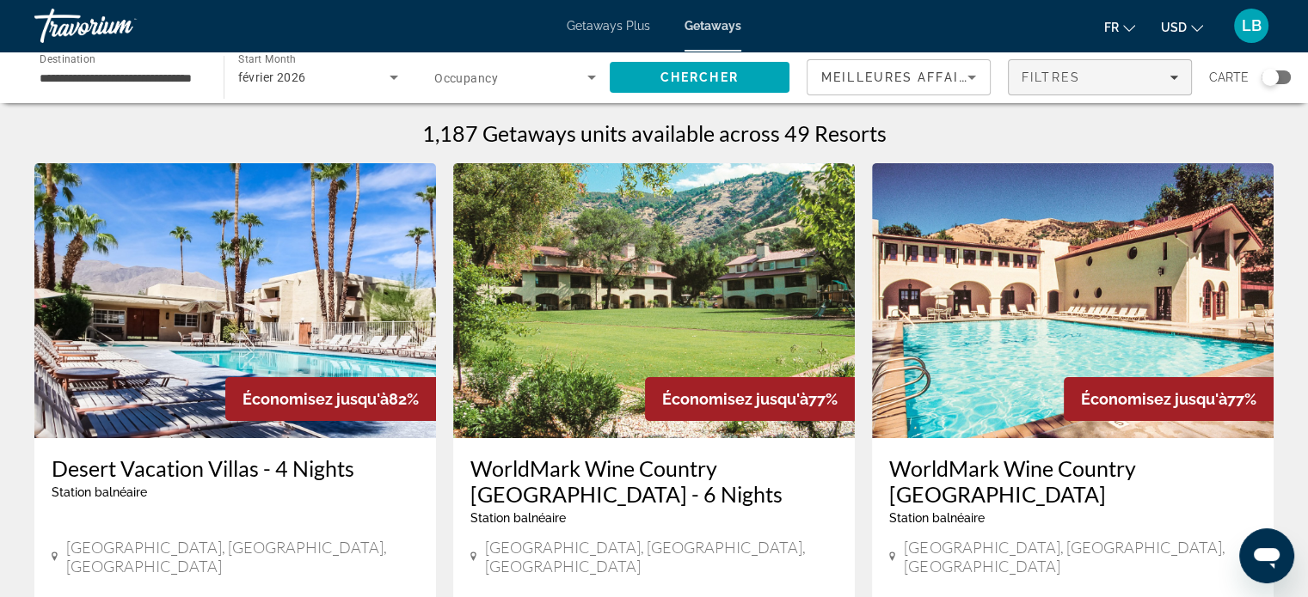
click at [1176, 83] on div "Filtres" at bounding box center [1099, 77] width 156 height 14
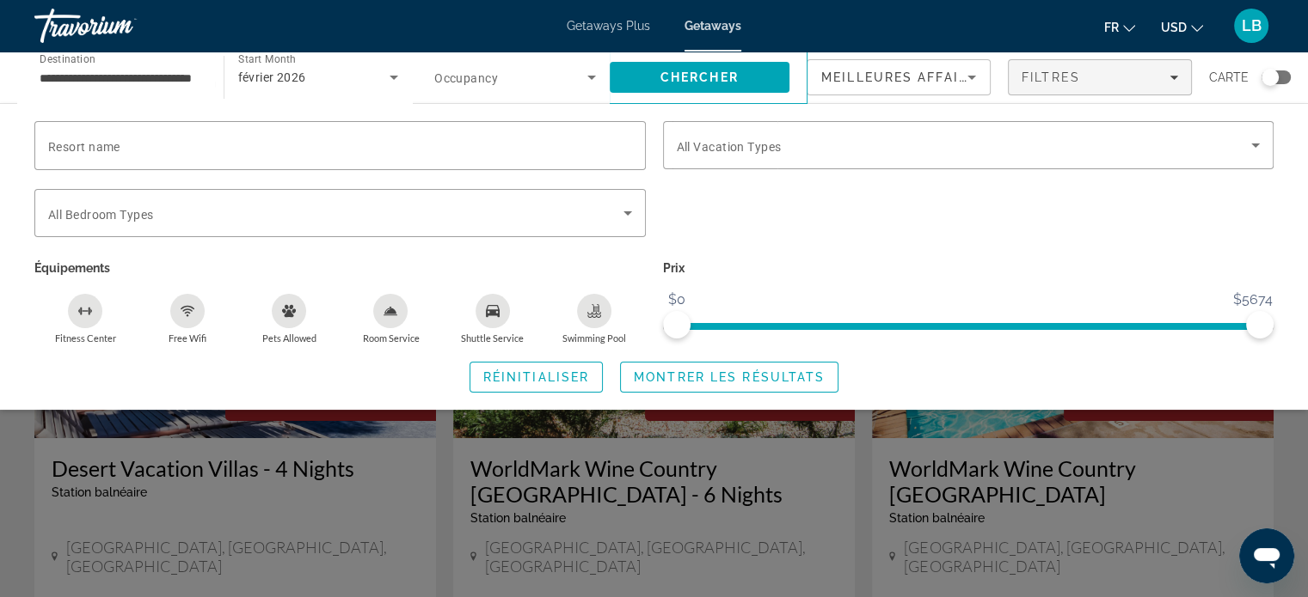
click at [667, 513] on div "Search widget" at bounding box center [654, 428] width 1308 height 340
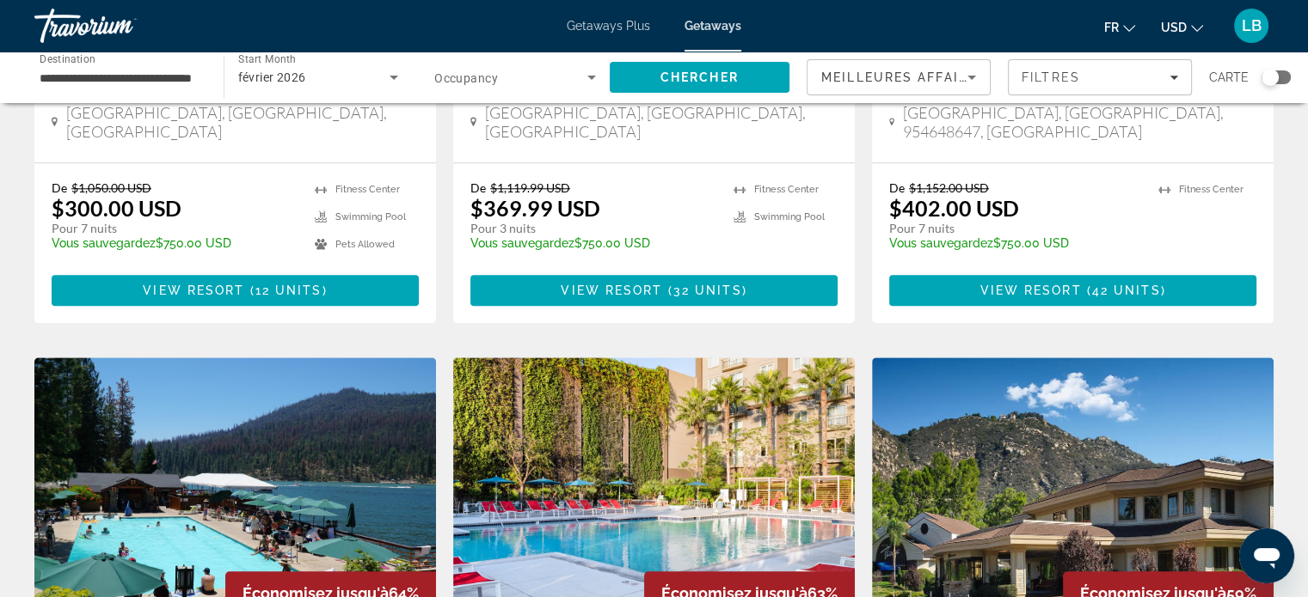
scroll to position [1977, 0]
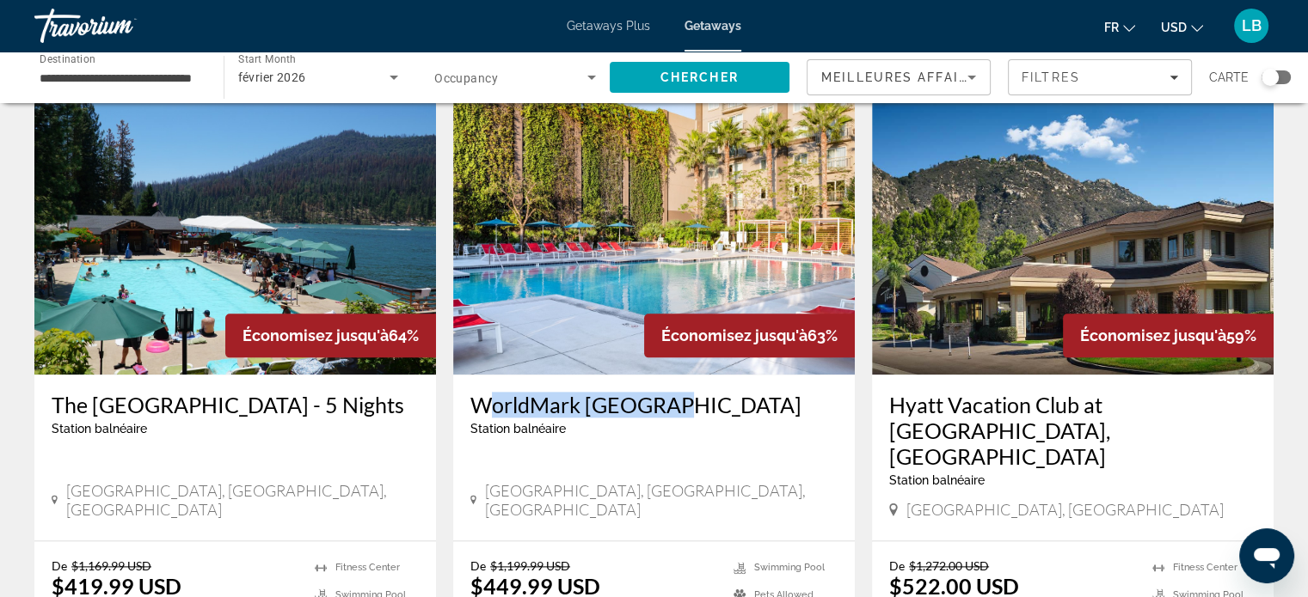
drag, startPoint x: 468, startPoint y: 312, endPoint x: 682, endPoint y: 315, distance: 214.1
click at [682, 375] on div "WorldMark [GEOGRAPHIC_DATA] balnéaire - Ceci est une station d'adultes seulemen…" at bounding box center [653, 458] width 401 height 166
copy h3 "WorldMark [GEOGRAPHIC_DATA]"
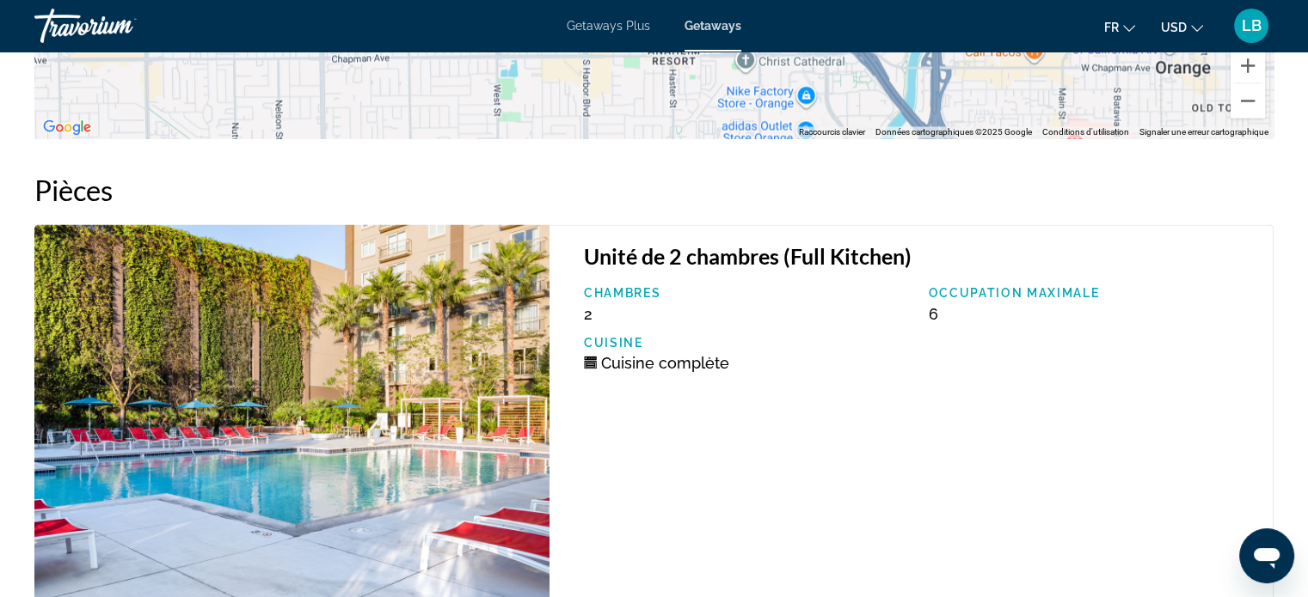
scroll to position [3002, 0]
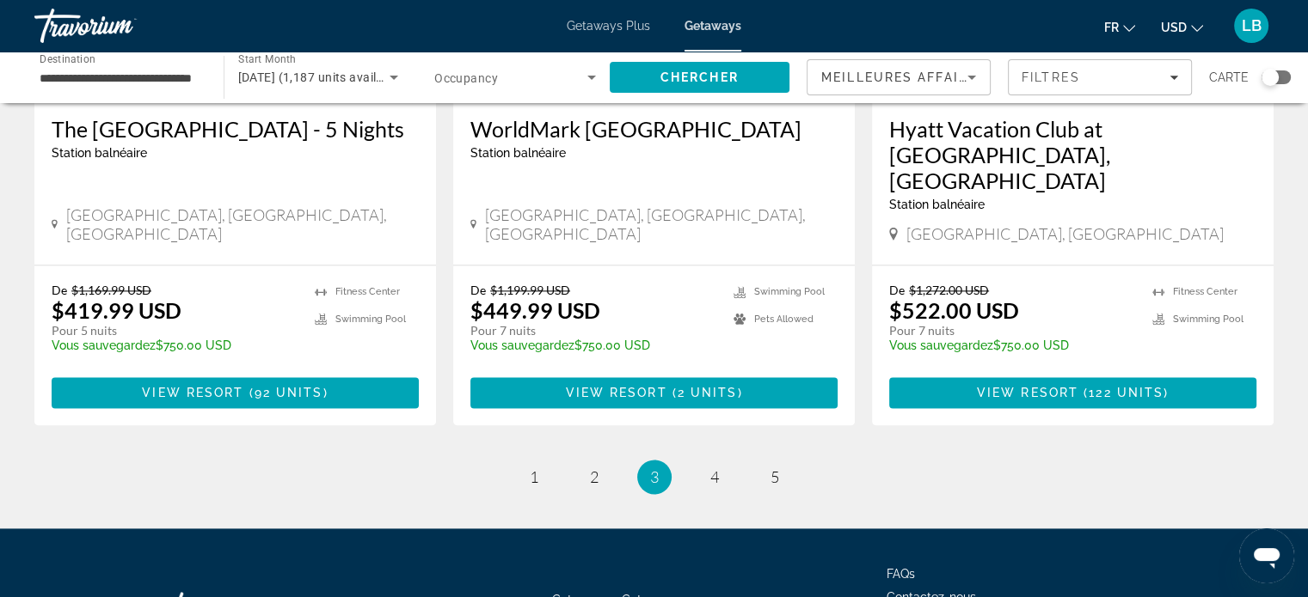
scroll to position [2286, 0]
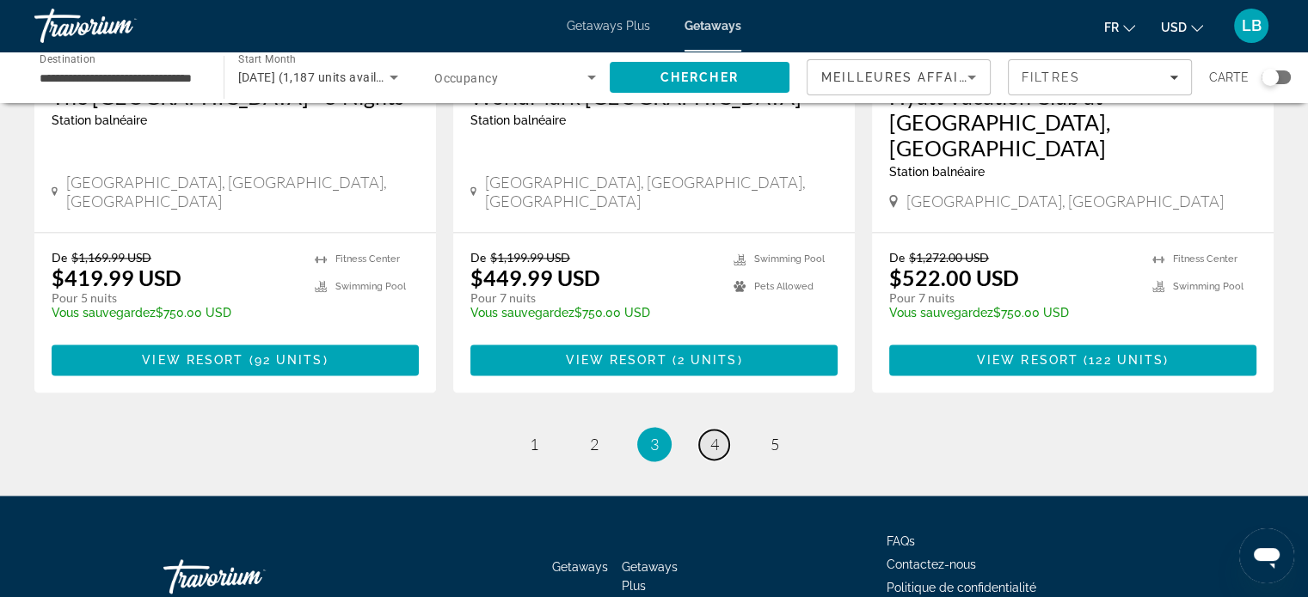
click at [715, 430] on link "page 4" at bounding box center [714, 445] width 30 height 30
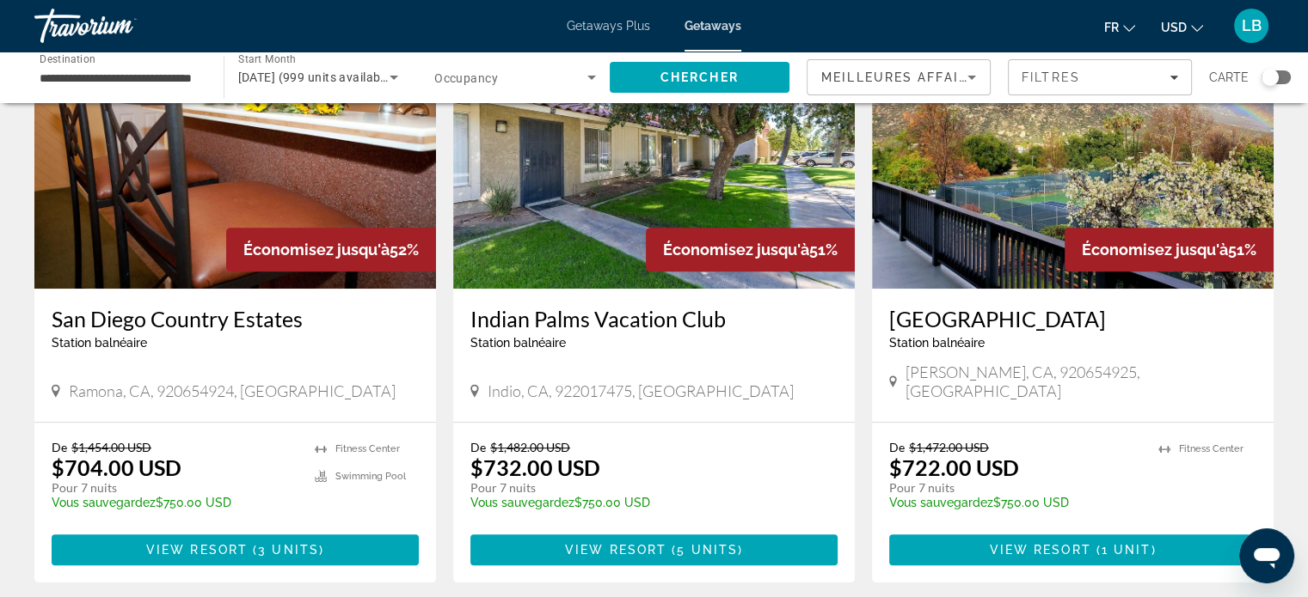
scroll to position [774, 0]
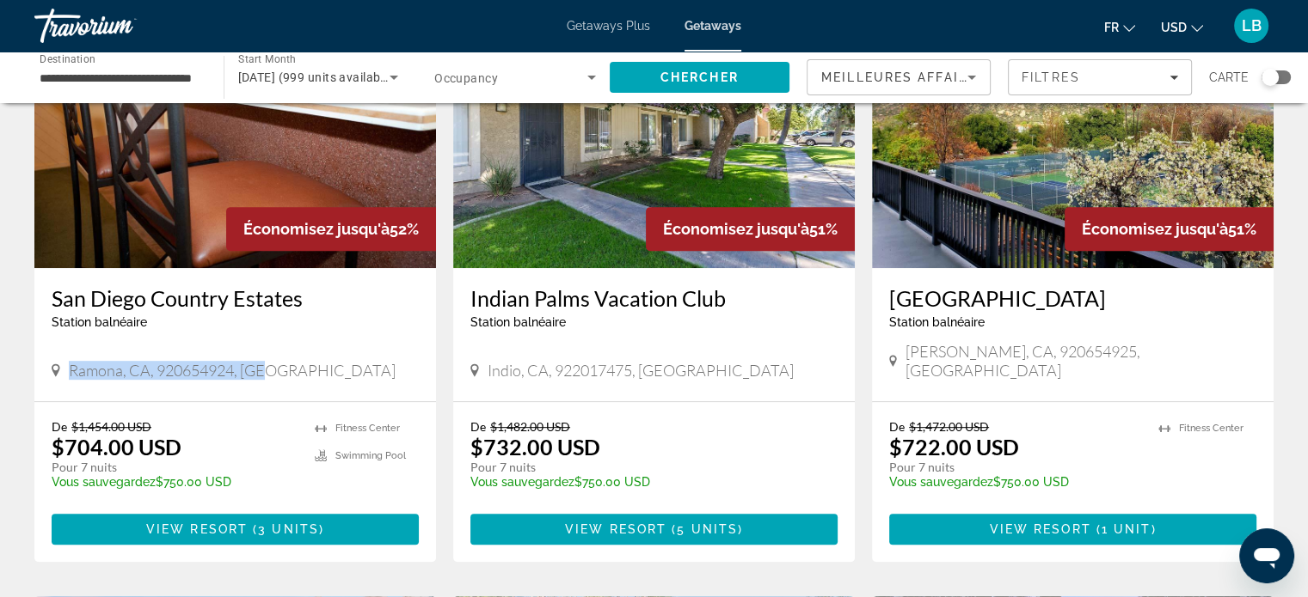
drag, startPoint x: 65, startPoint y: 358, endPoint x: 273, endPoint y: 364, distance: 208.1
click at [273, 364] on div "Ramona, CA, 920654924, [GEOGRAPHIC_DATA]" at bounding box center [235, 370] width 367 height 19
copy span "Ramona, CA, 920654924, [GEOGRAPHIC_DATA]"
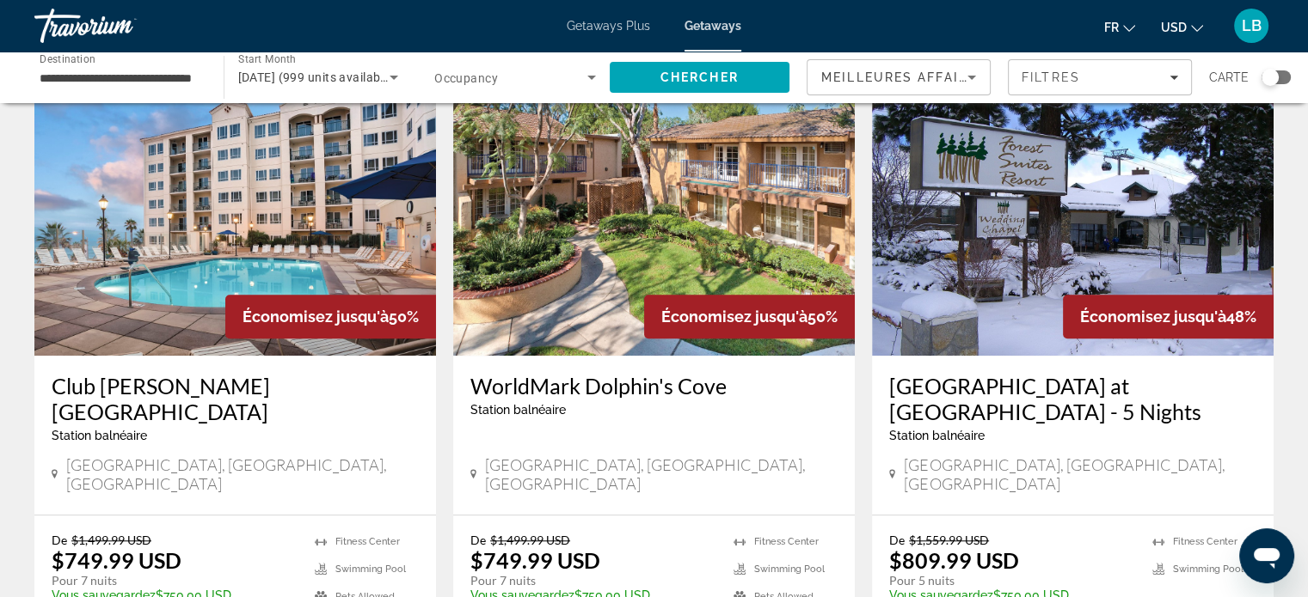
scroll to position [1375, 0]
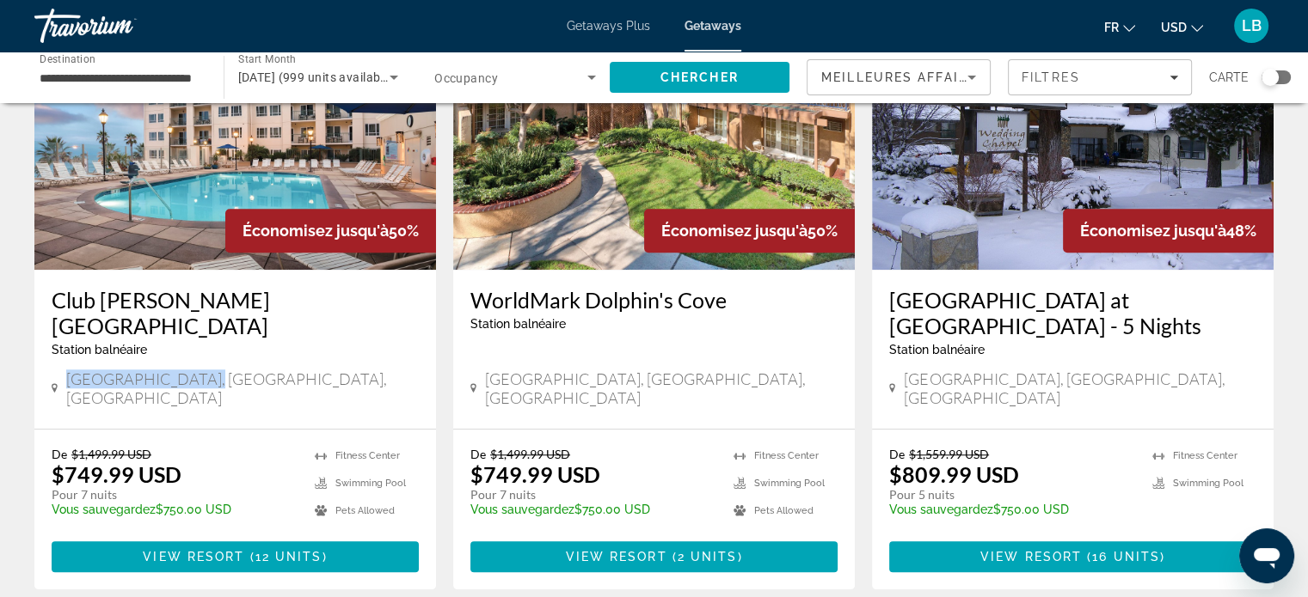
drag, startPoint x: 72, startPoint y: 369, endPoint x: 243, endPoint y: 364, distance: 171.2
click at [244, 370] on div "[GEOGRAPHIC_DATA], [GEOGRAPHIC_DATA], [GEOGRAPHIC_DATA]" at bounding box center [235, 389] width 367 height 38
copy span "[GEOGRAPHIC_DATA], [GEOGRAPHIC_DATA], [GEOGRAPHIC_DATA]"
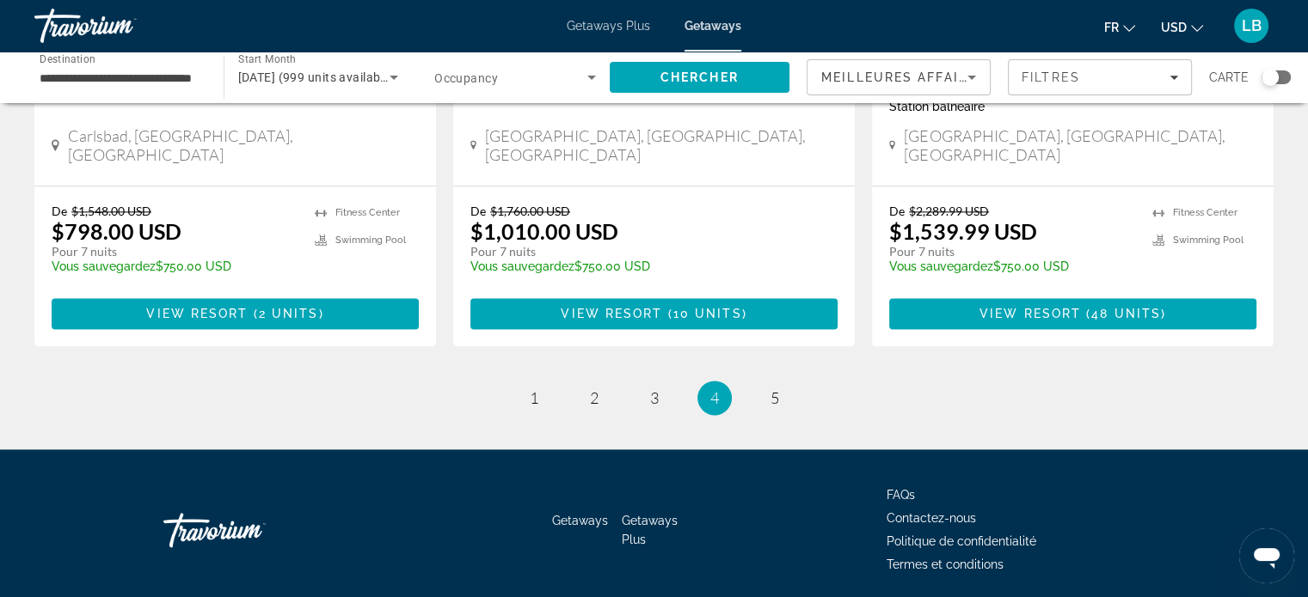
scroll to position [2259, 0]
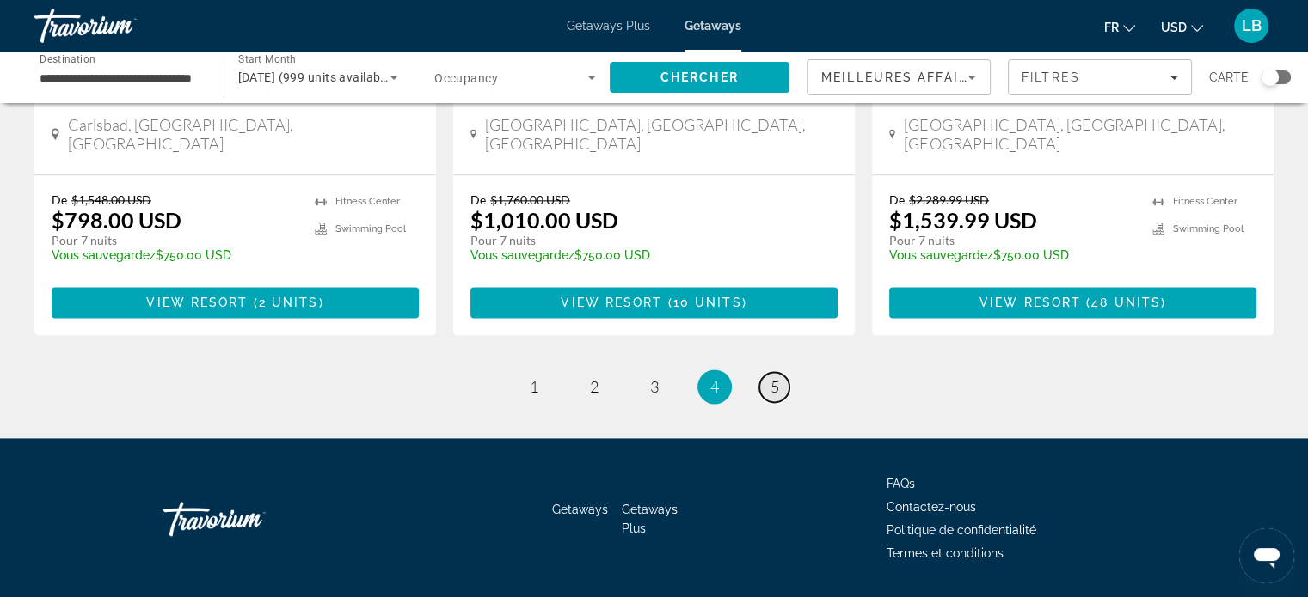
click at [768, 372] on link "page 5" at bounding box center [774, 387] width 30 height 30
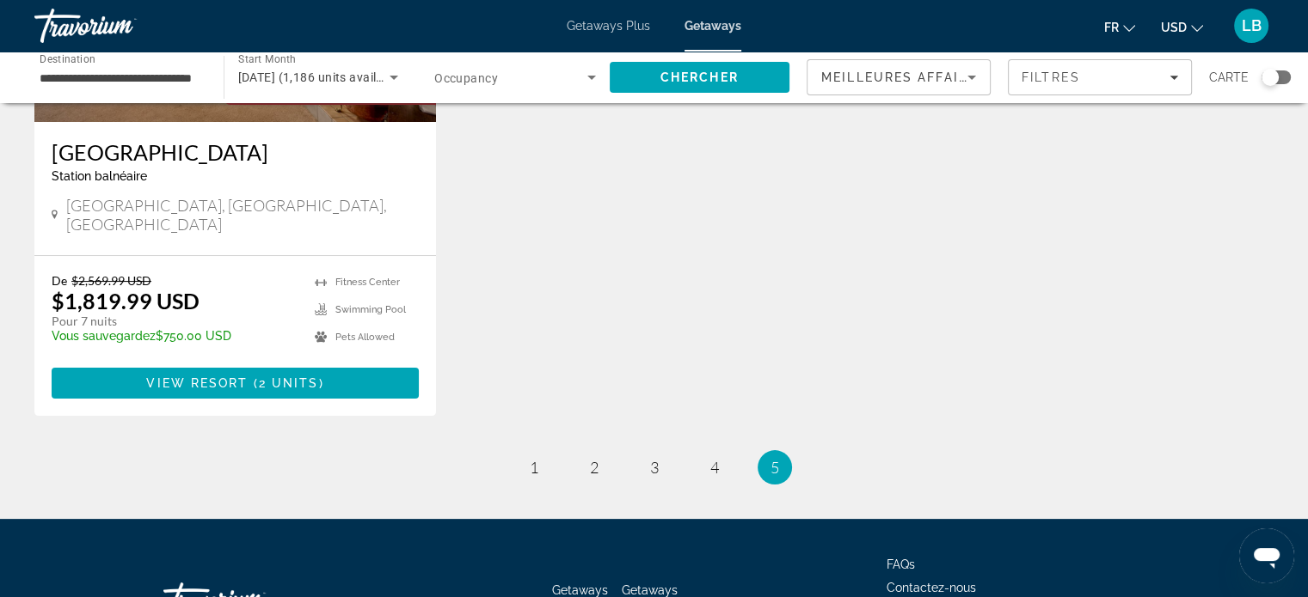
scroll to position [344, 0]
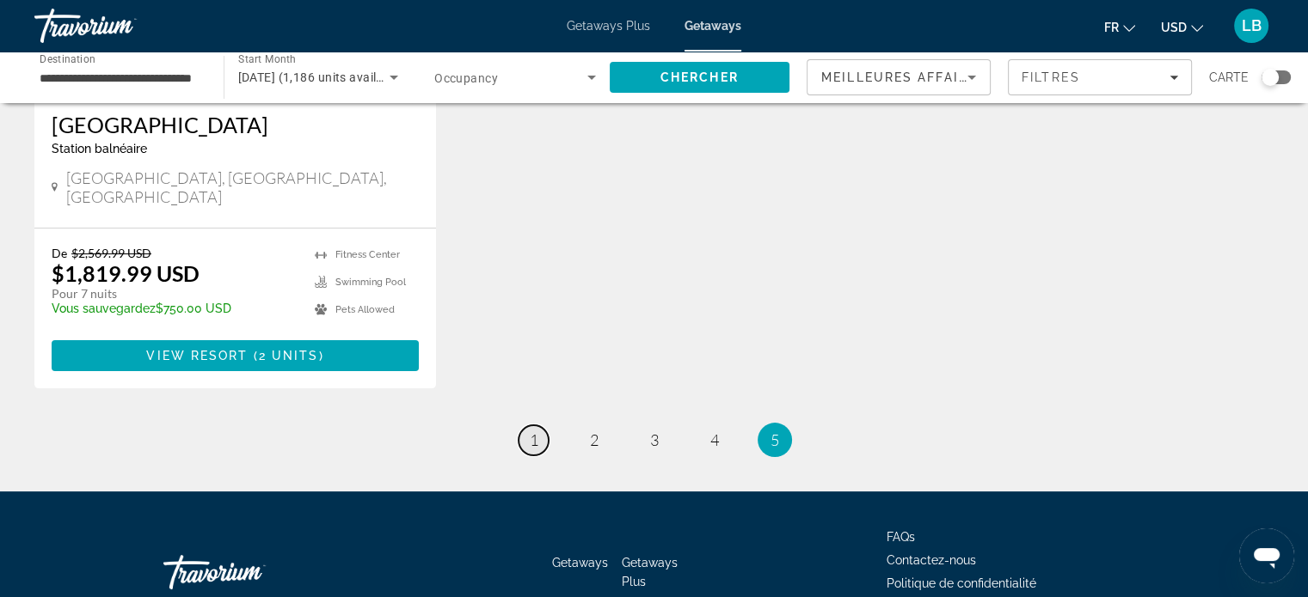
click at [526, 426] on link "page 1" at bounding box center [533, 441] width 30 height 30
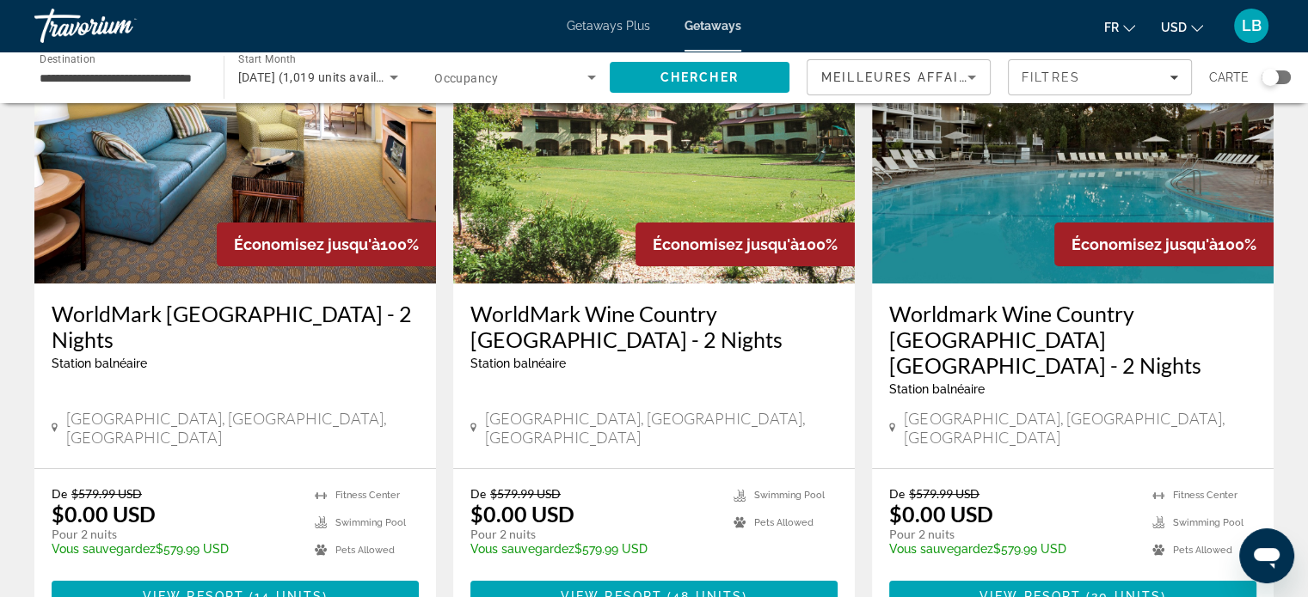
scroll to position [172, 0]
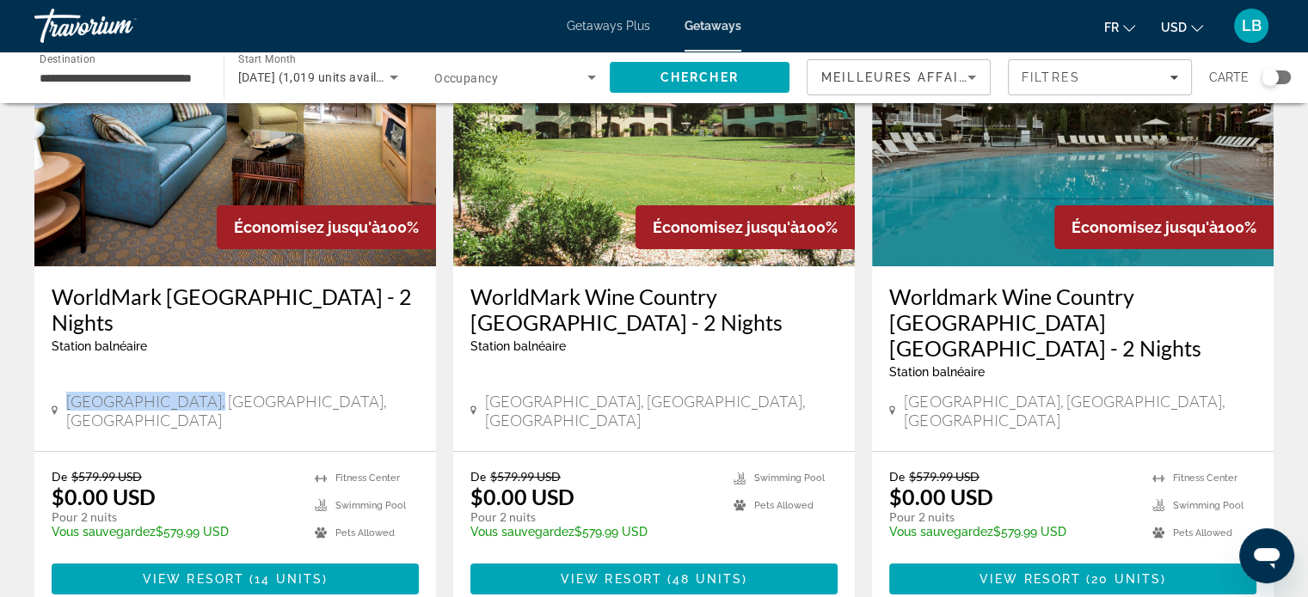
drag, startPoint x: 70, startPoint y: 381, endPoint x: 223, endPoint y: 374, distance: 152.3
click at [224, 392] on div "[GEOGRAPHIC_DATA], [GEOGRAPHIC_DATA], [GEOGRAPHIC_DATA]" at bounding box center [235, 411] width 367 height 38
copy span "[GEOGRAPHIC_DATA], [GEOGRAPHIC_DATA], [GEOGRAPHIC_DATA]"
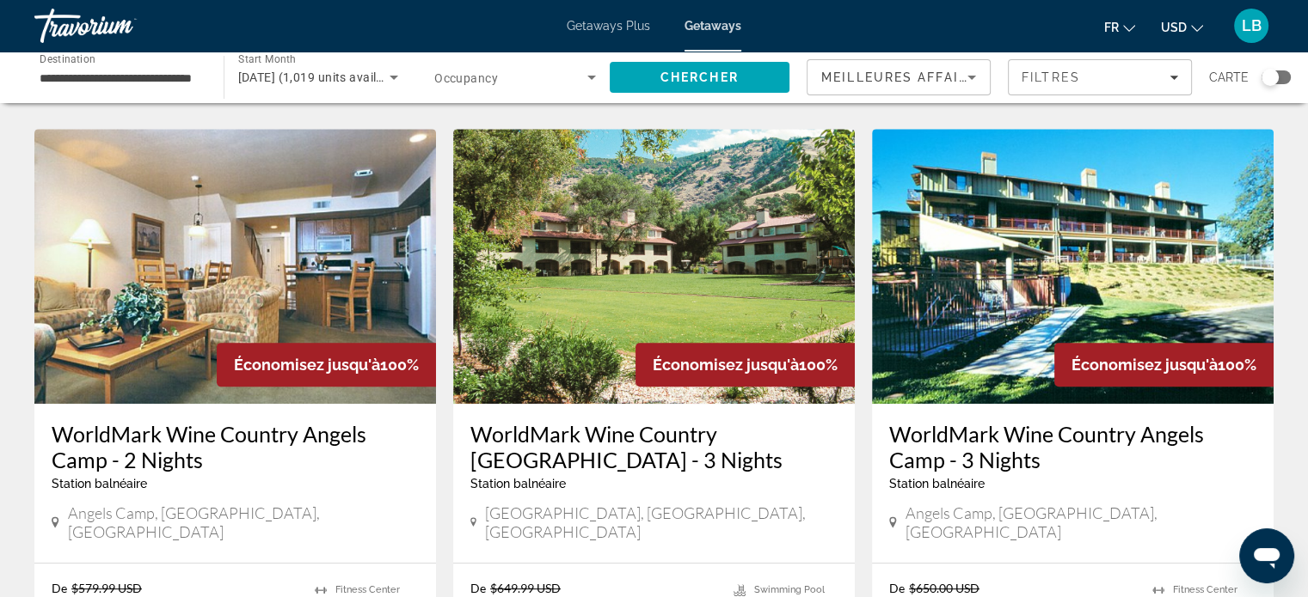
scroll to position [774, 0]
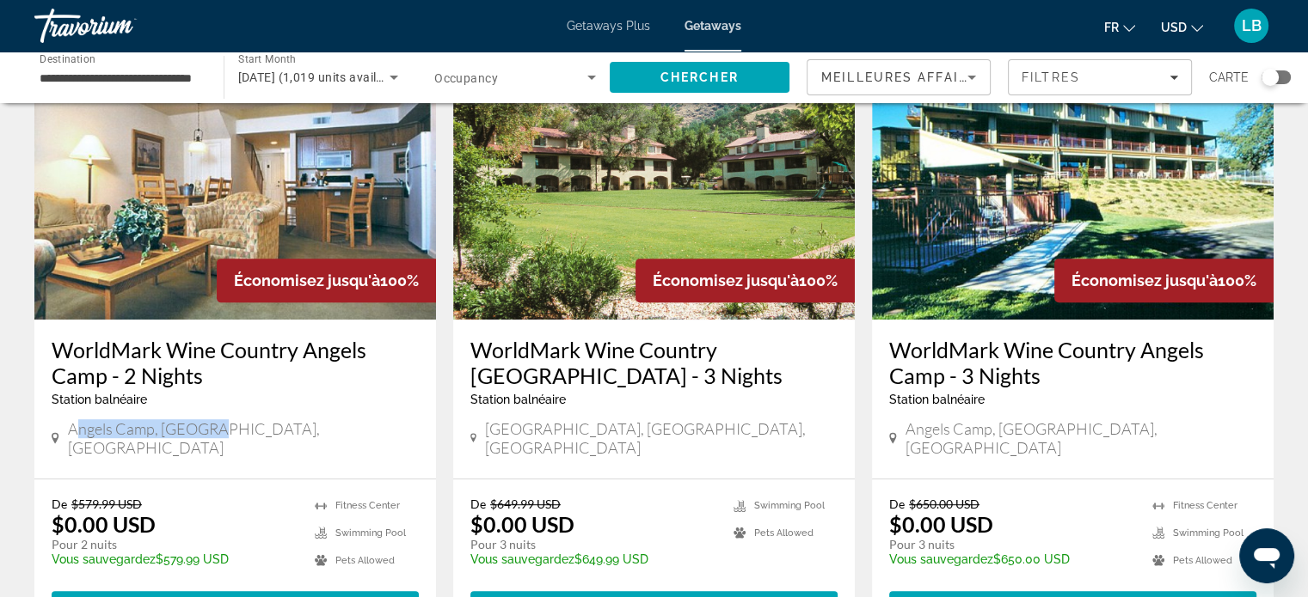
drag, startPoint x: 74, startPoint y: 381, endPoint x: 217, endPoint y: 376, distance: 142.8
click at [217, 420] on span "Angels Camp, [GEOGRAPHIC_DATA], [GEOGRAPHIC_DATA]" at bounding box center [243, 439] width 351 height 38
click at [119, 420] on span "Angels Camp, [GEOGRAPHIC_DATA], [GEOGRAPHIC_DATA]" at bounding box center [243, 439] width 351 height 38
drag, startPoint x: 206, startPoint y: 388, endPoint x: 64, endPoint y: 376, distance: 142.4
click at [64, 420] on div "Angels Camp, [GEOGRAPHIC_DATA], [GEOGRAPHIC_DATA]" at bounding box center [235, 439] width 367 height 38
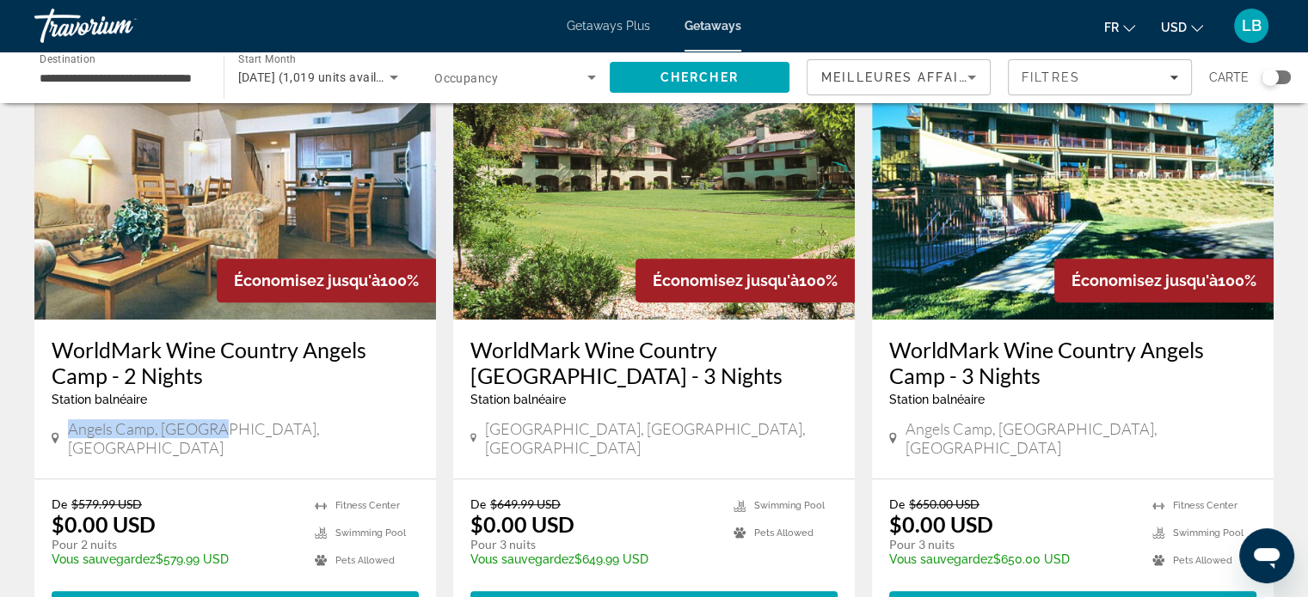
copy span "Angels Camp, [GEOGRAPHIC_DATA], [GEOGRAPHIC_DATA]"
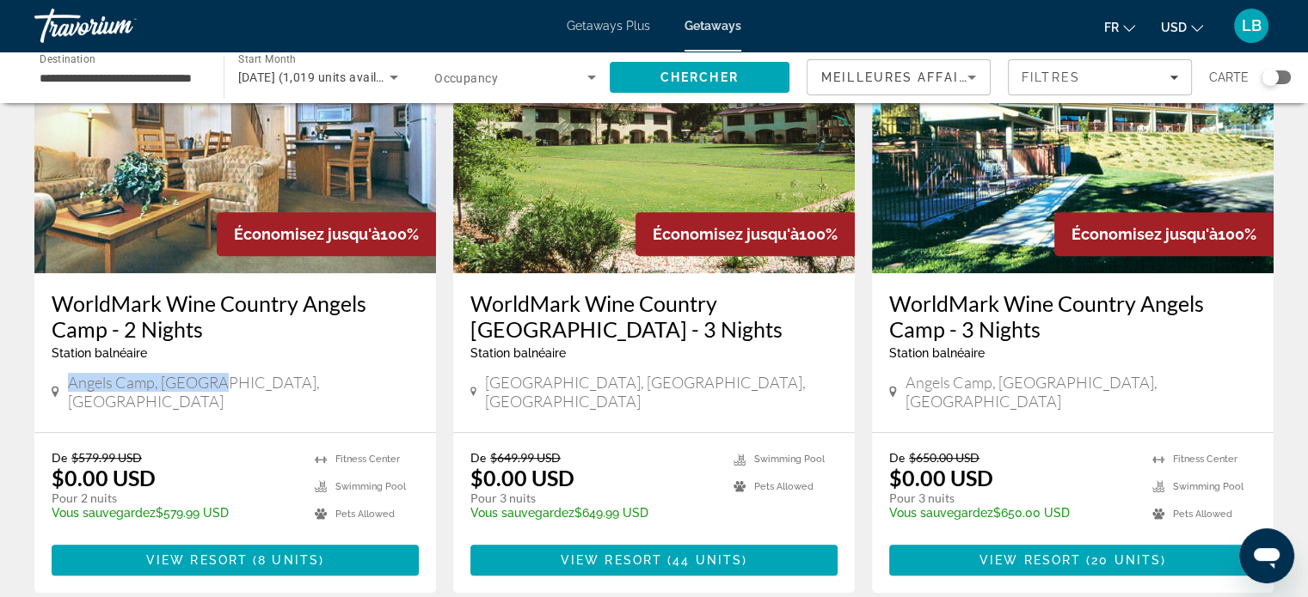
scroll to position [860, 0]
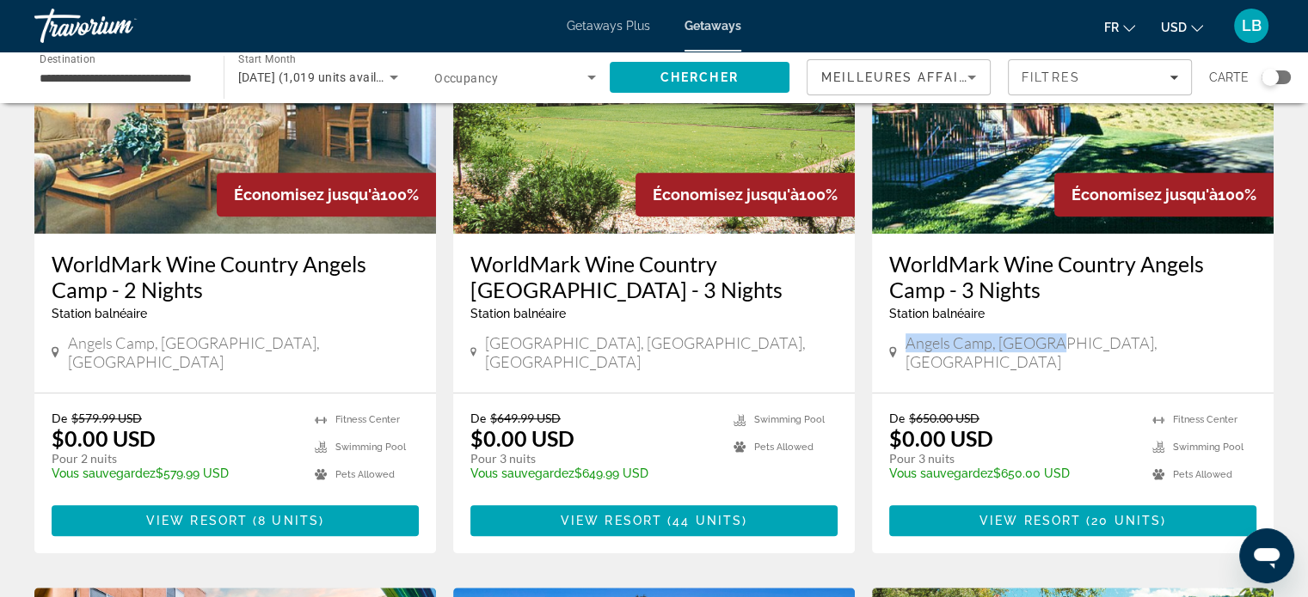
drag, startPoint x: 904, startPoint y: 301, endPoint x: 1074, endPoint y: 295, distance: 169.5
click at [1074, 334] on div "Angels Camp, [GEOGRAPHIC_DATA], [GEOGRAPHIC_DATA]" at bounding box center [1072, 353] width 367 height 38
drag, startPoint x: 978, startPoint y: 288, endPoint x: 910, endPoint y: 310, distance: 72.3
click at [921, 320] on div "WorldMark Wine Country Angels Camp - 3 Nights Station balnéaire - Ceci est une …" at bounding box center [1072, 313] width 401 height 159
drag, startPoint x: 907, startPoint y: 295, endPoint x: 1086, endPoint y: 289, distance: 178.9
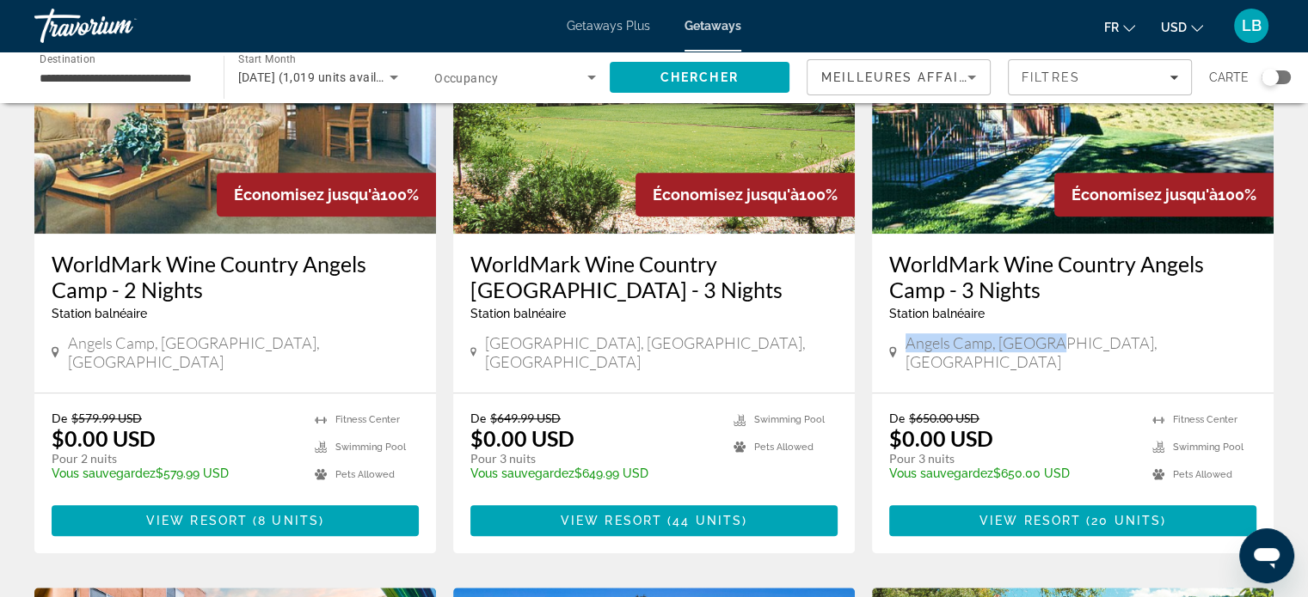
click at [1086, 334] on div "Angels Camp, [GEOGRAPHIC_DATA], [GEOGRAPHIC_DATA]" at bounding box center [1072, 353] width 367 height 38
copy span "Angels Camp, [GEOGRAPHIC_DATA], [GEOGRAPHIC_DATA]"
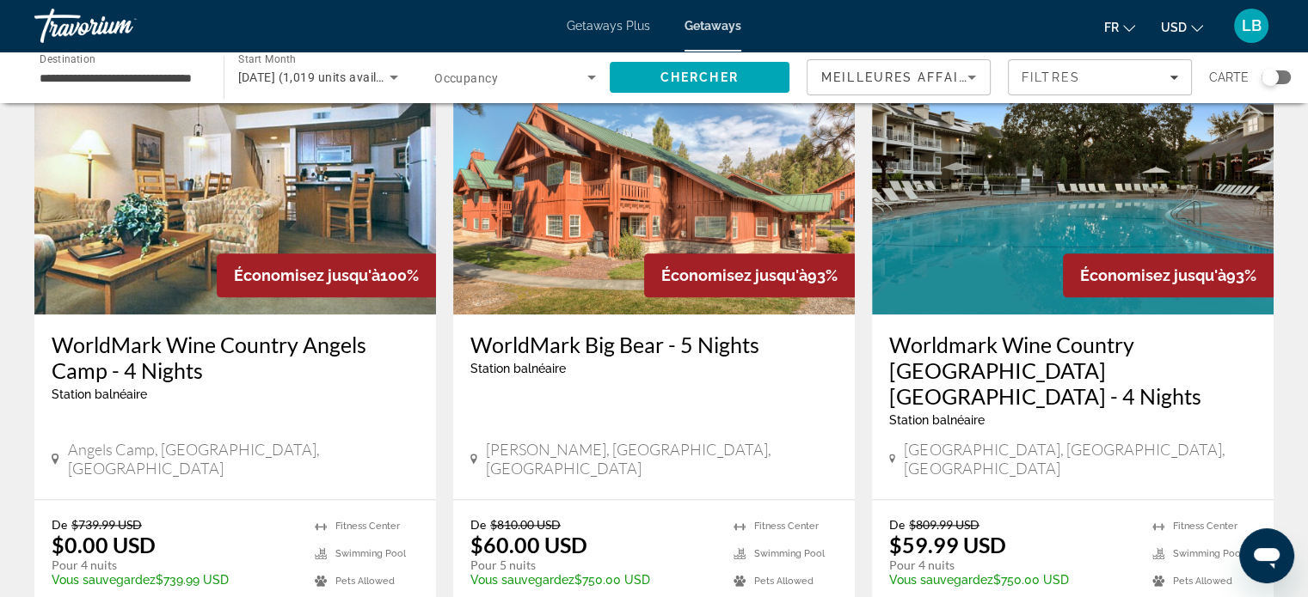
scroll to position [1977, 0]
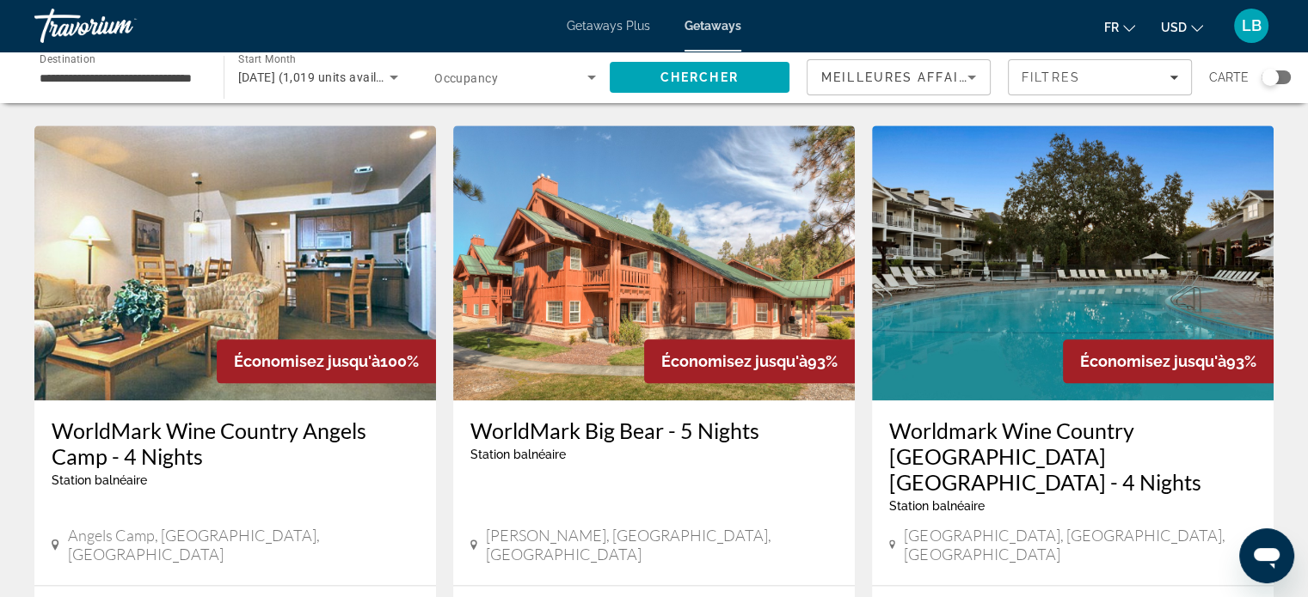
click at [591, 199] on img "Main content" at bounding box center [653, 263] width 401 height 275
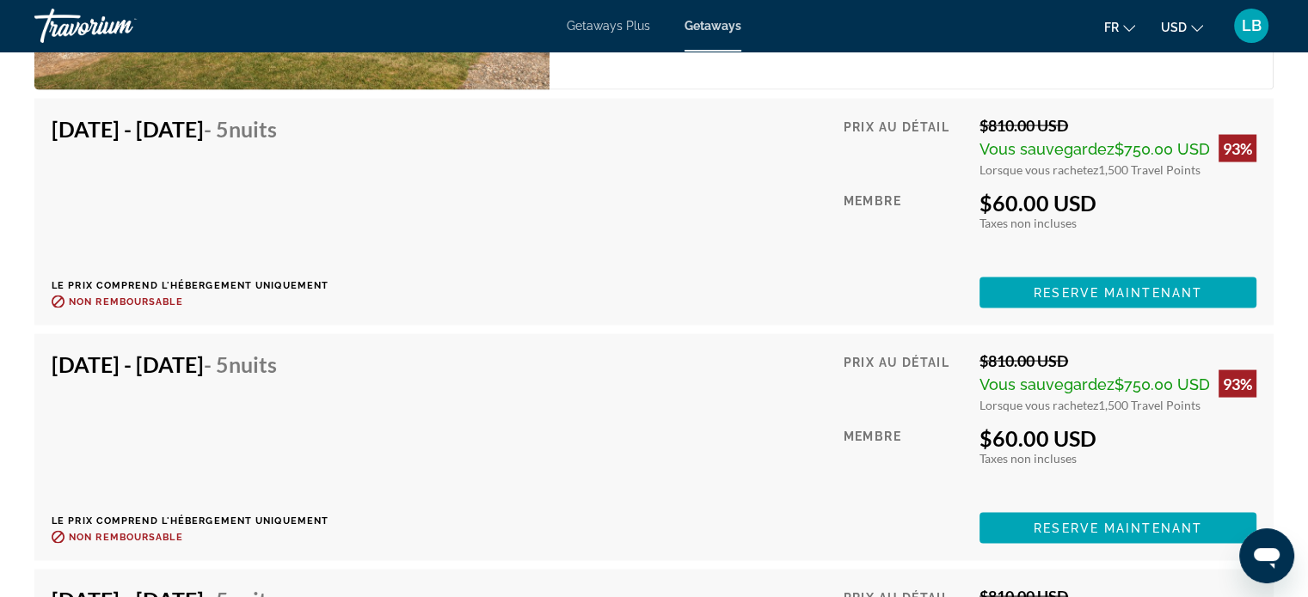
scroll to position [3439, 0]
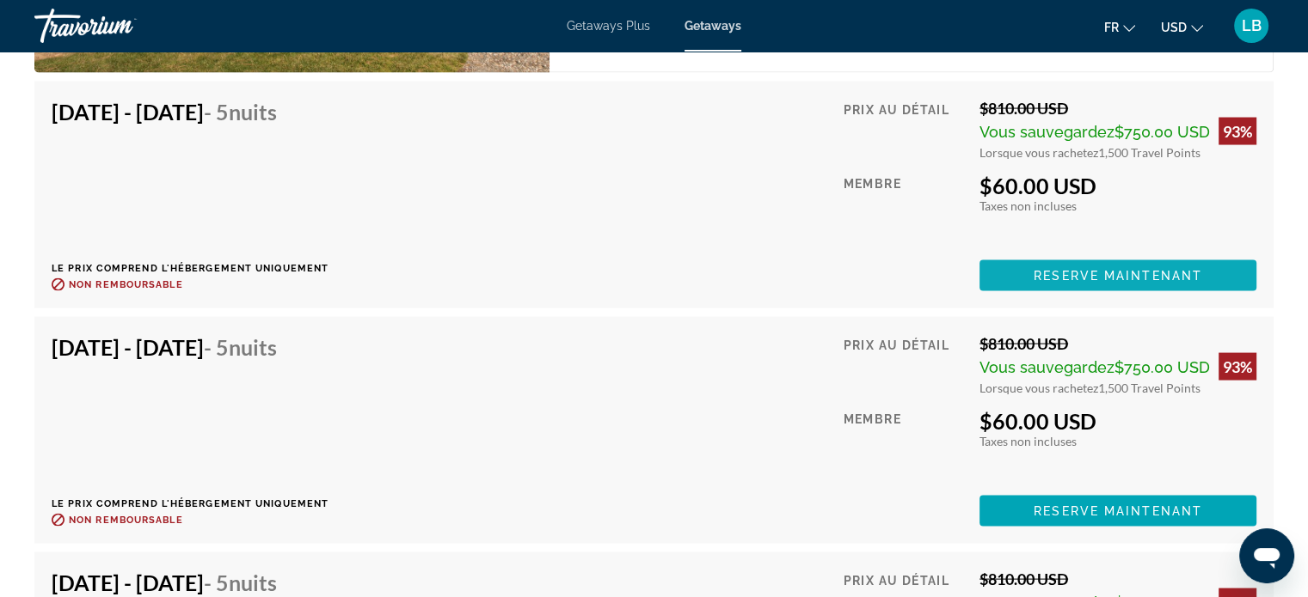
click at [1032, 274] on span "Main content" at bounding box center [1117, 275] width 277 height 41
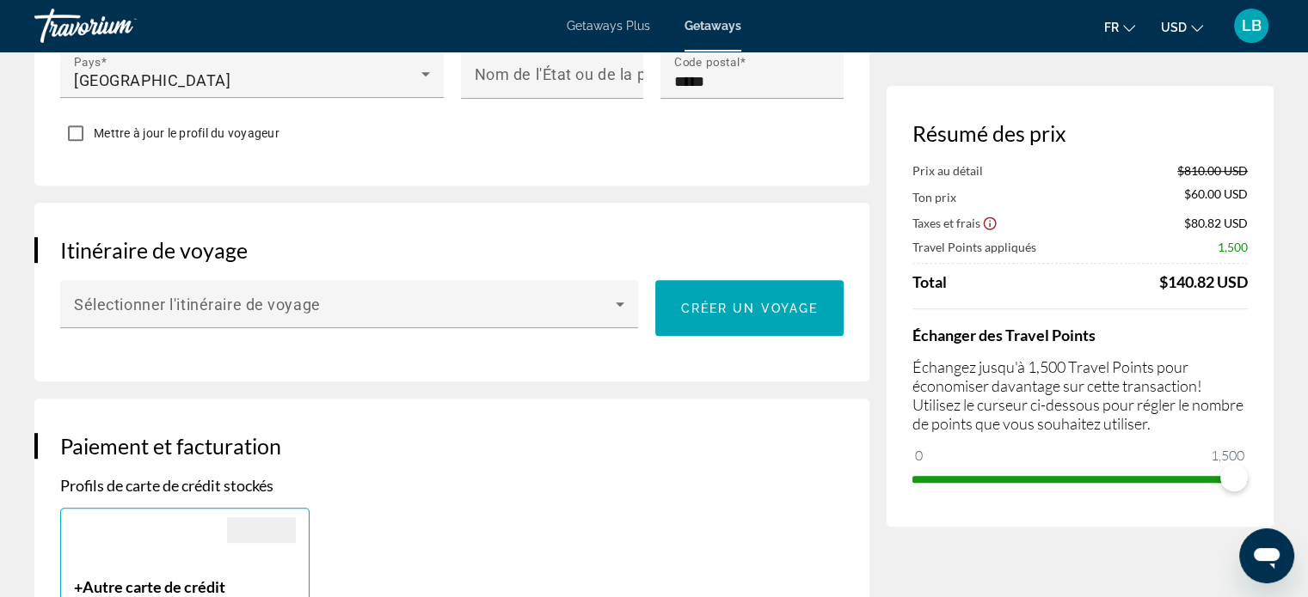
scroll to position [860, 0]
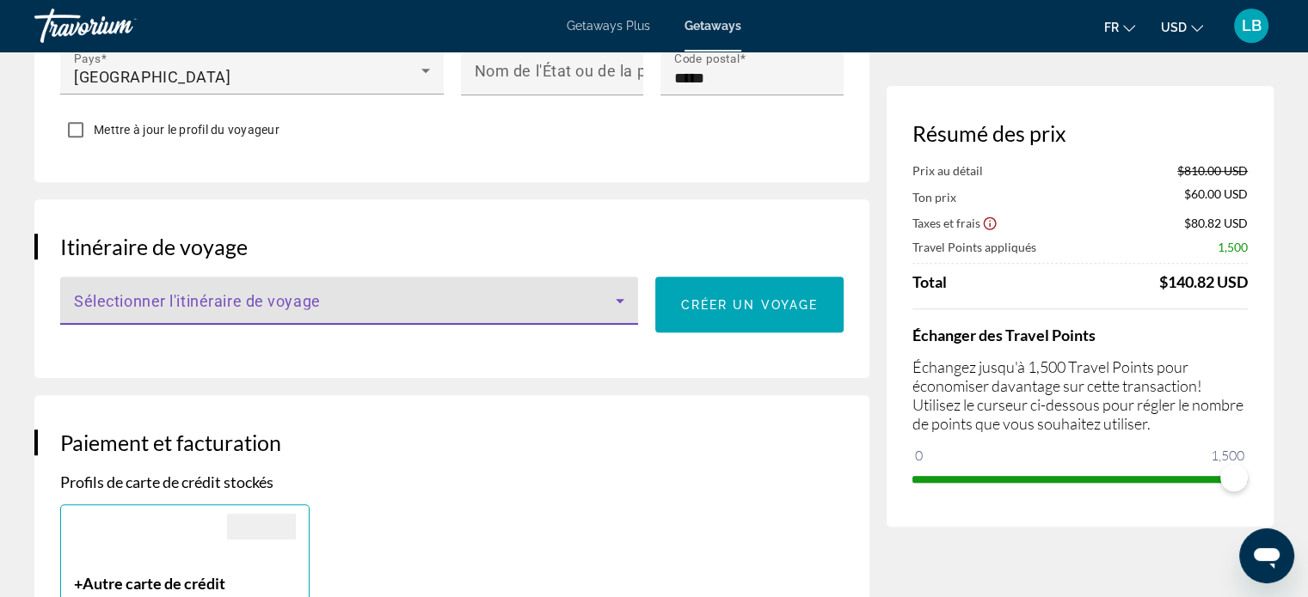
click at [610, 305] on icon "Main content" at bounding box center [620, 301] width 21 height 21
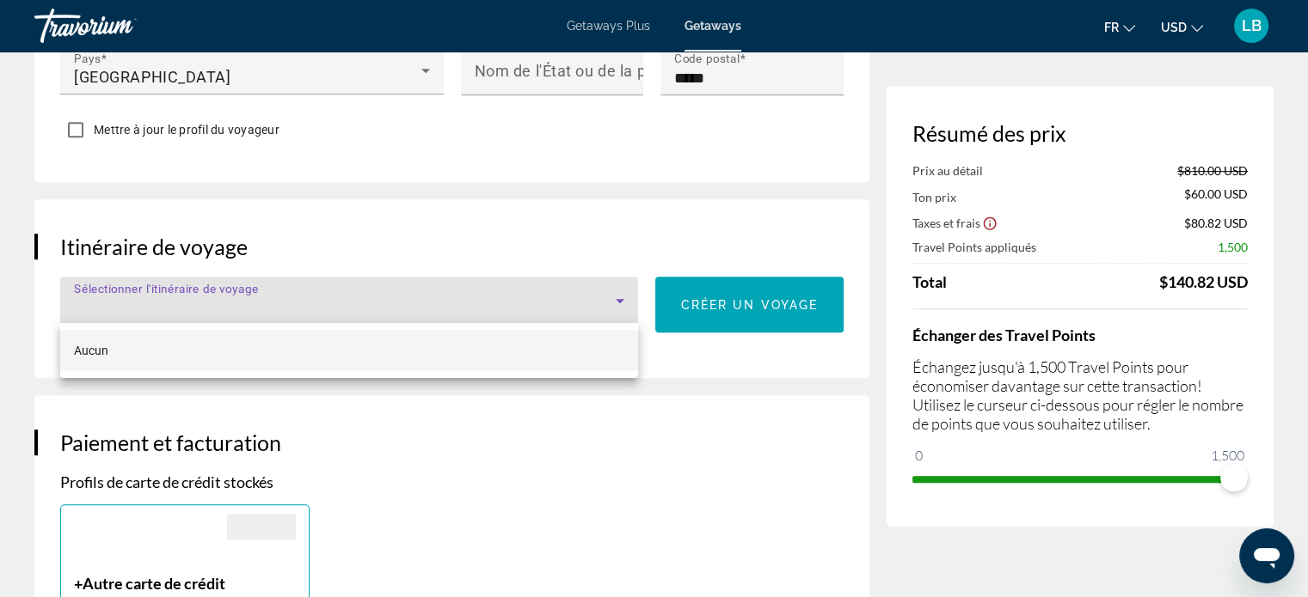
click at [604, 426] on div at bounding box center [654, 298] width 1308 height 597
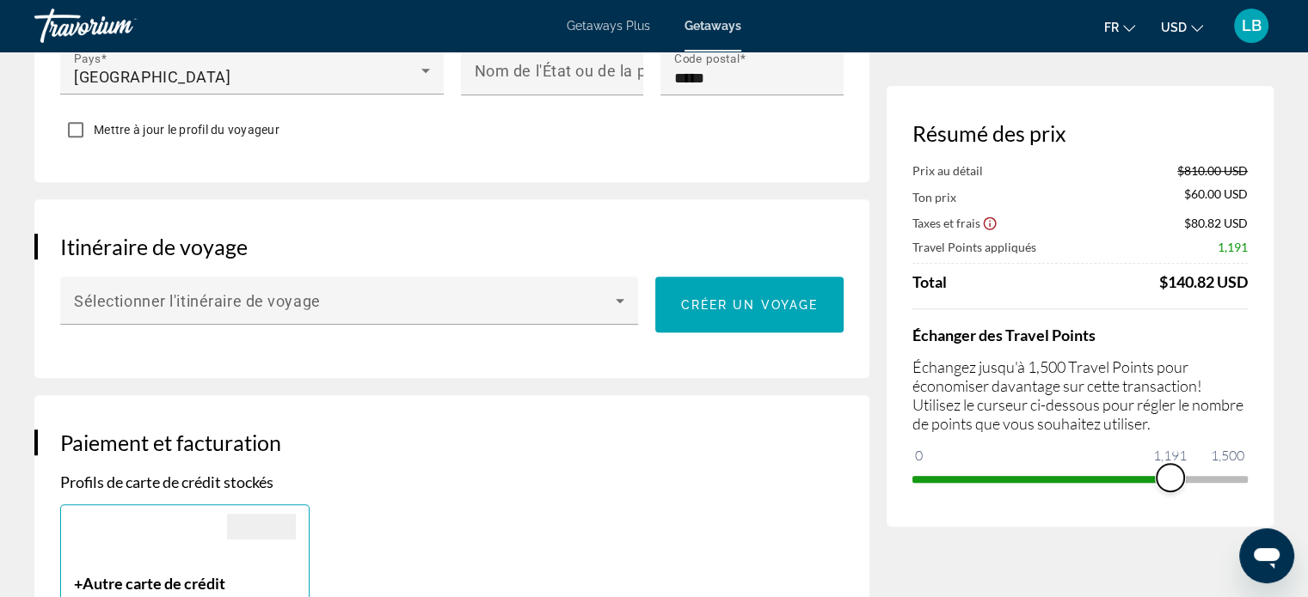
drag, startPoint x: 1222, startPoint y: 480, endPoint x: 1170, endPoint y: 491, distance: 53.6
click at [1170, 491] on div "Échanger des Travel Points Échangez jusqu'à 1,500 Travel Points pour économiser…" at bounding box center [1079, 401] width 335 height 184
drag, startPoint x: 1170, startPoint y: 491, endPoint x: 1124, endPoint y: 494, distance: 46.5
click at [1124, 494] on div "Résumé des prix Prix au détail $810.00 USD Ton prix $214.50 USD Taxes et frais …" at bounding box center [1079, 306] width 387 height 441
drag, startPoint x: 1150, startPoint y: 481, endPoint x: 1120, endPoint y: 487, distance: 30.5
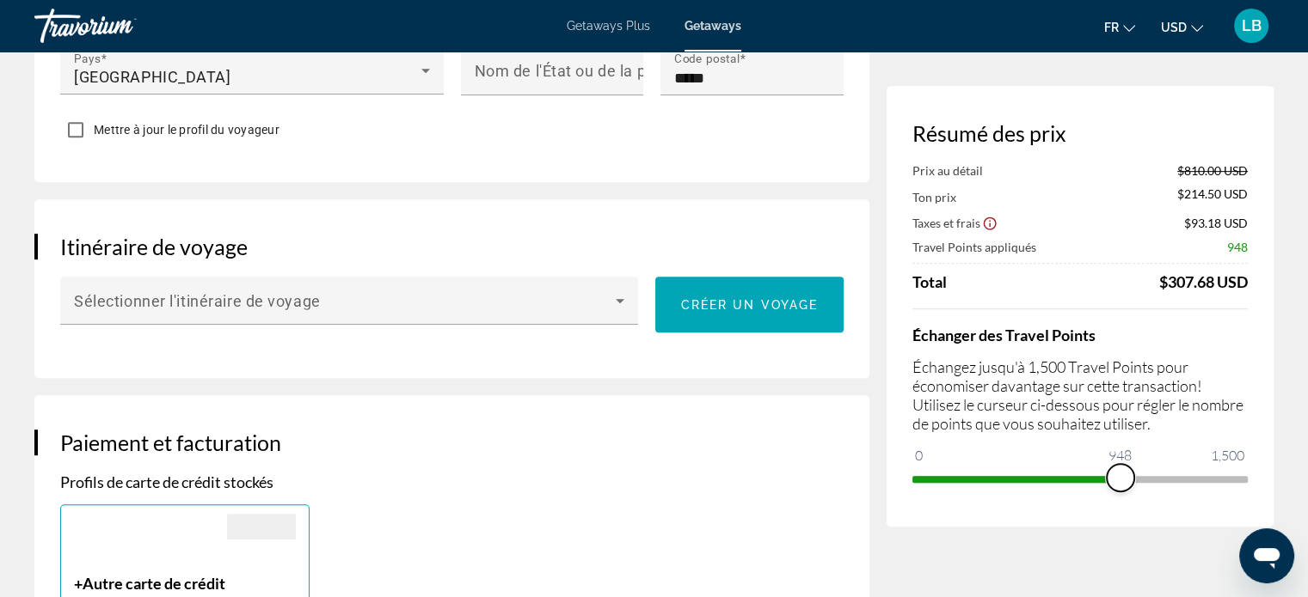
click at [1120, 487] on span "ngx-slider" at bounding box center [1120, 478] width 28 height 28
drag, startPoint x: 1120, startPoint y: 487, endPoint x: 1197, endPoint y: 469, distance: 78.4
click at [1197, 469] on span "ngx-slider" at bounding box center [1197, 478] width 28 height 28
drag, startPoint x: 1197, startPoint y: 469, endPoint x: 1229, endPoint y: 469, distance: 32.7
click at [1229, 469] on span "ngx-slider" at bounding box center [1229, 478] width 28 height 28
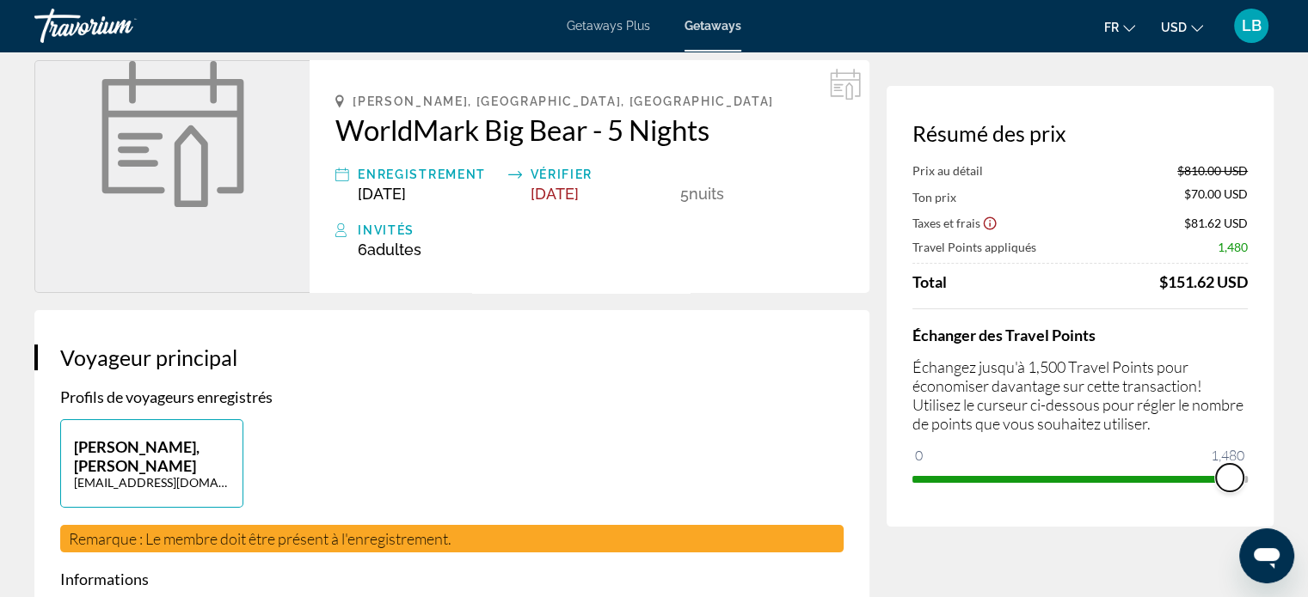
scroll to position [0, 0]
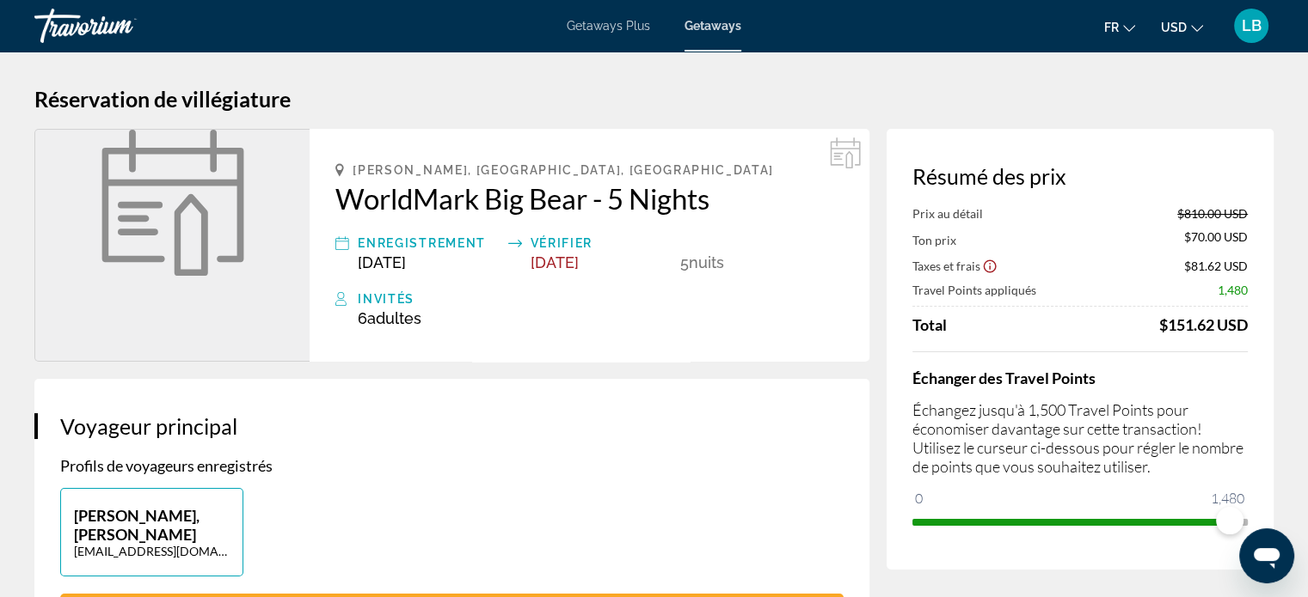
click at [492, 205] on h2 "WorldMark Big Bear - 5 Nights" at bounding box center [589, 198] width 508 height 34
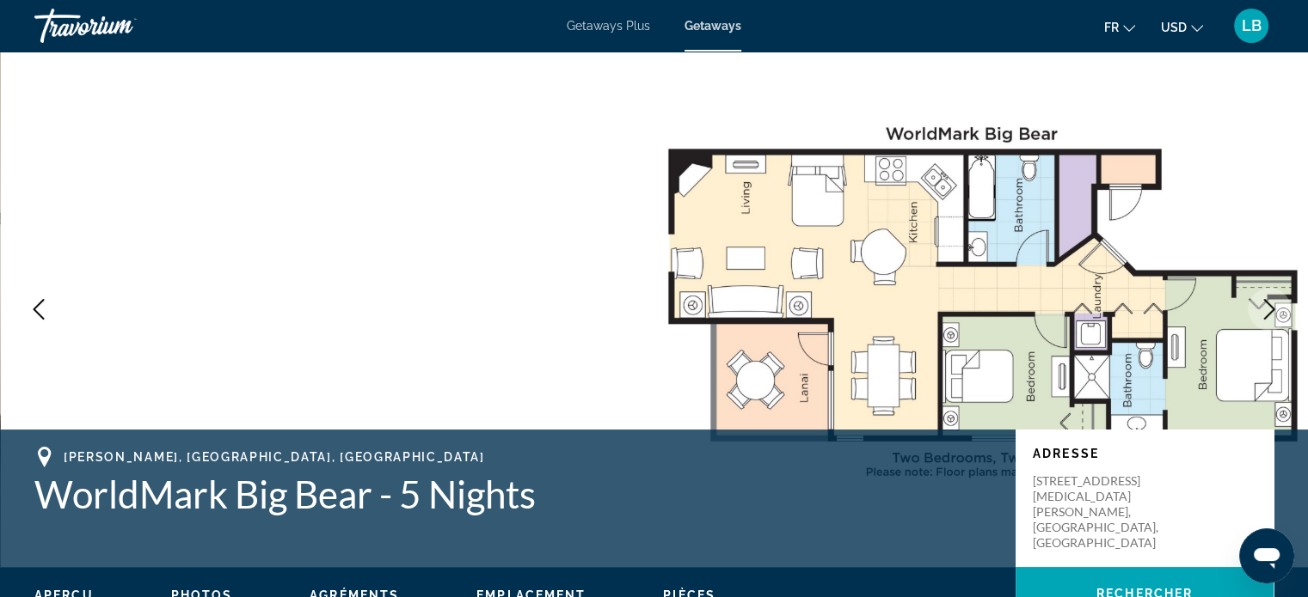
scroll to position [86, 0]
